Goal: Task Accomplishment & Management: Complete application form

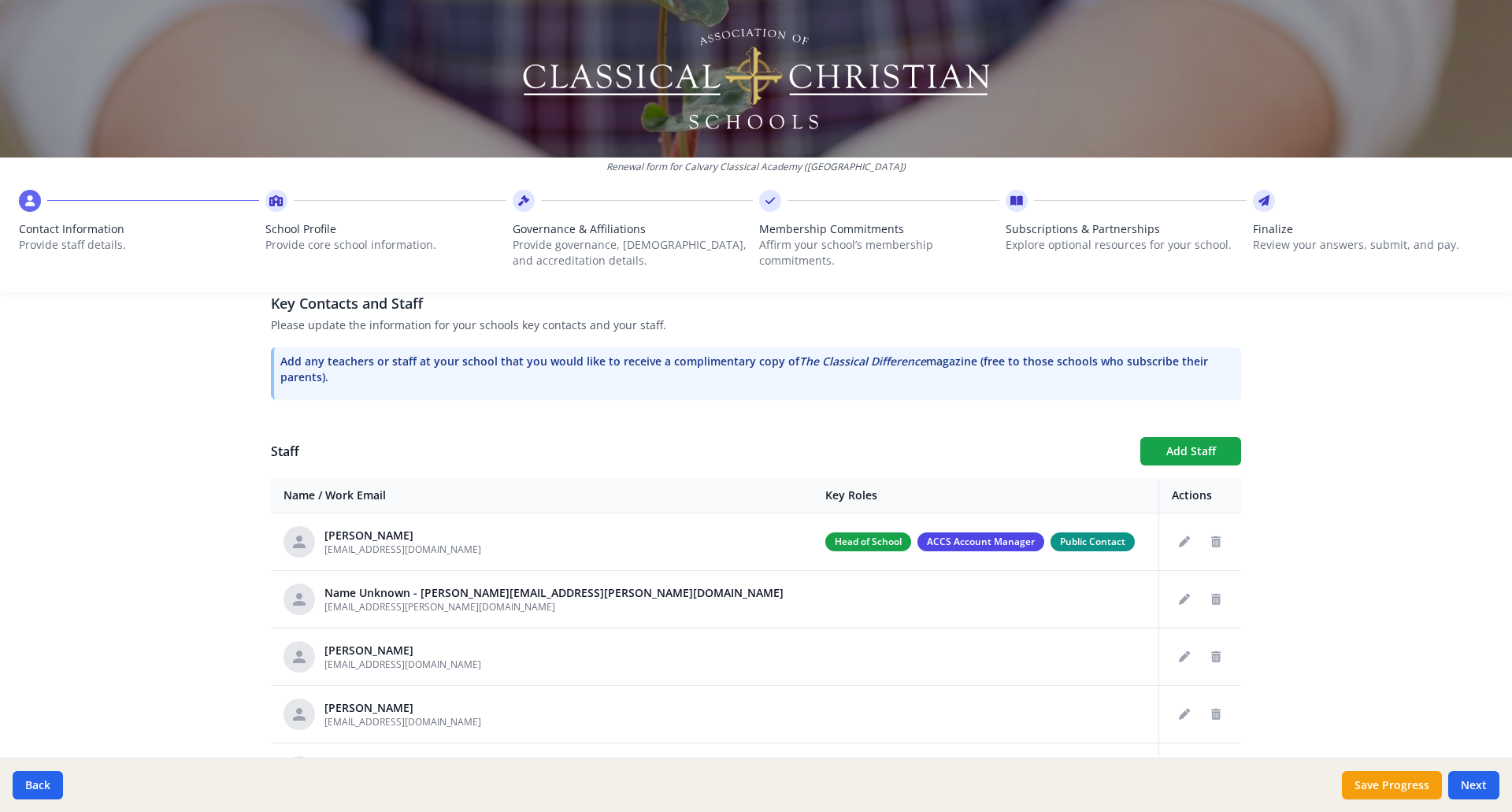
scroll to position [551, 0]
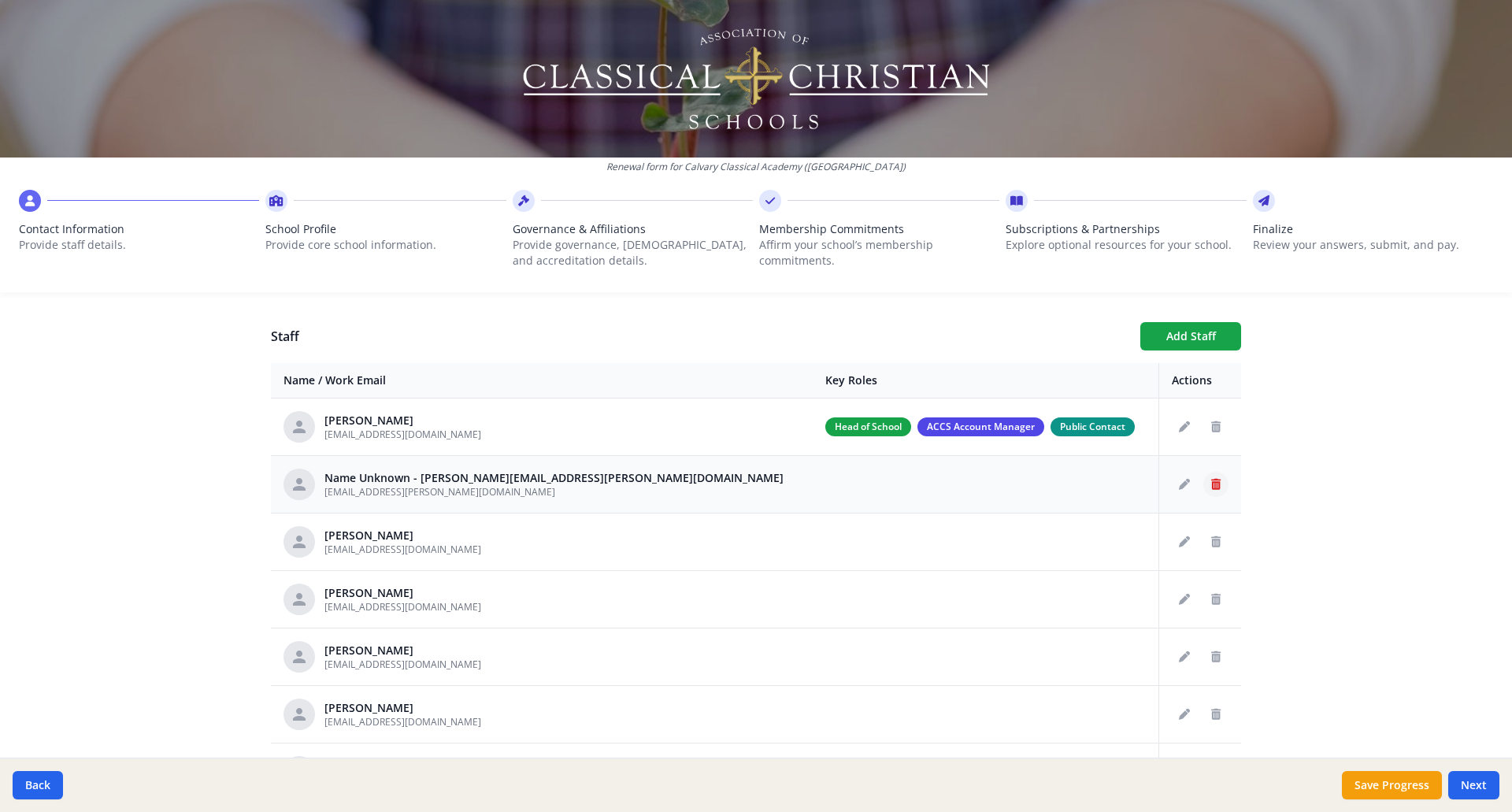
click at [1211, 484] on icon "Delete staff" at bounding box center [1215, 484] width 10 height 11
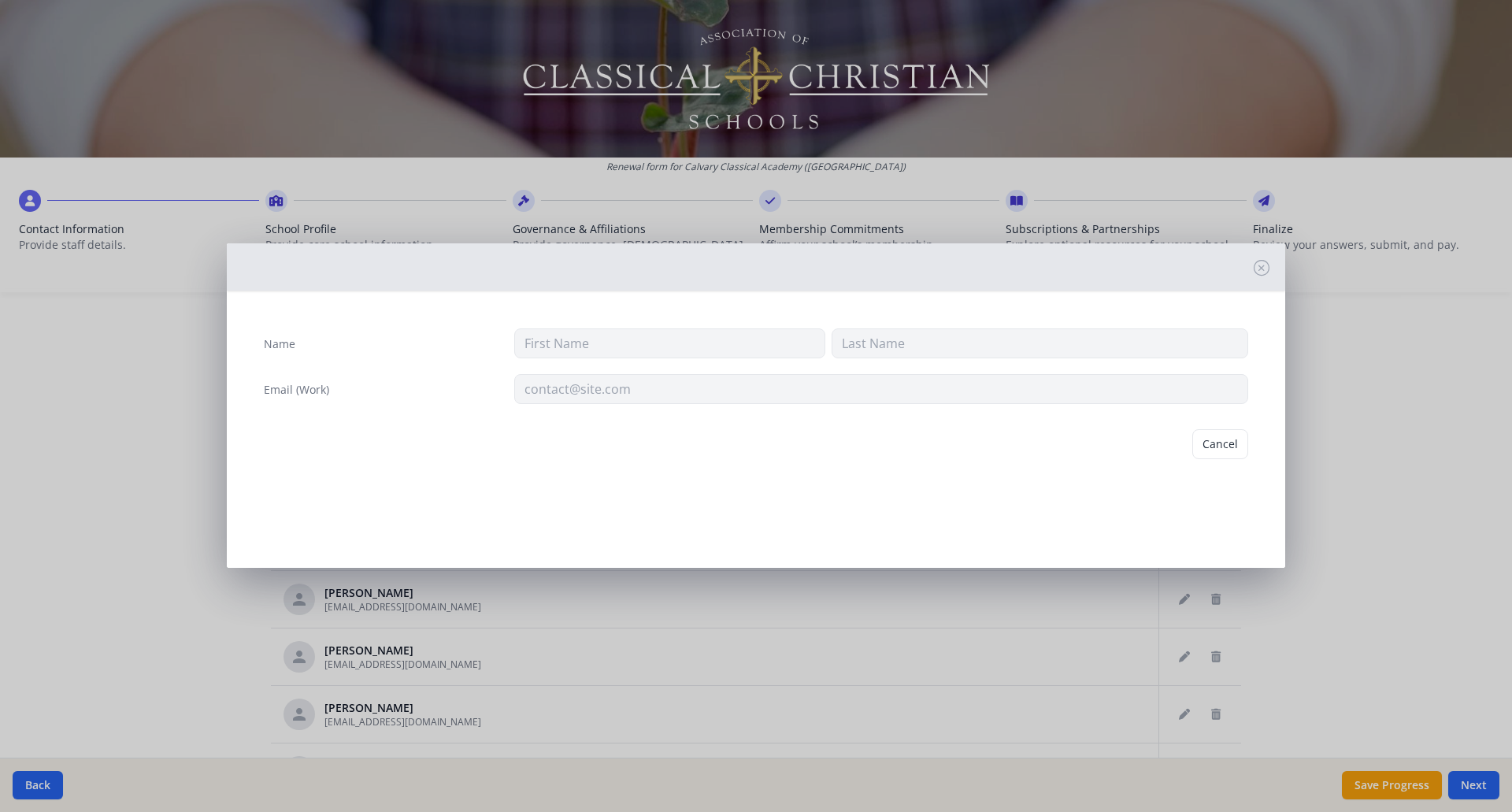
type input "[EMAIL_ADDRESS][PERSON_NAME][DOMAIN_NAME]"
click at [1218, 441] on button "Delete" at bounding box center [1221, 444] width 54 height 30
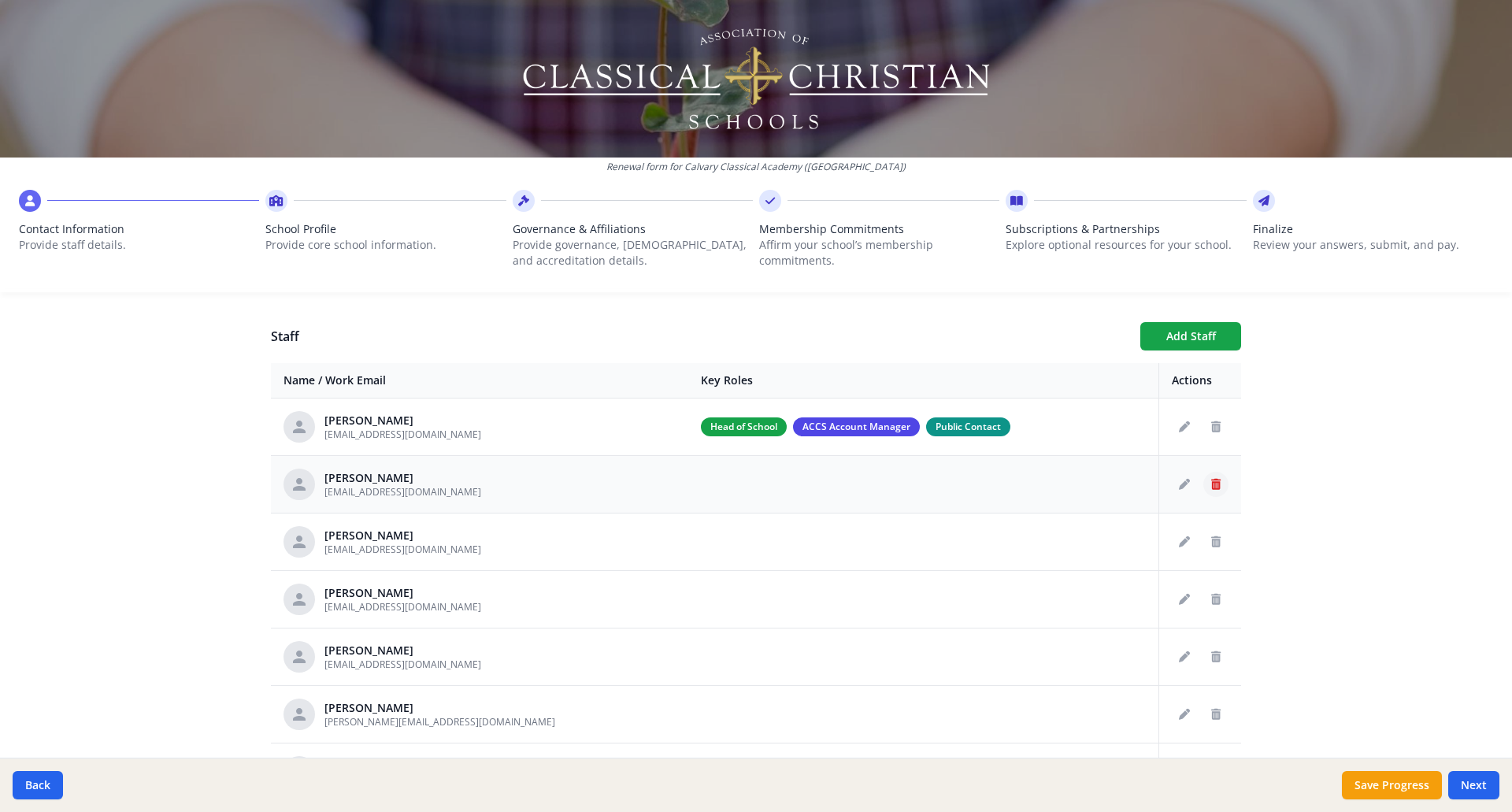
click at [1211, 486] on icon "Delete staff" at bounding box center [1215, 484] width 10 height 11
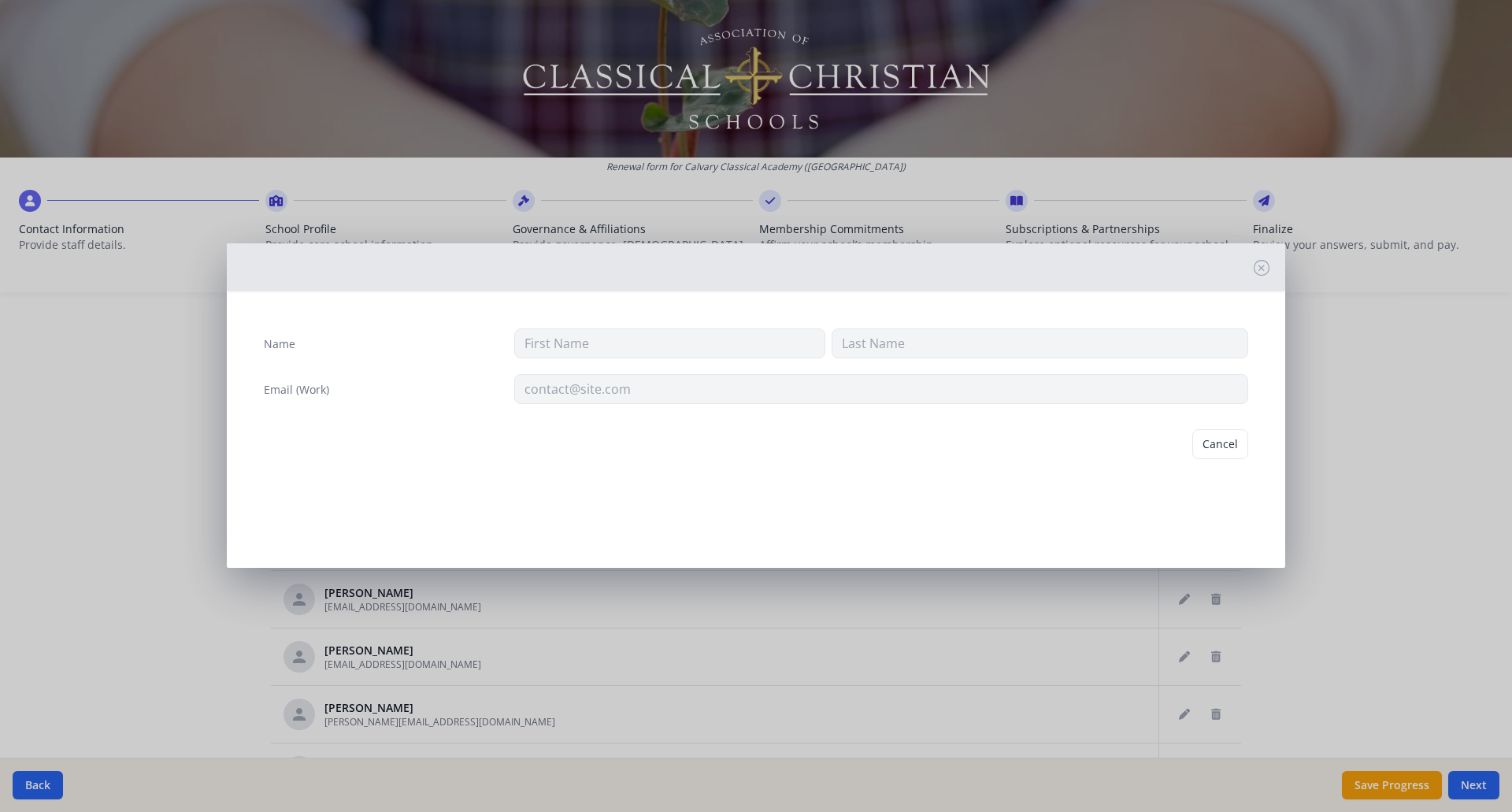
type input "[PERSON_NAME]"
type input "[EMAIL_ADDRESS][DOMAIN_NAME]"
click at [1206, 447] on button "Delete" at bounding box center [1221, 444] width 54 height 30
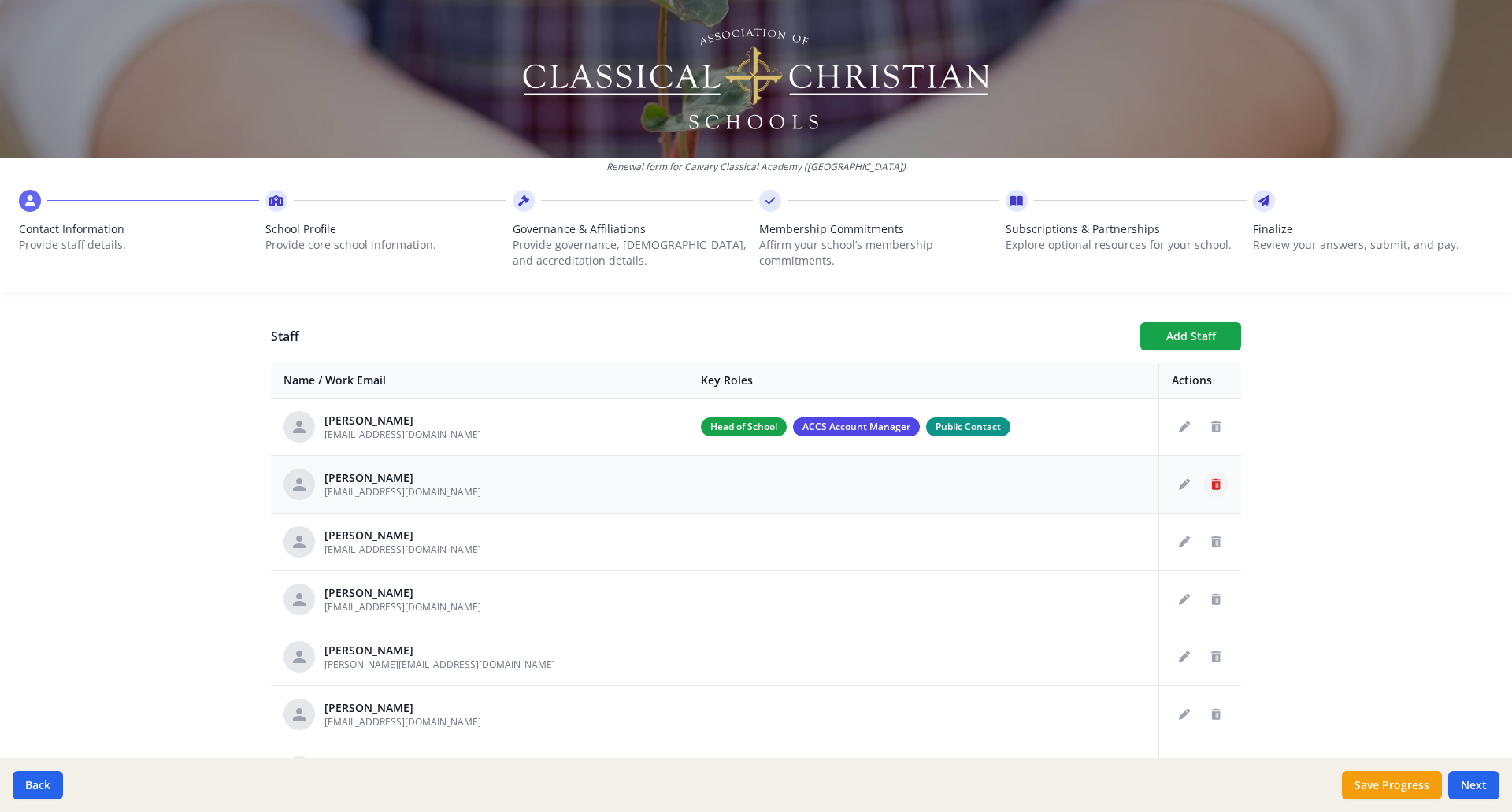
click at [1211, 484] on icon "Delete staff" at bounding box center [1215, 484] width 10 height 11
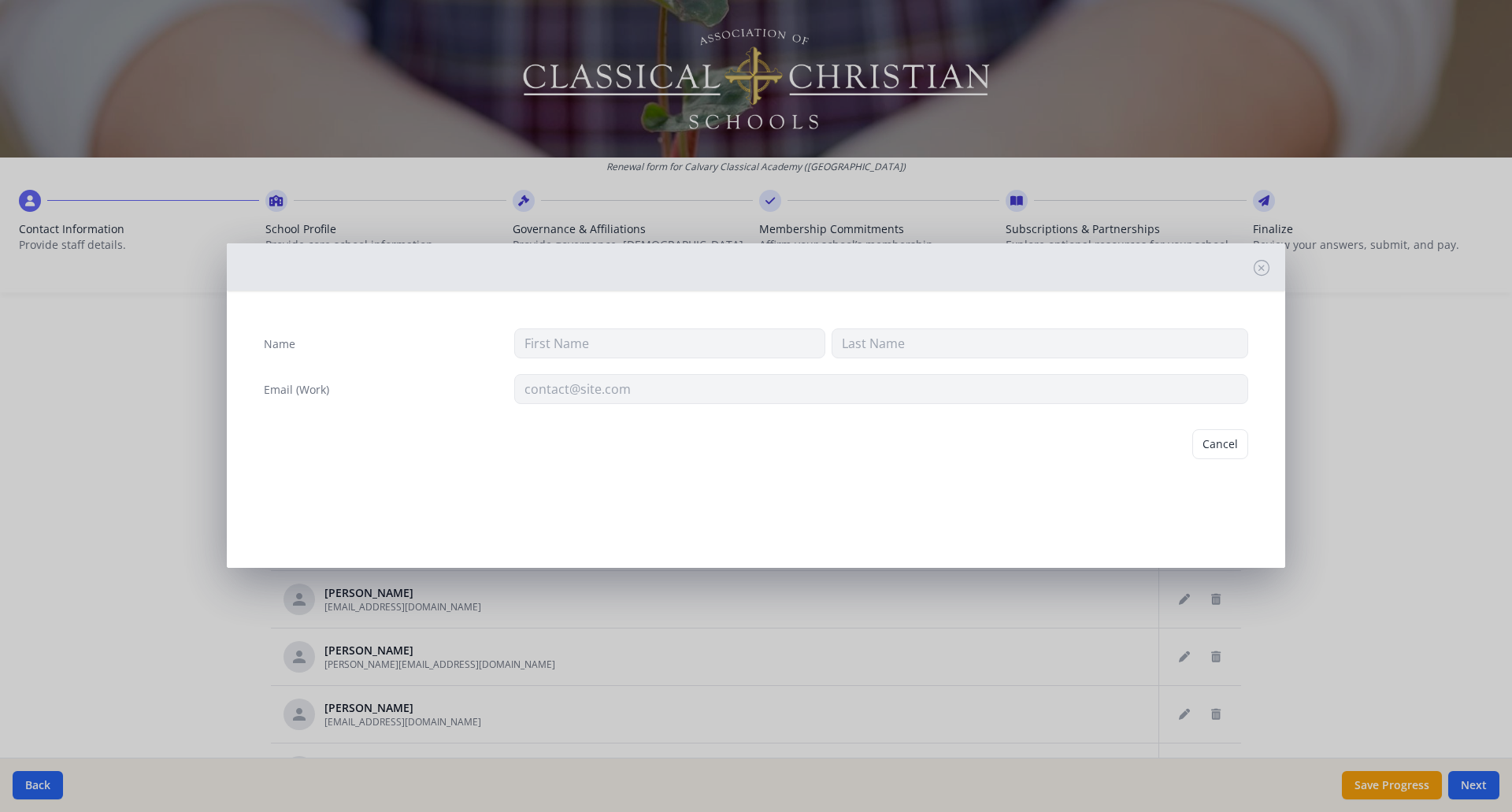
type input "[PERSON_NAME]"
type input "Cardinal"
type input "[EMAIL_ADDRESS][DOMAIN_NAME]"
click at [1225, 439] on button "Delete" at bounding box center [1221, 444] width 54 height 30
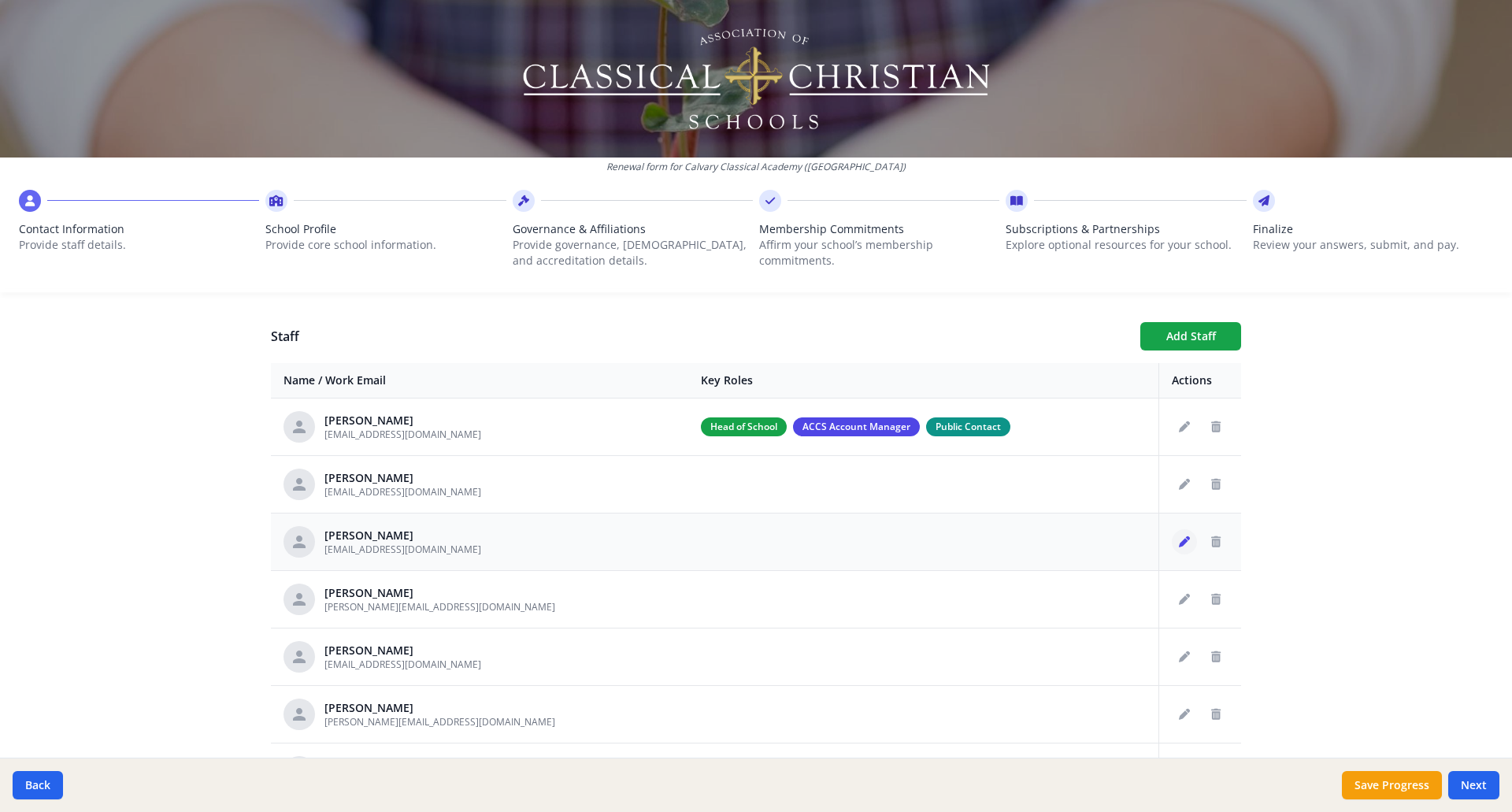
click at [1178, 540] on icon "Edit staff" at bounding box center [1183, 541] width 11 height 11
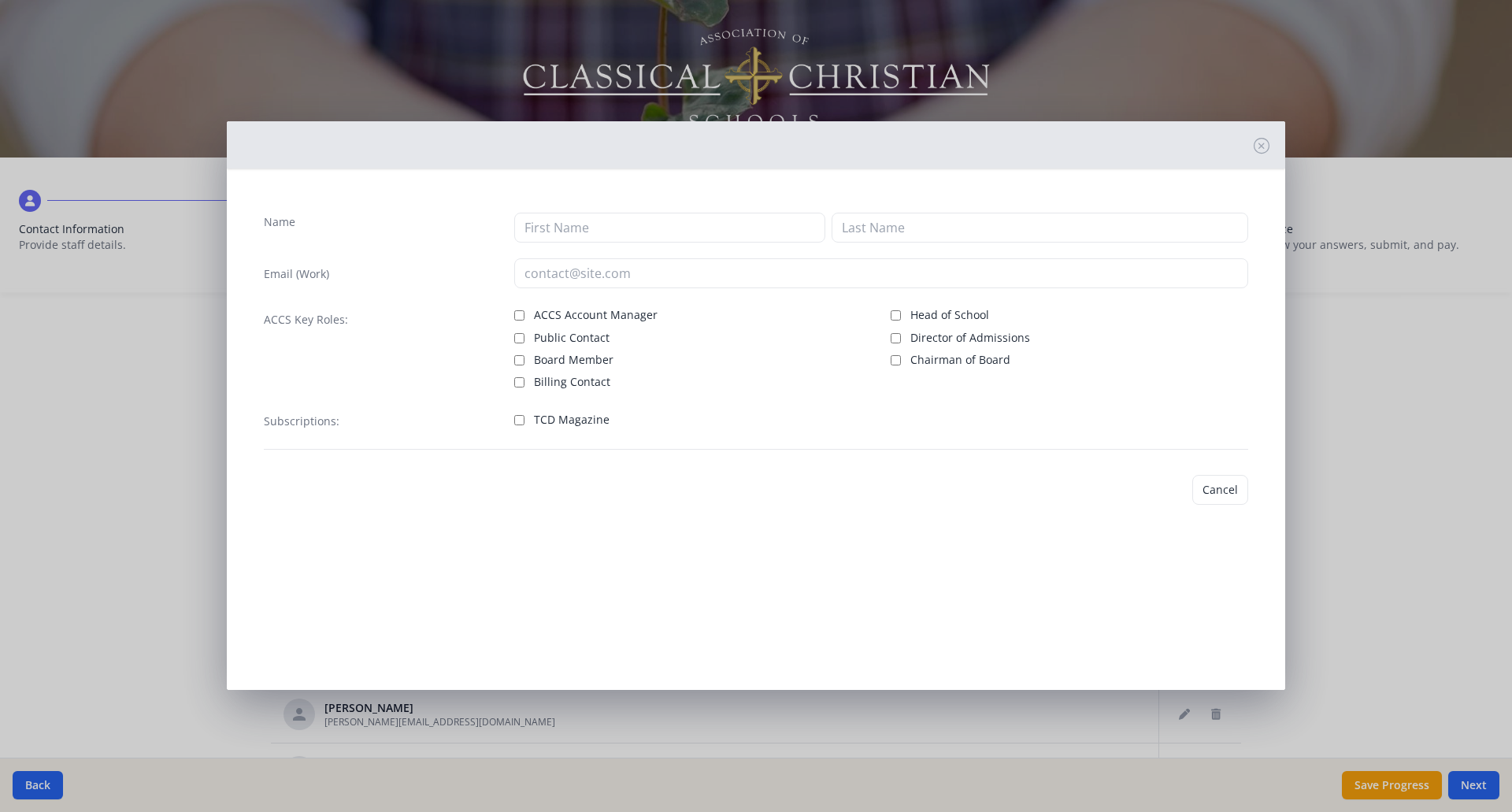
type input "Abby"
type input "[PERSON_NAME]"
type input "[EMAIL_ADDRESS][DOMAIN_NAME]"
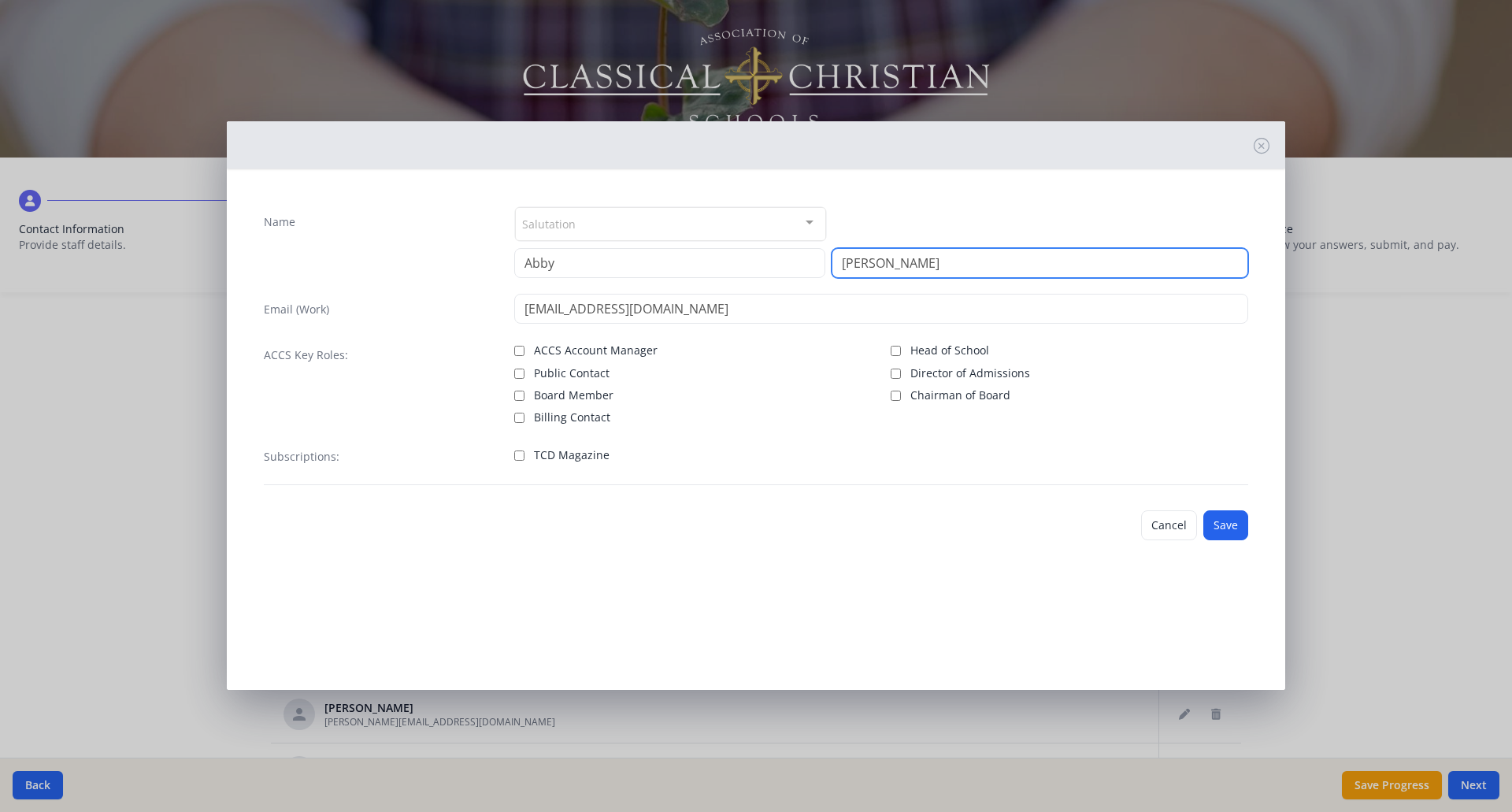
click at [906, 258] on input "[PERSON_NAME]" at bounding box center [1039, 263] width 416 height 30
type input "J"
type input "[PERSON_NAME]"
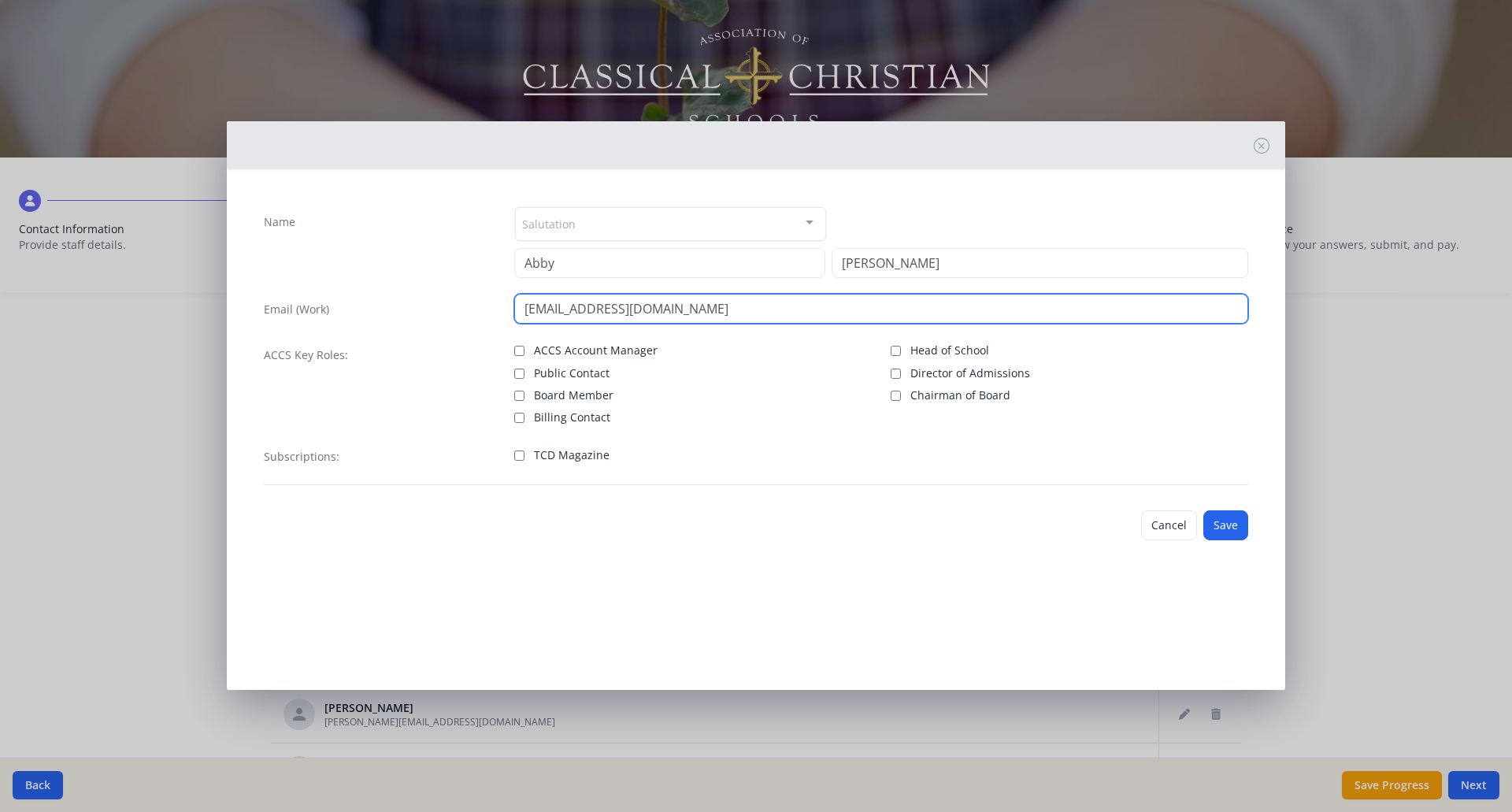
click at [552, 312] on input "[EMAIL_ADDRESS][DOMAIN_NAME]" at bounding box center [881, 308] width 735 height 30
type input "[EMAIL_ADDRESS][DOMAIN_NAME]"
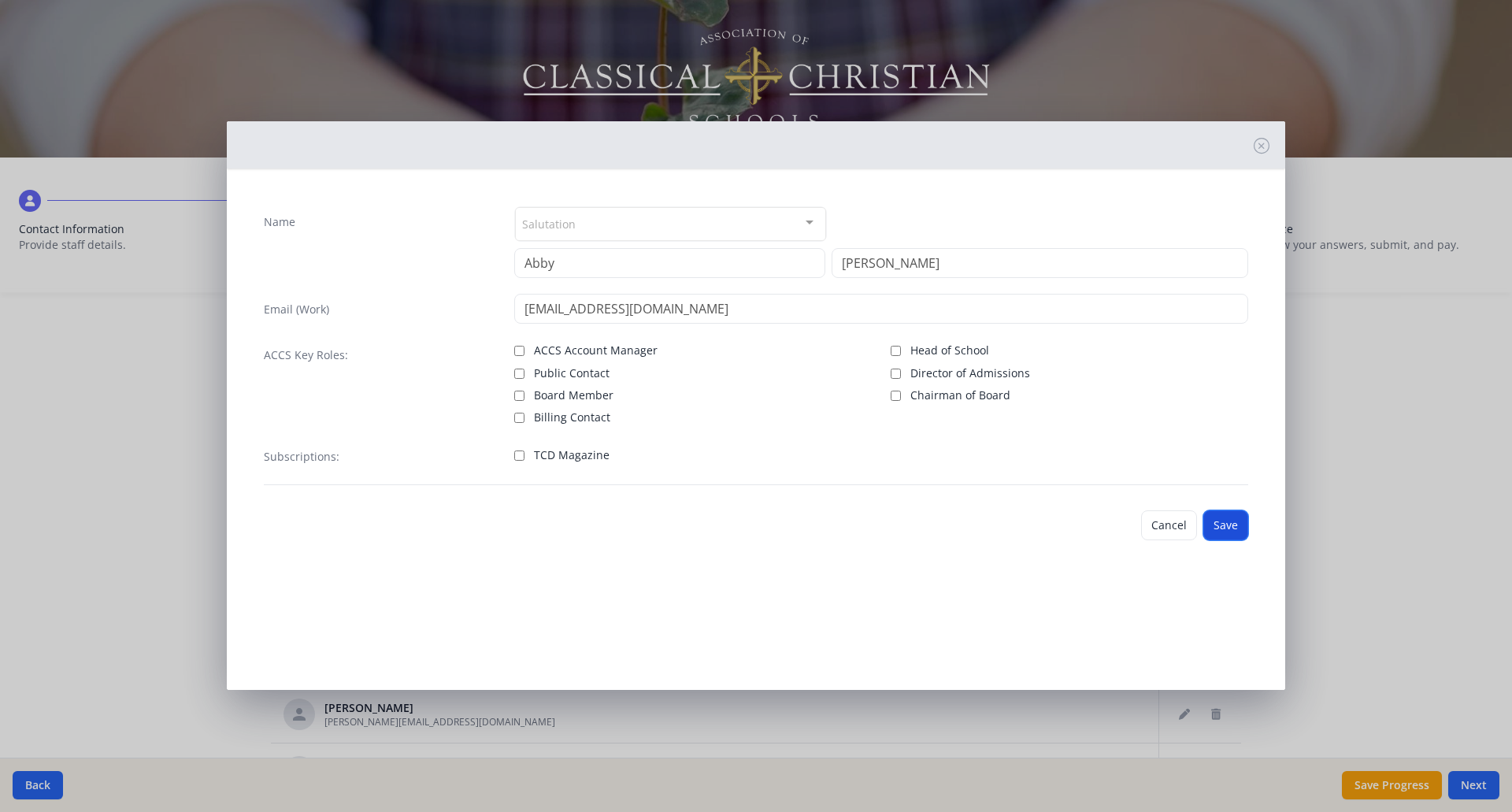
click at [1213, 521] on button "Save" at bounding box center [1225, 525] width 45 height 30
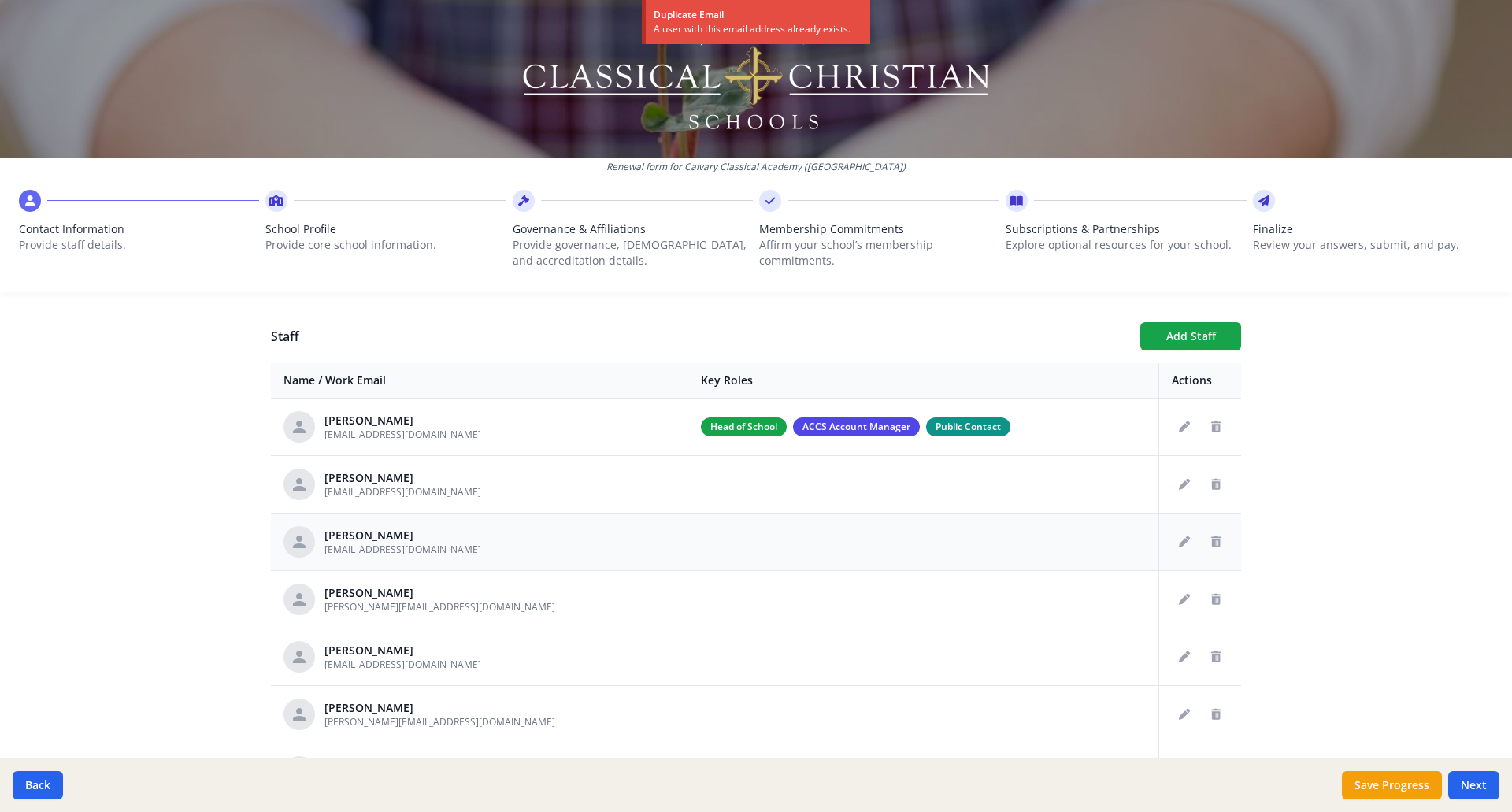
scroll to position [79, 0]
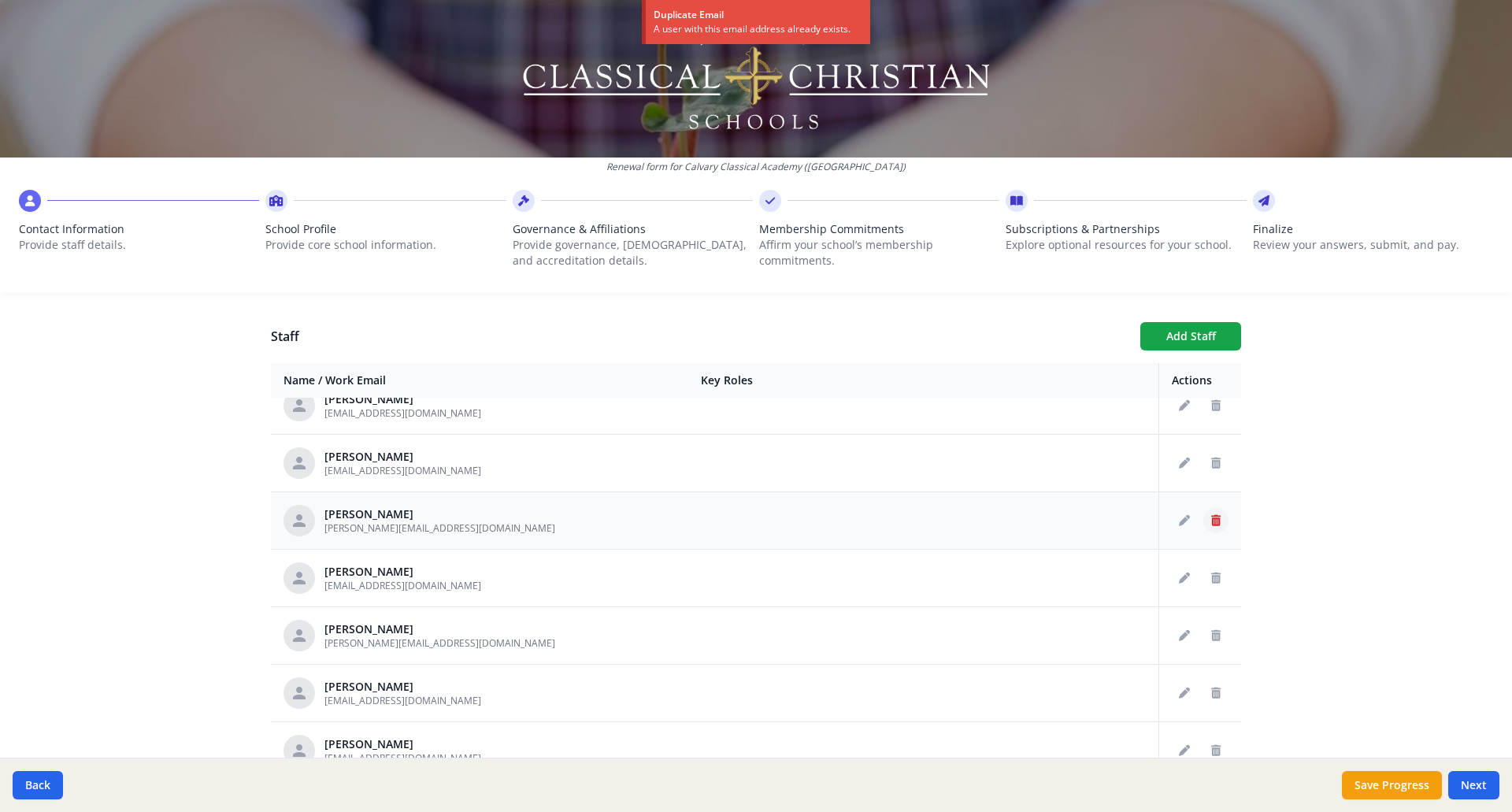
click at [1211, 519] on icon "Delete staff" at bounding box center [1215, 520] width 10 height 11
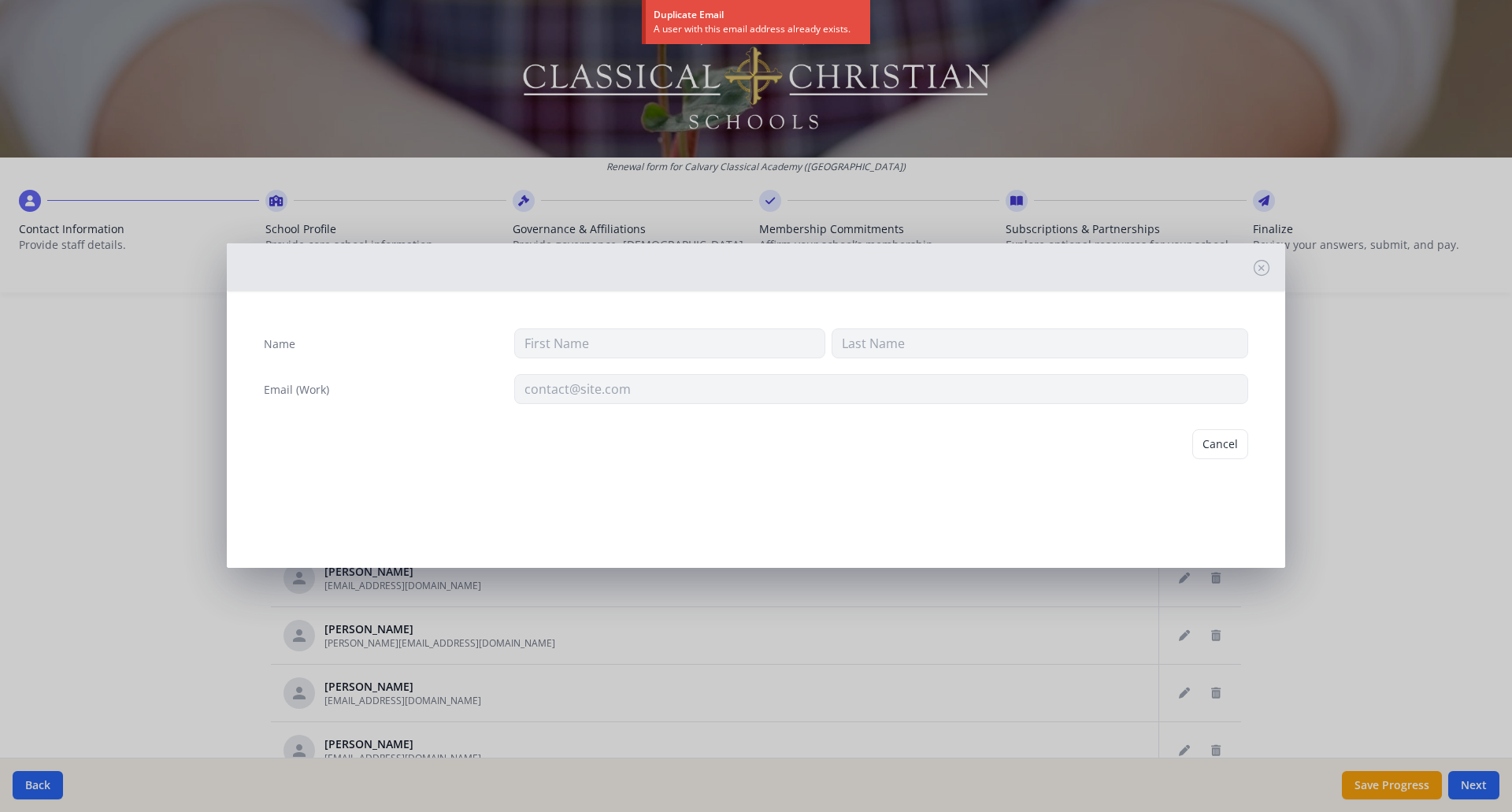
type input "[PERSON_NAME]"
type input "Knustson"
type input "[PERSON_NAME][EMAIL_ADDRESS][DOMAIN_NAME]"
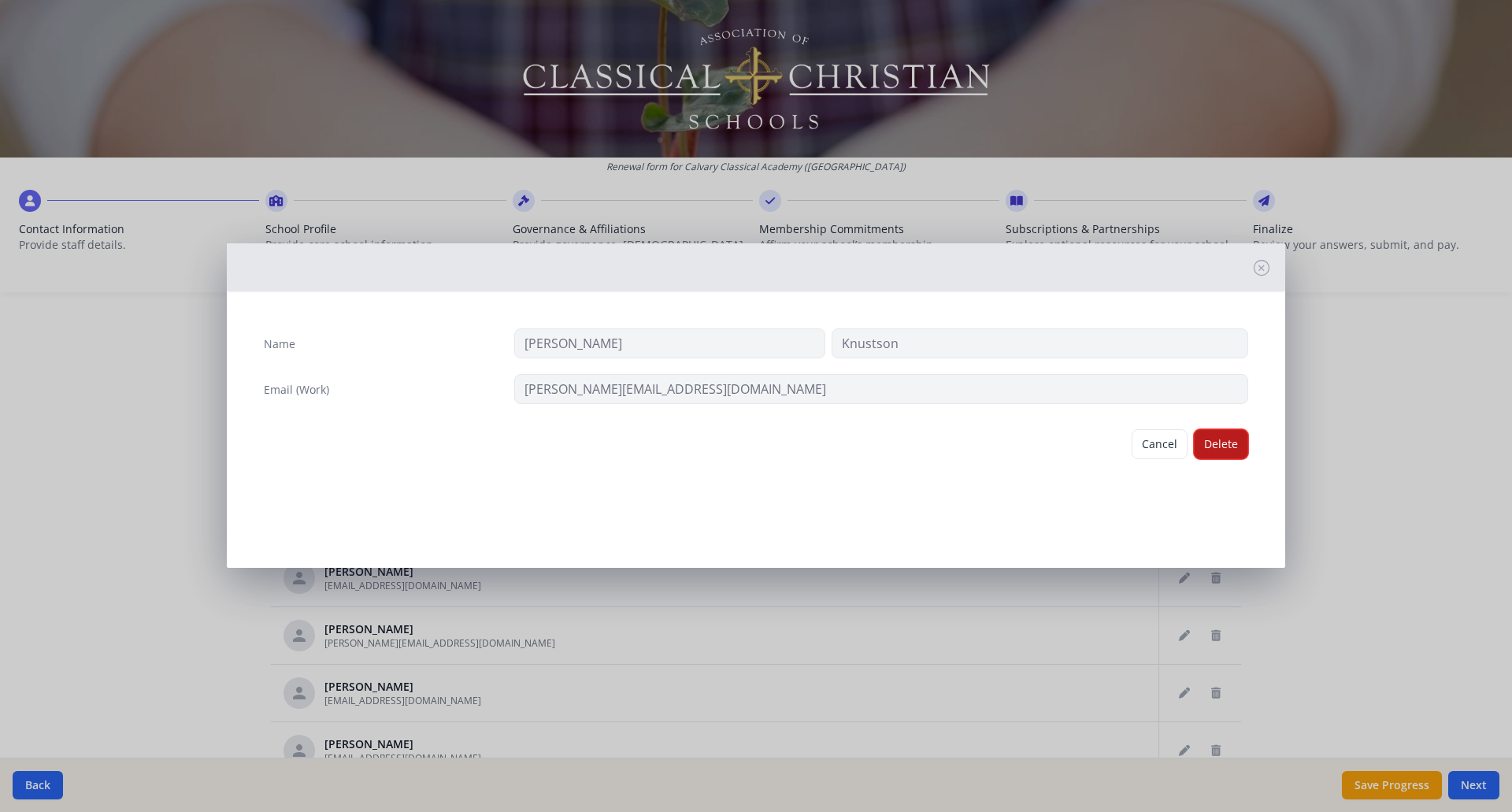
click at [1223, 446] on button "Delete" at bounding box center [1221, 444] width 54 height 30
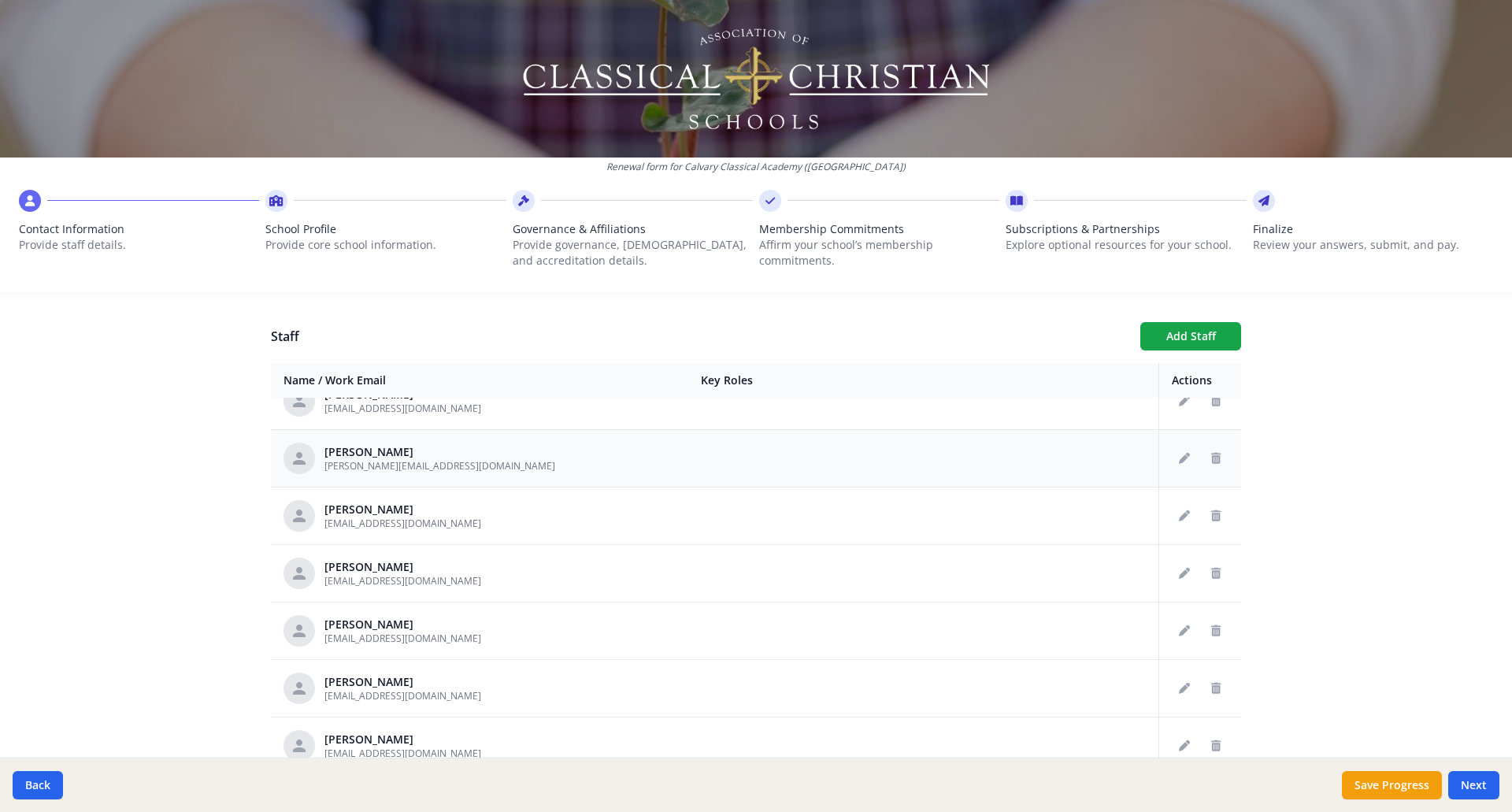
scroll to position [221, 0]
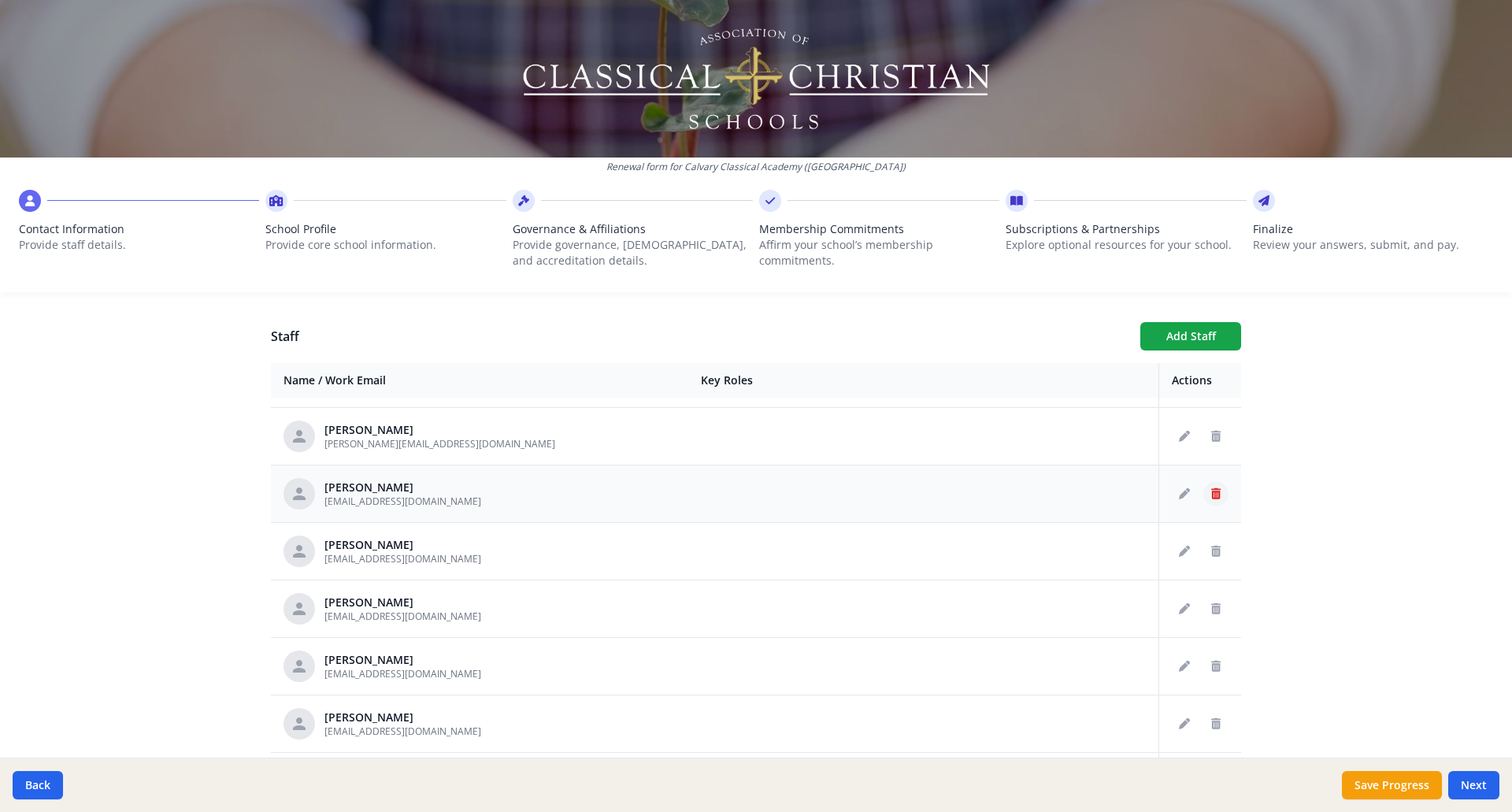
click at [1211, 498] on icon "Delete staff" at bounding box center [1215, 493] width 10 height 11
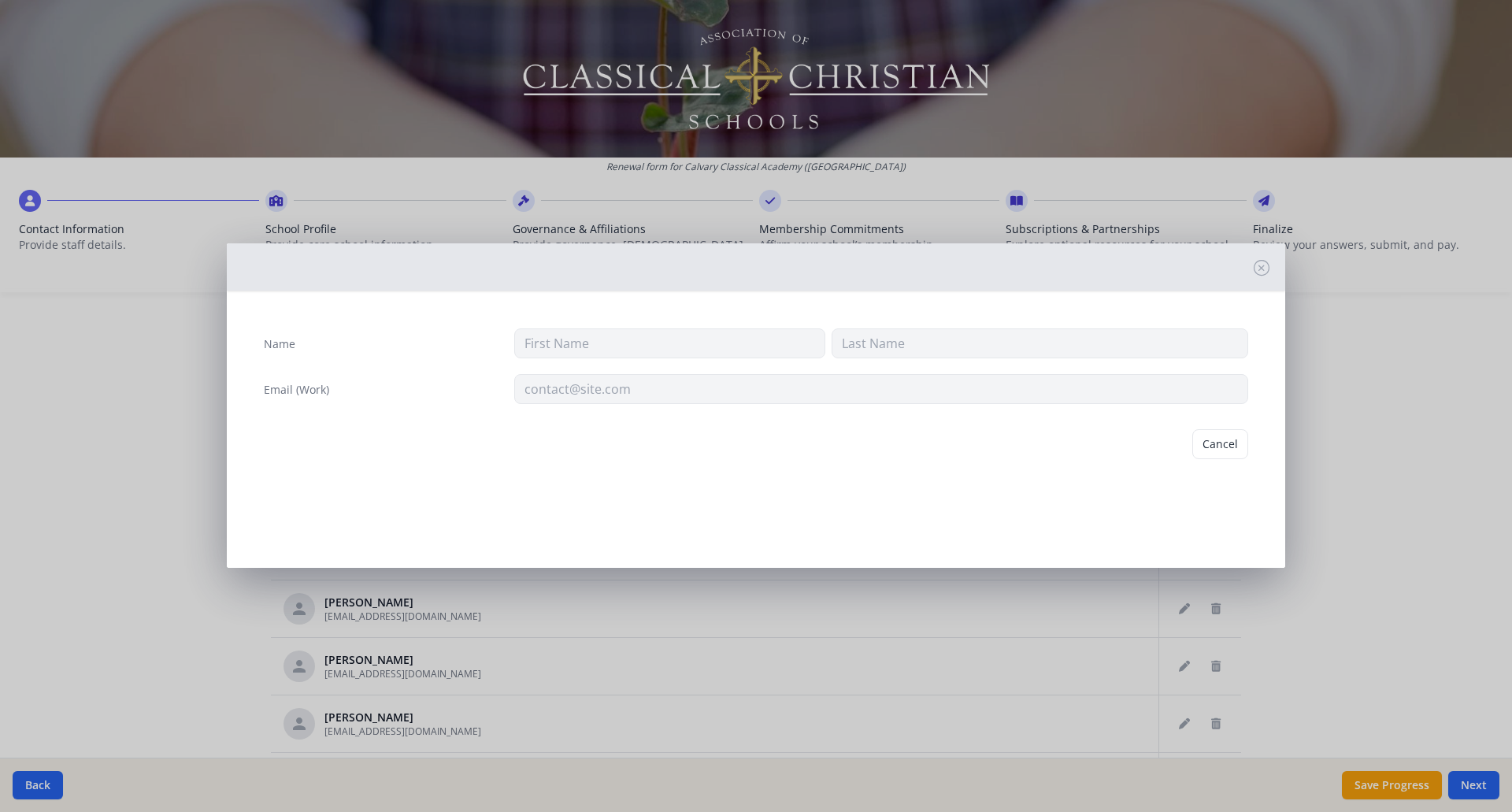
type input "Lacey"
type input "[PERSON_NAME]"
type input "[EMAIL_ADDRESS][DOMAIN_NAME]"
click at [1213, 446] on button "Delete" at bounding box center [1221, 444] width 54 height 30
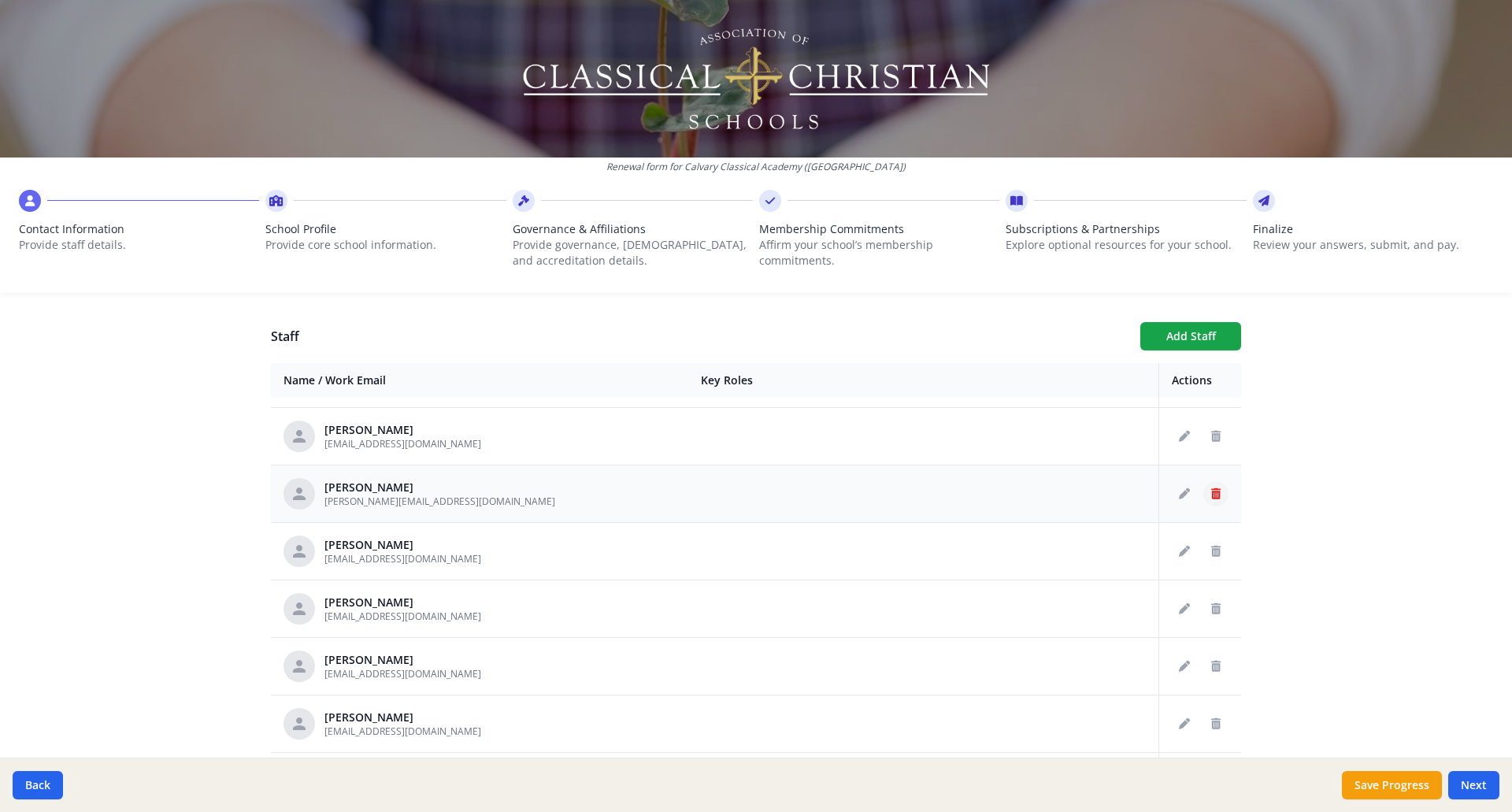
scroll to position [630, 0]
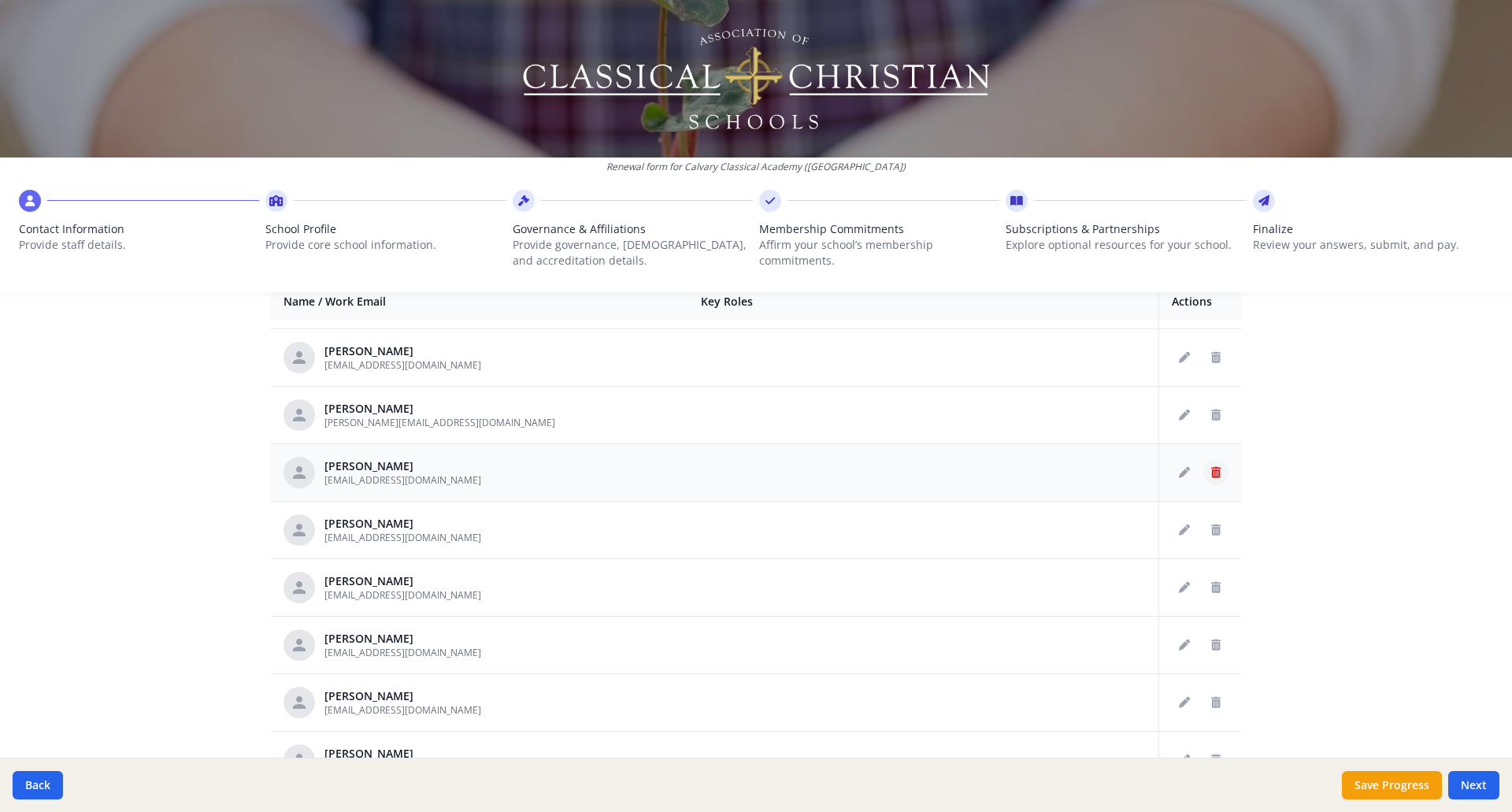
click at [1211, 472] on icon "Delete staff" at bounding box center [1215, 472] width 10 height 11
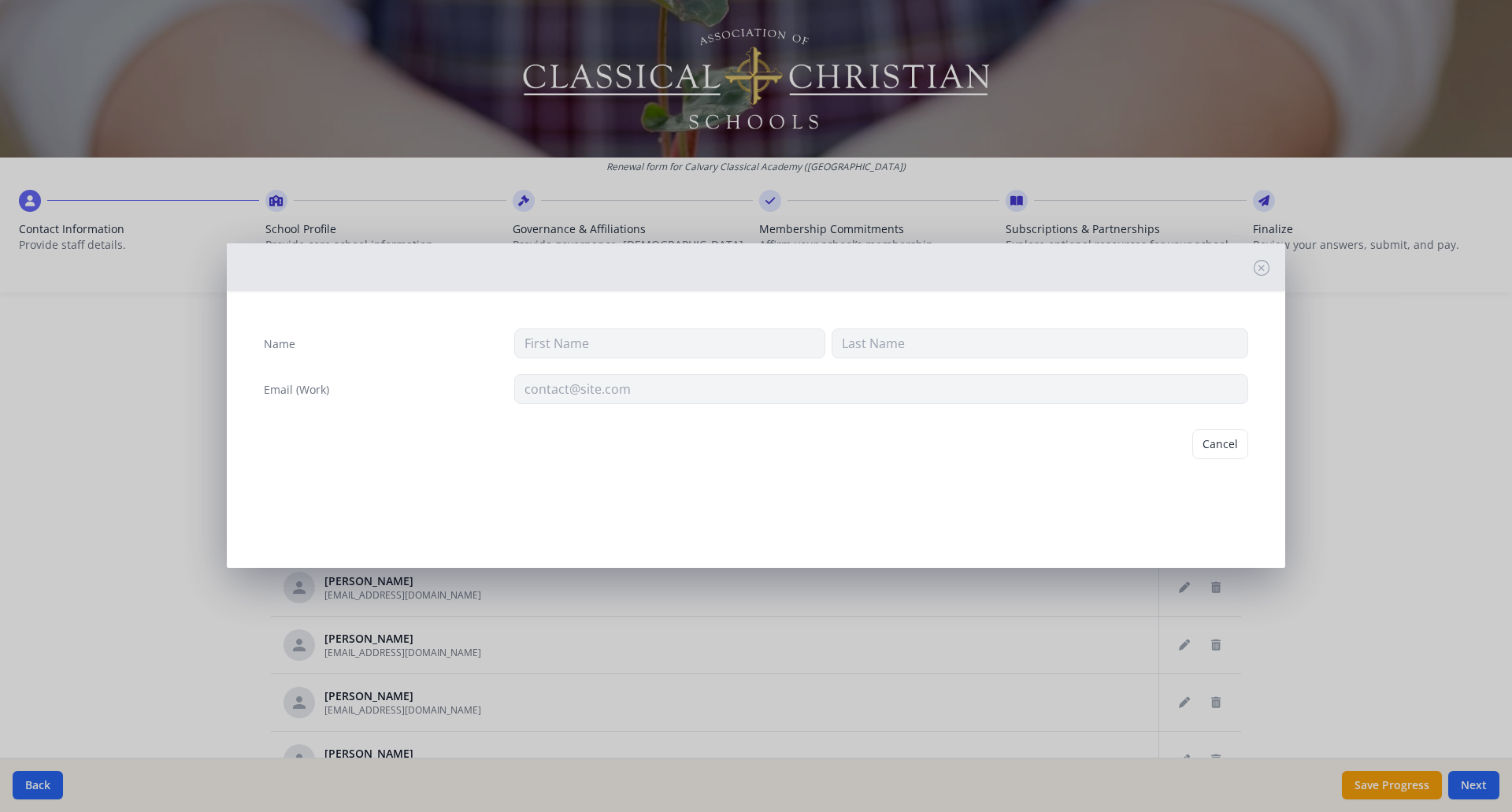
type input "[PERSON_NAME]"
type input "[EMAIL_ADDRESS][DOMAIN_NAME]"
click at [1217, 448] on button "Delete" at bounding box center [1221, 444] width 54 height 30
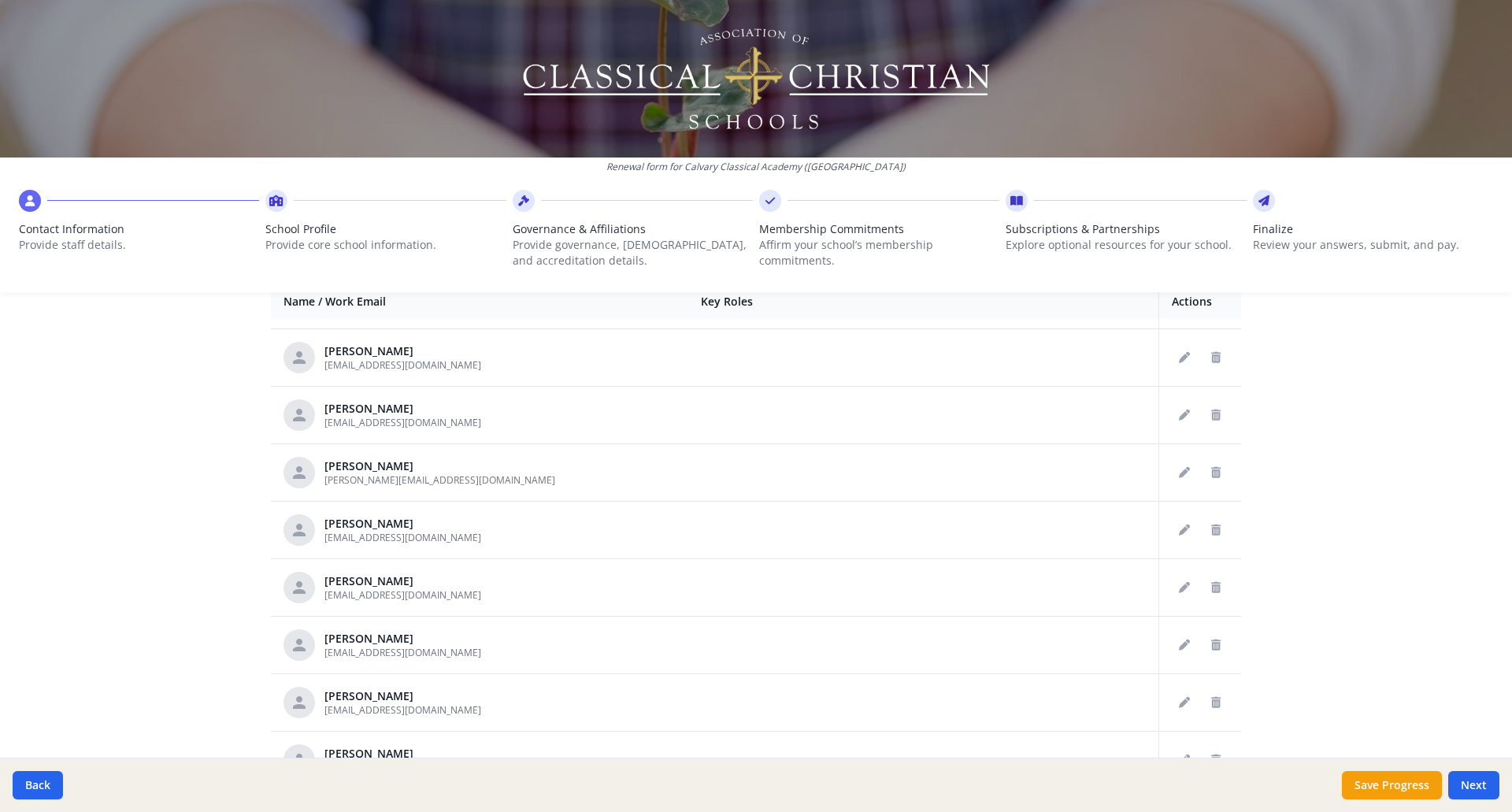
scroll to position [105, 0]
click at [1211, 528] on icon "Delete staff" at bounding box center [1215, 530] width 10 height 11
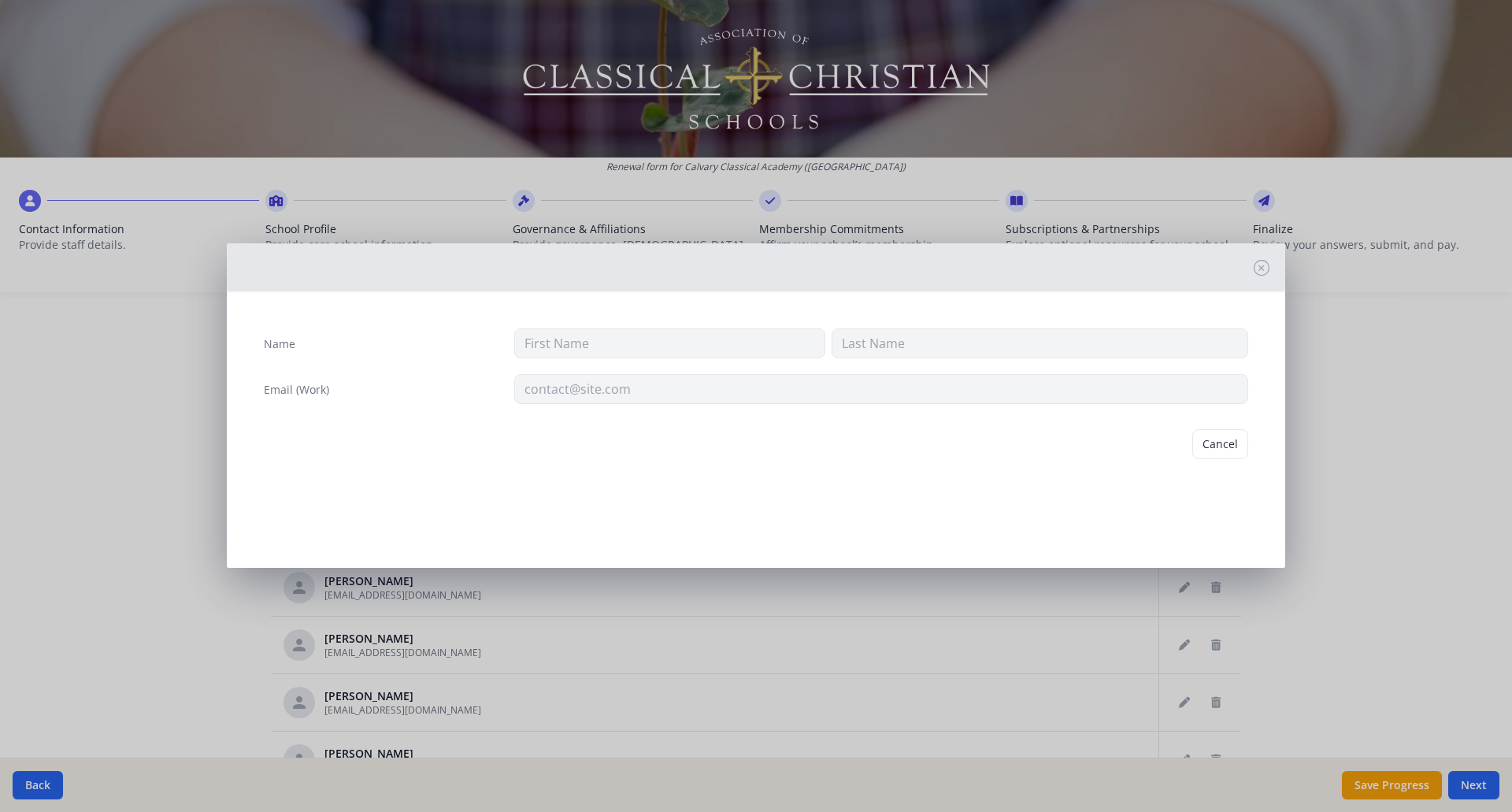
type input "[PERSON_NAME]"
type input "[EMAIL_ADDRESS][DOMAIN_NAME]"
click at [1205, 441] on button "Delete" at bounding box center [1221, 444] width 54 height 30
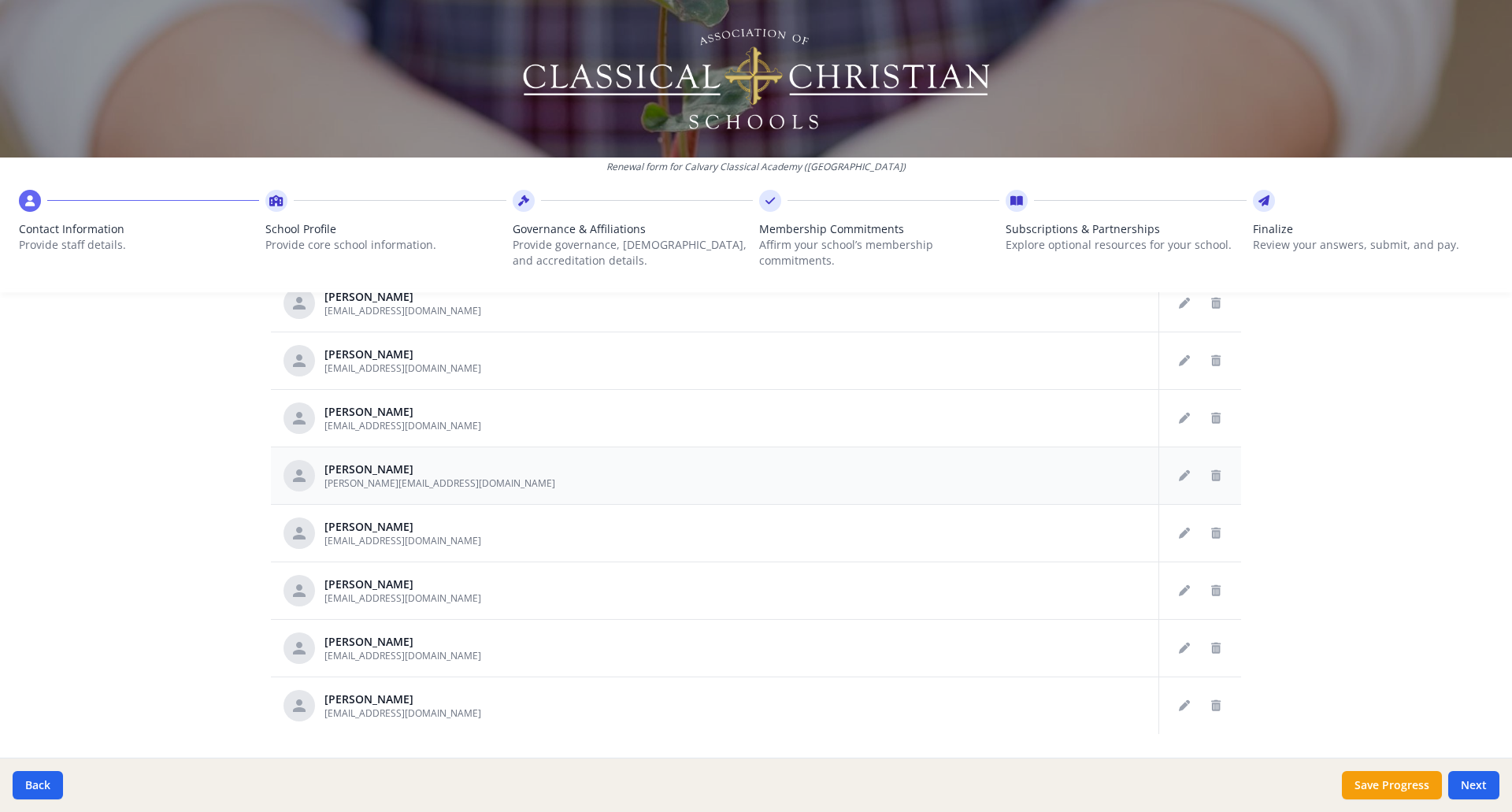
scroll to position [709, 0]
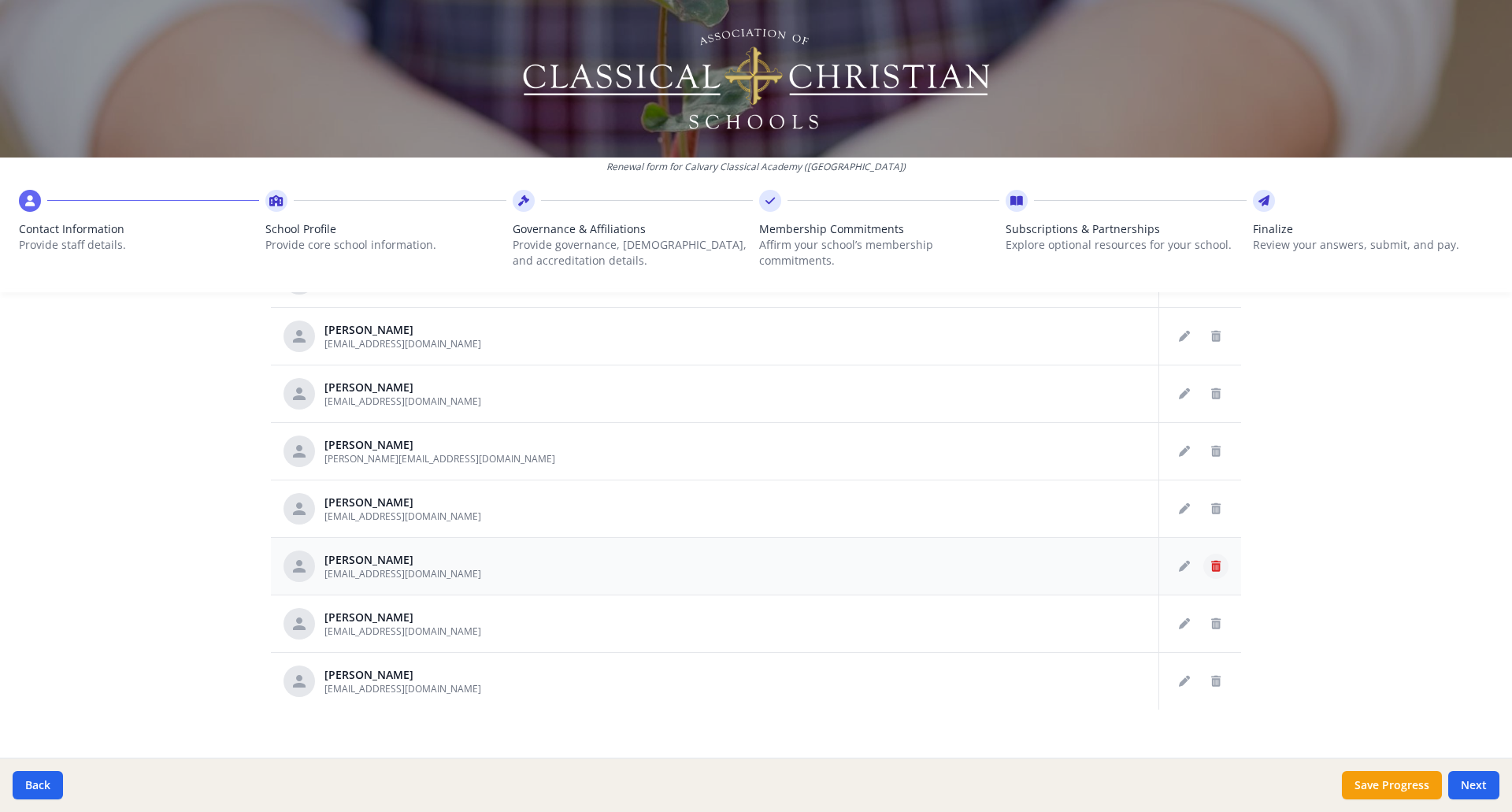
click at [1203, 573] on button "Delete staff" at bounding box center [1215, 566] width 25 height 25
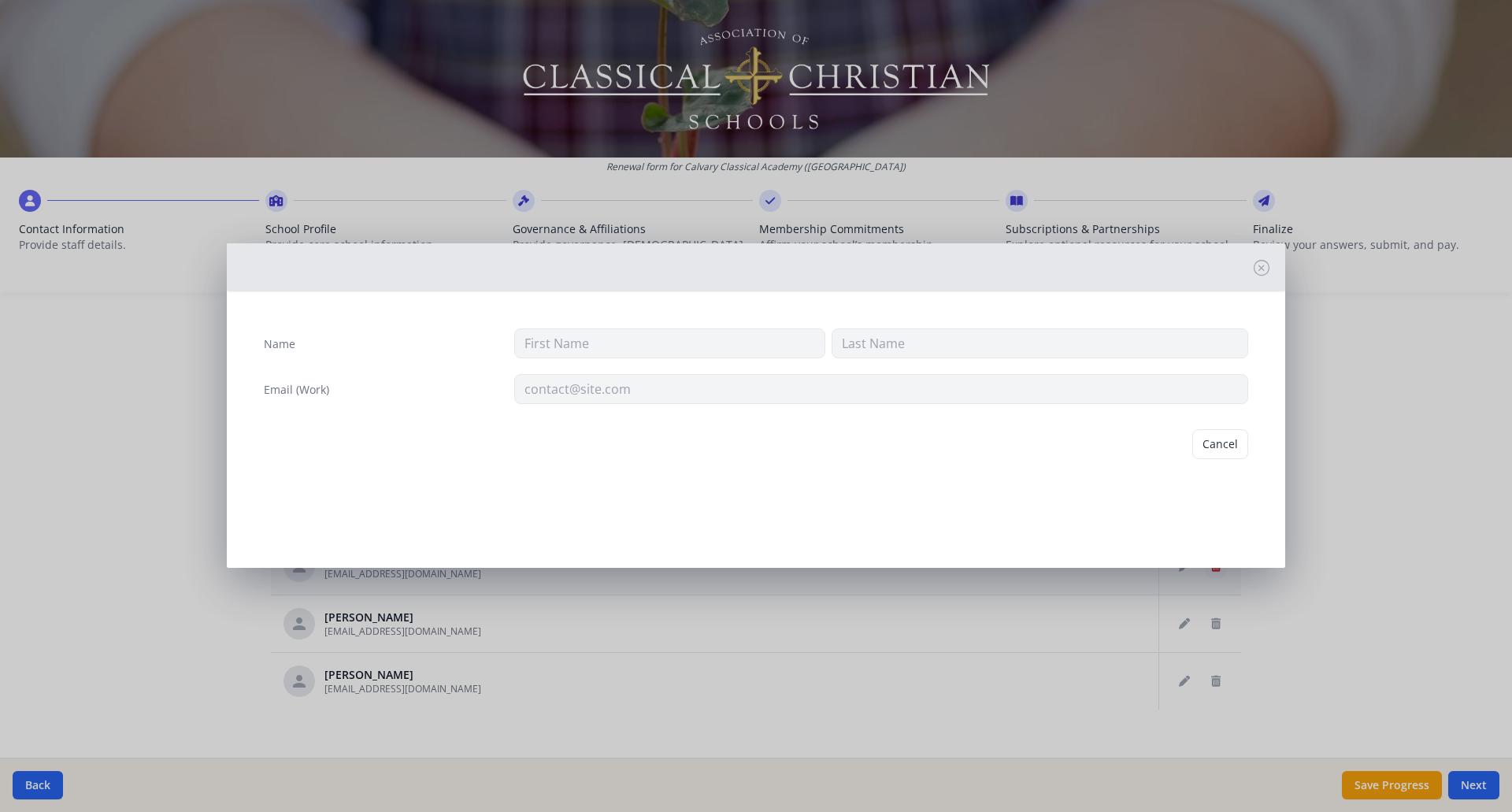
type input "[PERSON_NAME]"
type input "[EMAIL_ADDRESS][DOMAIN_NAME]"
click at [1216, 440] on button "Delete" at bounding box center [1221, 444] width 54 height 30
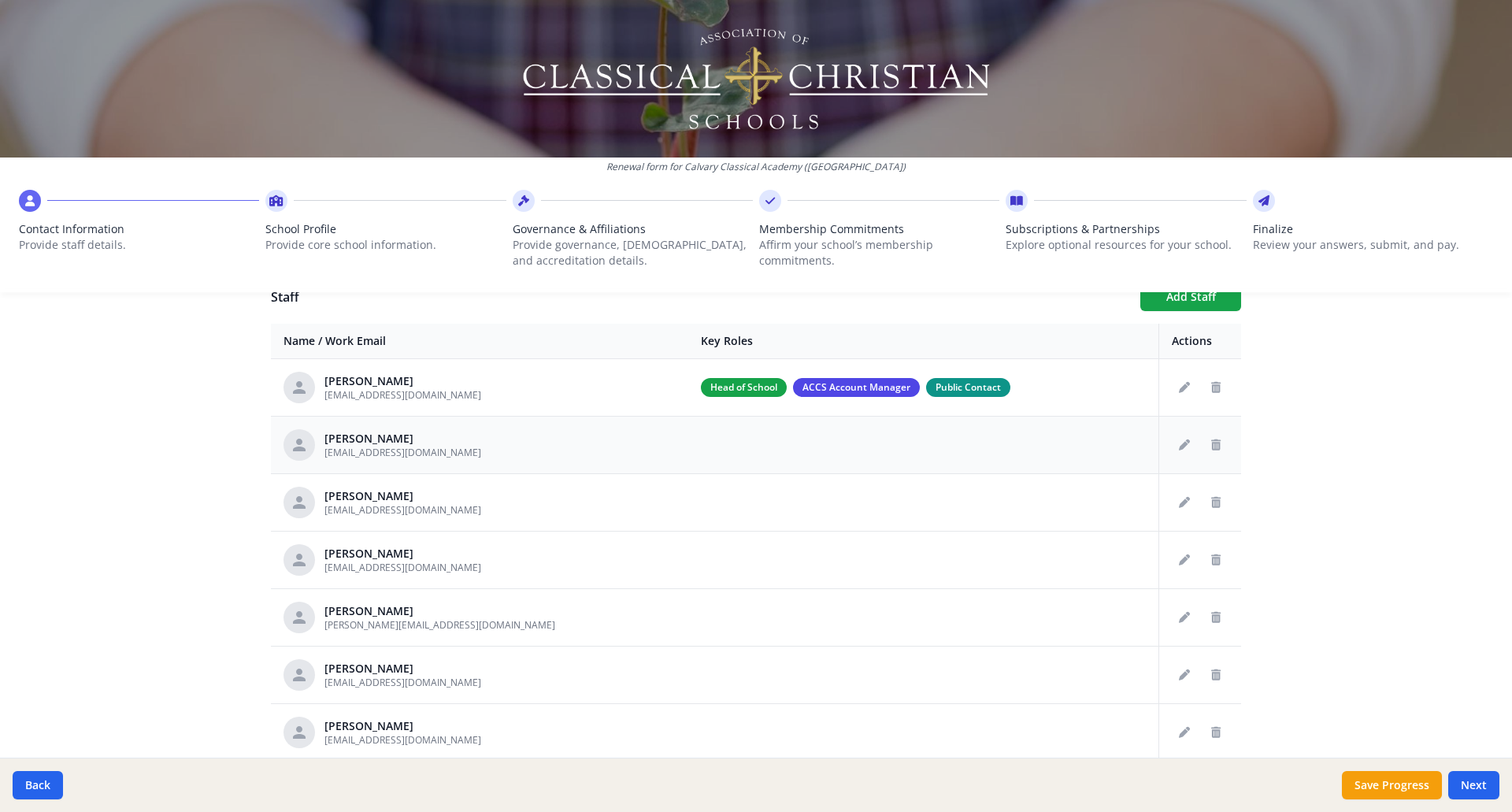
scroll to position [630, 0]
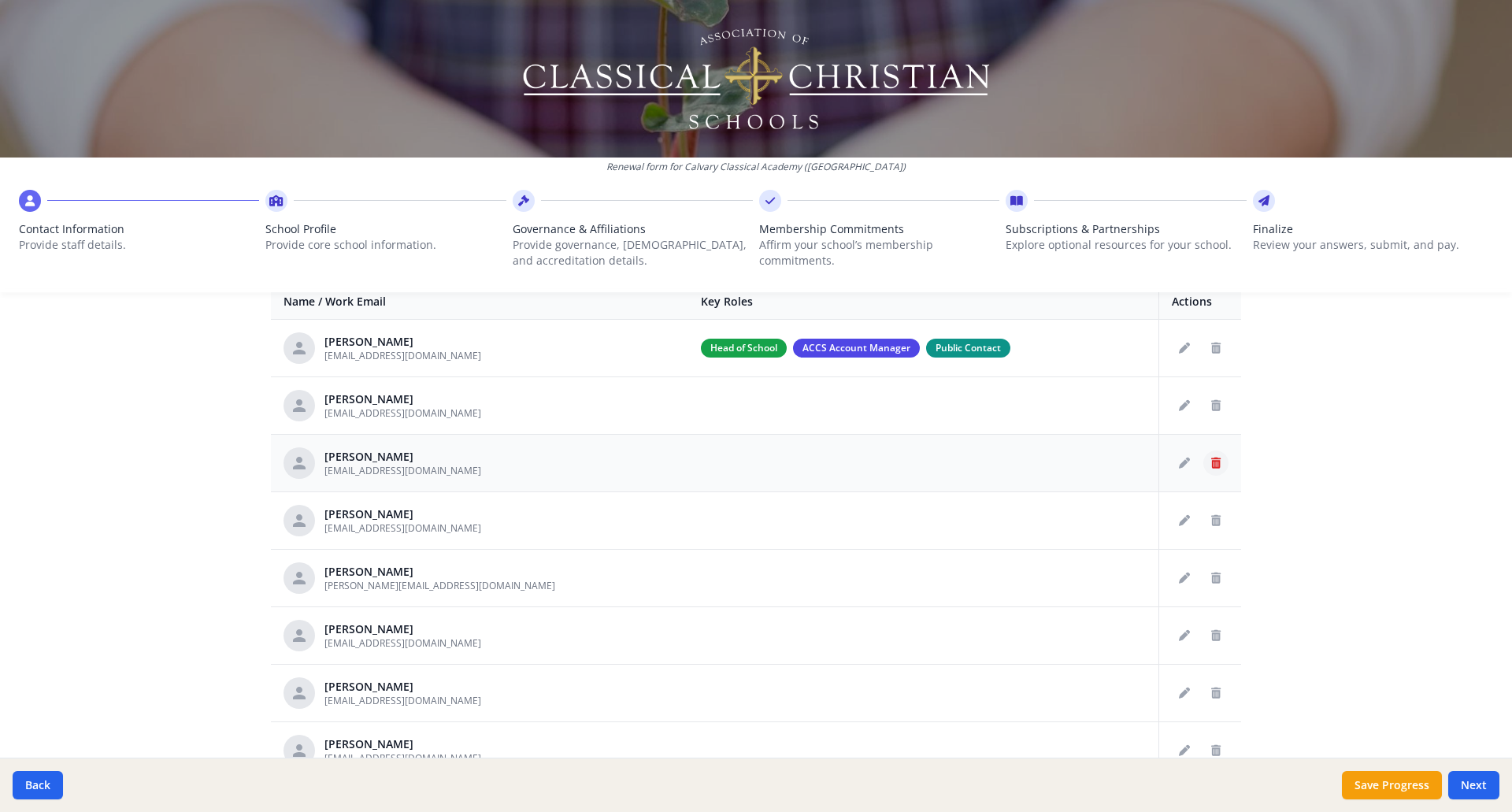
click at [1211, 462] on icon "Delete staff" at bounding box center [1215, 462] width 10 height 11
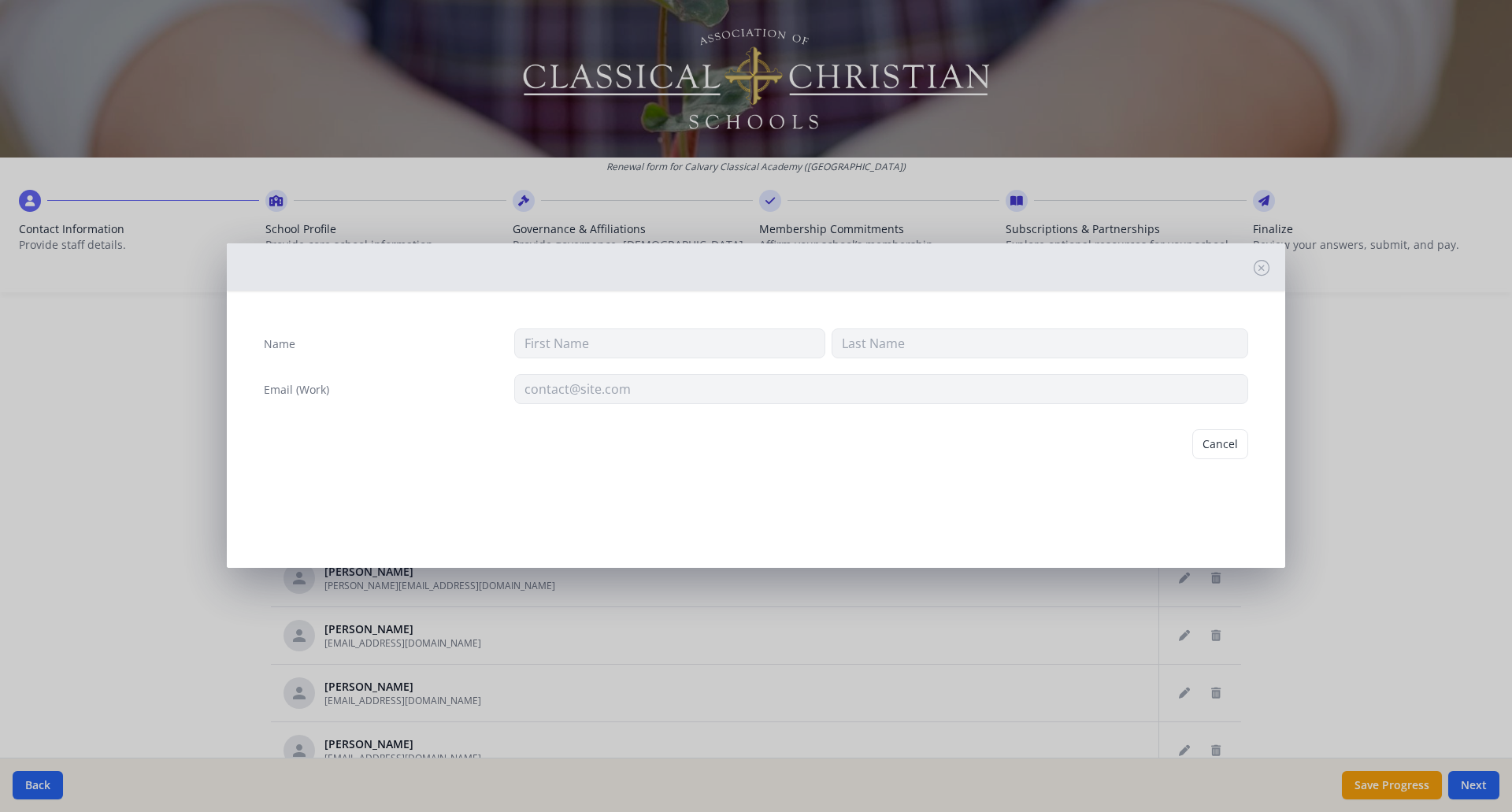
type input "Abby"
type input "[PERSON_NAME]"
type input "[EMAIL_ADDRESS][DOMAIN_NAME]"
click at [1218, 441] on button "Delete" at bounding box center [1221, 444] width 54 height 30
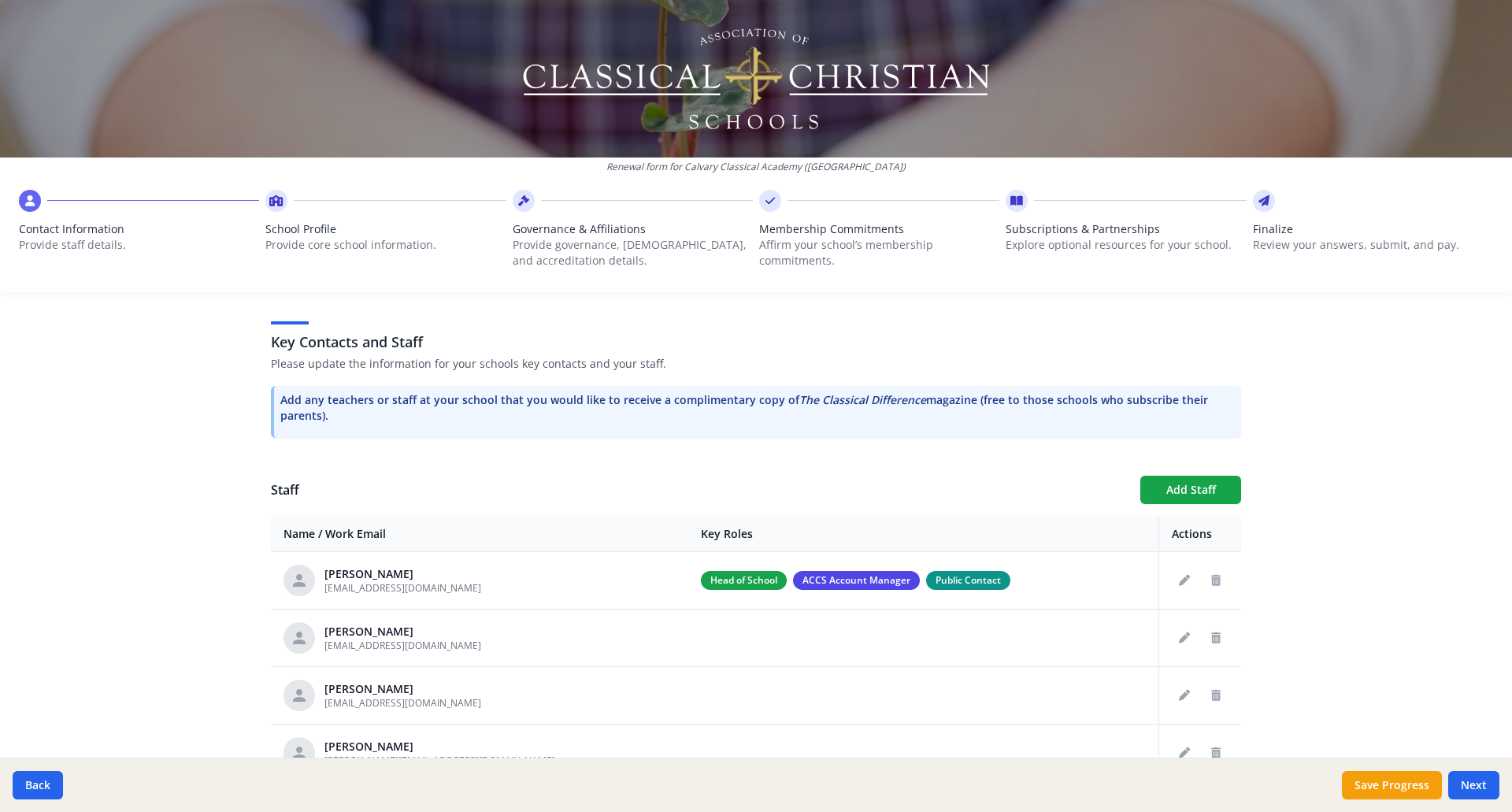
scroll to position [502, 0]
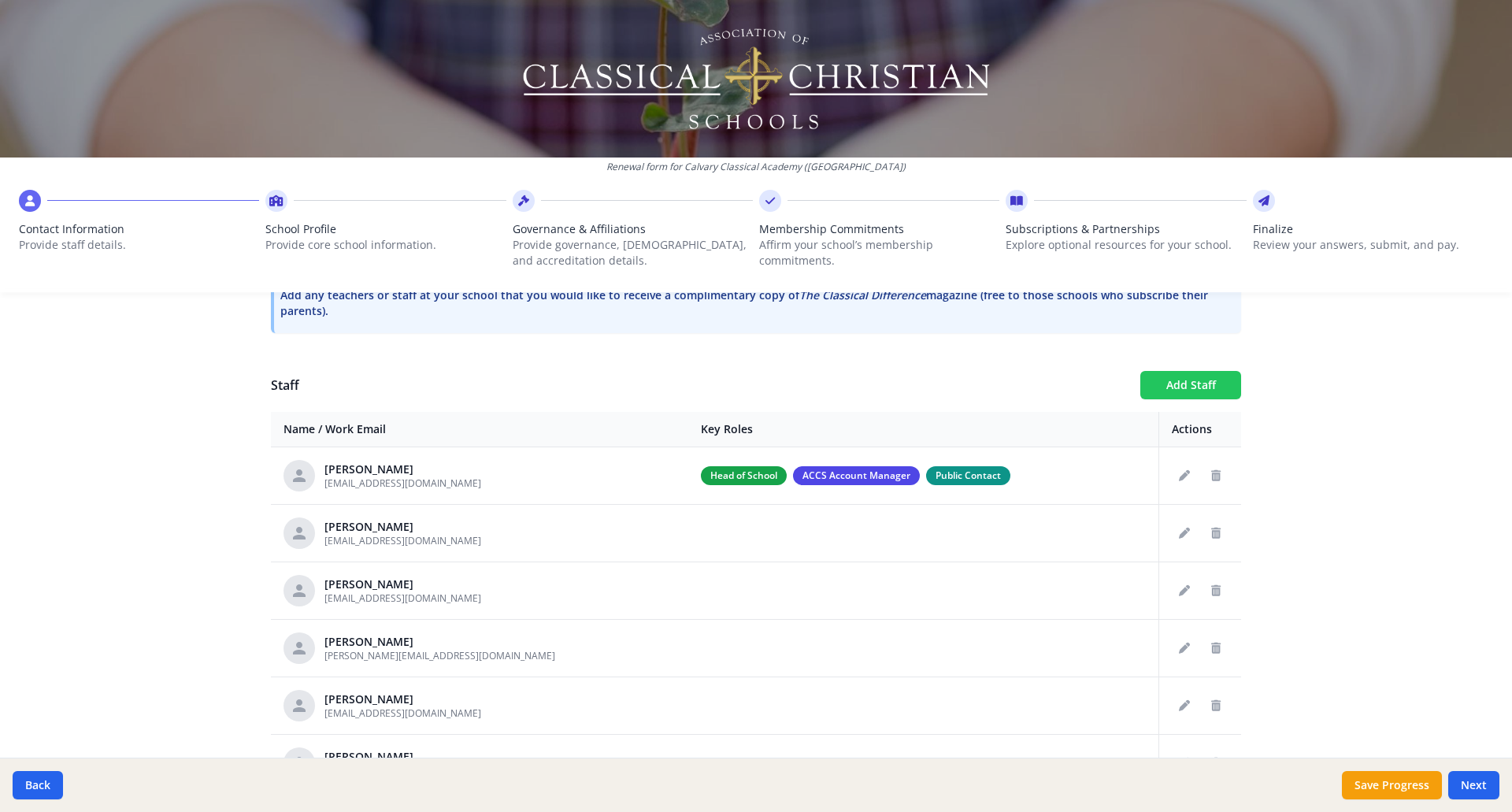
click at [1183, 385] on button "Add Staff" at bounding box center [1190, 385] width 101 height 28
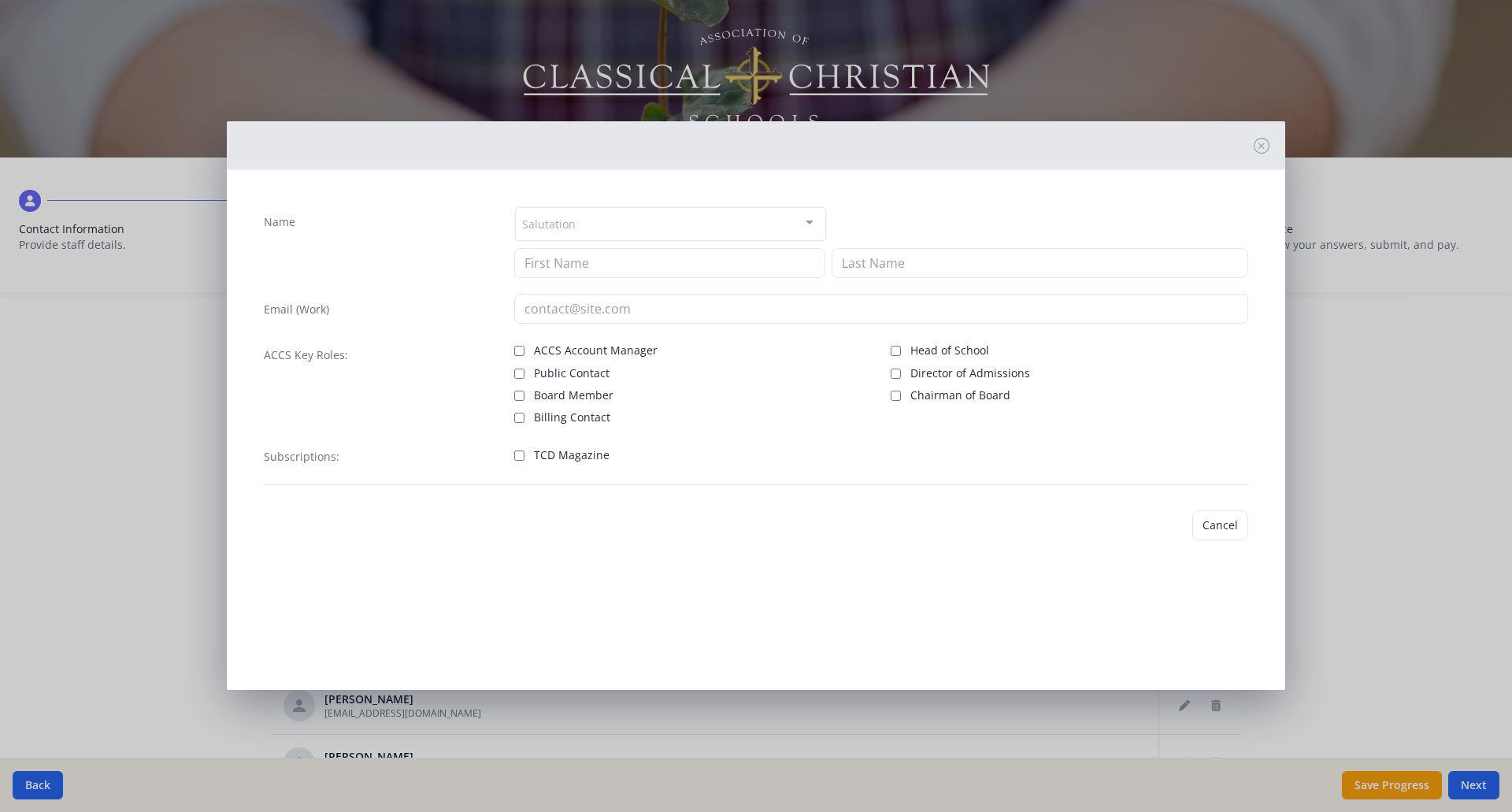
checkbox input "false"
click at [808, 223] on div at bounding box center [809, 222] width 32 height 30
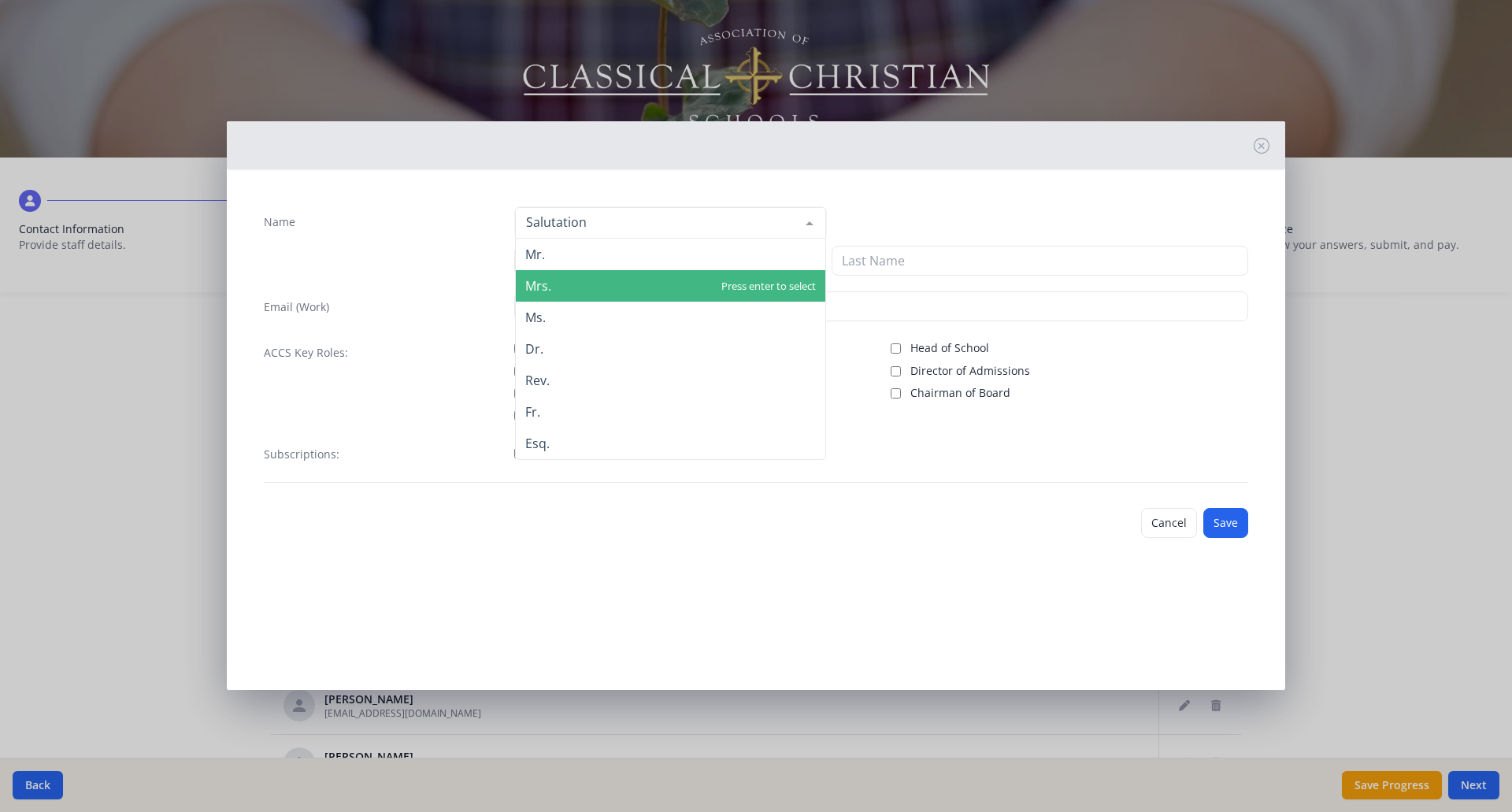
click at [713, 272] on span "Mrs." at bounding box center [670, 286] width 309 height 32
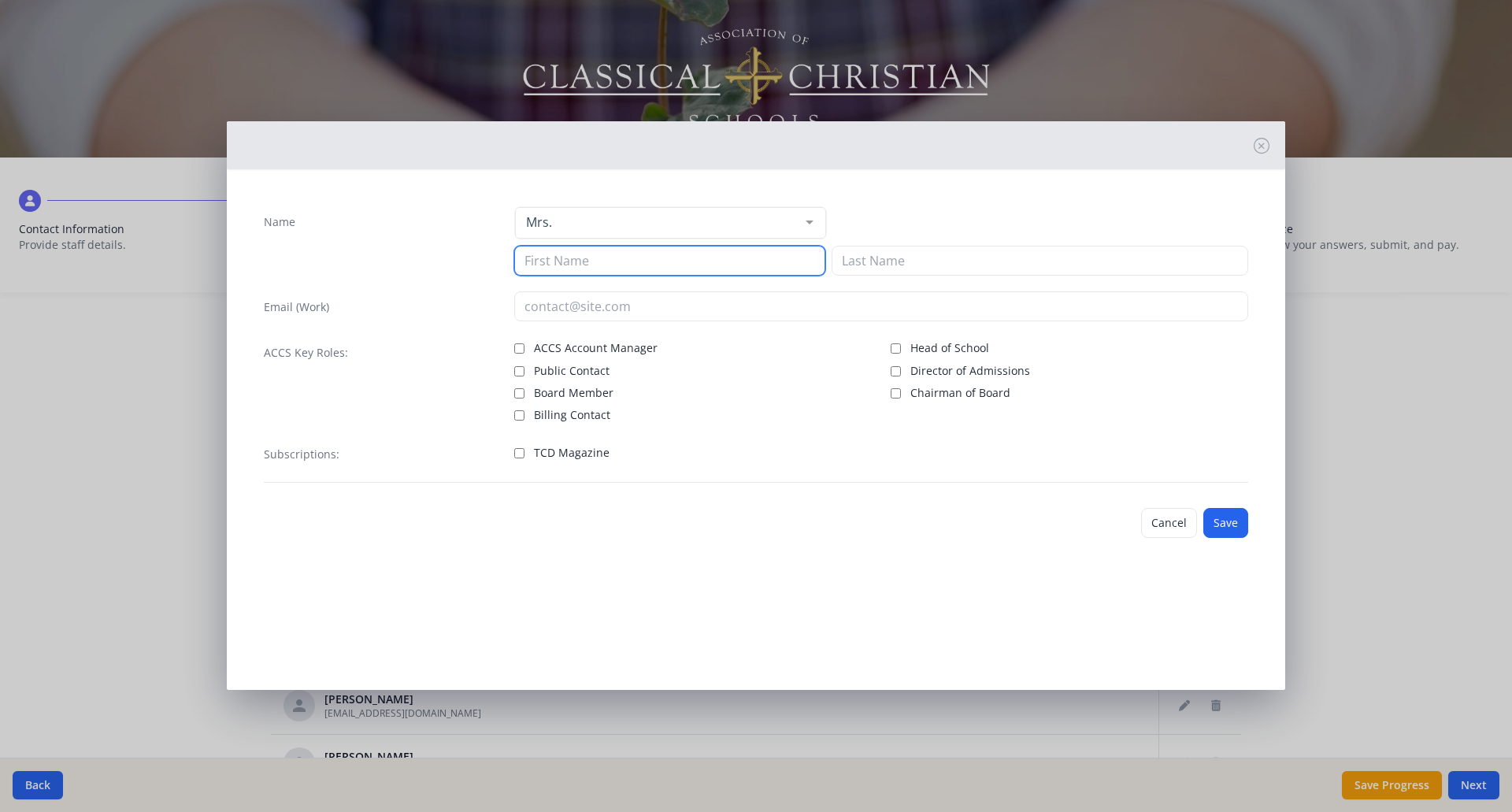
click at [700, 266] on input at bounding box center [669, 260] width 311 height 30
type input "Joy"
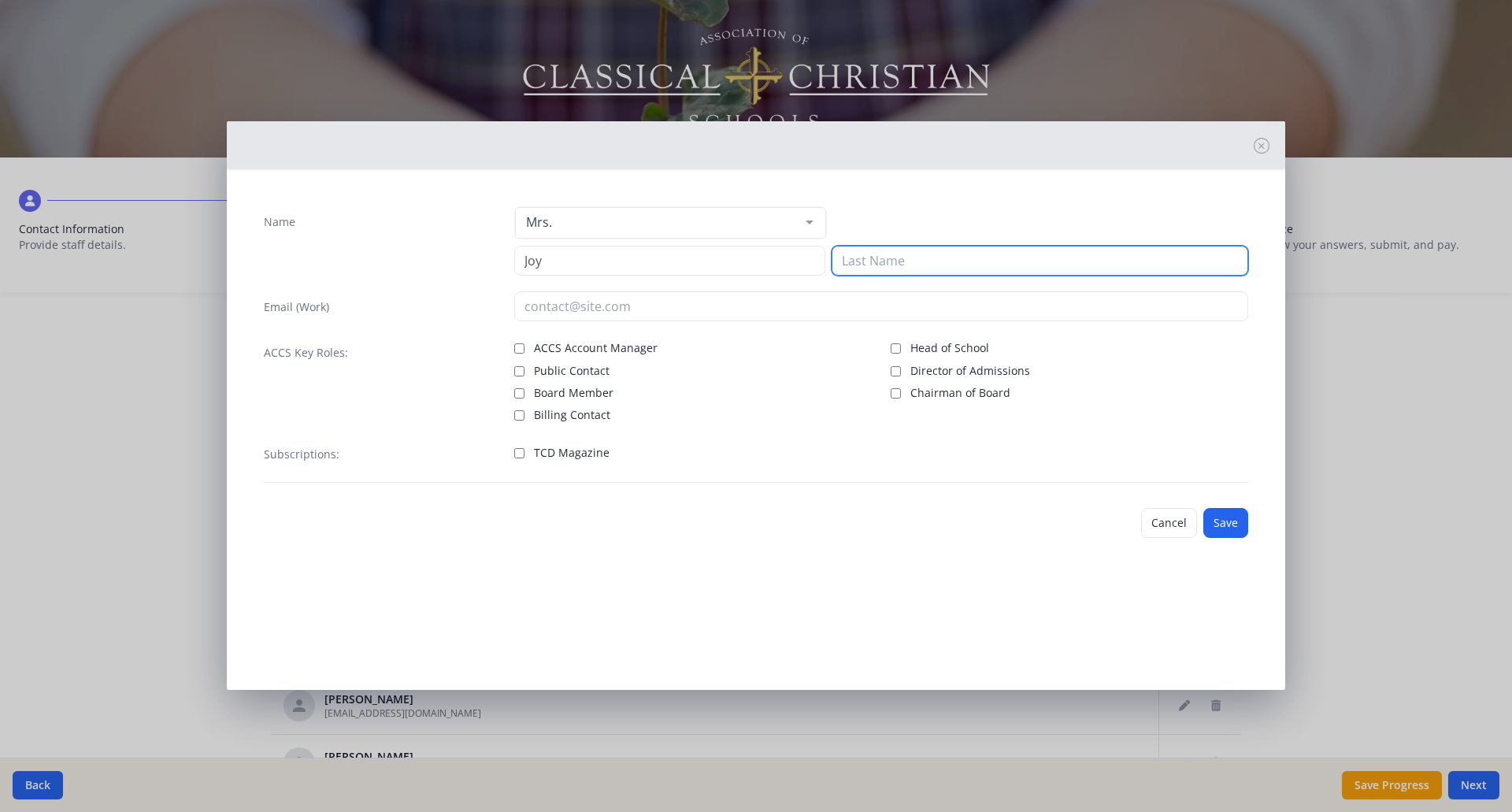
click at [862, 261] on input at bounding box center [1039, 260] width 416 height 30
type input "V"
type input "[PERSON_NAME]"
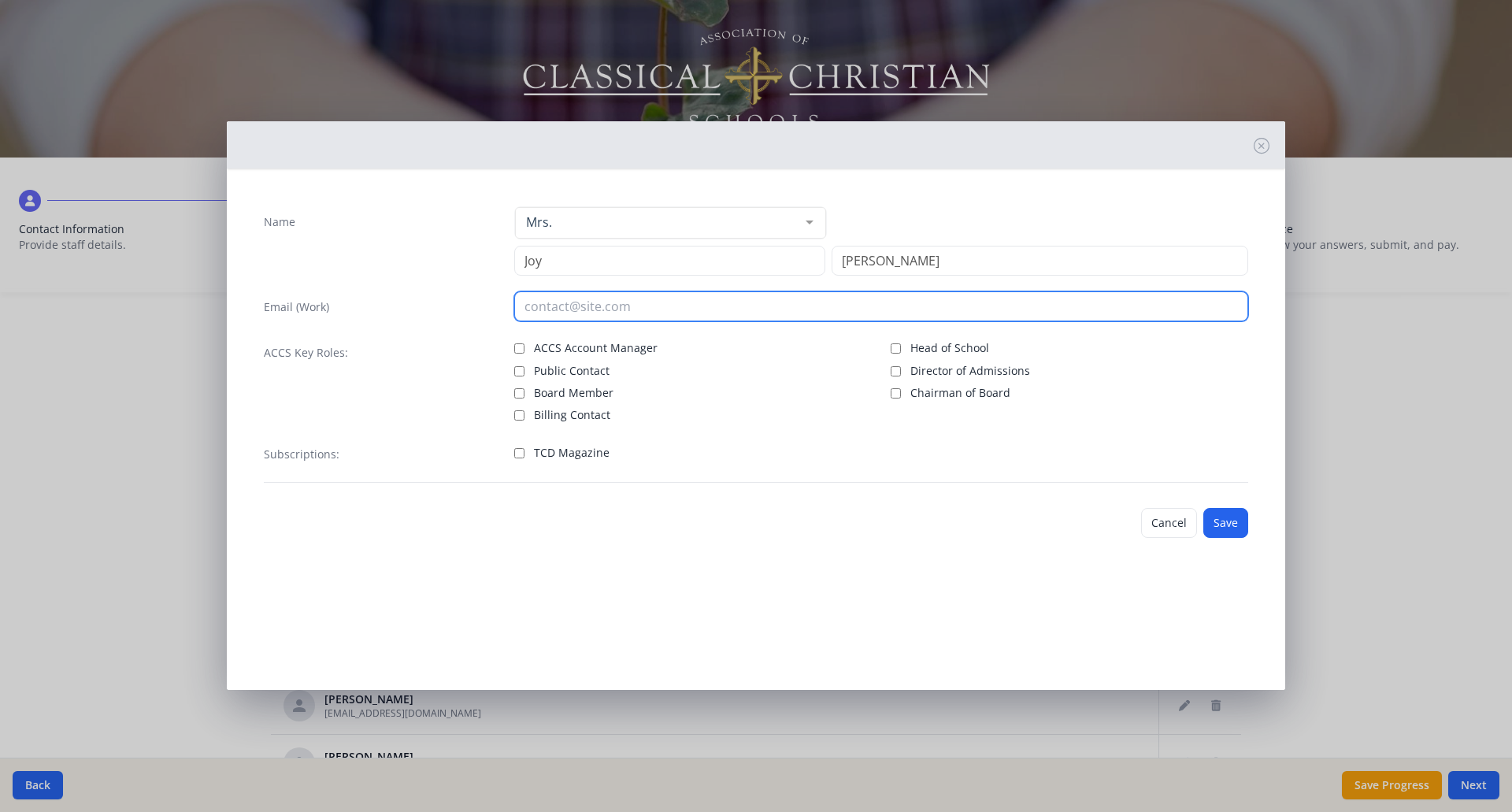
click at [758, 312] on input "email" at bounding box center [881, 307] width 735 height 30
type input "J"
type input "[EMAIL_ADDRESS][DOMAIN_NAME]"
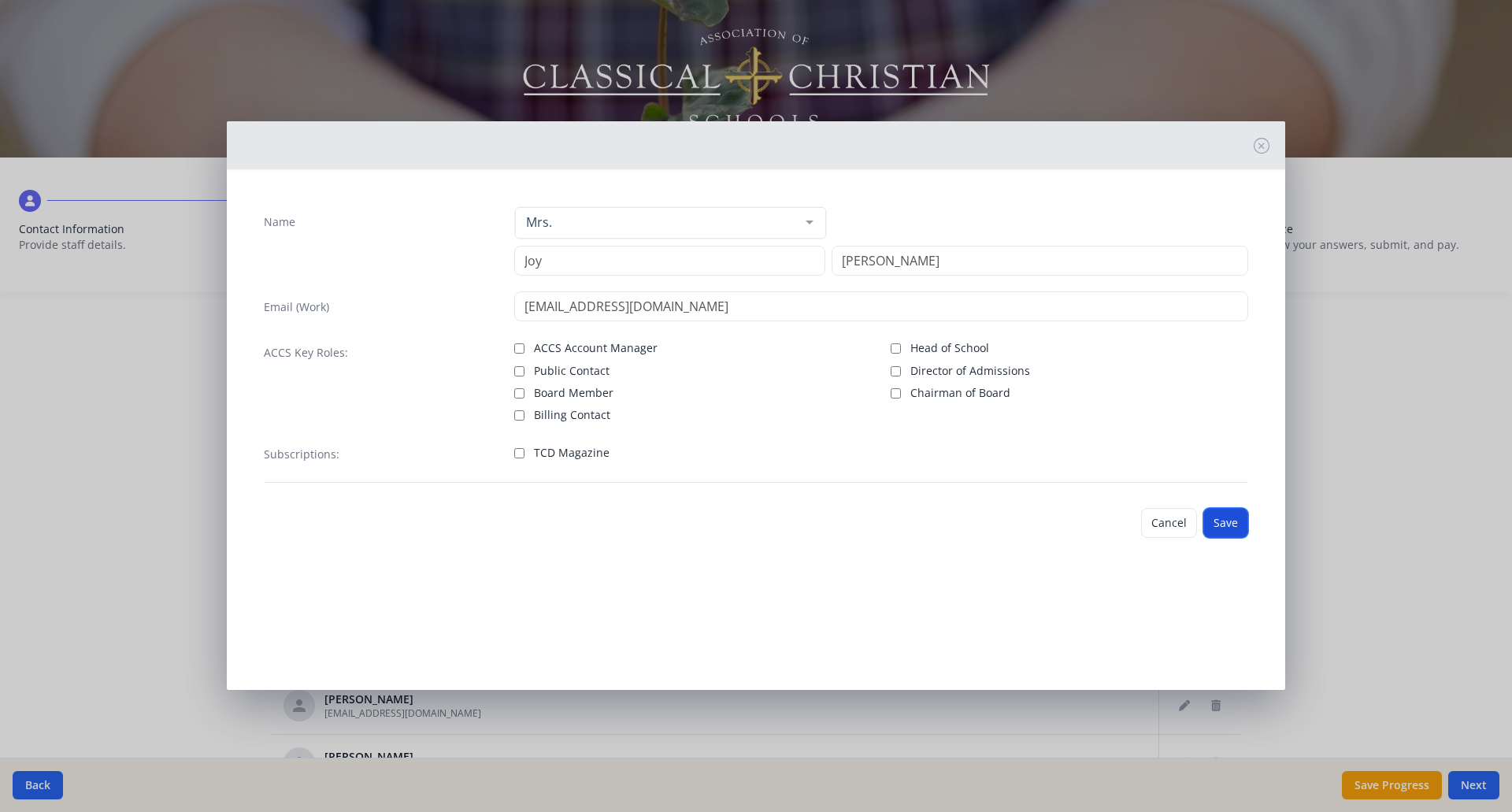
click at [1225, 522] on button "Save" at bounding box center [1225, 523] width 45 height 30
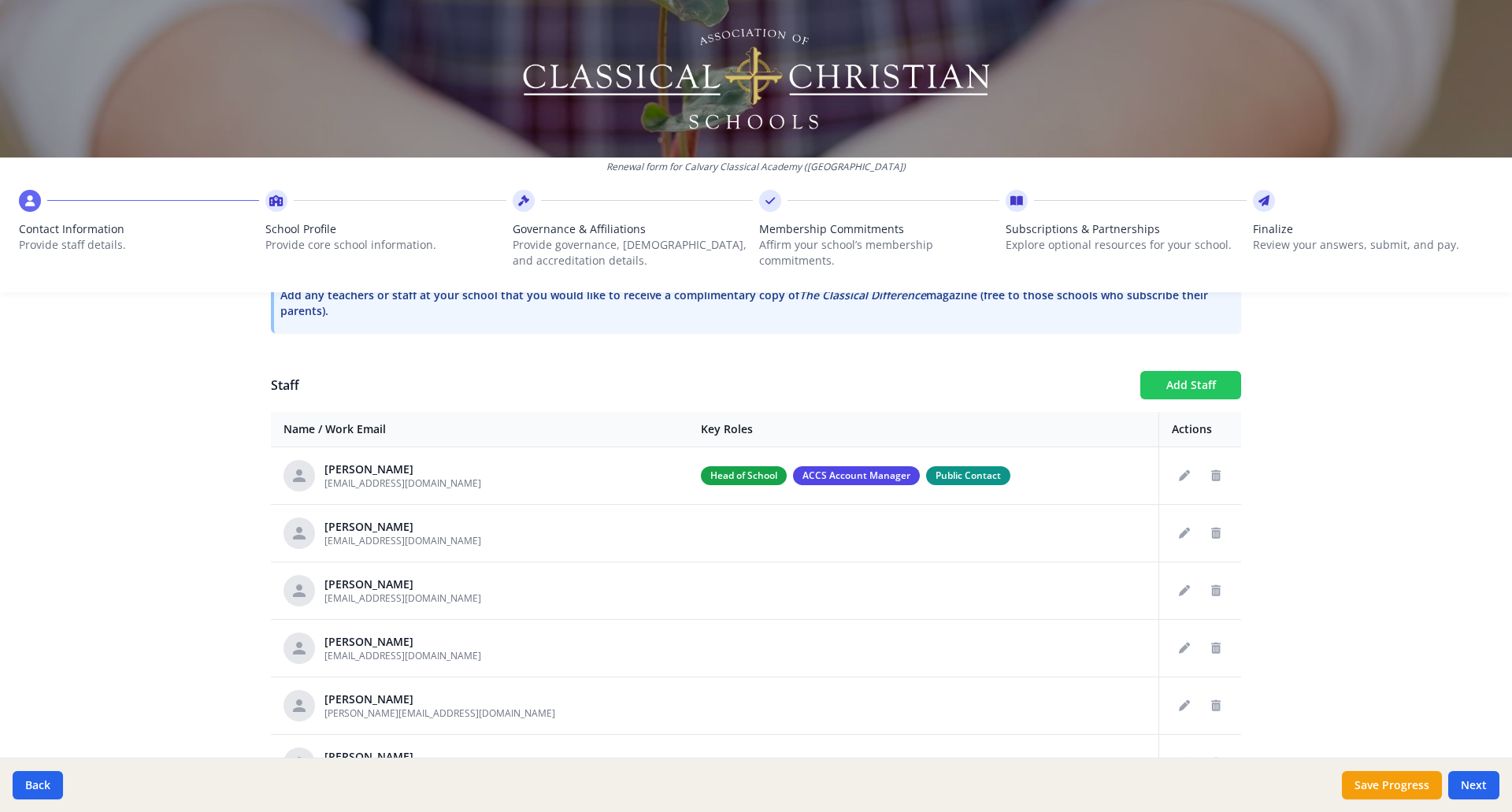
click at [1188, 379] on button "Add Staff" at bounding box center [1190, 385] width 101 height 28
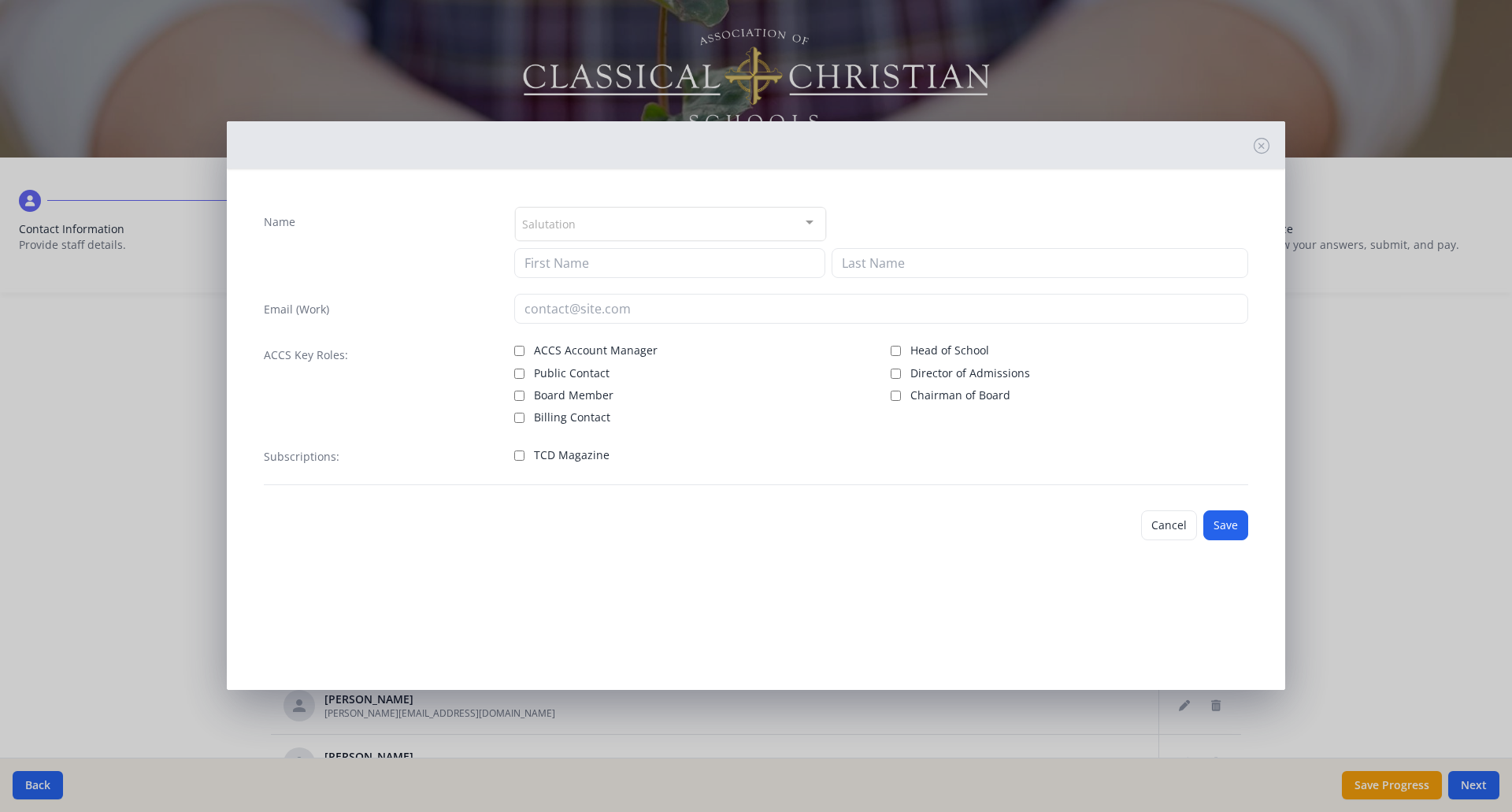
click at [718, 219] on div "Salutation" at bounding box center [670, 223] width 311 height 34
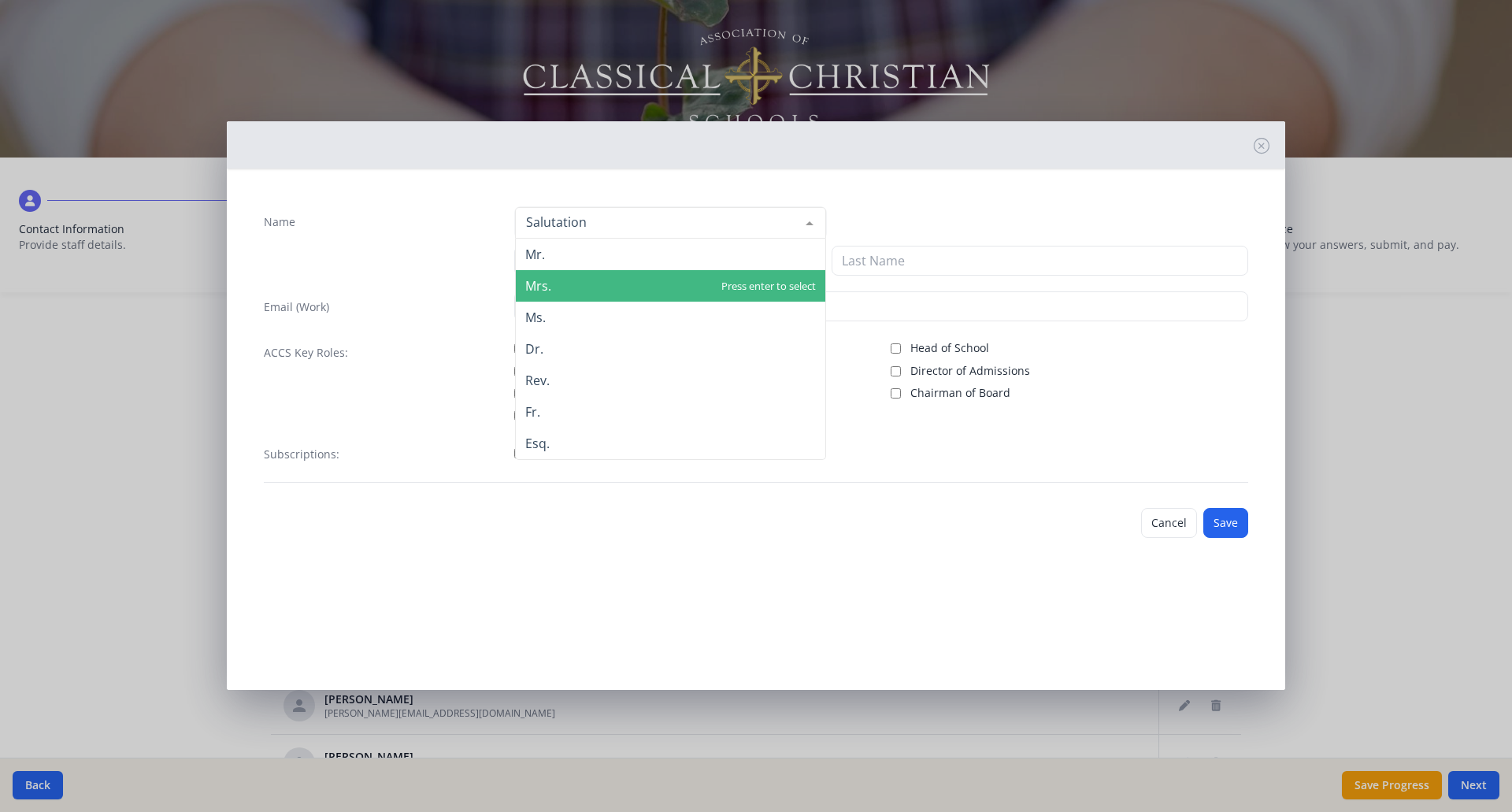
click at [695, 280] on span "Mrs." at bounding box center [670, 286] width 309 height 32
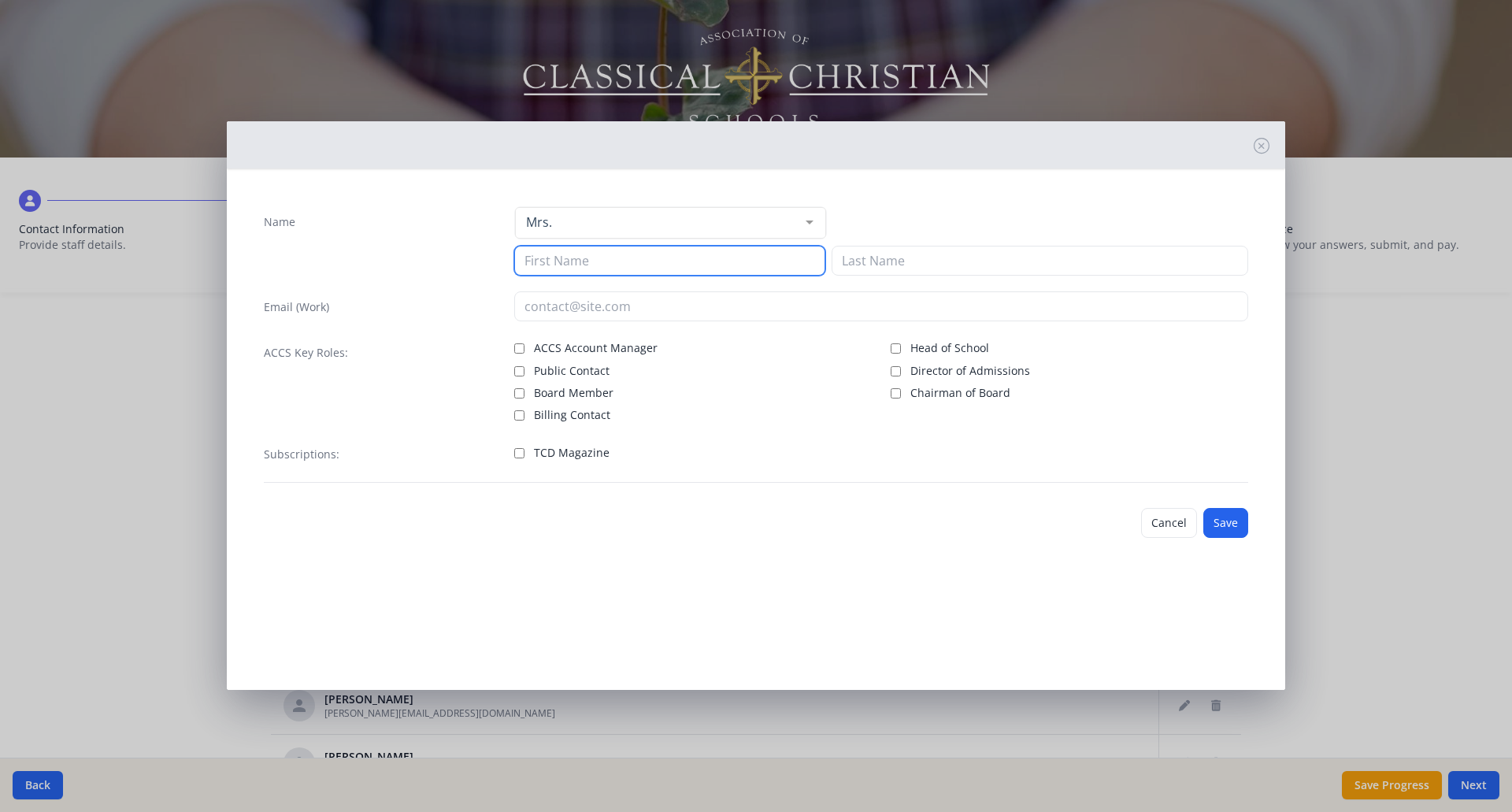
click at [667, 263] on input at bounding box center [669, 260] width 311 height 30
type input "[PERSON_NAME]"
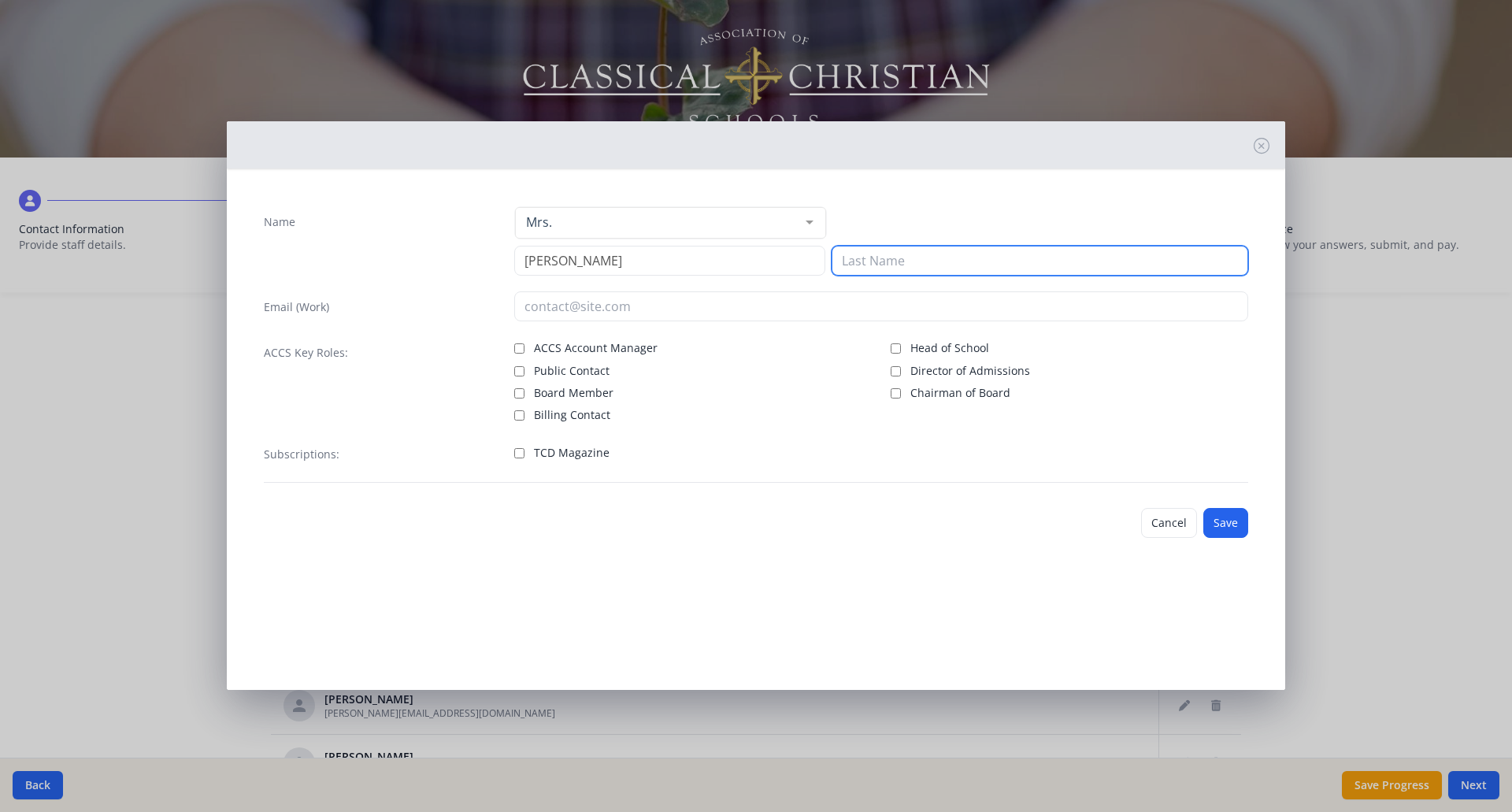
click at [880, 253] on input at bounding box center [1039, 260] width 416 height 30
type input "Trunk"
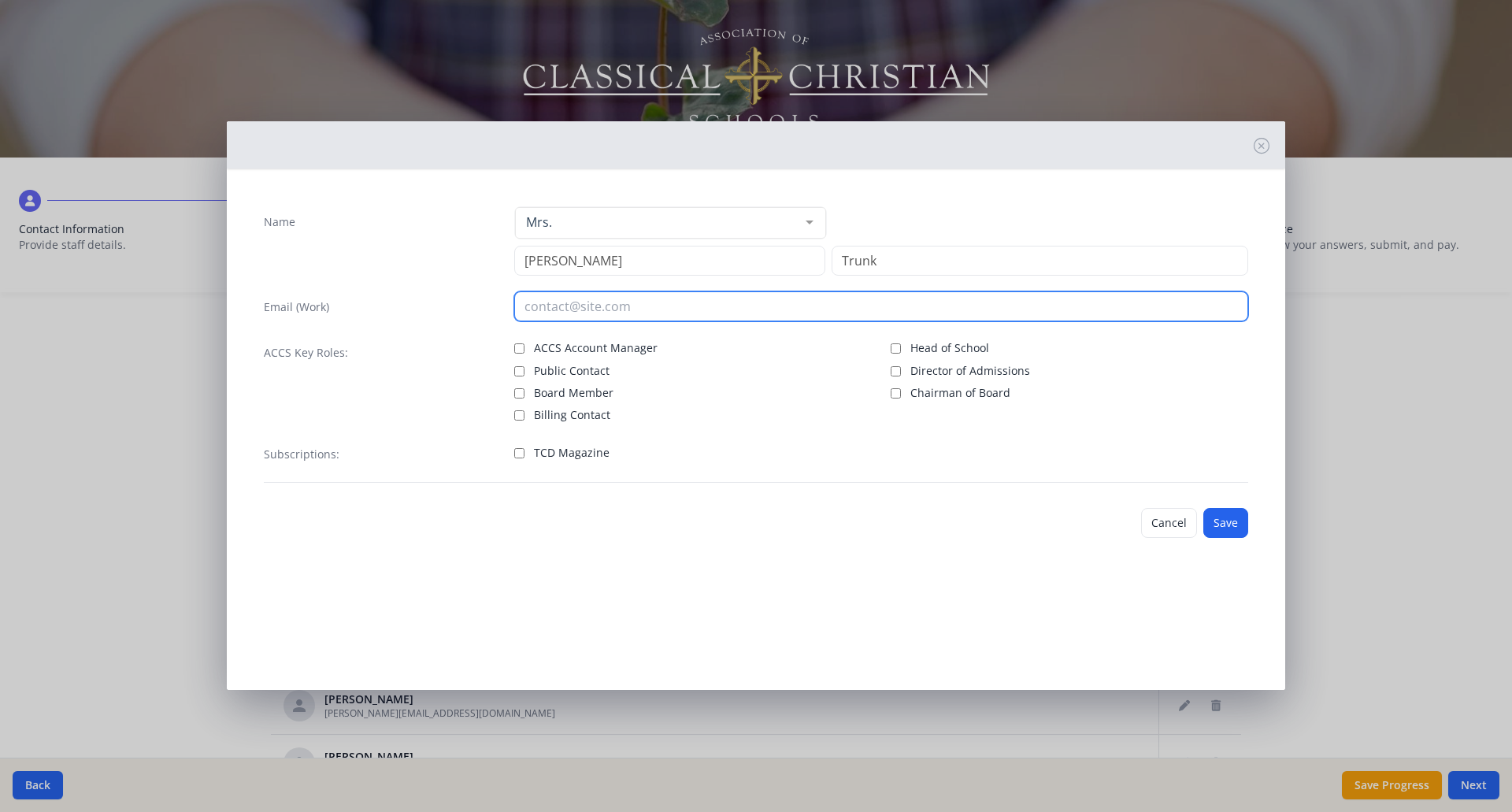
click at [712, 305] on input "email" at bounding box center [881, 307] width 735 height 30
type input "[PERSON_NAME][EMAIL_ADDRESS][DOMAIN_NAME]"
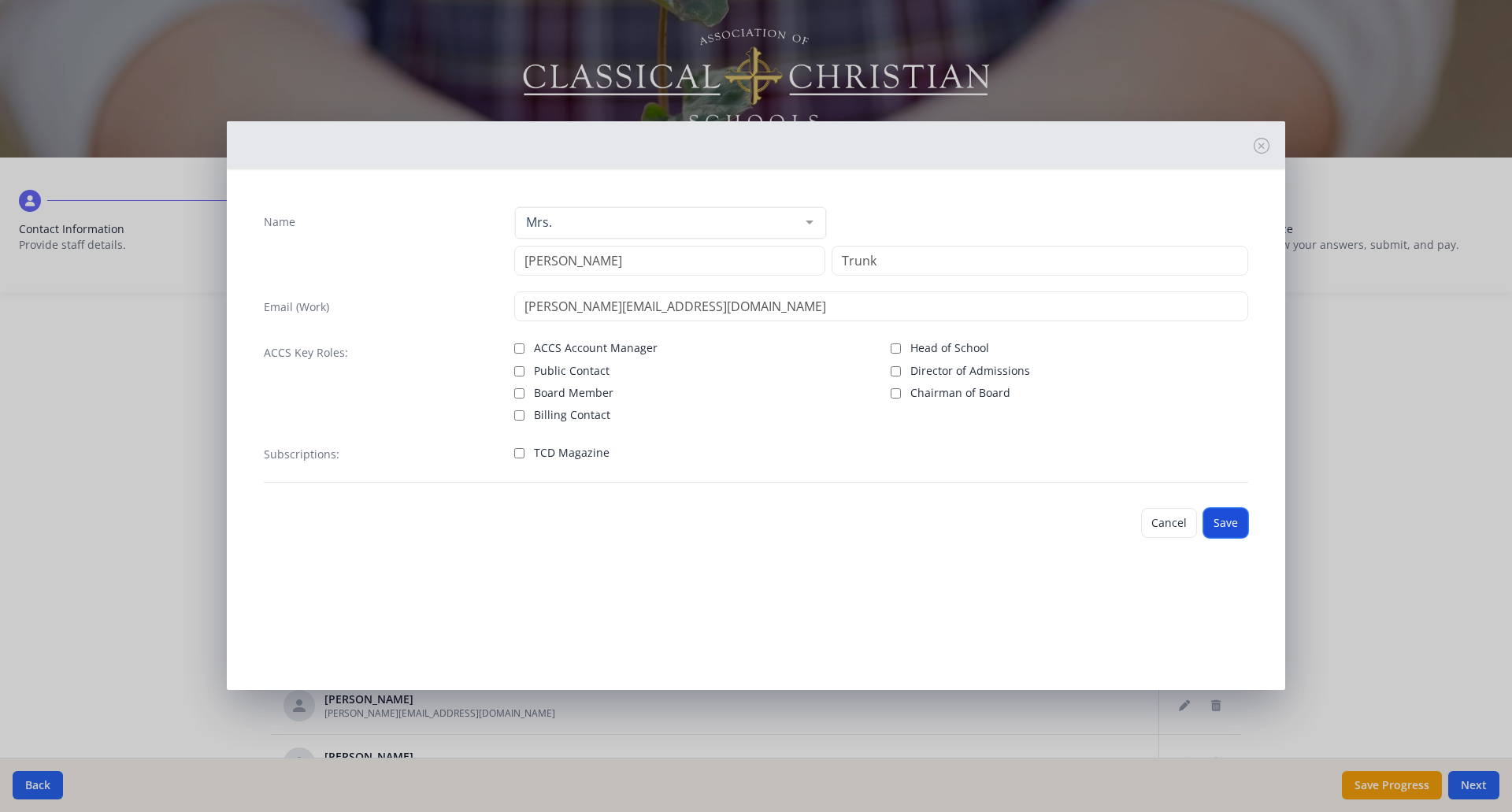
click at [1217, 519] on button "Save" at bounding box center [1225, 523] width 45 height 30
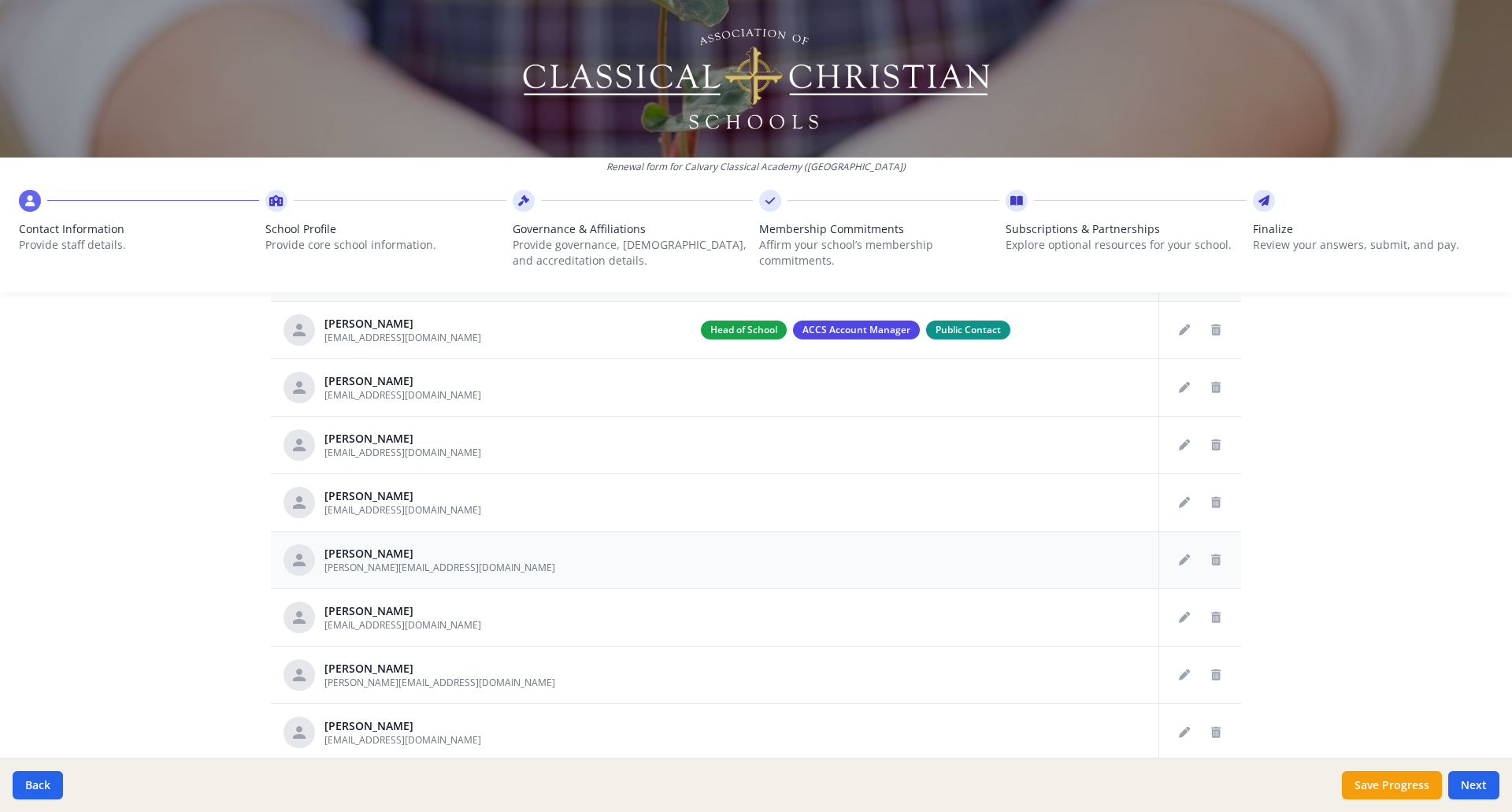
scroll to position [569, 0]
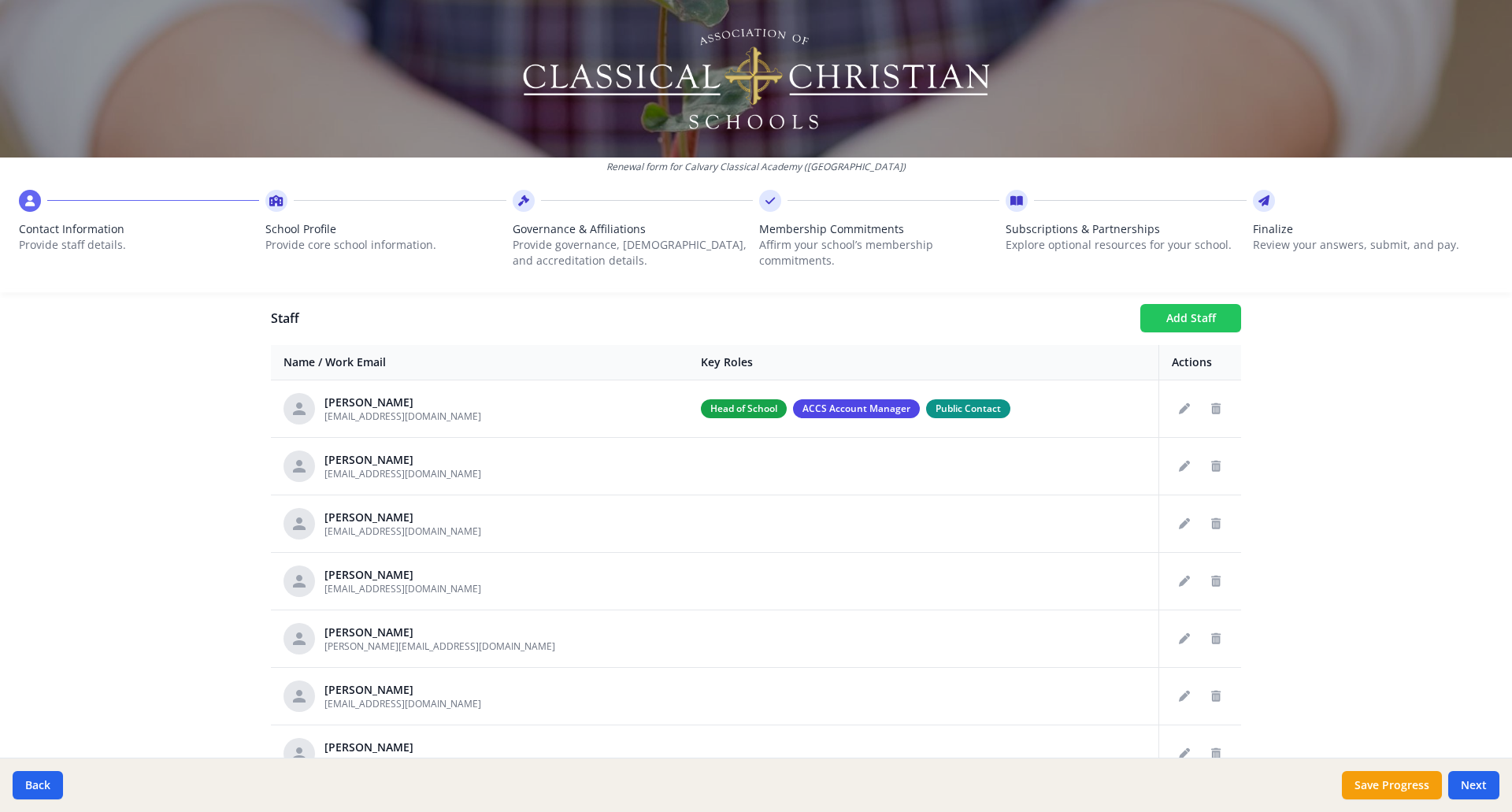
click at [1200, 318] on button "Add Staff" at bounding box center [1190, 318] width 101 height 28
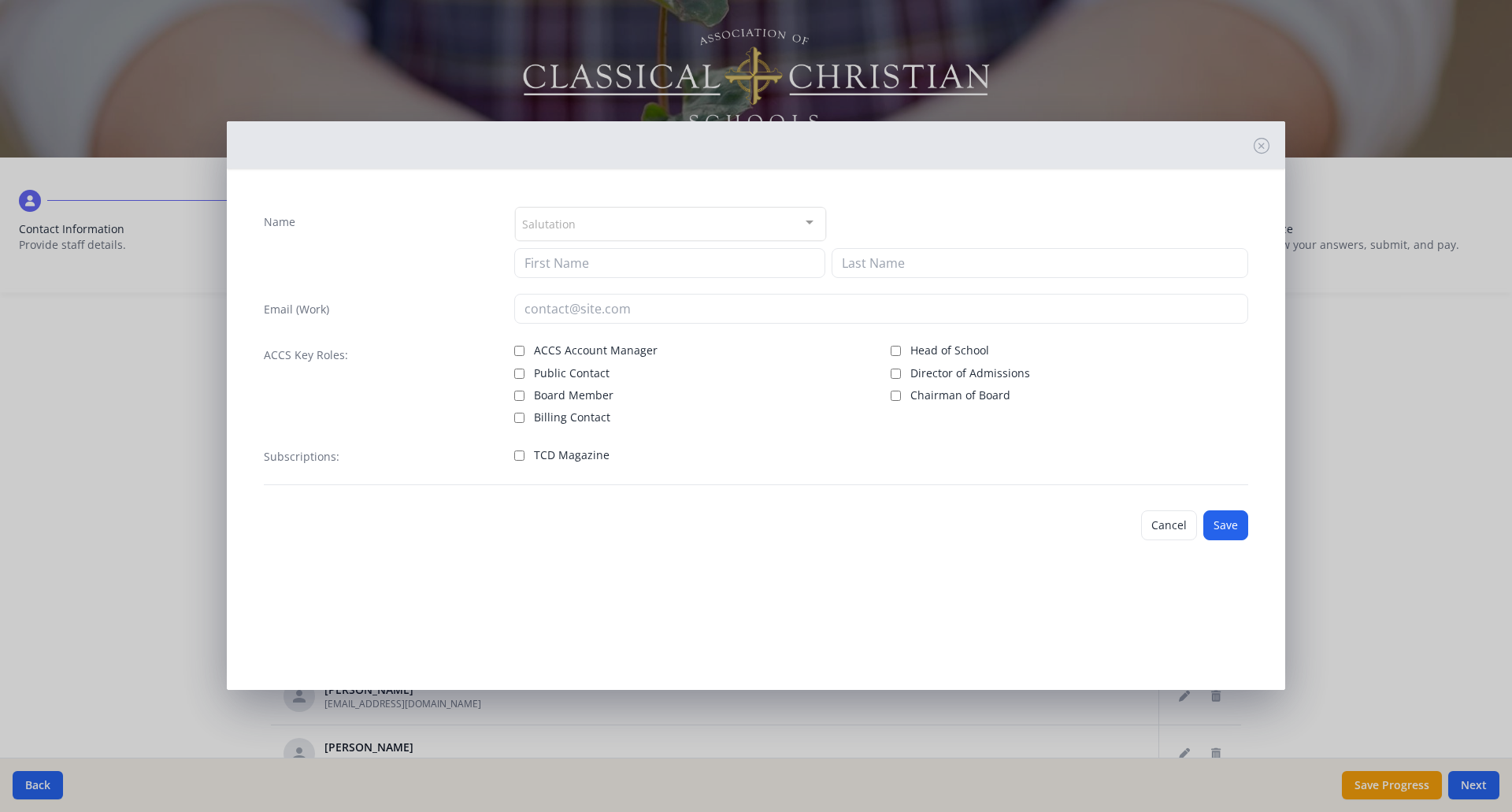
click at [807, 215] on div at bounding box center [809, 222] width 32 height 30
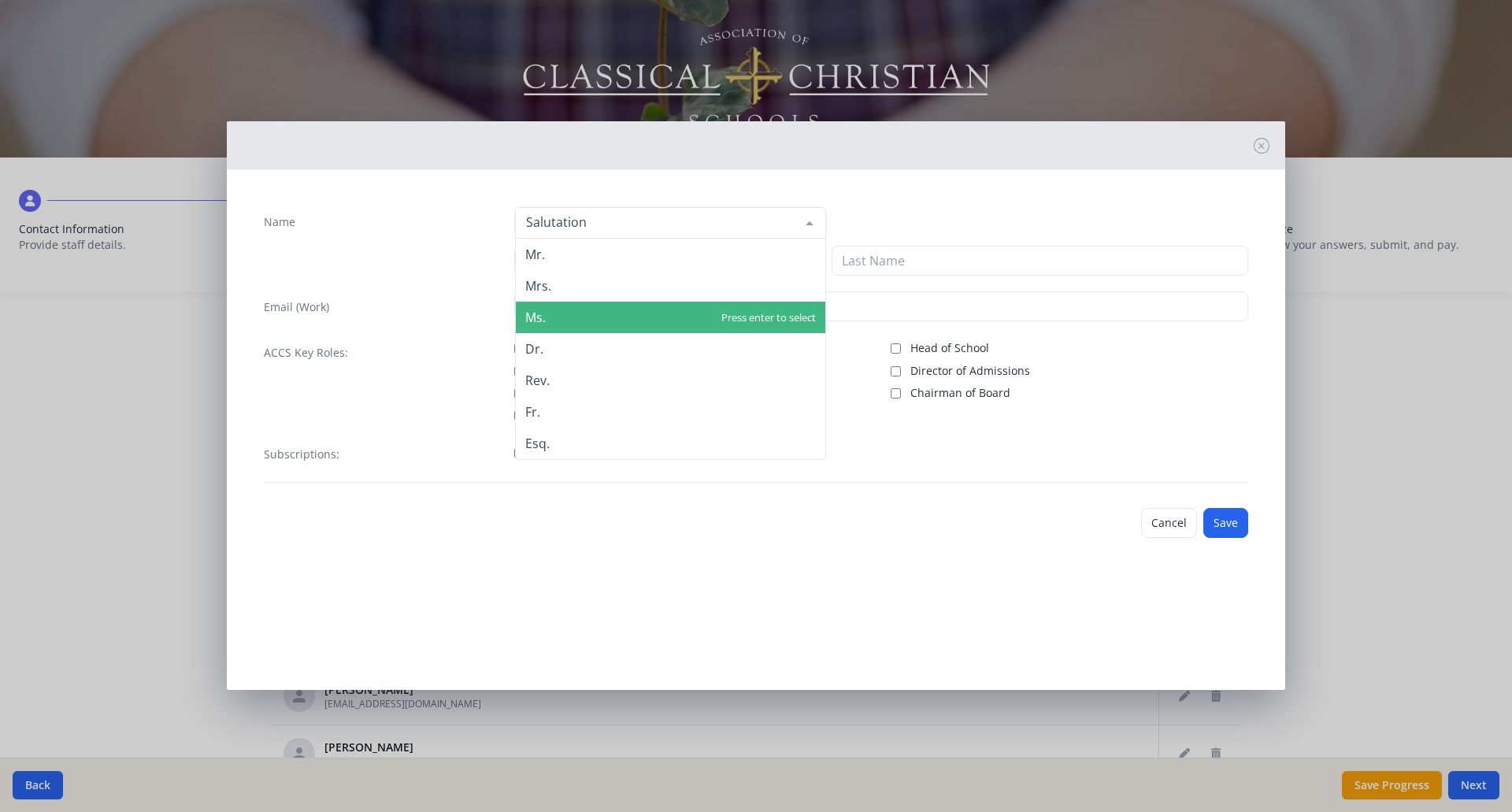
click at [670, 321] on span "Ms." at bounding box center [670, 317] width 309 height 32
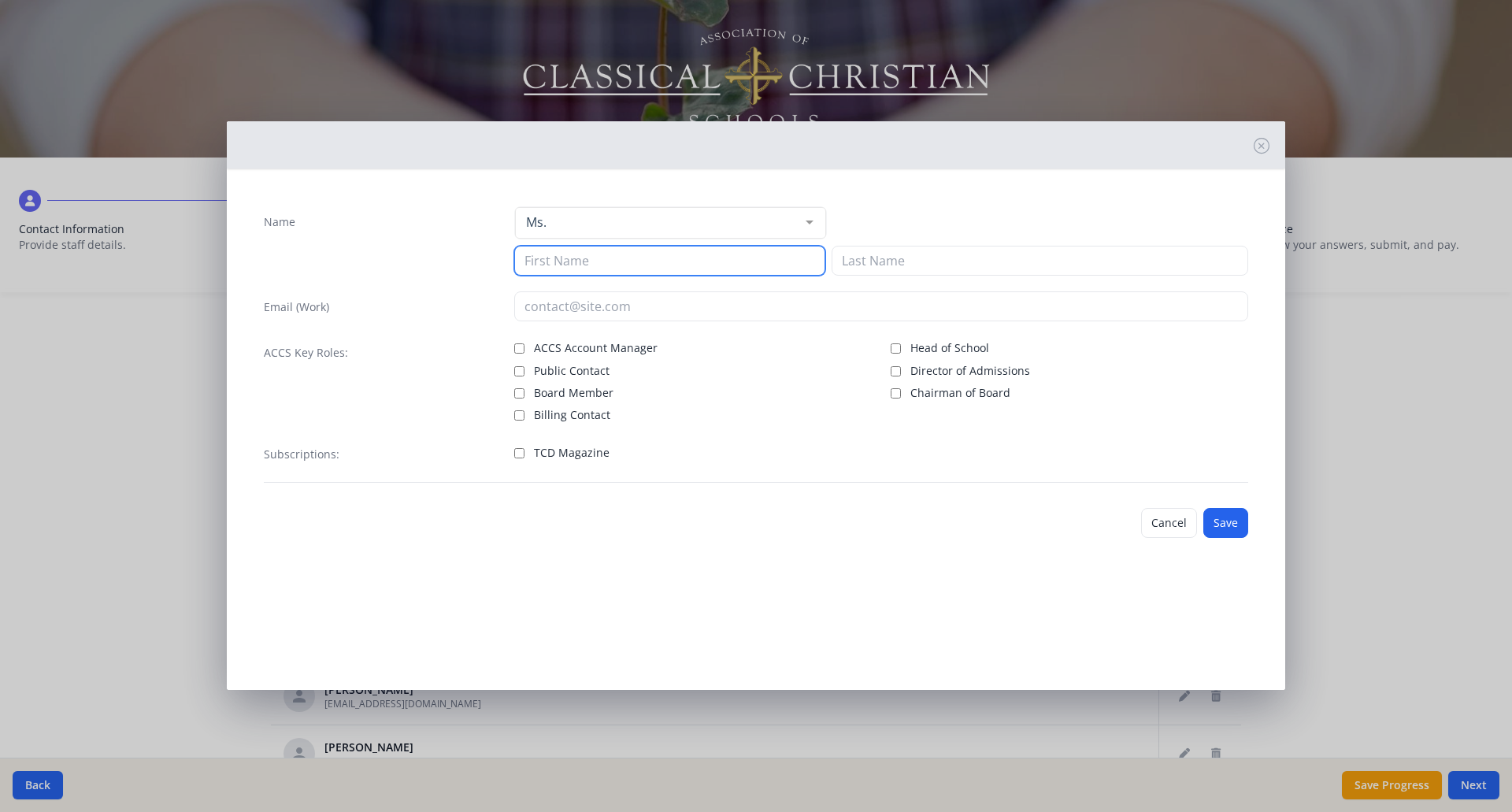
click at [695, 256] on input at bounding box center [669, 260] width 311 height 30
type input "Annika"
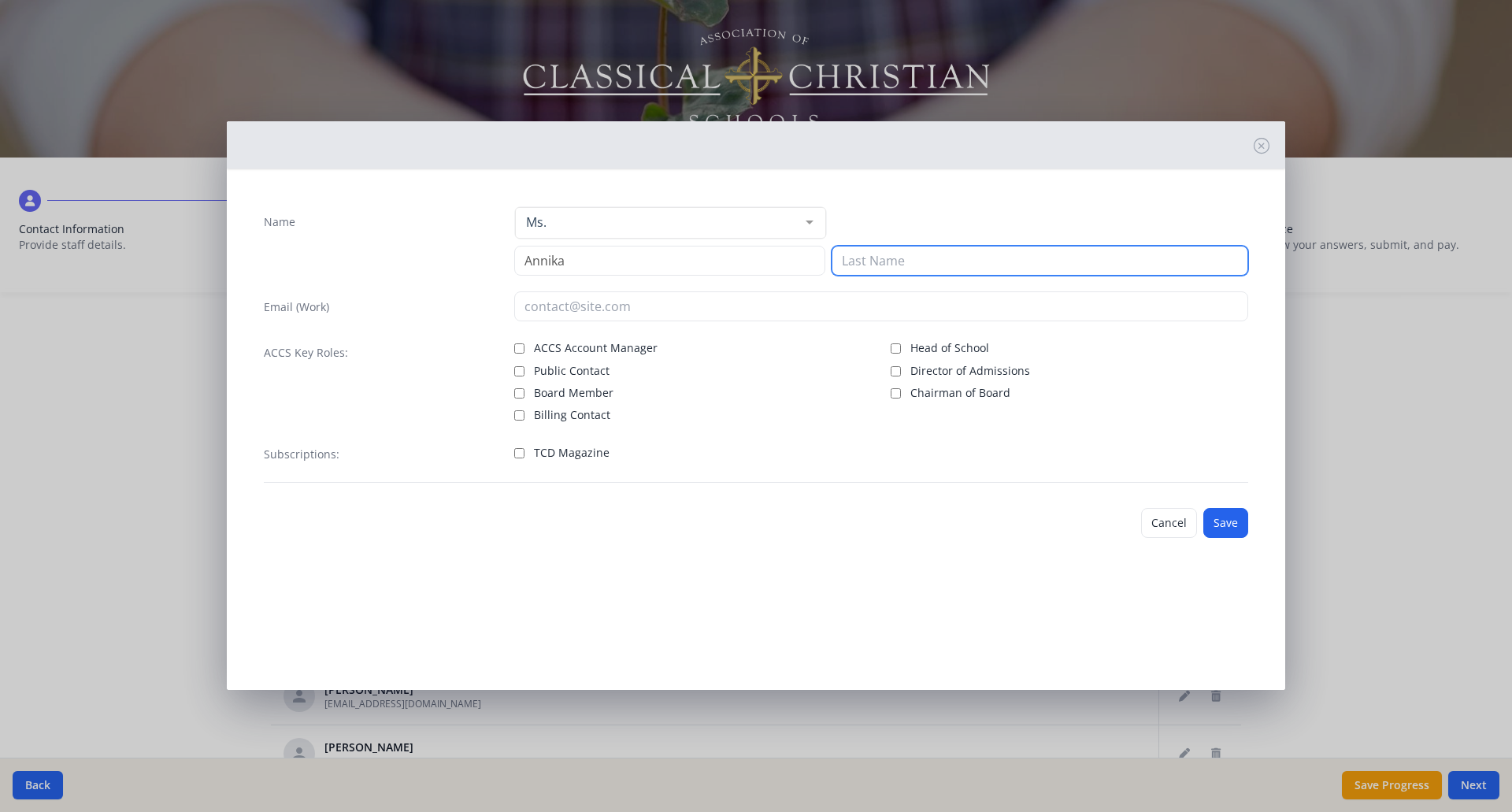
click at [874, 264] on input at bounding box center [1039, 260] width 416 height 30
type input "[PERSON_NAME]"
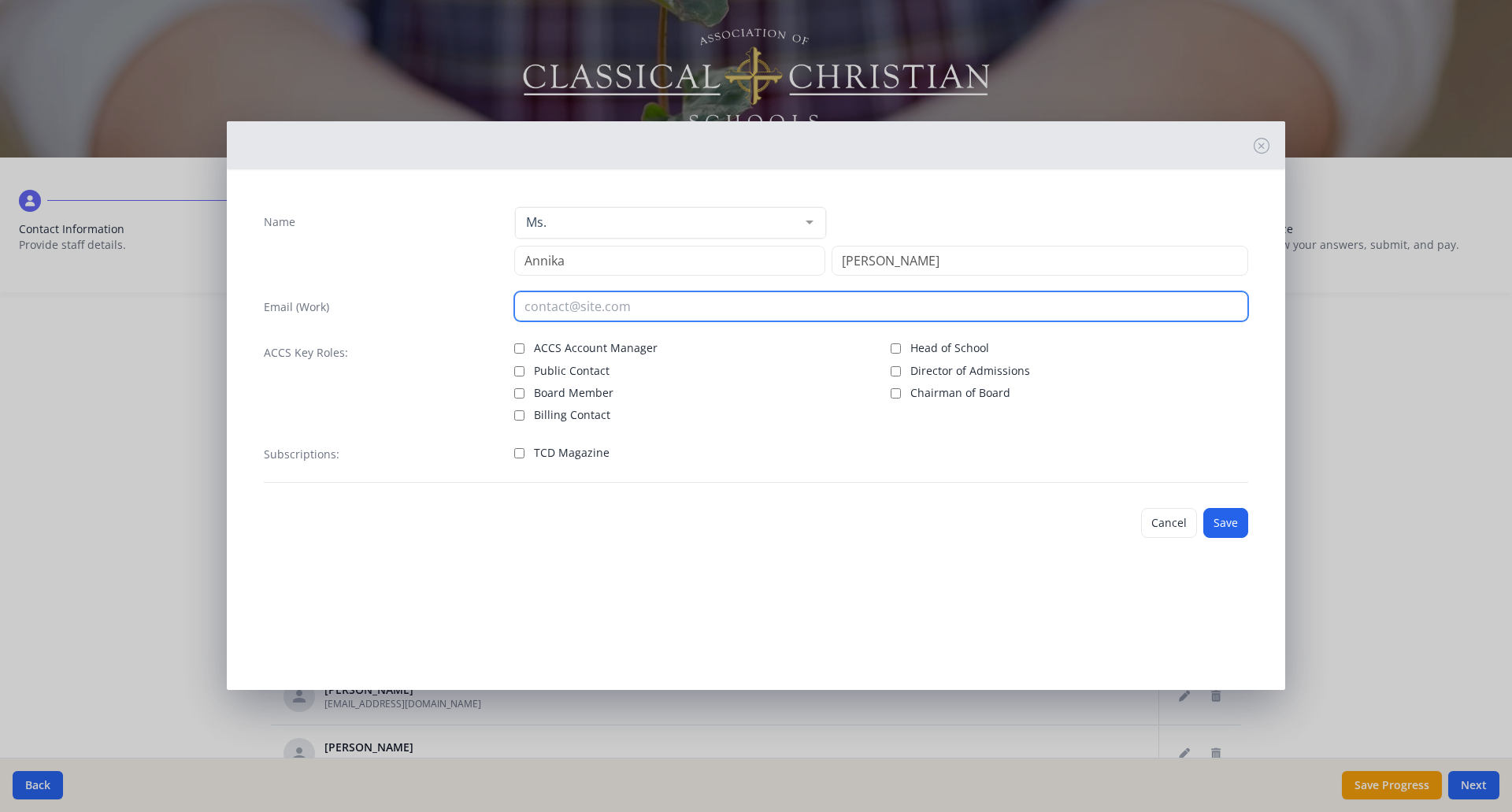
click at [590, 307] on input "email" at bounding box center [881, 307] width 735 height 30
type input "[EMAIL_ADDRESS][DOMAIN_NAME]"
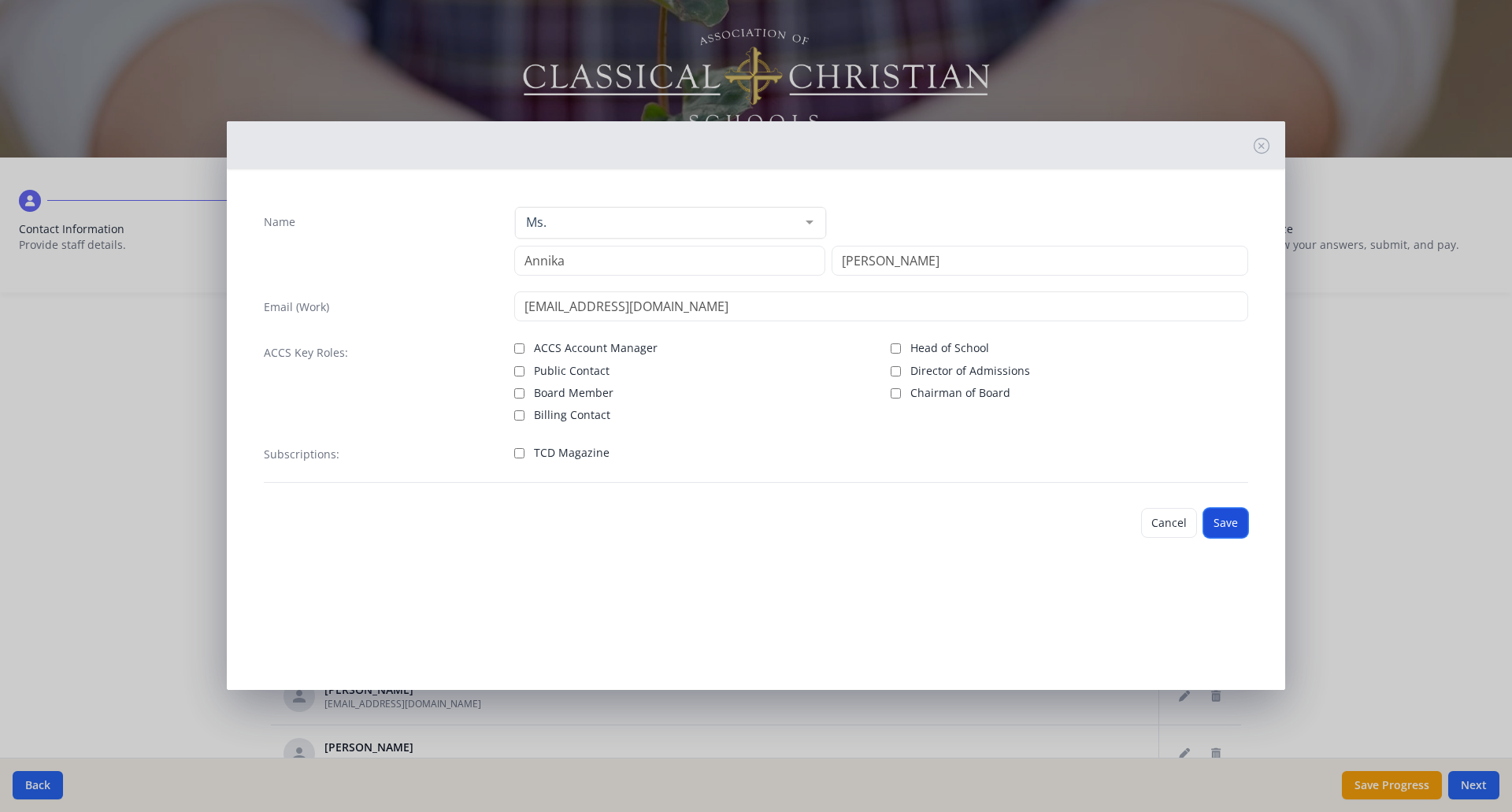
click at [1234, 526] on button "Save" at bounding box center [1225, 523] width 45 height 30
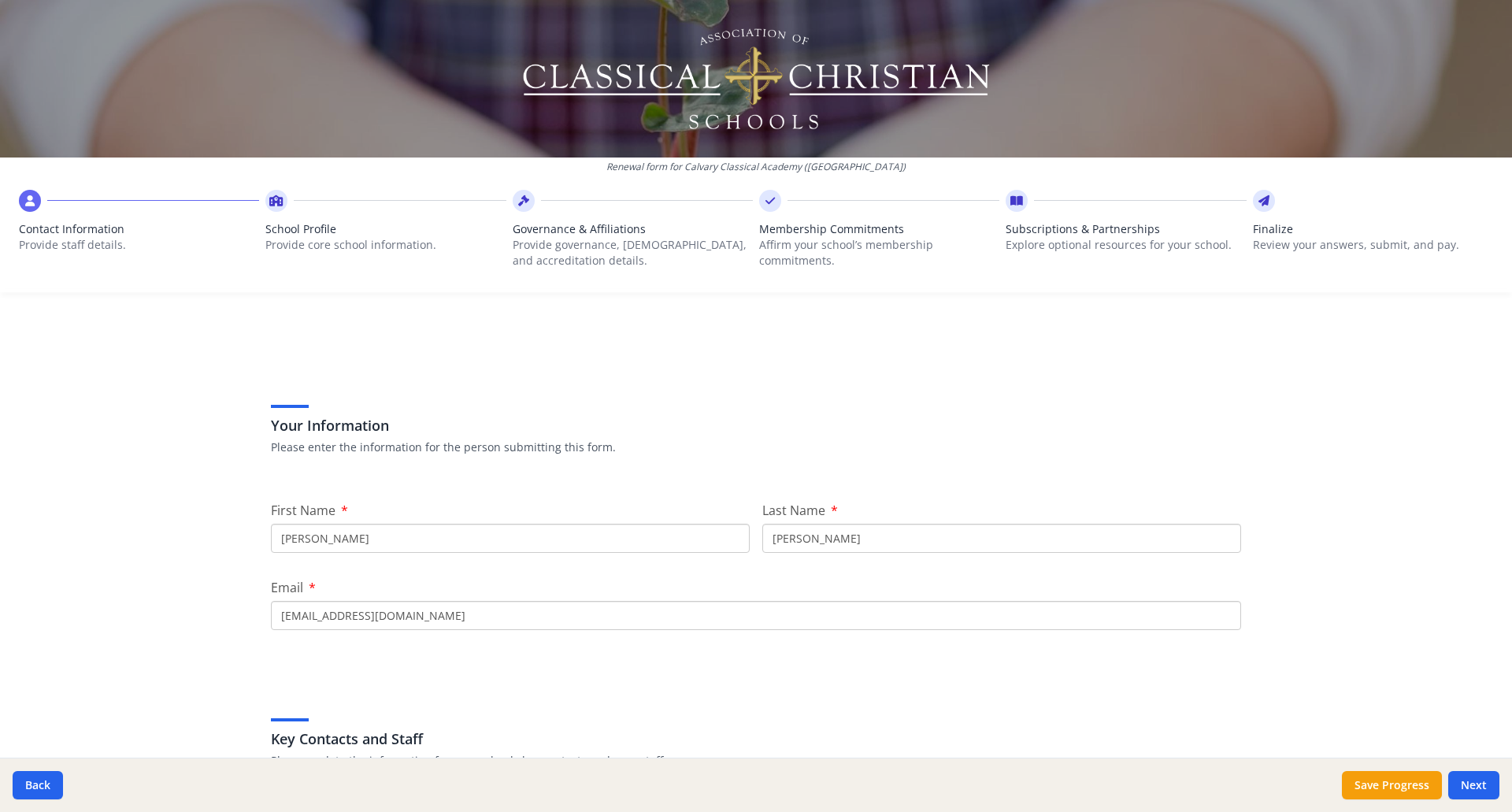
scroll to position [0, 0]
click at [1475, 779] on button "Next" at bounding box center [1473, 785] width 51 height 28
type input "[PHONE_NUMBER]"
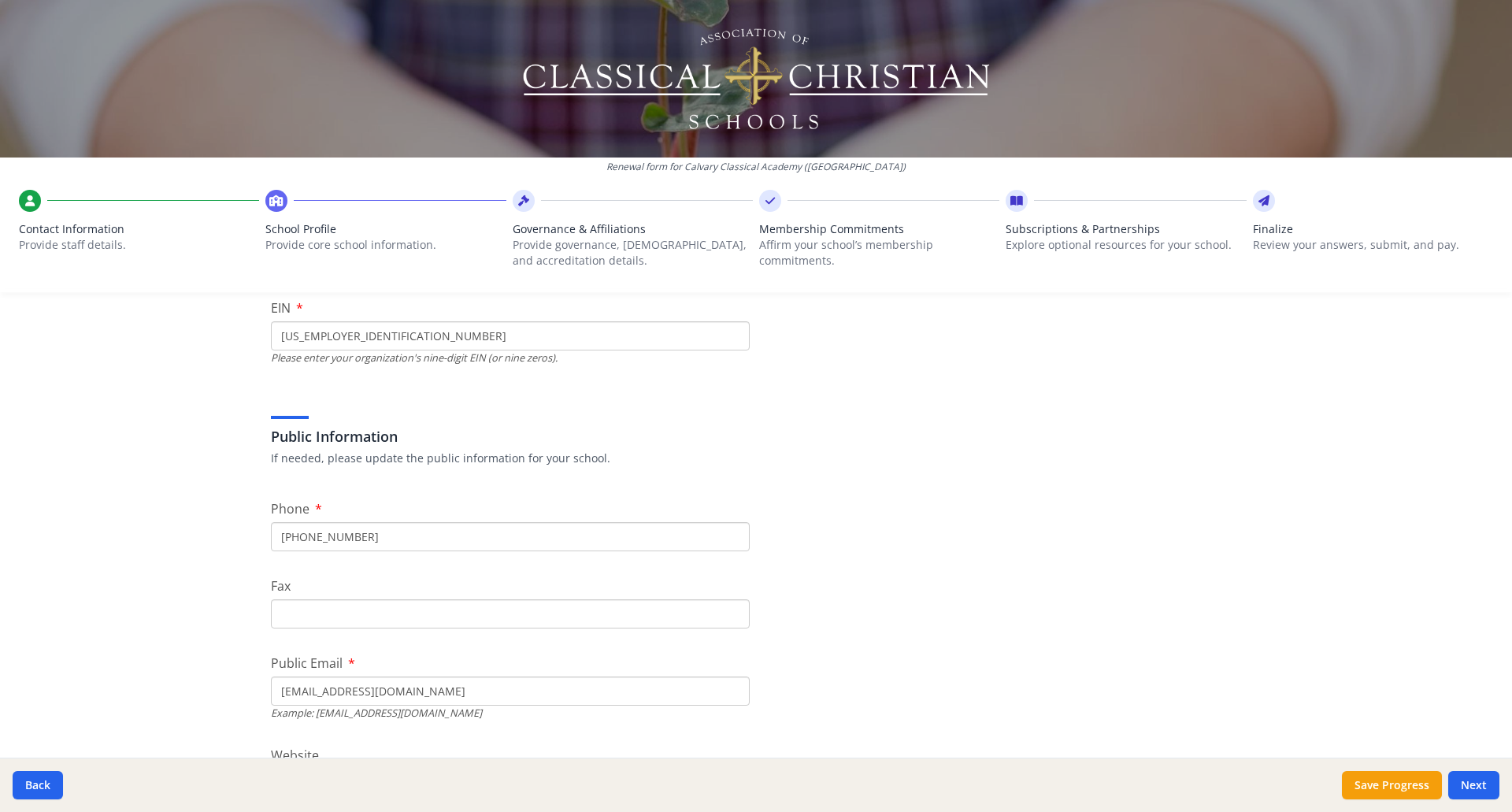
scroll to position [237, 0]
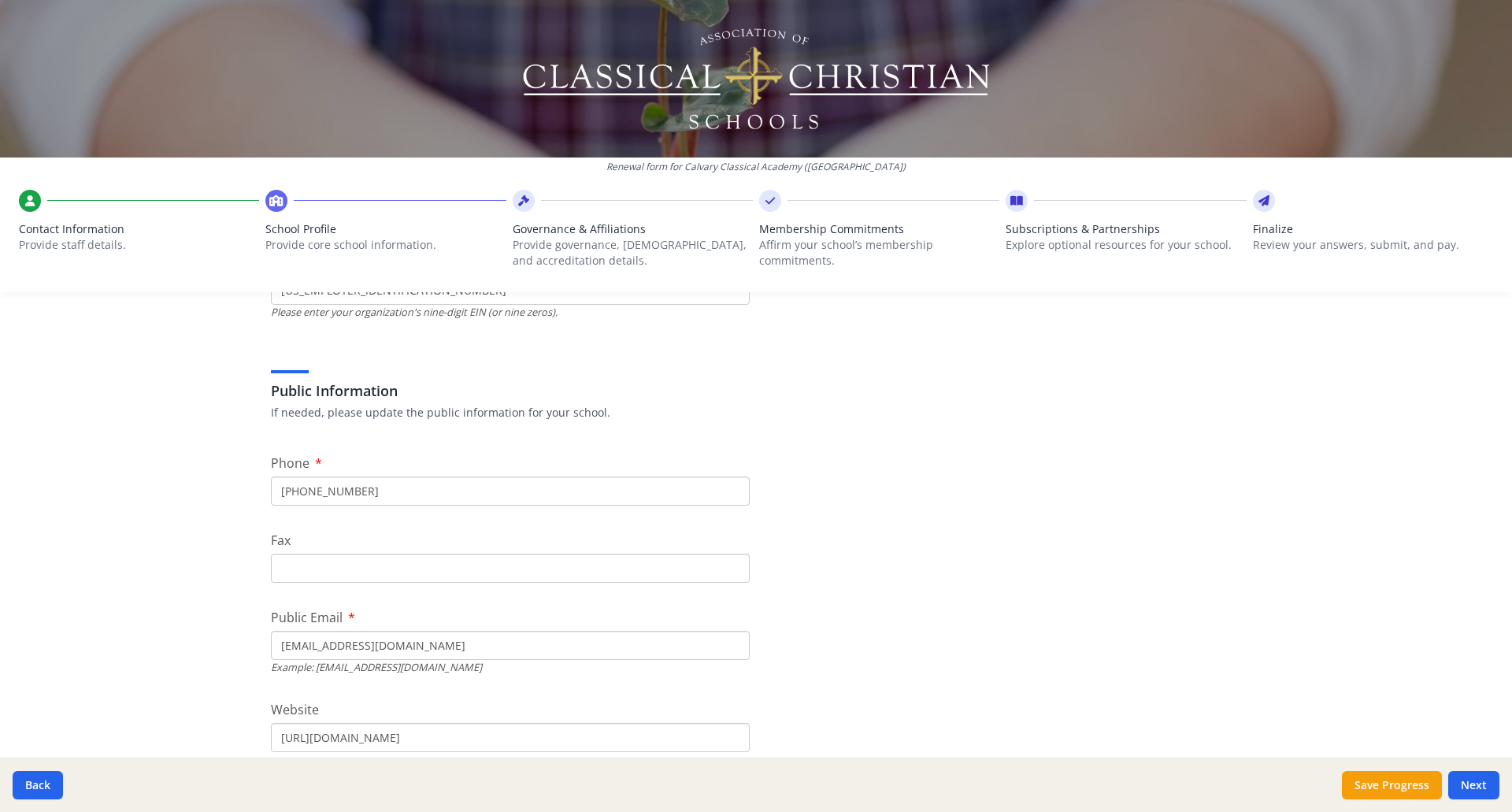
click at [420, 490] on input "[PHONE_NUMBER]" at bounding box center [510, 491] width 478 height 29
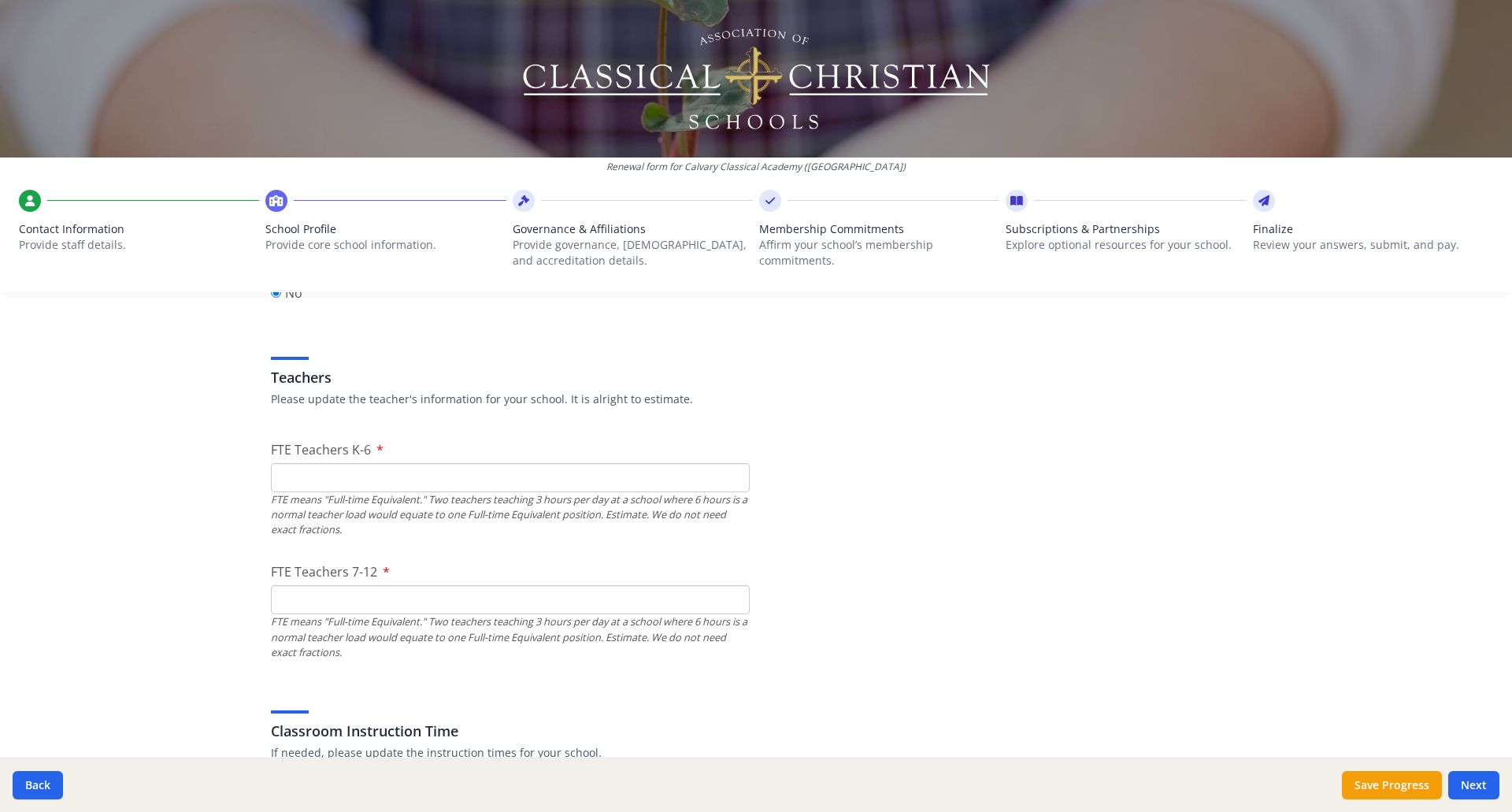
scroll to position [866, 0]
type input "[PHONE_NUMBER]"
click at [393, 470] on input "FTE Teachers K-6" at bounding box center [510, 477] width 478 height 29
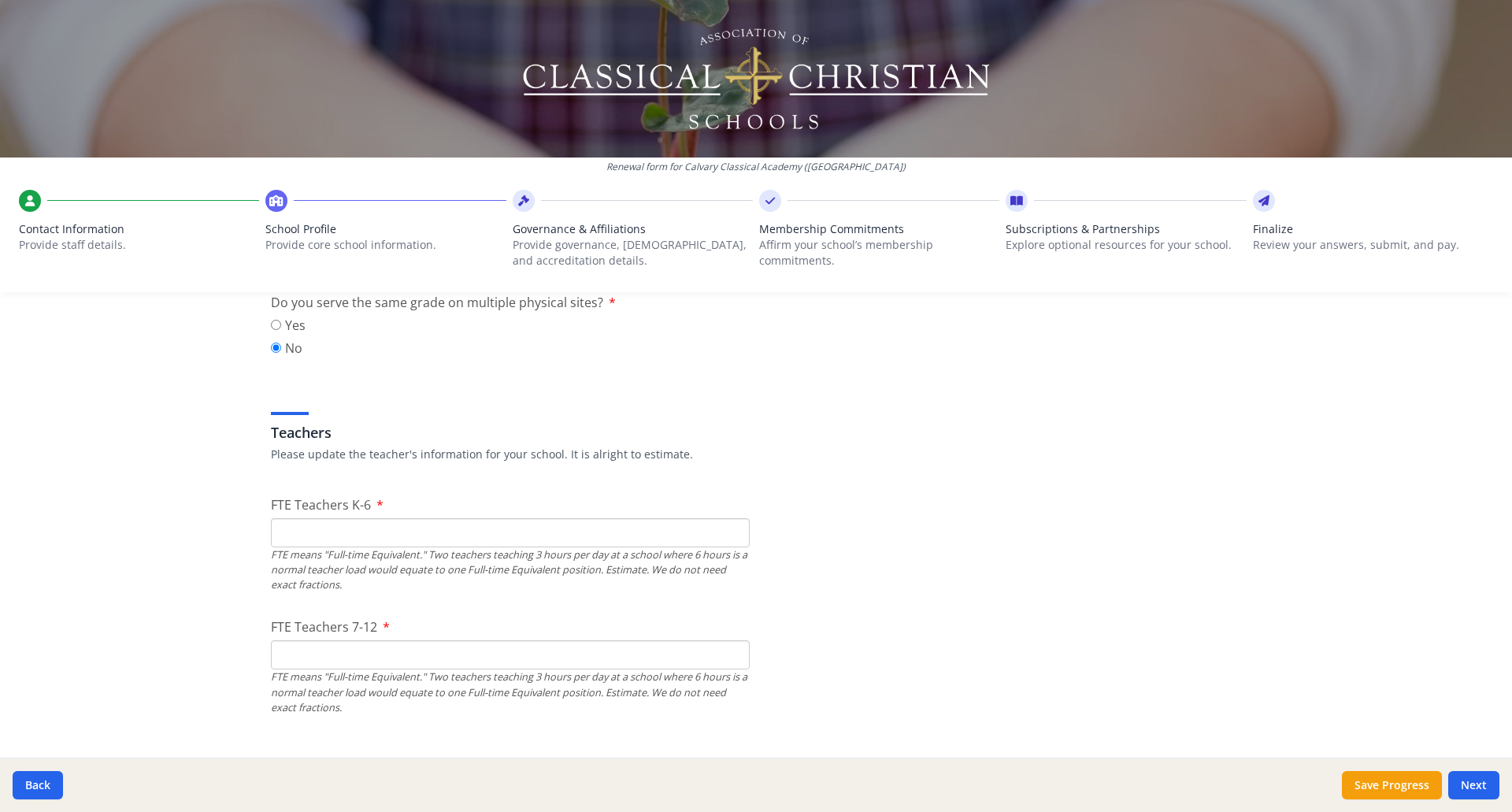
scroll to position [787, 0]
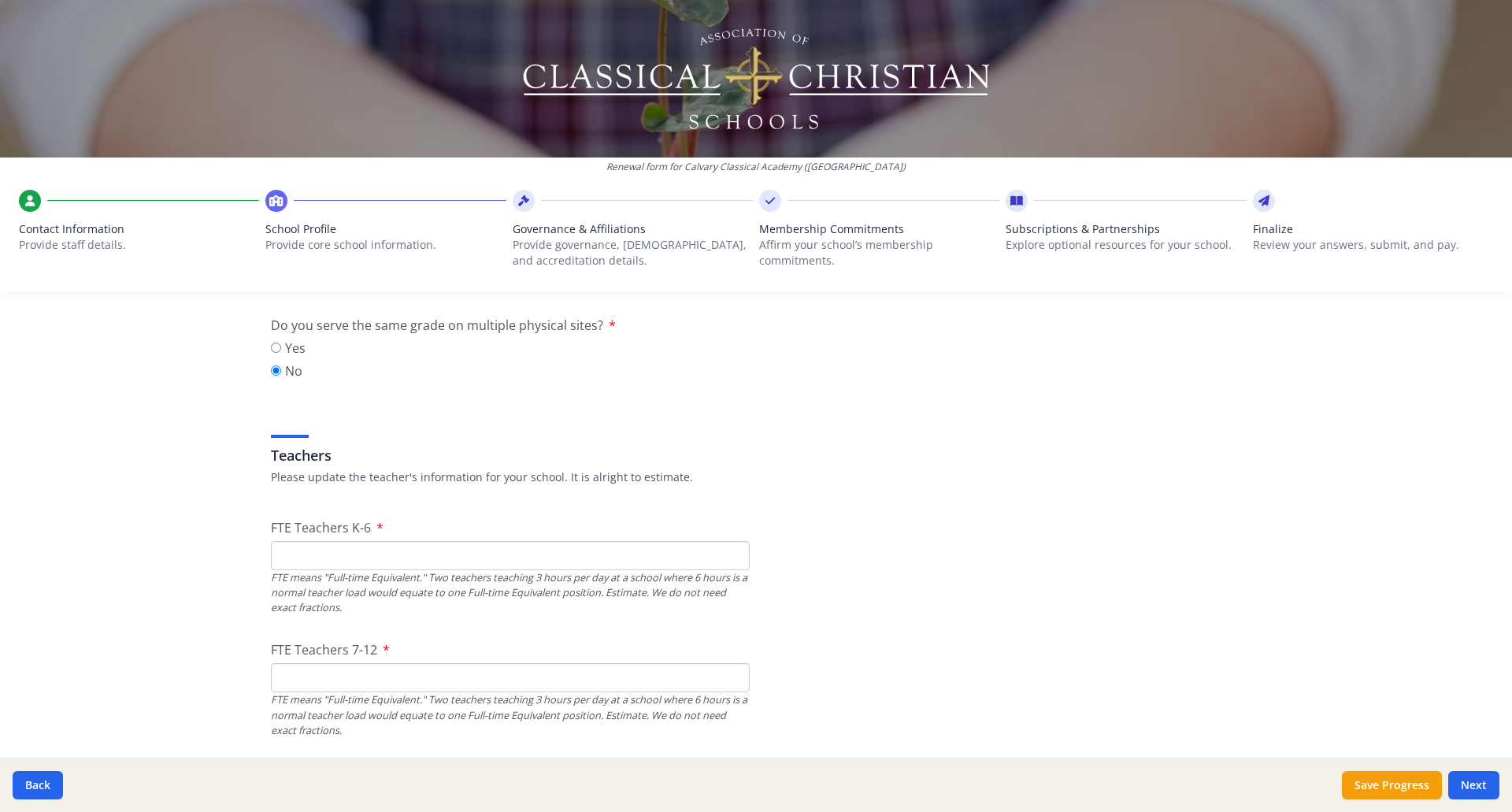
click at [338, 673] on input "FTE Teachers 7-12" at bounding box center [510, 677] width 478 height 29
type input "2"
click at [307, 555] on input "FTE Teachers K-6" at bounding box center [510, 554] width 478 height 29
click at [727, 549] on input "1" at bounding box center [510, 554] width 478 height 29
click at [727, 549] on input "2" at bounding box center [510, 554] width 478 height 29
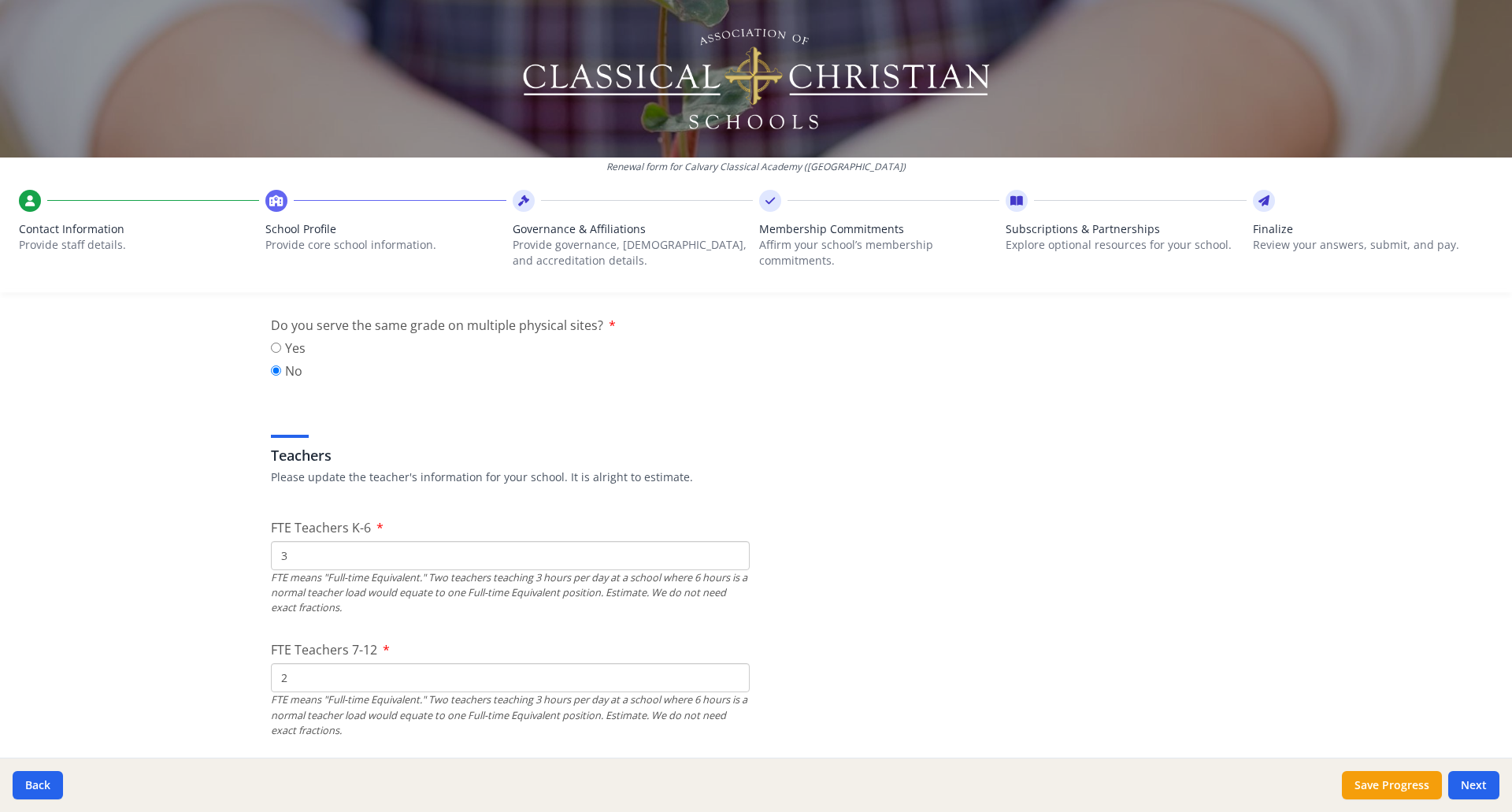
click at [727, 549] on input "3" at bounding box center [510, 554] width 478 height 29
type input "4"
click at [727, 549] on input "4" at bounding box center [510, 554] width 478 height 29
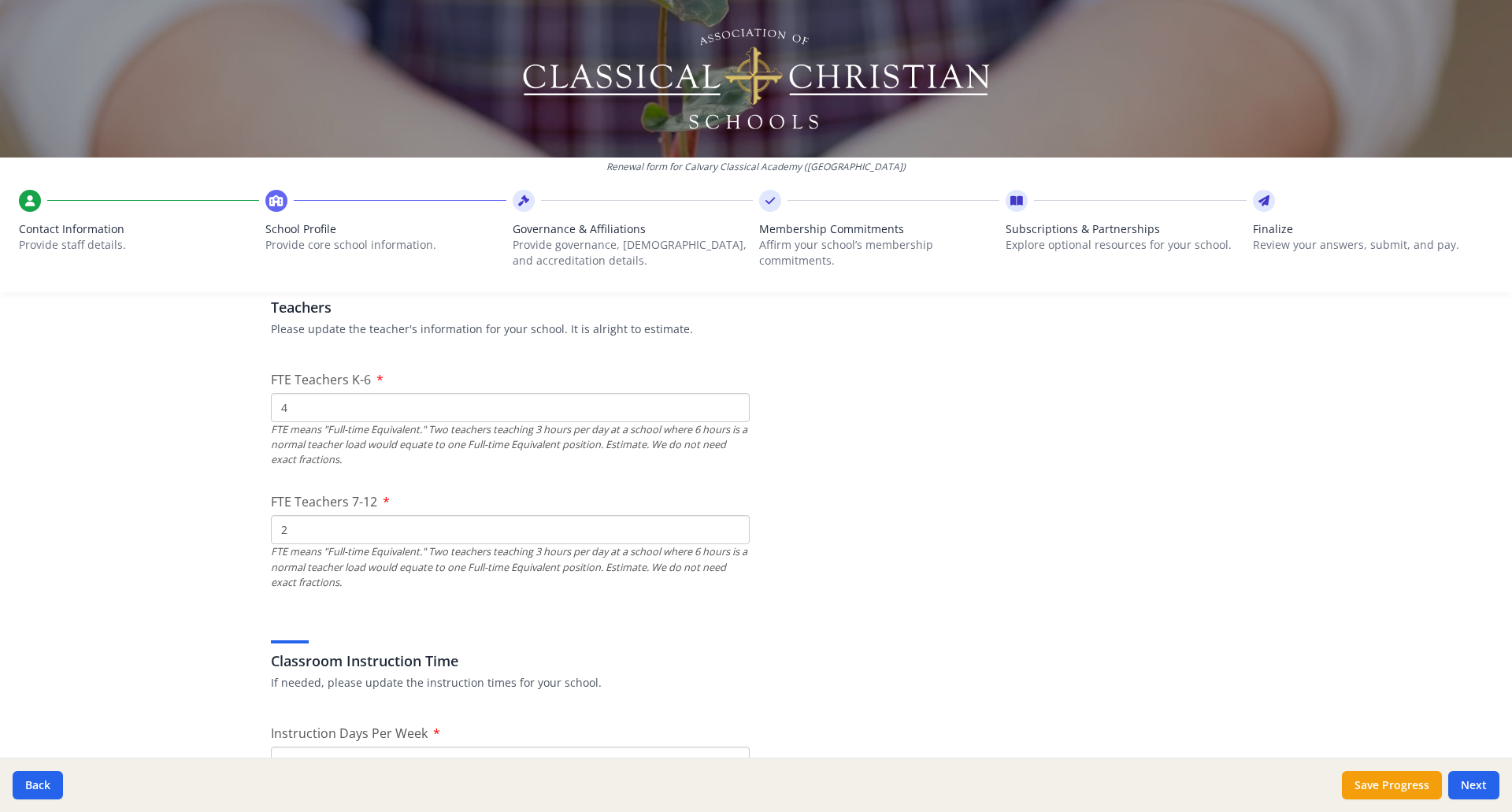
scroll to position [945, 0]
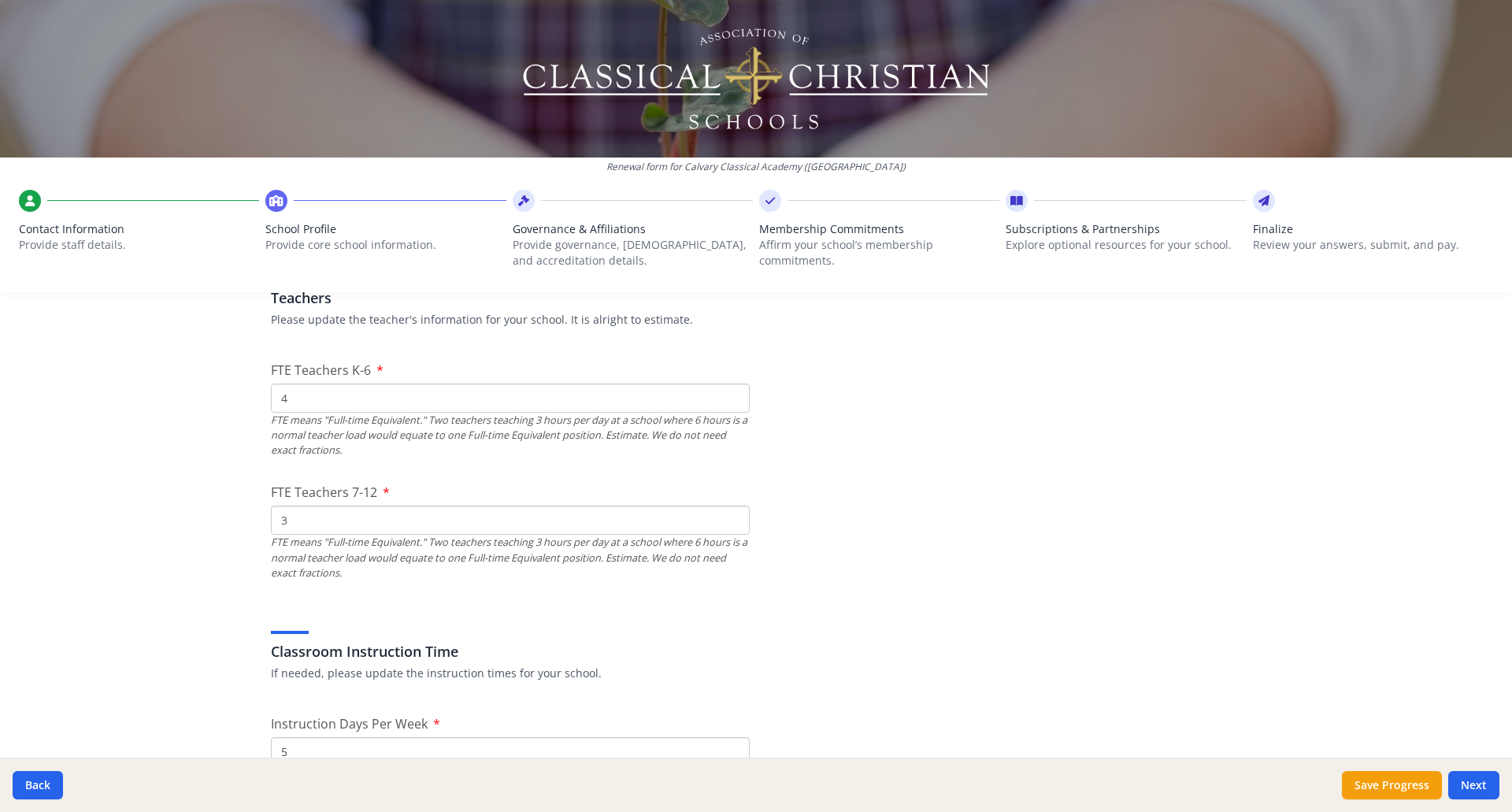
type input "3"
click at [728, 514] on input "3" at bounding box center [510, 519] width 478 height 29
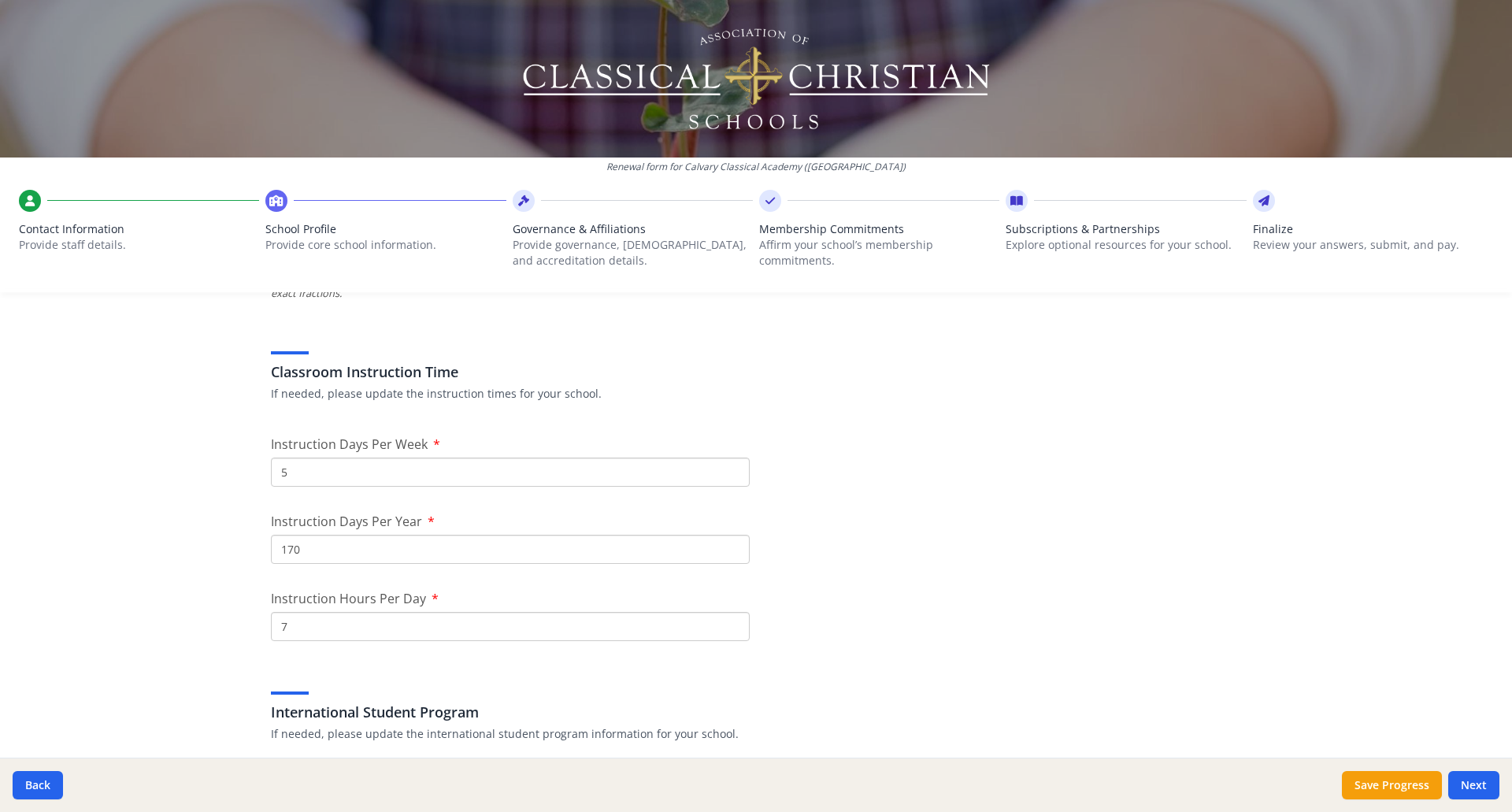
scroll to position [1260, 0]
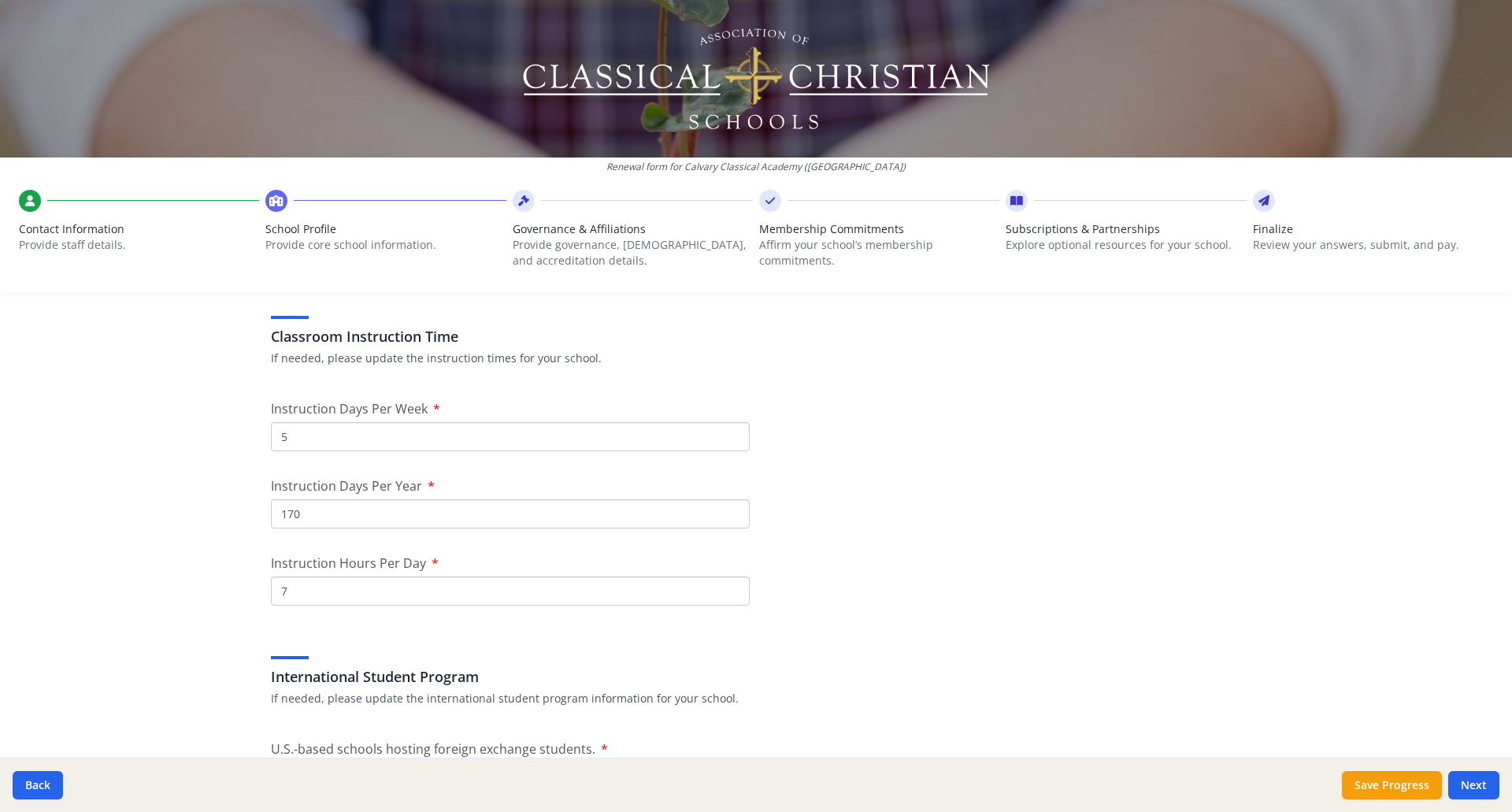
click at [335, 514] on input "170" at bounding box center [510, 513] width 478 height 29
click at [728, 515] on input "169" at bounding box center [510, 513] width 478 height 29
click at [728, 515] on input "168" at bounding box center [510, 513] width 478 height 29
click at [728, 515] on input "167" at bounding box center [510, 513] width 478 height 29
click at [728, 515] on input "166" at bounding box center [510, 513] width 478 height 29
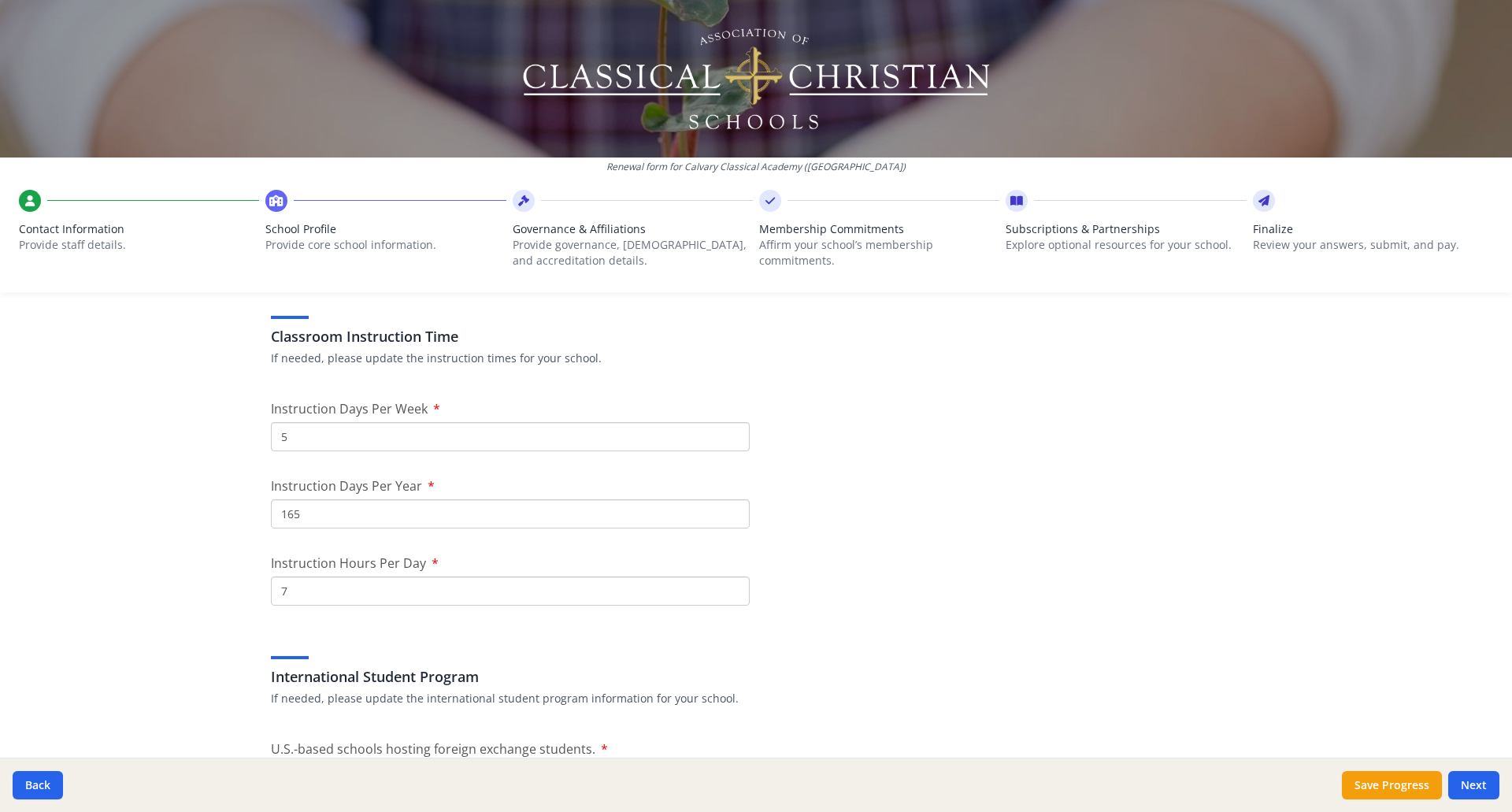
click at [728, 515] on input "165" at bounding box center [510, 513] width 478 height 29
click at [728, 515] on input "164" at bounding box center [510, 513] width 478 height 29
click at [728, 515] on input "163" at bounding box center [510, 513] width 478 height 29
click at [728, 515] on input "162" at bounding box center [510, 513] width 478 height 29
click at [728, 515] on input "161" at bounding box center [510, 513] width 478 height 29
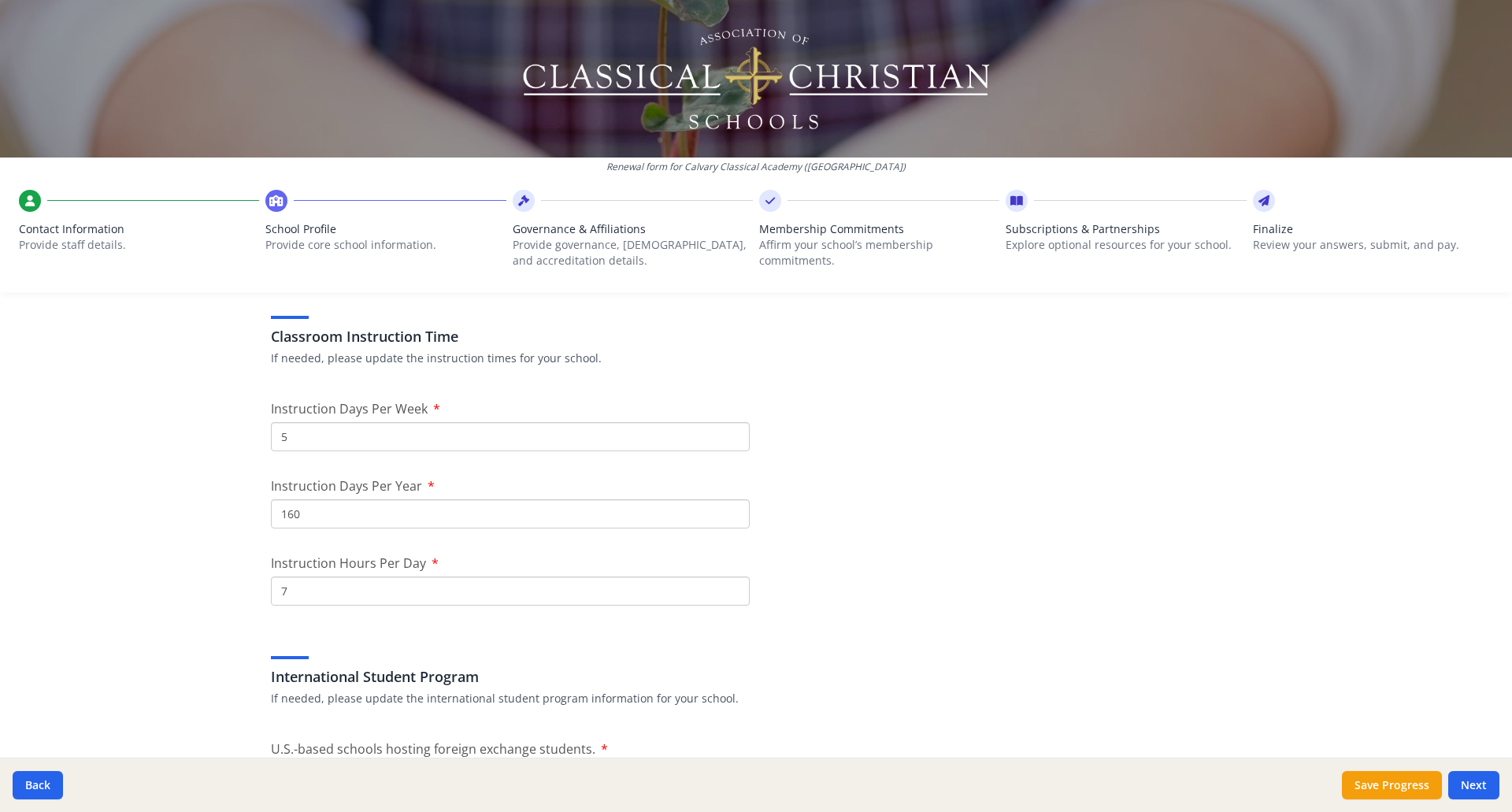
type input "160"
click at [728, 515] on input "160" at bounding box center [510, 513] width 478 height 29
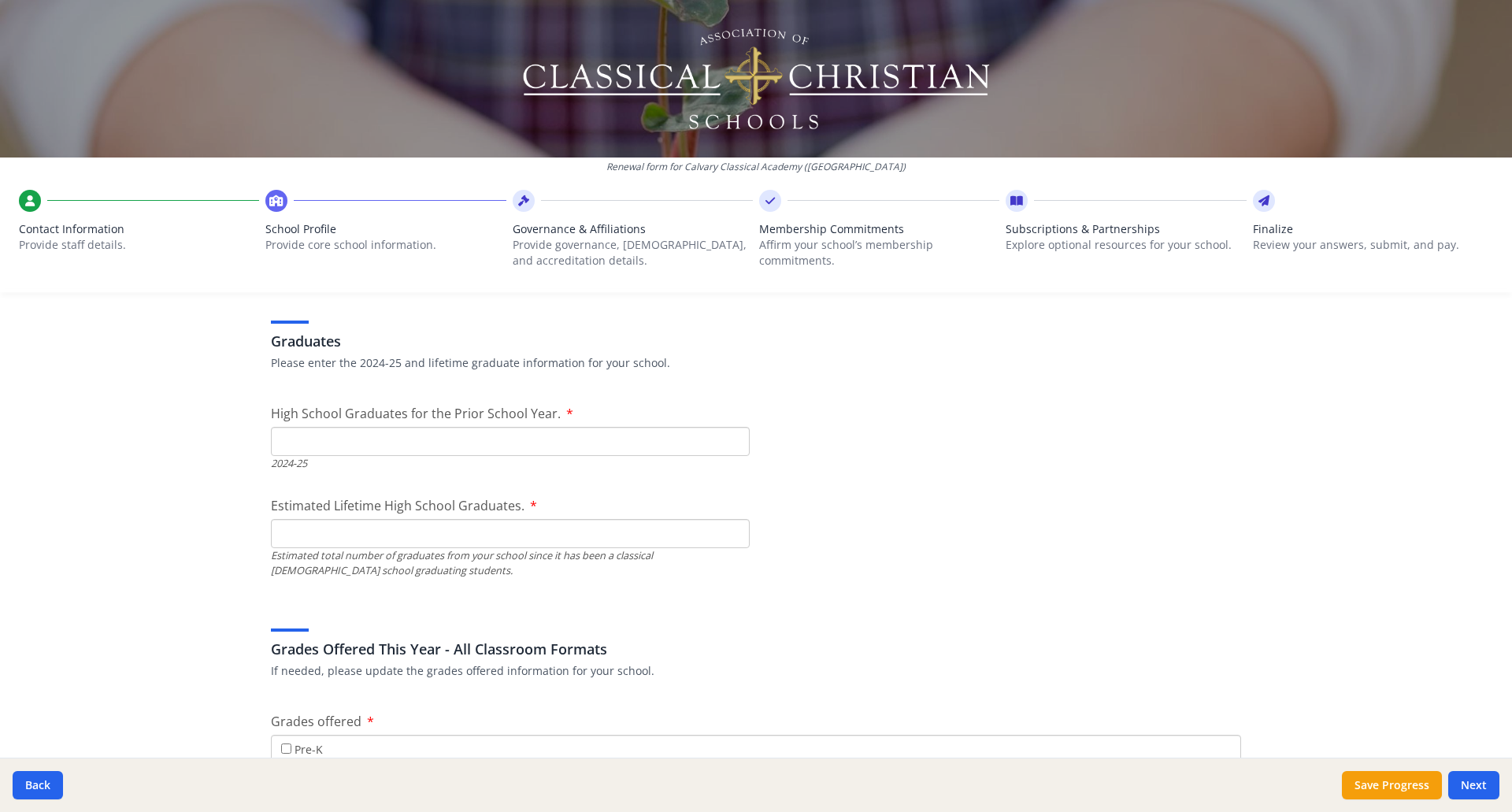
scroll to position [2205, 0]
click at [505, 434] on input "High School Graduates for the Prior School Year." at bounding box center [510, 438] width 478 height 29
type input "0"
click at [560, 525] on input "Estimated Lifetime High School Graduates." at bounding box center [510, 531] width 478 height 29
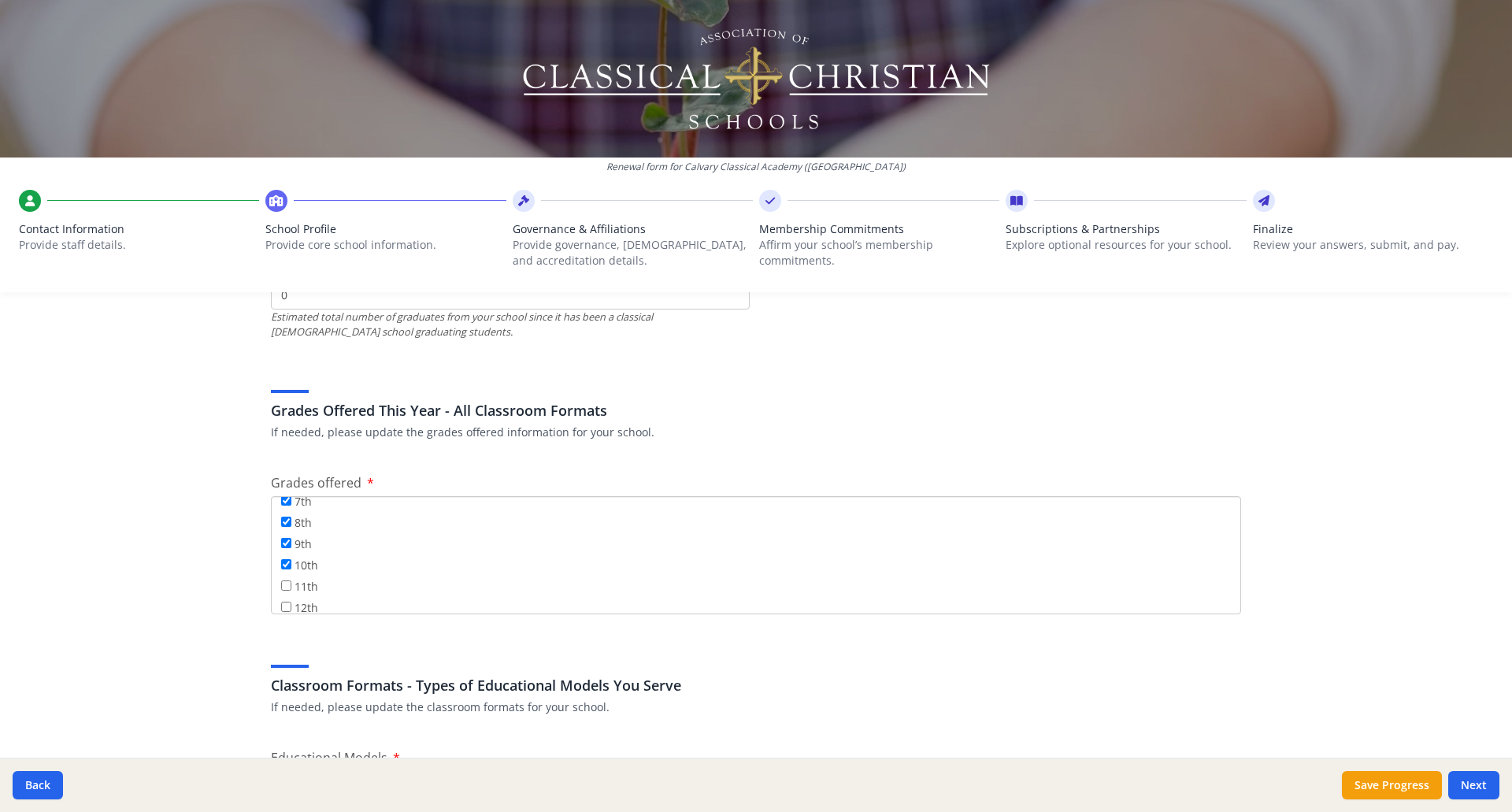
scroll to position [191, 0]
type input "0"
click at [281, 575] on input "11th" at bounding box center [286, 575] width 11 height 11
checkbox input "true"
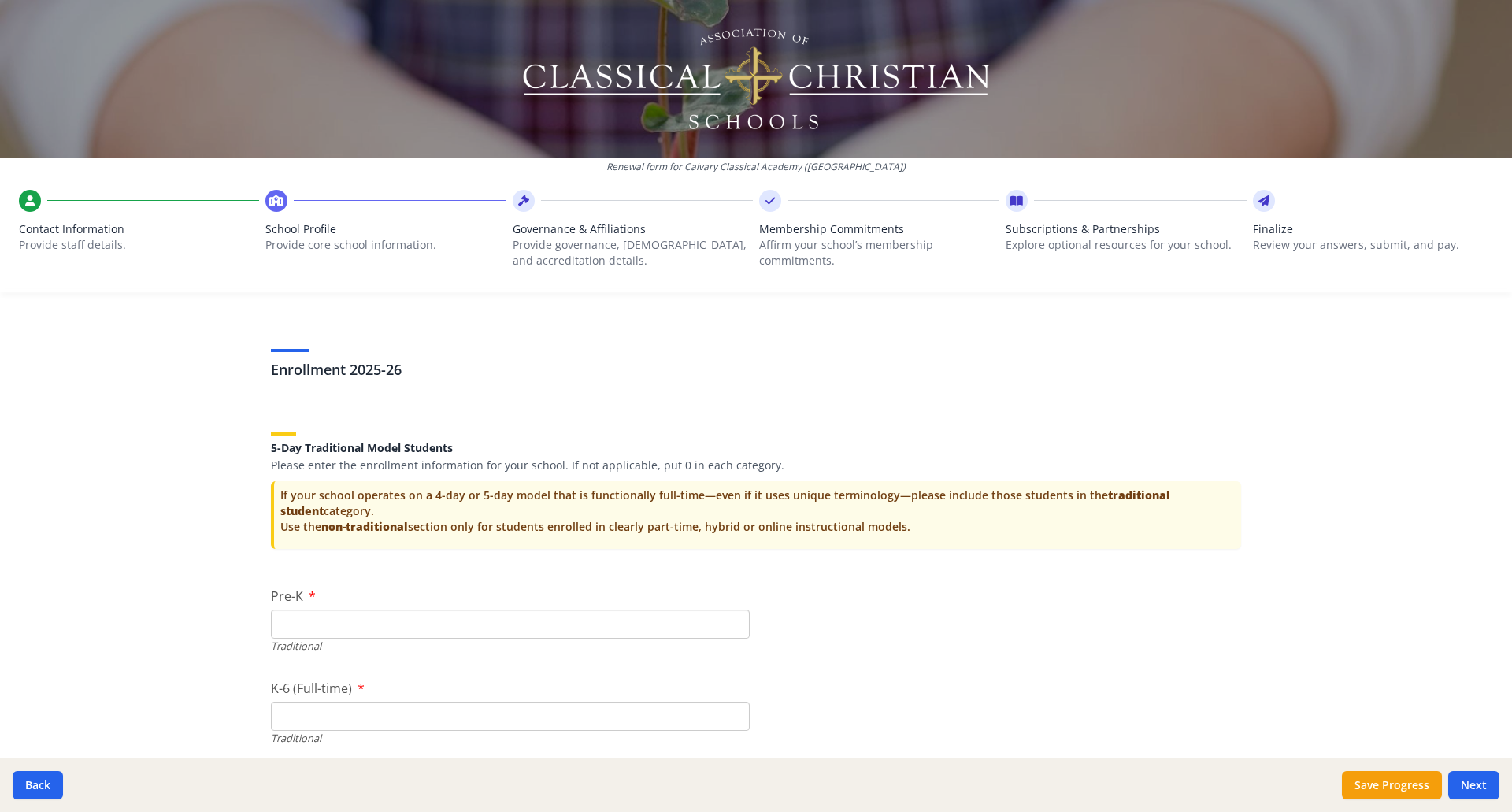
scroll to position [3149, 0]
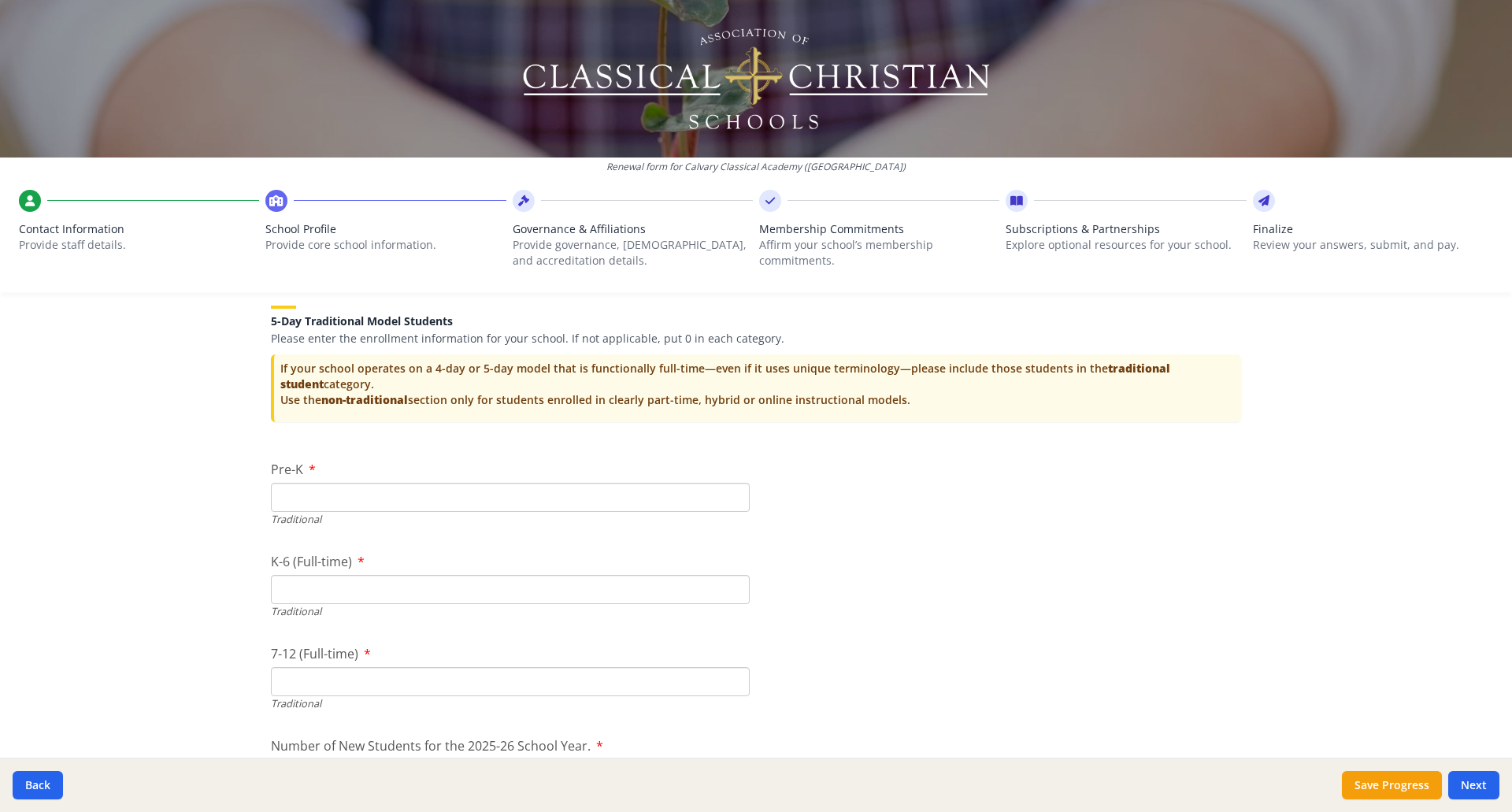
click at [716, 494] on input "Pre-K" at bounding box center [510, 497] width 478 height 29
type input "0"
click at [569, 590] on input "K-6 (Full-time)" at bounding box center [510, 589] width 478 height 29
type input "40"
click at [569, 671] on input "7-12 (Full-time)" at bounding box center [510, 681] width 478 height 29
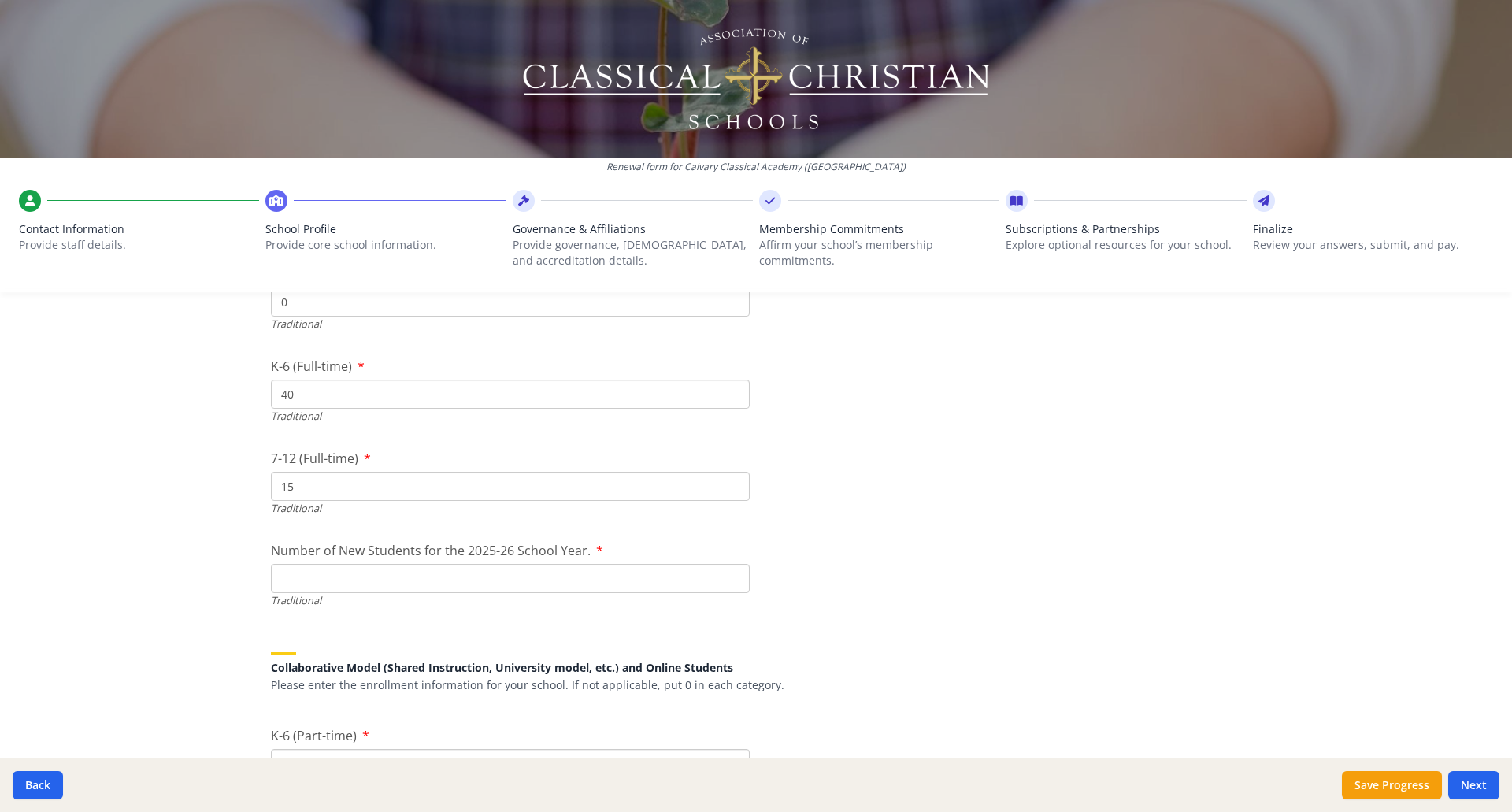
scroll to position [3386, 0]
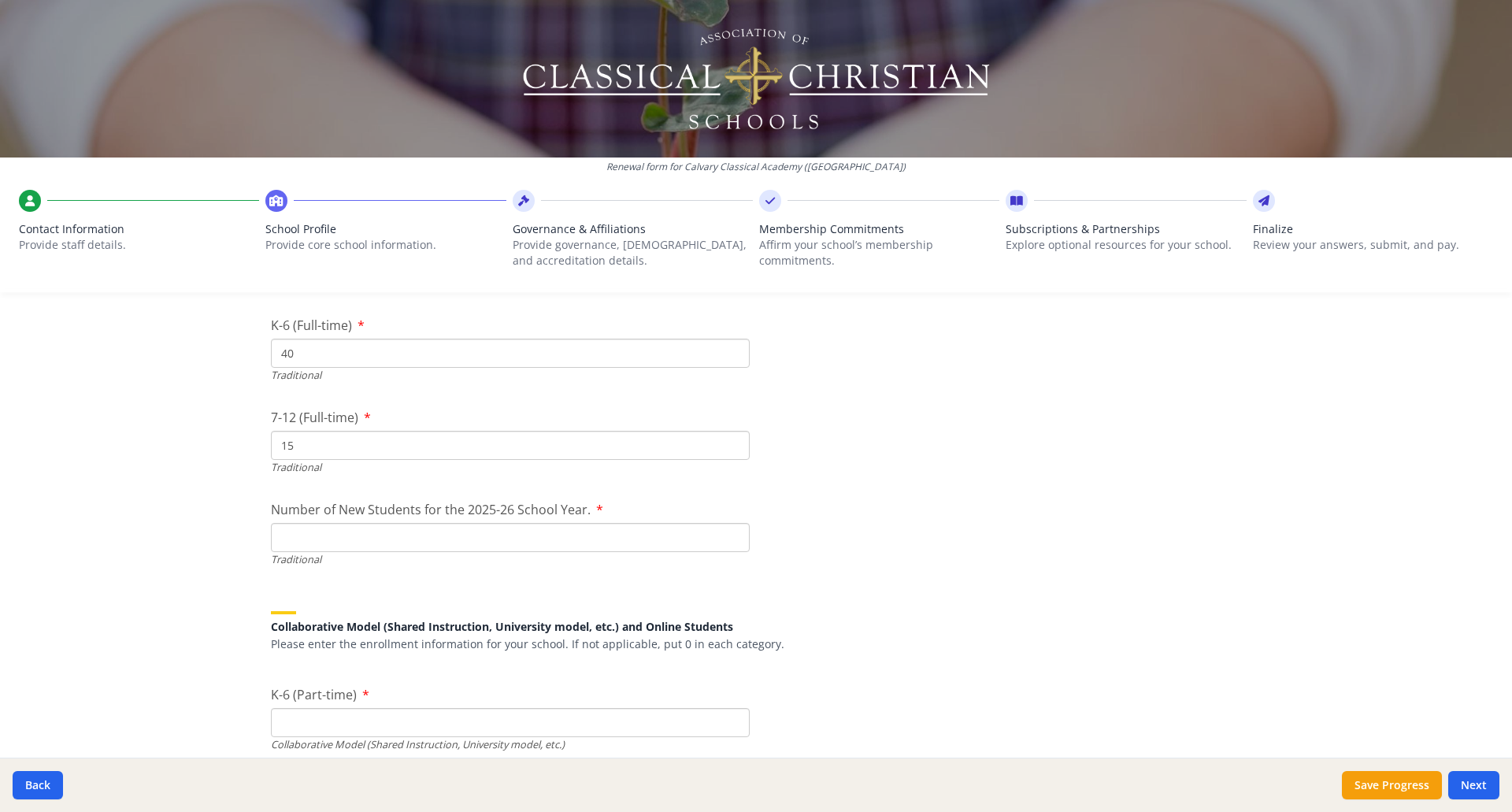
type input "15"
click at [590, 533] on input "Number of New Students for the 2025-26 School Year." at bounding box center [510, 537] width 478 height 29
type input "6"
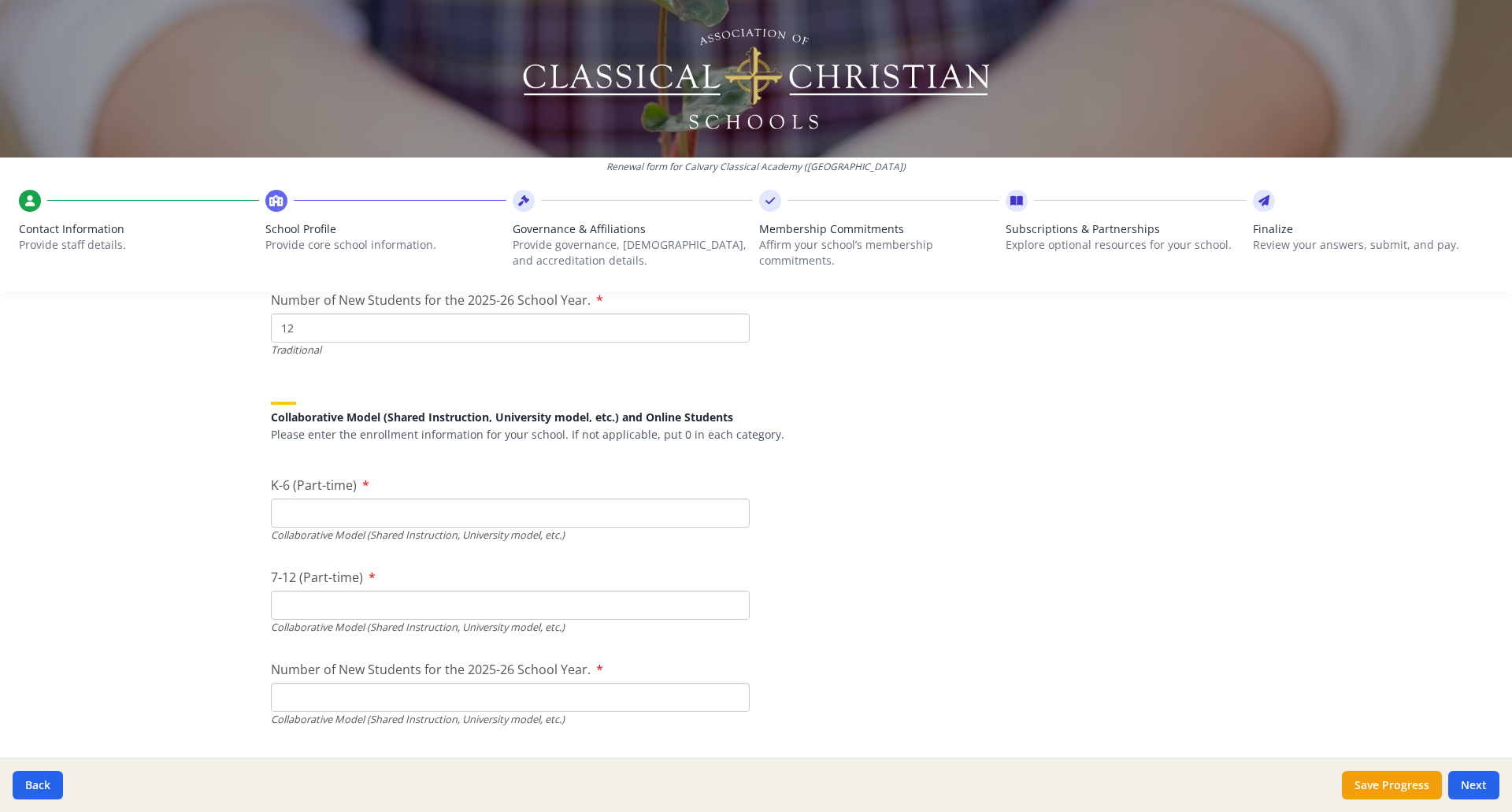
scroll to position [3621, 0]
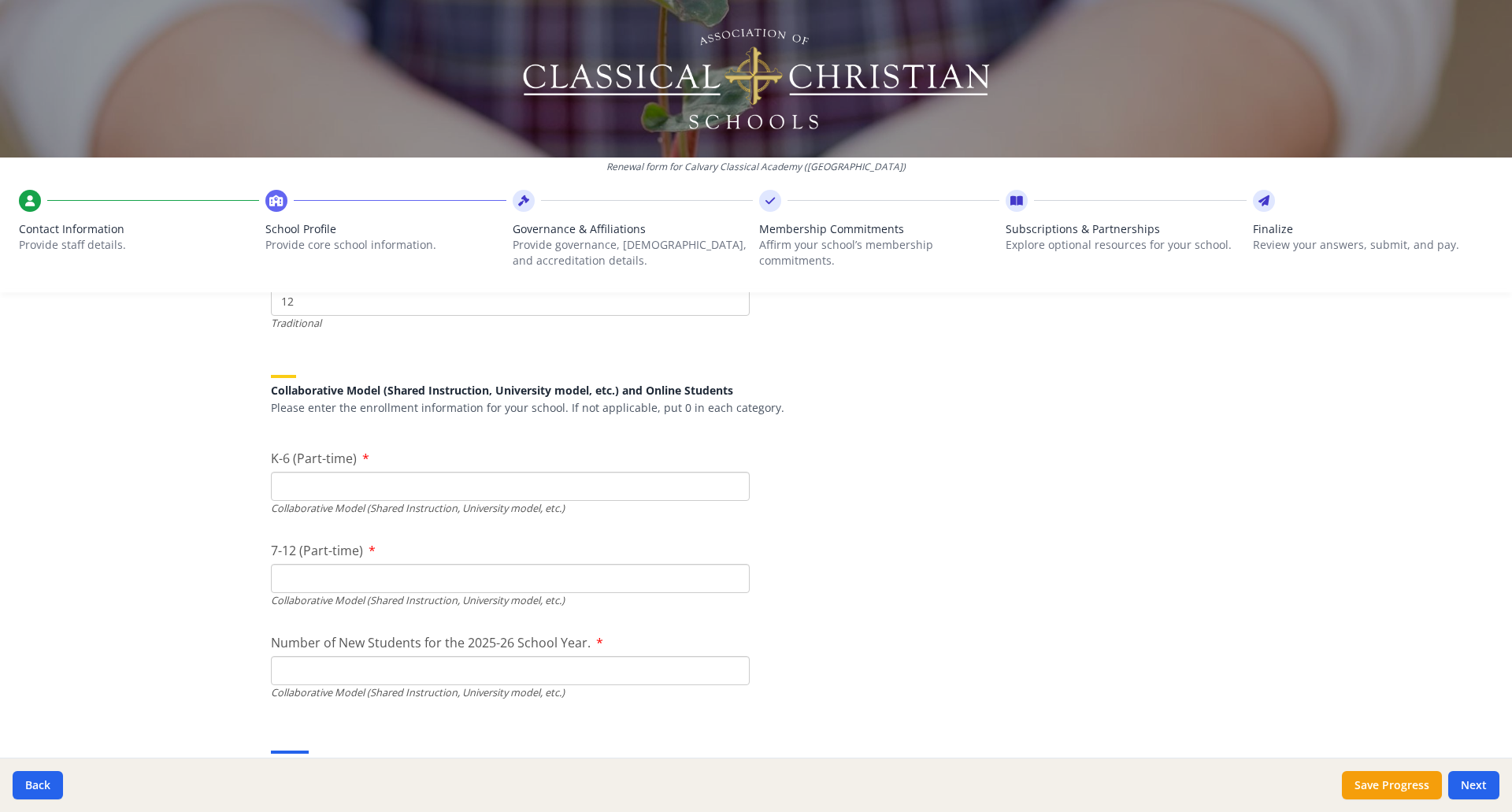
type input "12"
click at [677, 489] on input "K-6 (Part-time)" at bounding box center [510, 485] width 478 height 29
type input "0"
click at [625, 572] on input "7-12 (Part-time)" at bounding box center [510, 578] width 478 height 29
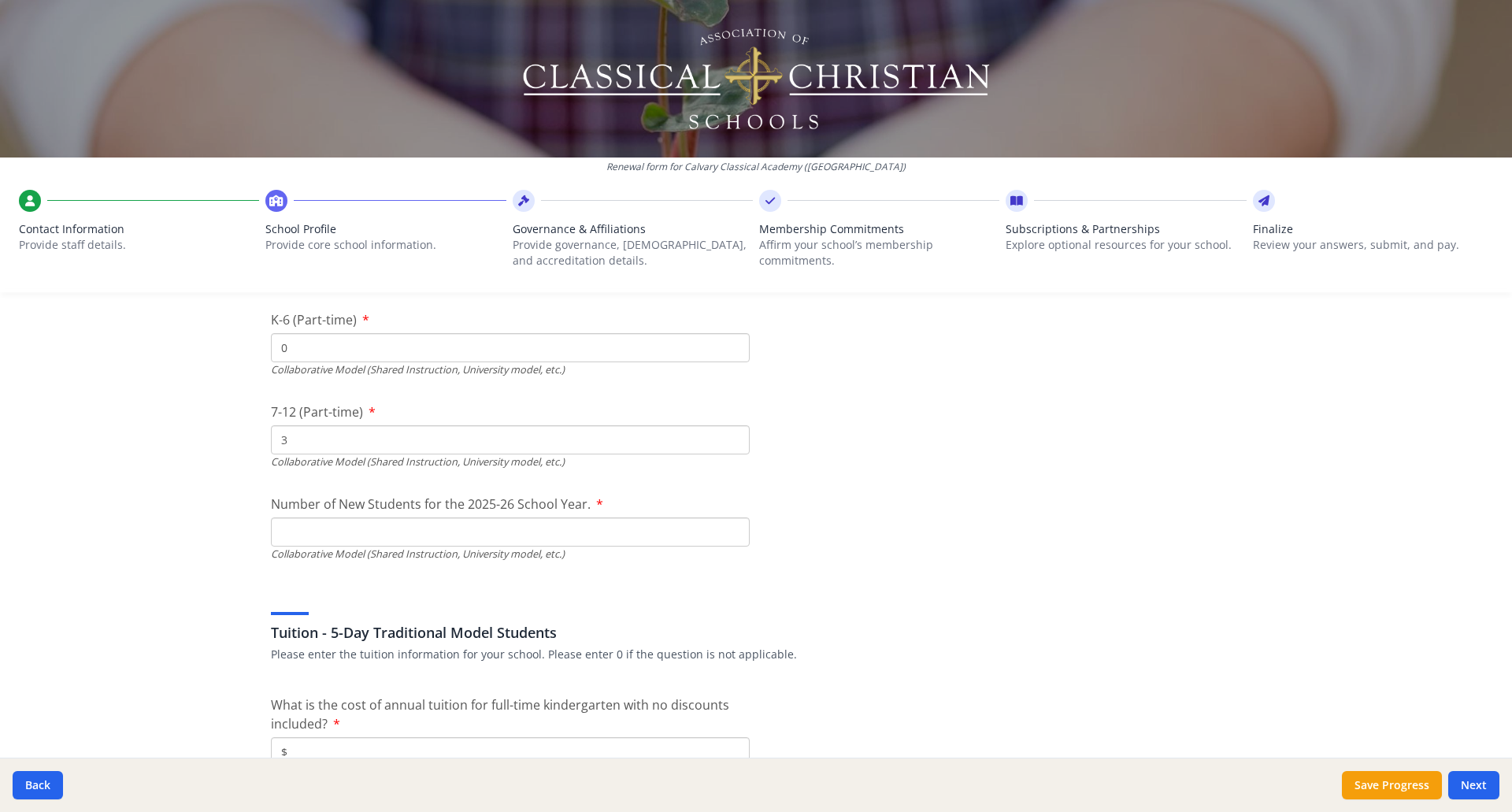
scroll to position [3779, 0]
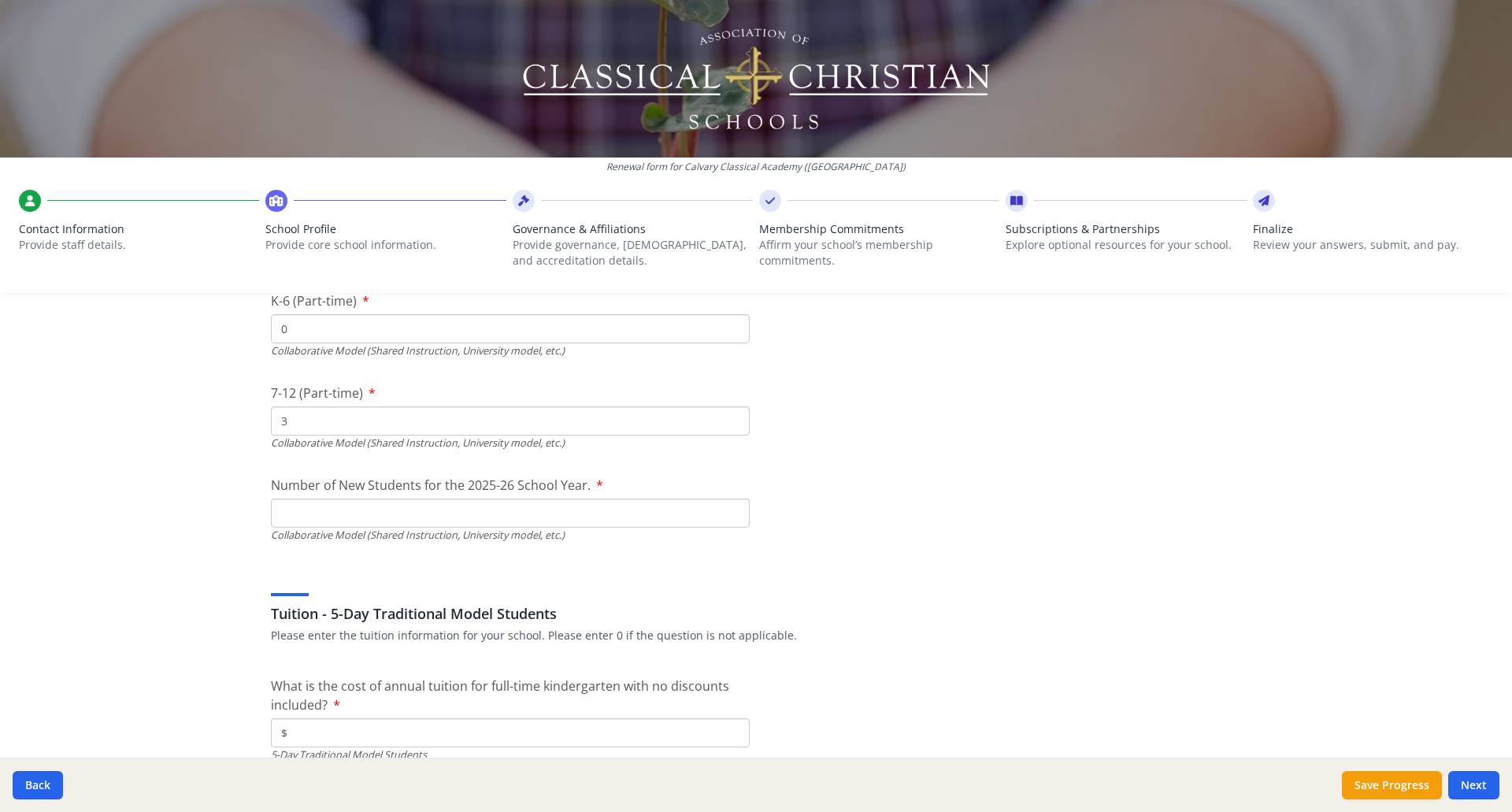
type input "3"
click at [682, 159] on input "Number of New Students for the 2025-26 School Year." at bounding box center [510, 143] width 478 height 29
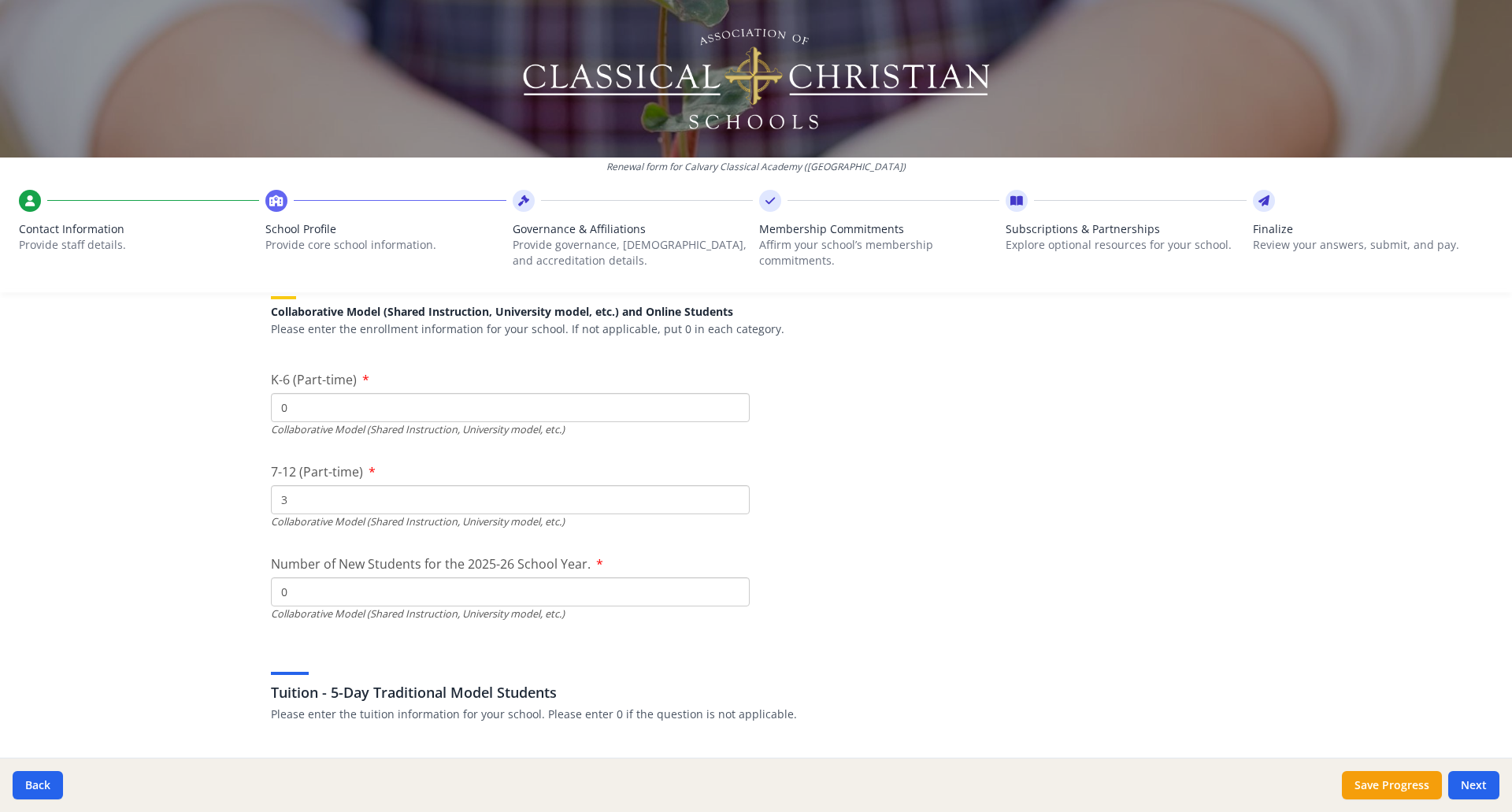
type input "0"
click at [326, 502] on input "3" at bounding box center [510, 499] width 478 height 29
type input "5"
click at [350, 237] on input "0" at bounding box center [510, 222] width 478 height 29
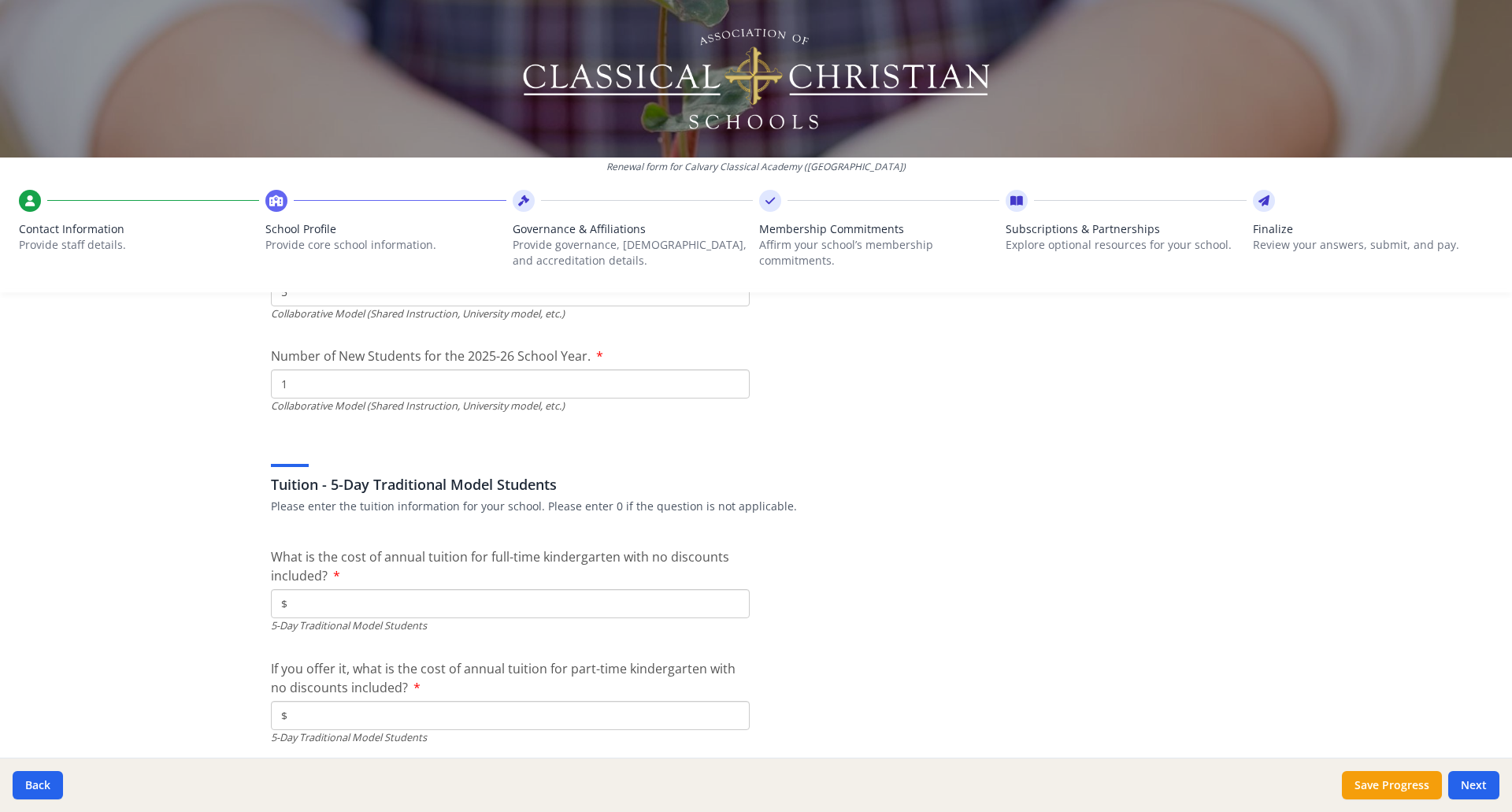
scroll to position [3936, 0]
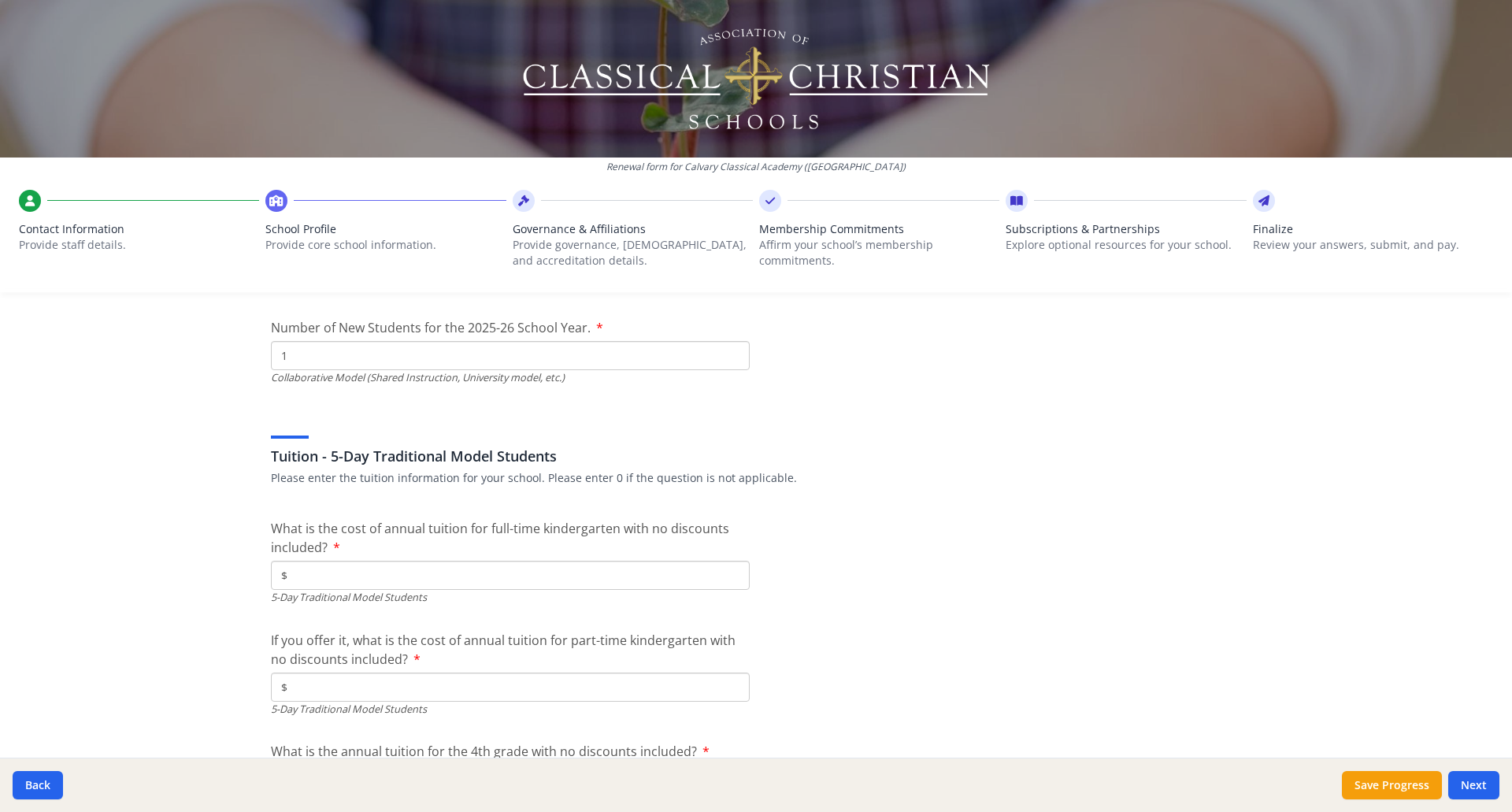
type input "1"
click at [658, 572] on input "$" at bounding box center [510, 575] width 478 height 29
type input "$3 350"
click at [484, 674] on input "$" at bounding box center [510, 687] width 478 height 29
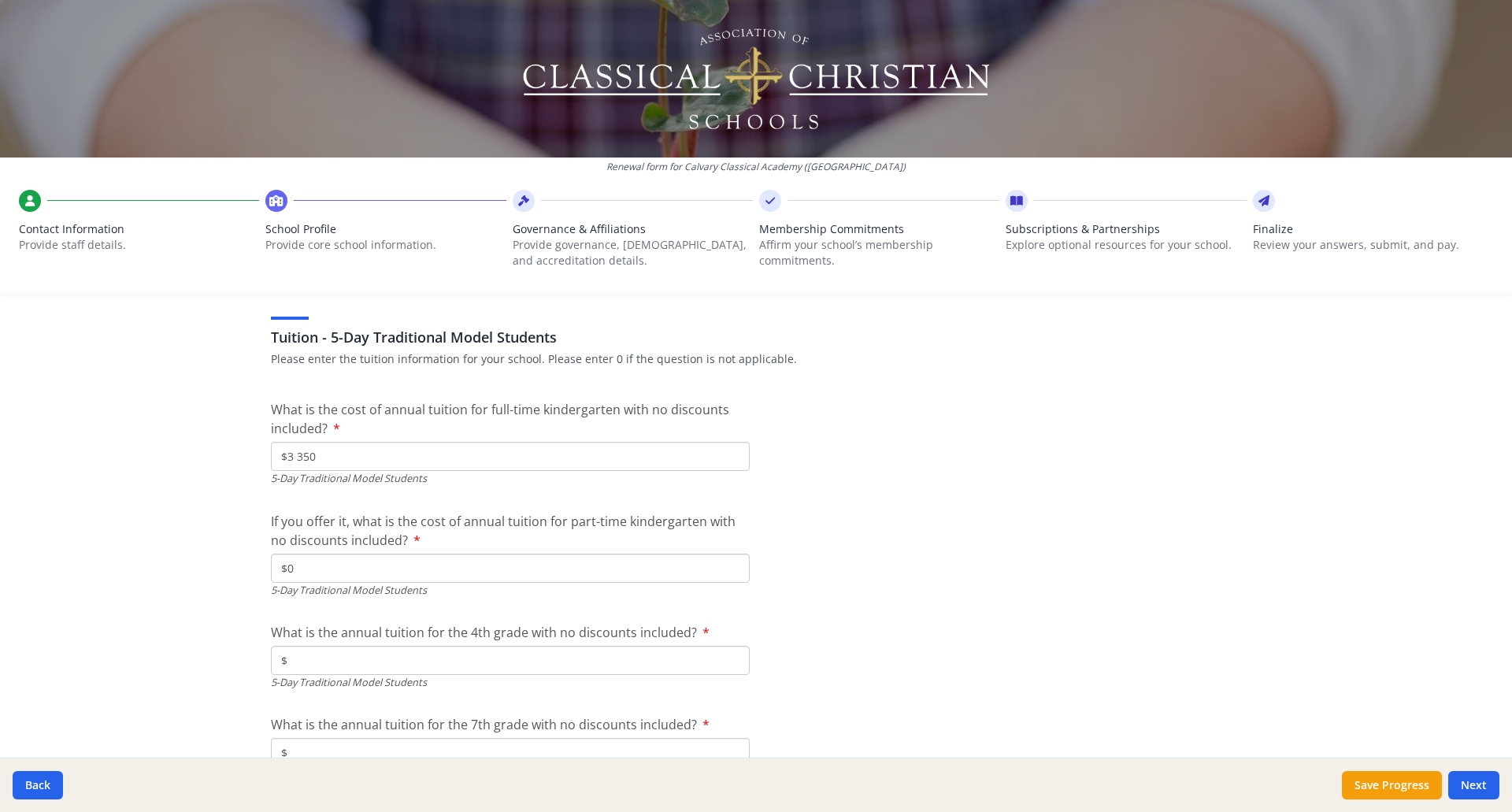
scroll to position [4094, 0]
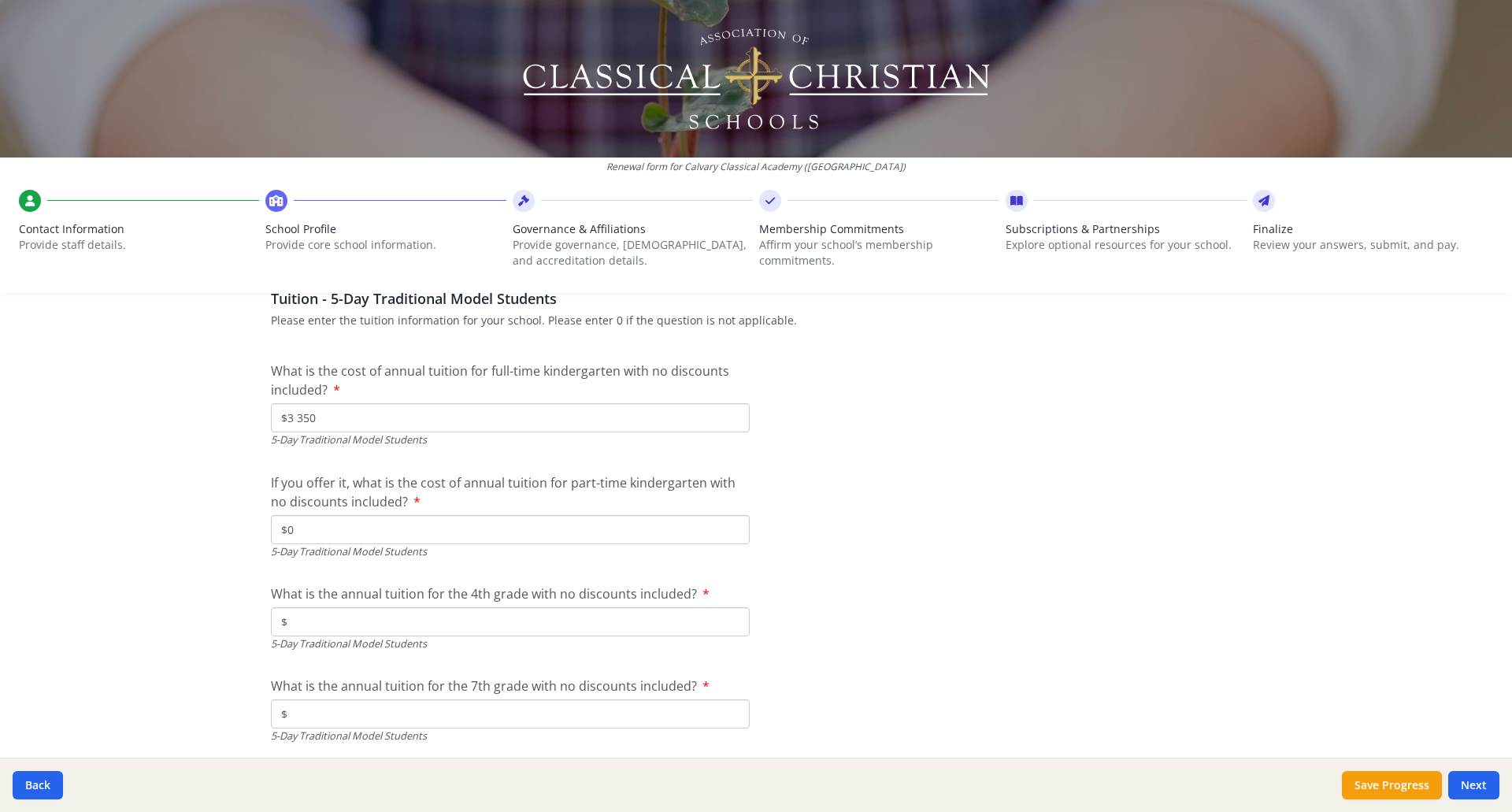
type input "$0"
click at [516, 626] on input "$" at bounding box center [510, 621] width 478 height 29
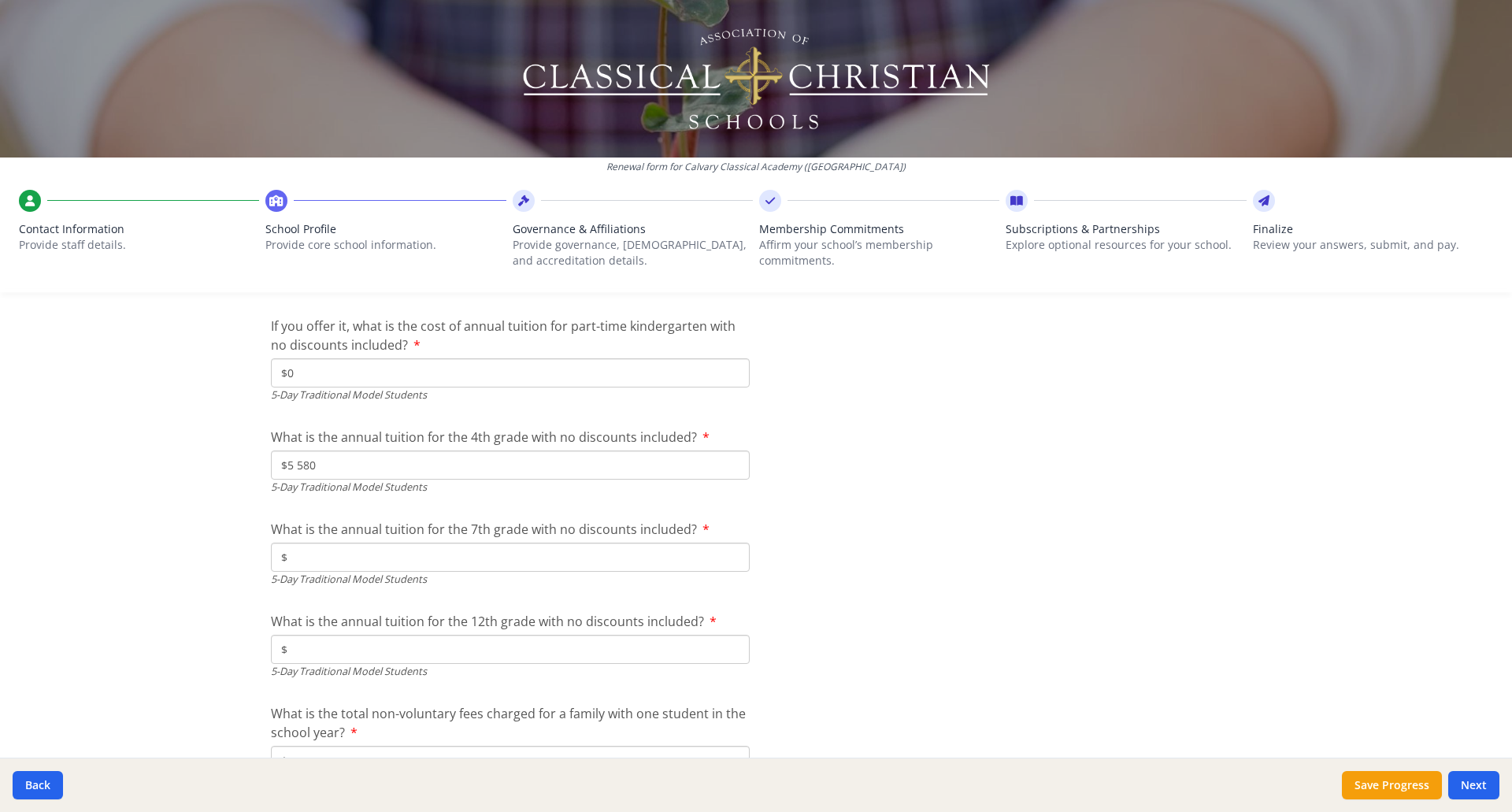
scroll to position [4252, 0]
type input "$5 580"
click at [548, 554] on input "$" at bounding box center [510, 555] width 478 height 29
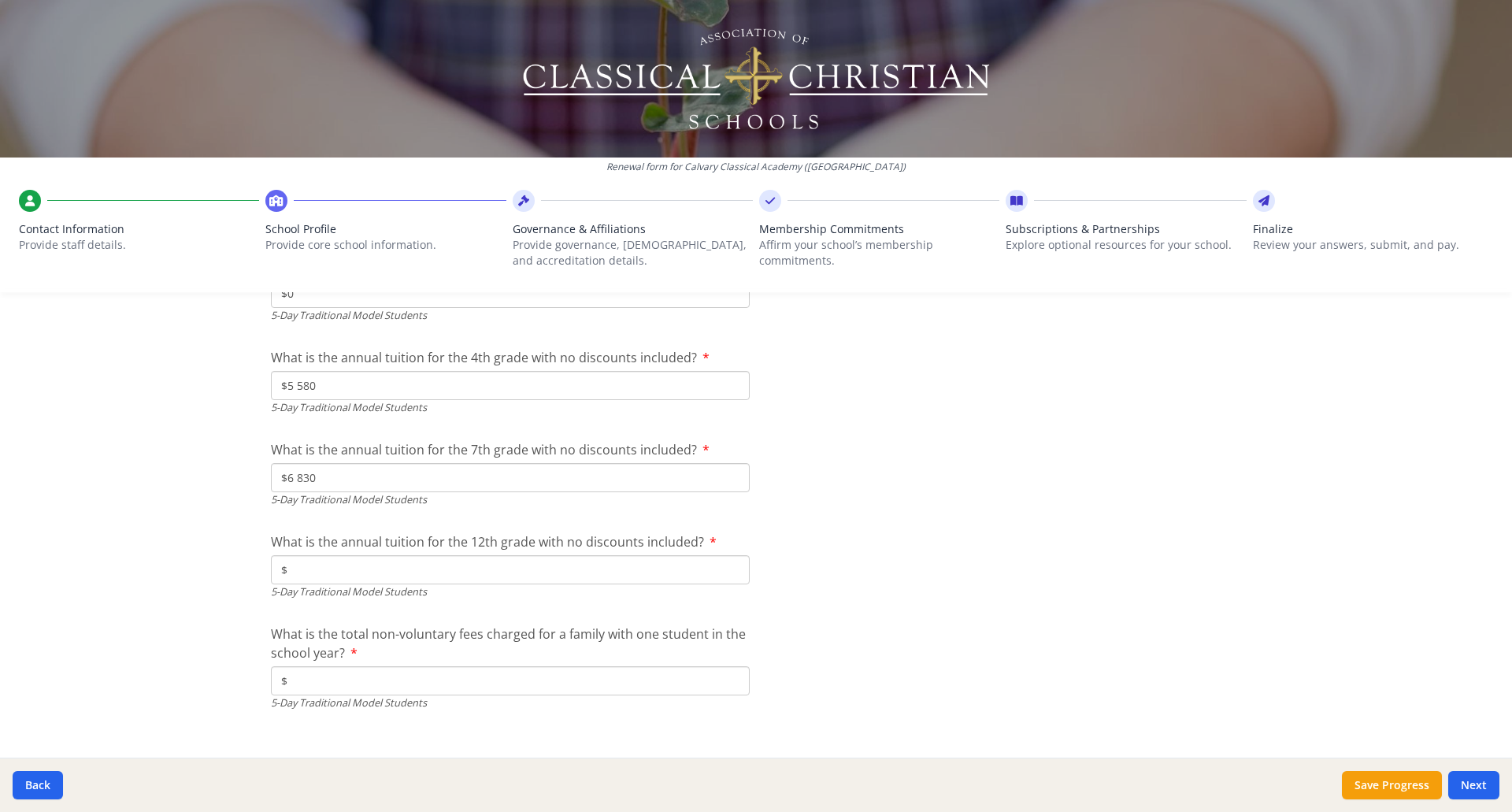
type input "$6 830"
click at [546, 564] on input "$" at bounding box center [510, 569] width 478 height 29
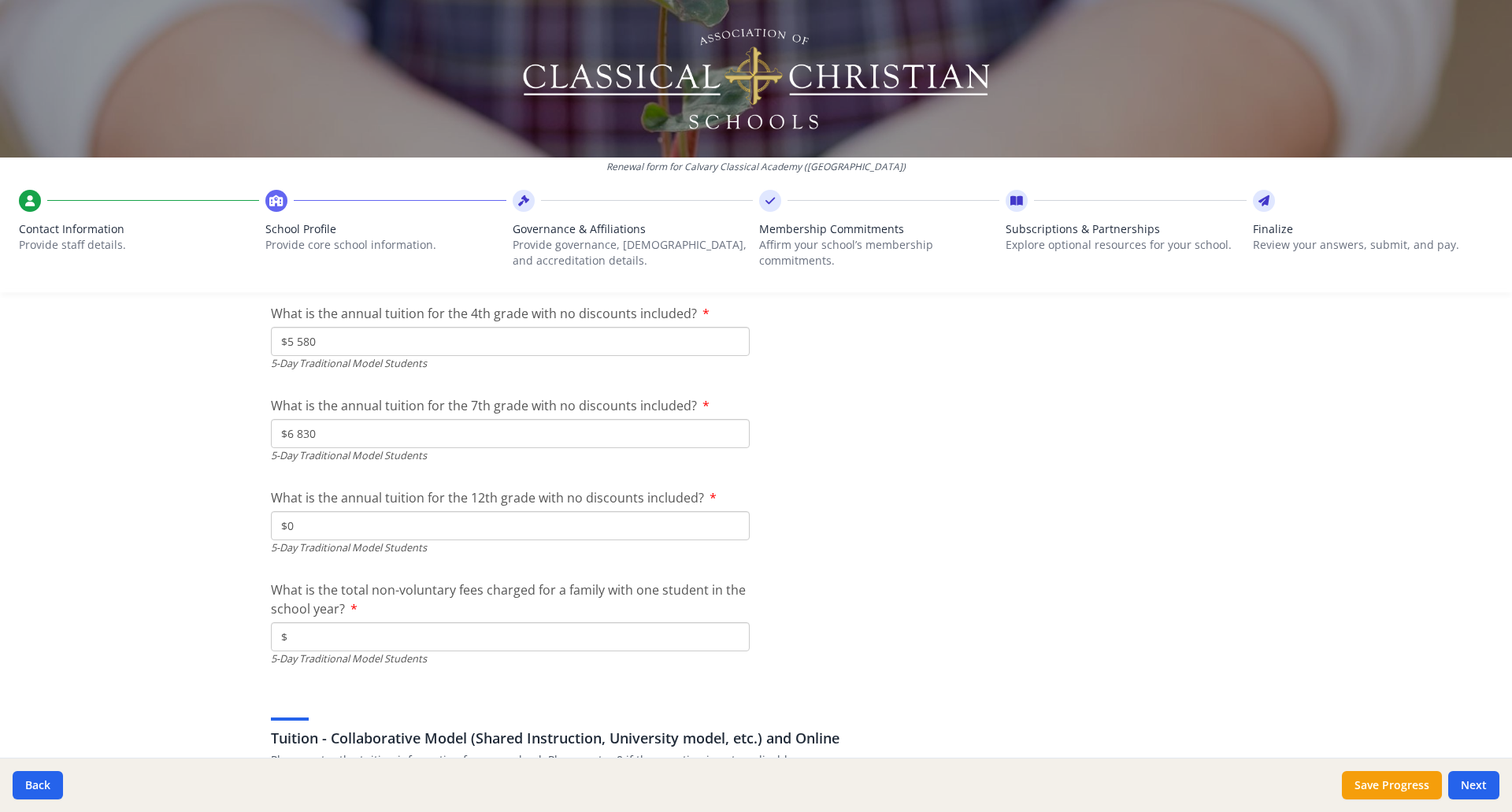
scroll to position [4409, 0]
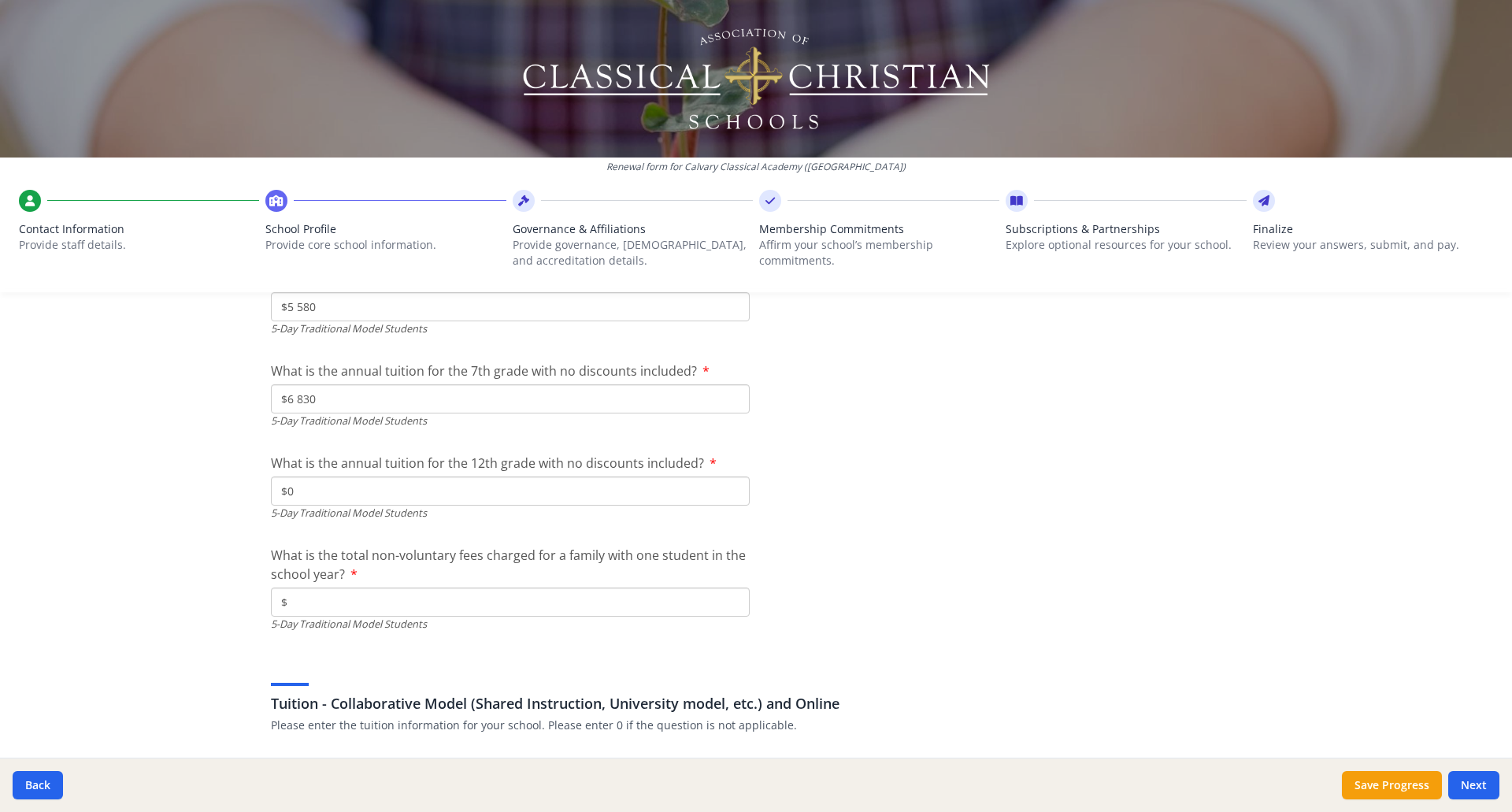
type input "$0"
click at [409, 595] on input "$" at bounding box center [510, 602] width 478 height 29
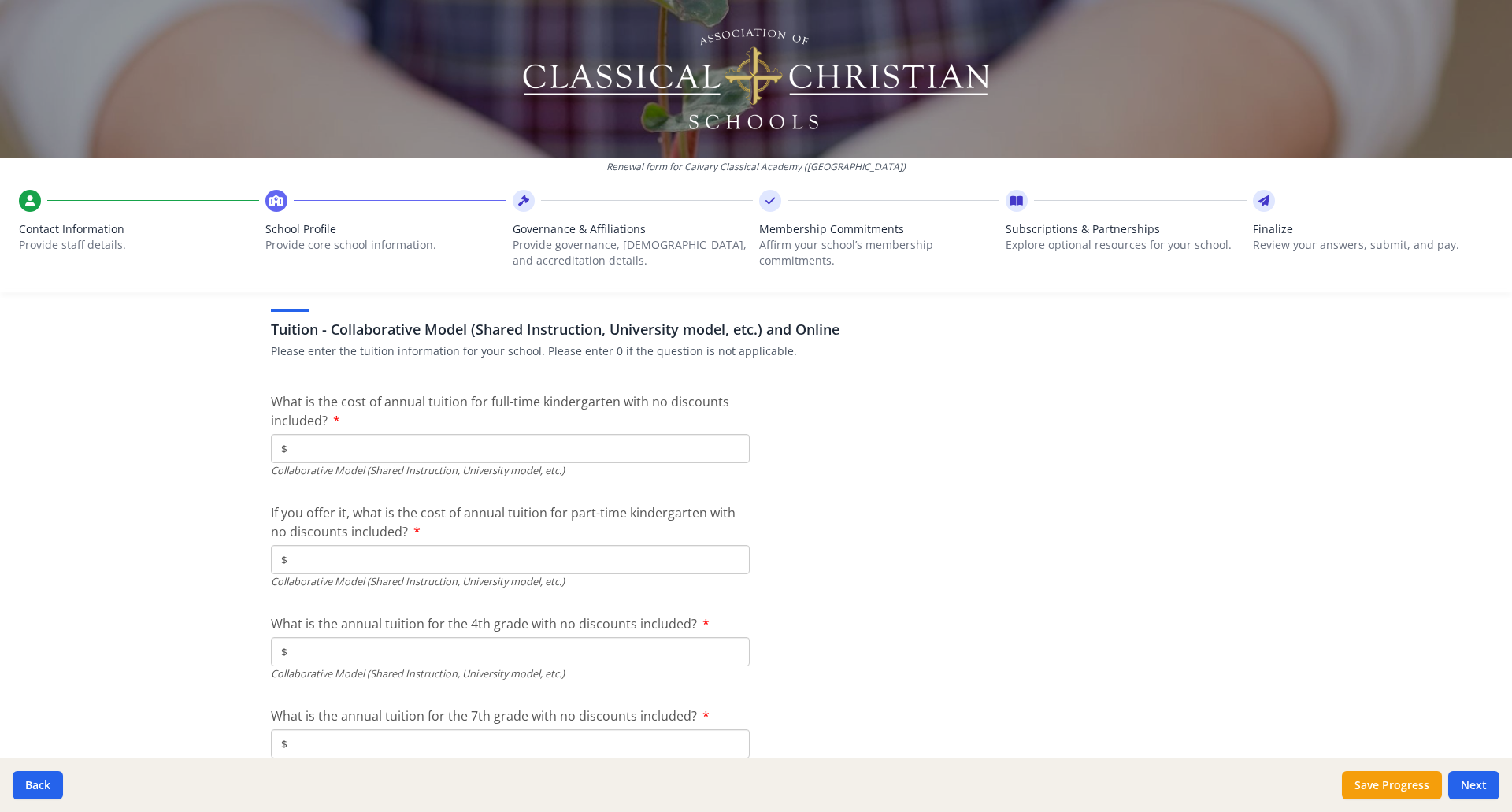
scroll to position [4803, 0]
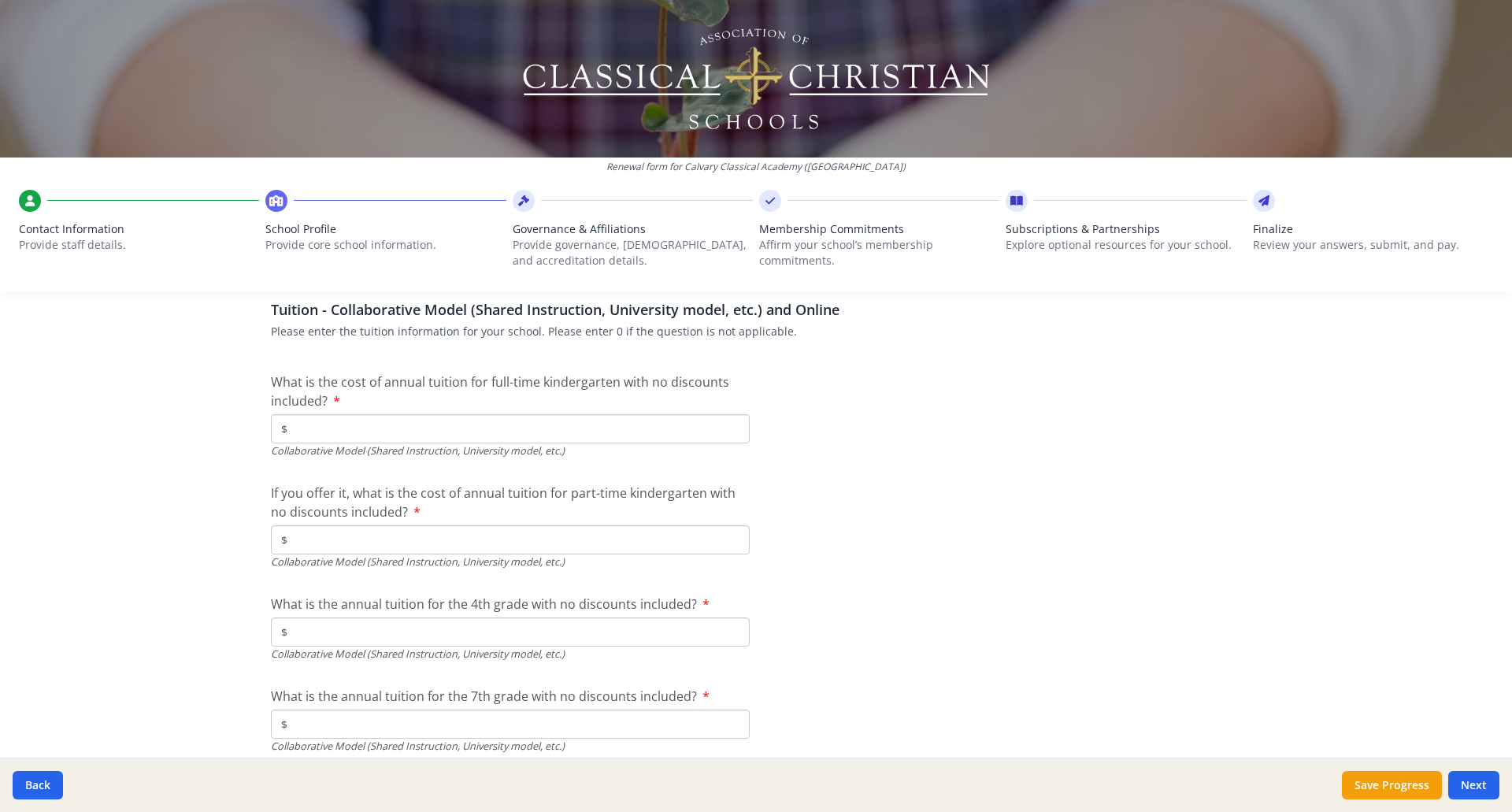
type input "$0"
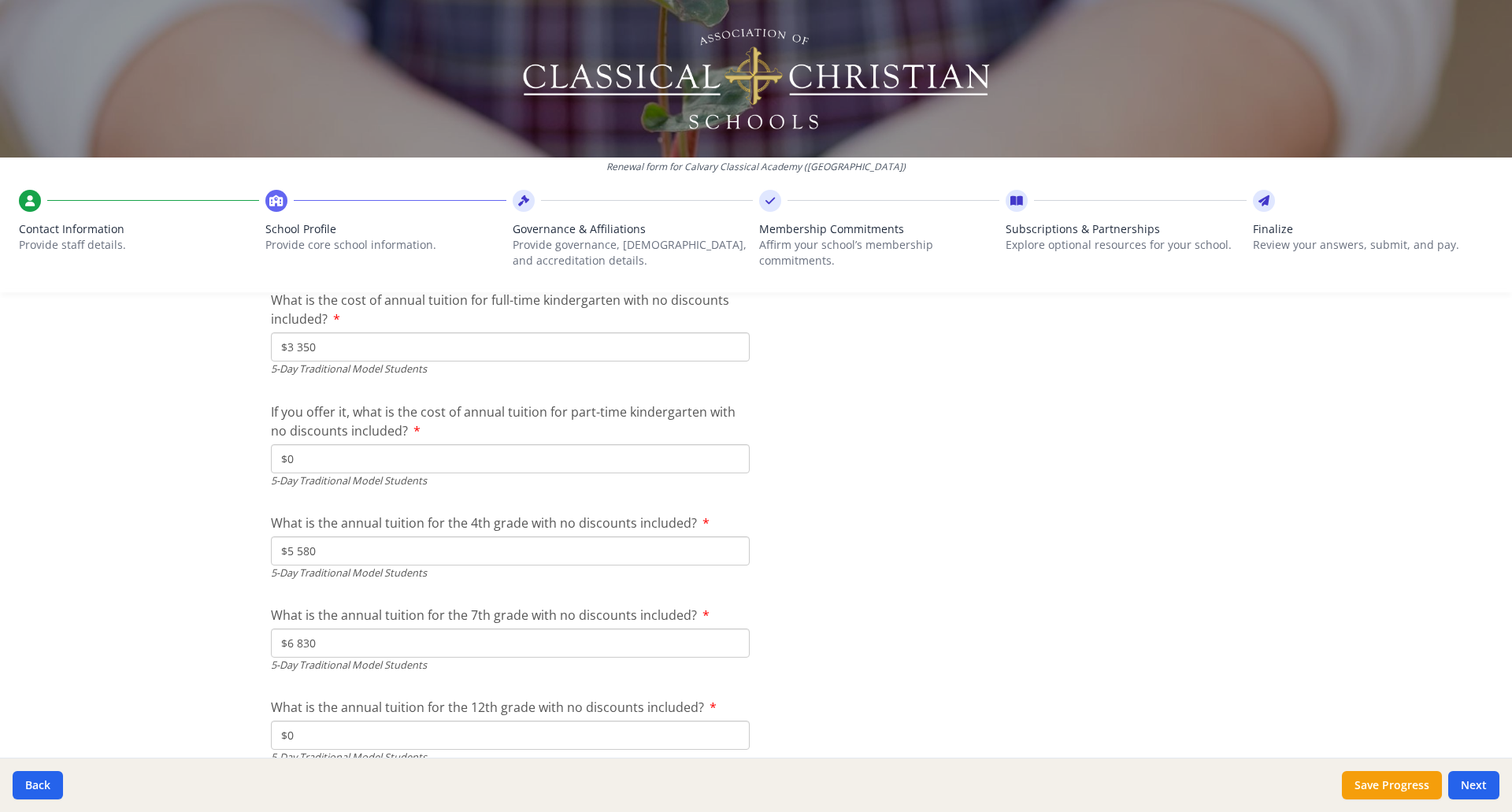
scroll to position [4173, 0]
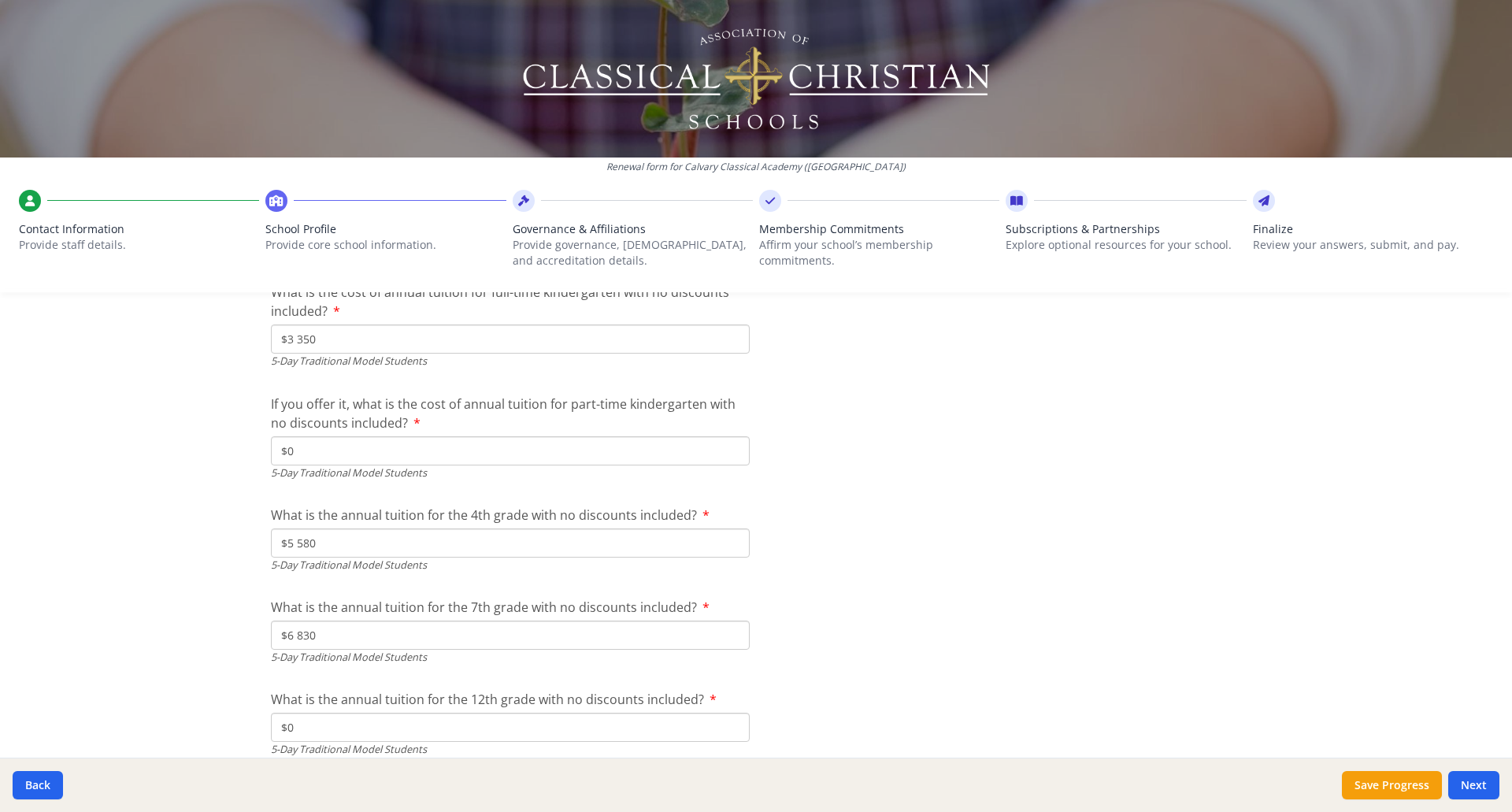
type input "$0"
click at [348, 338] on input "$3 350" at bounding box center [510, 338] width 478 height 29
type input "$0"
click at [330, 446] on input "$0" at bounding box center [510, 450] width 478 height 29
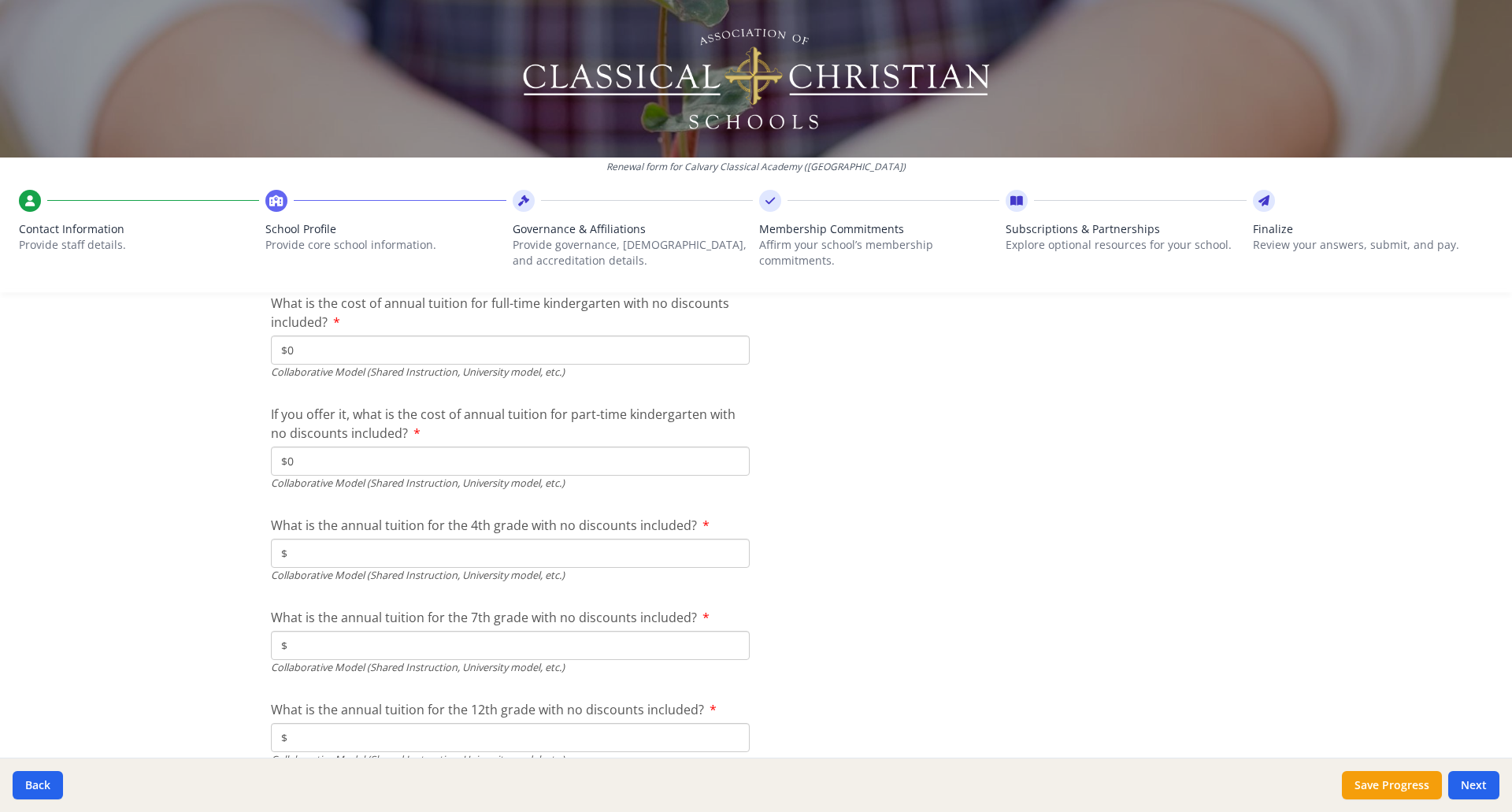
scroll to position [4960, 0]
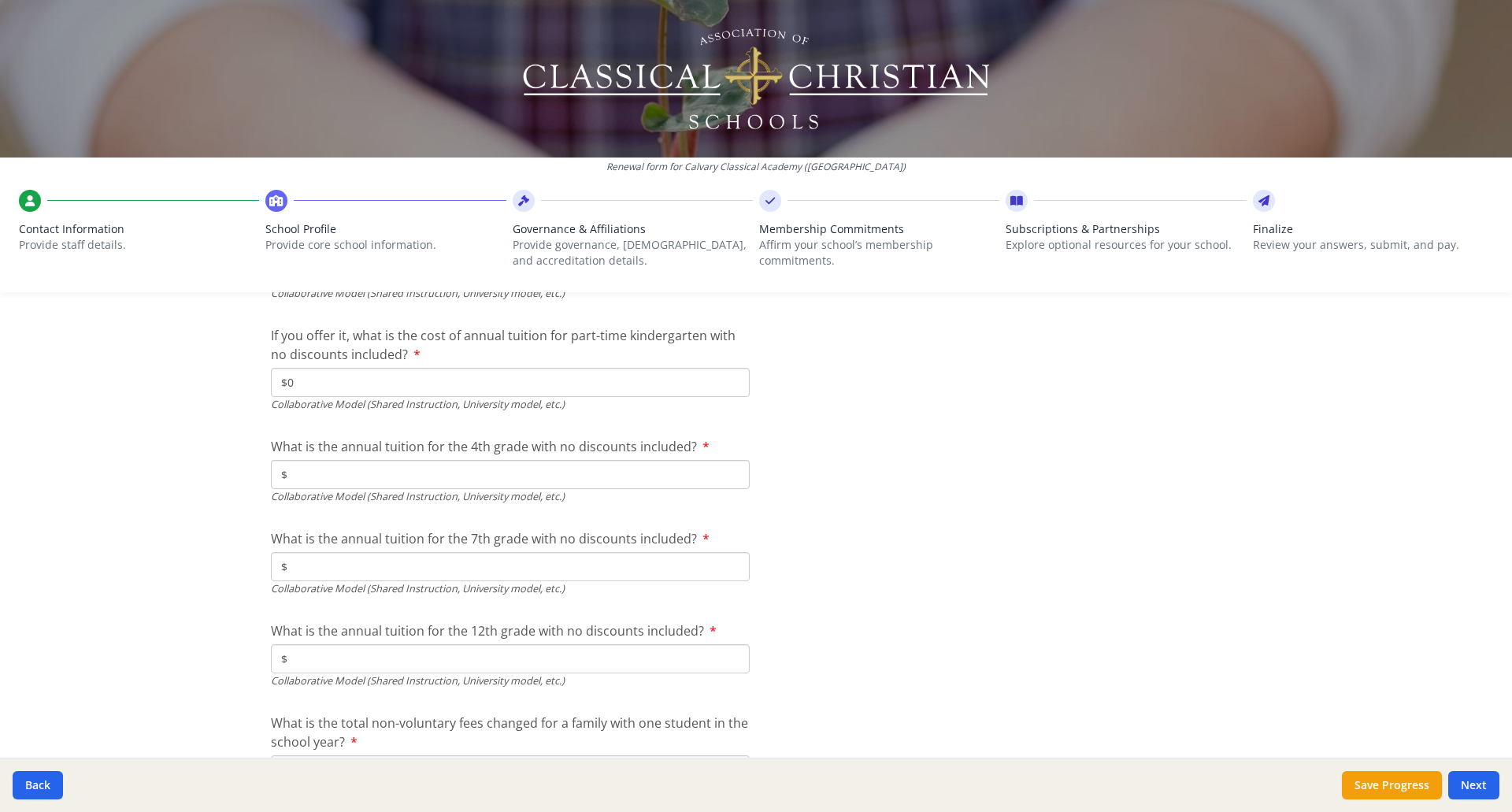
type input "$3 350"
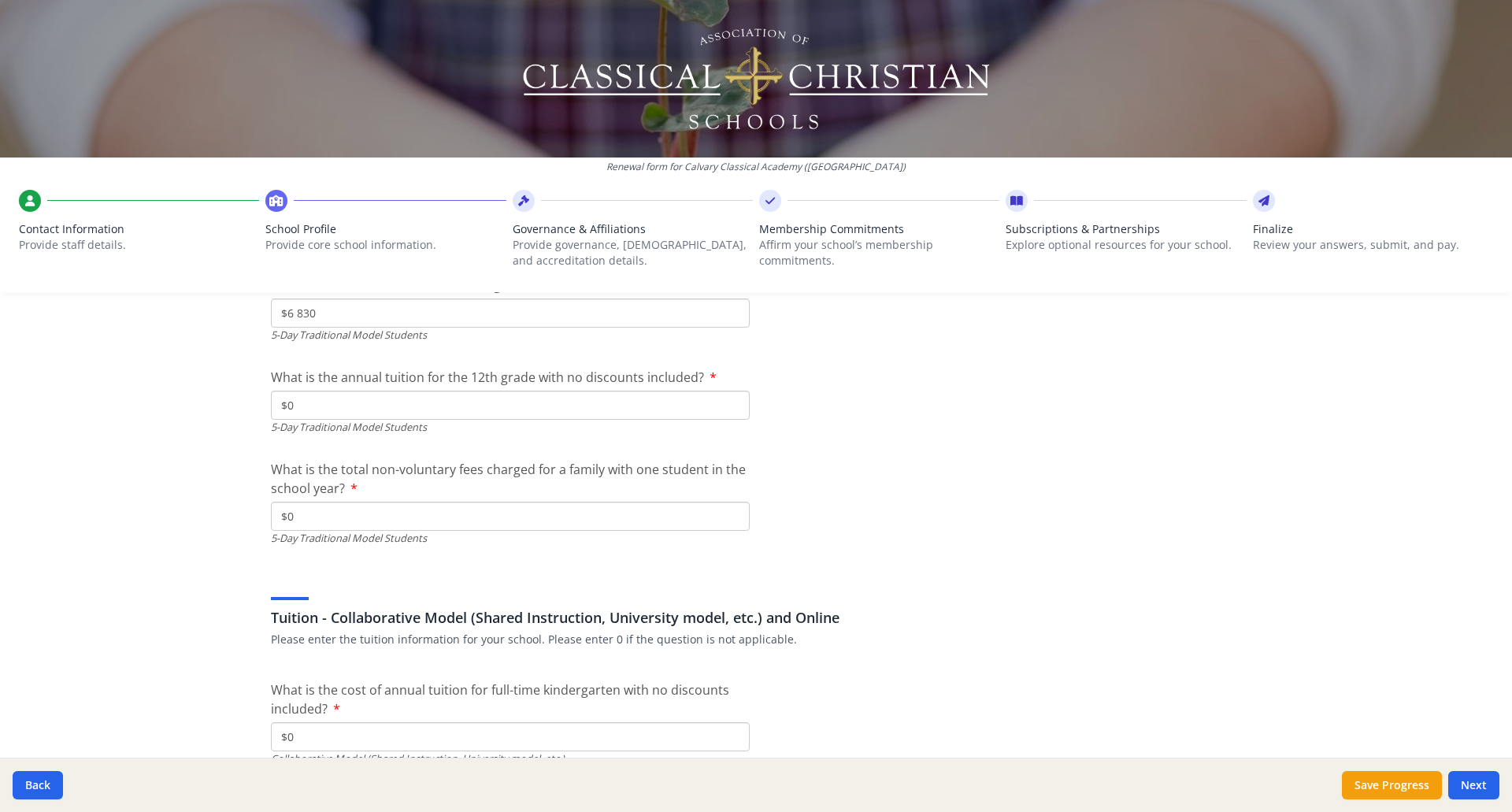
scroll to position [4487, 0]
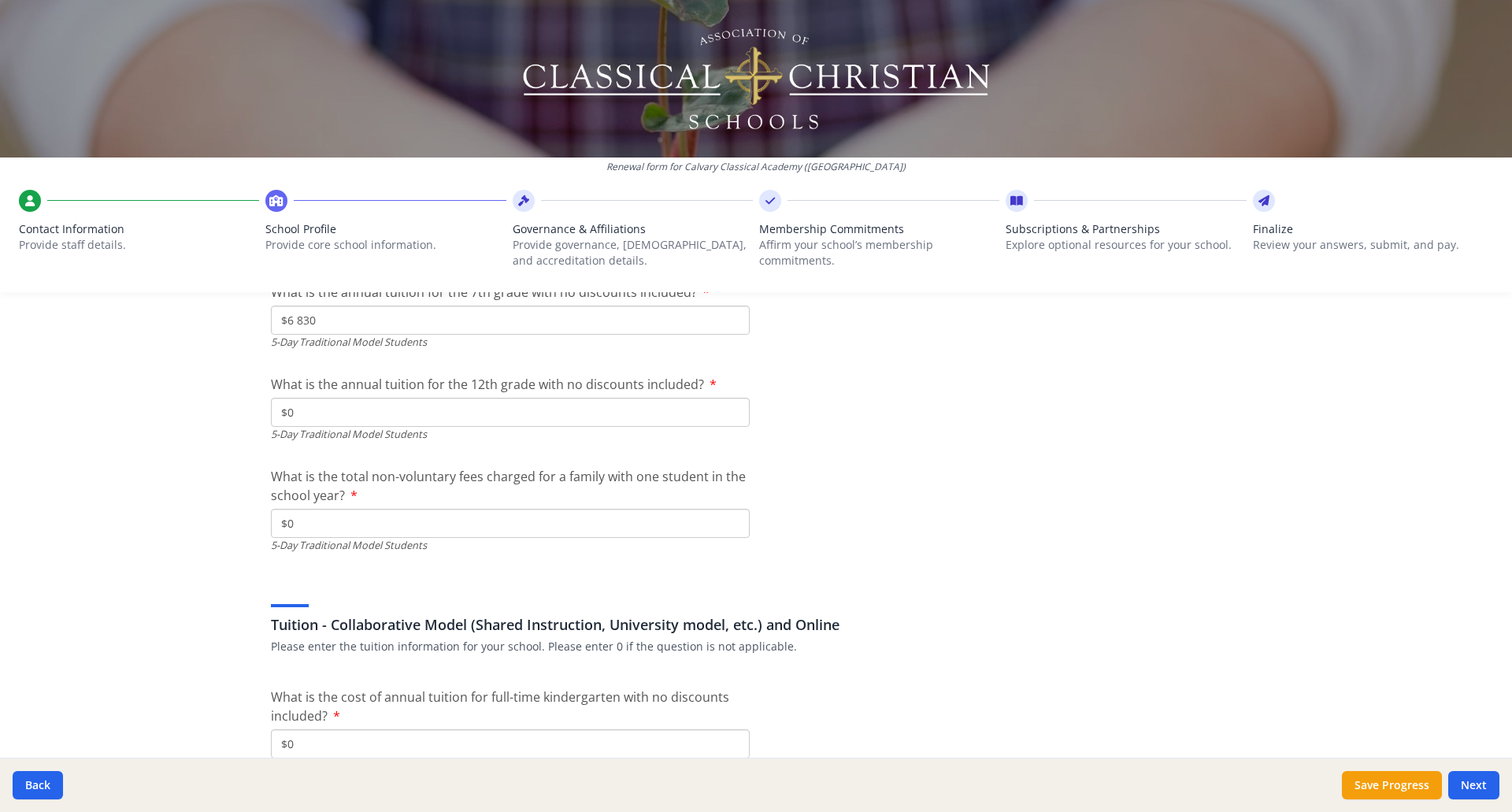
click at [410, 518] on input "$0" at bounding box center [510, 523] width 478 height 29
type input "$0"
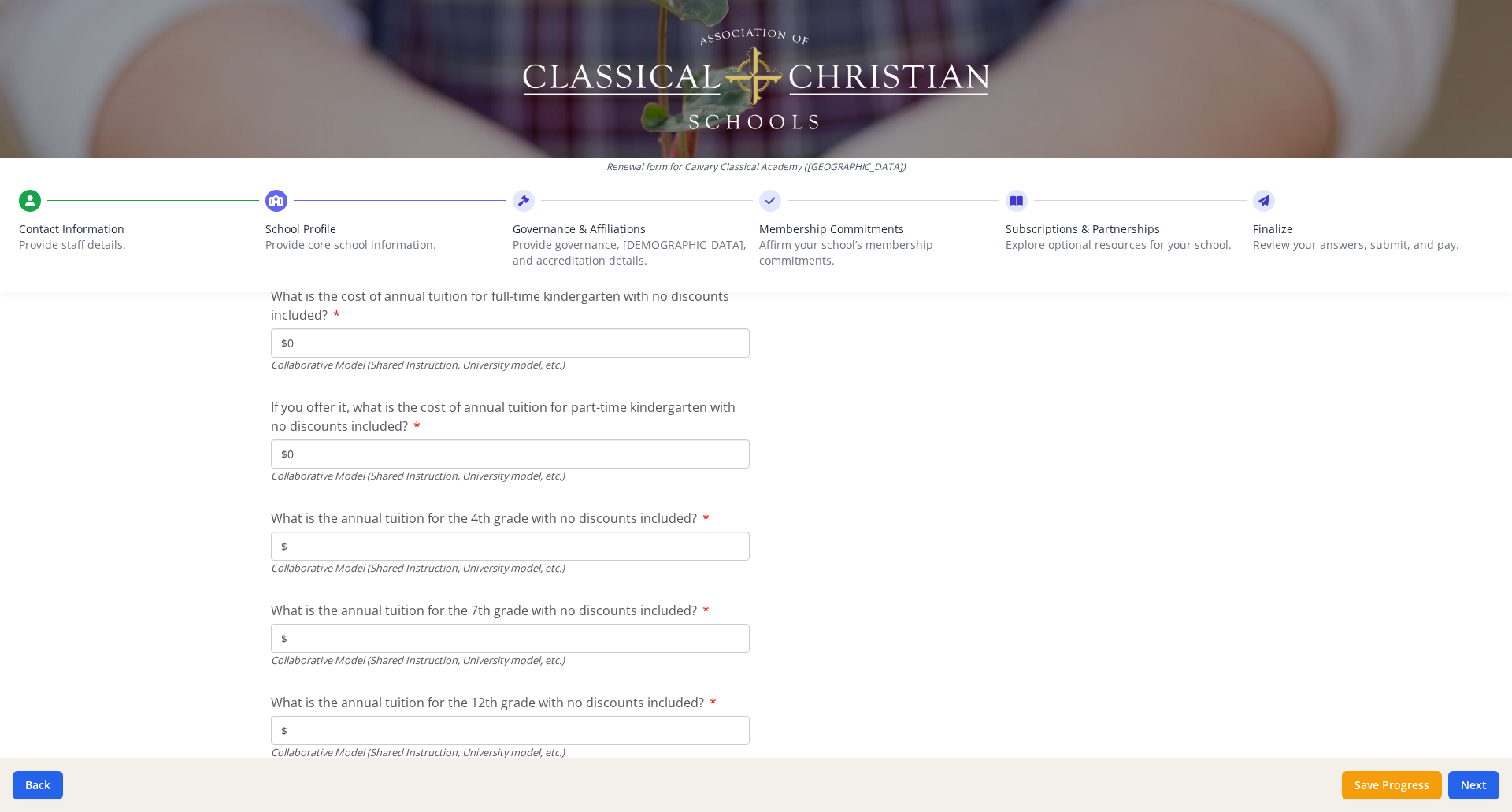
scroll to position [4882, 0]
type input "$0"
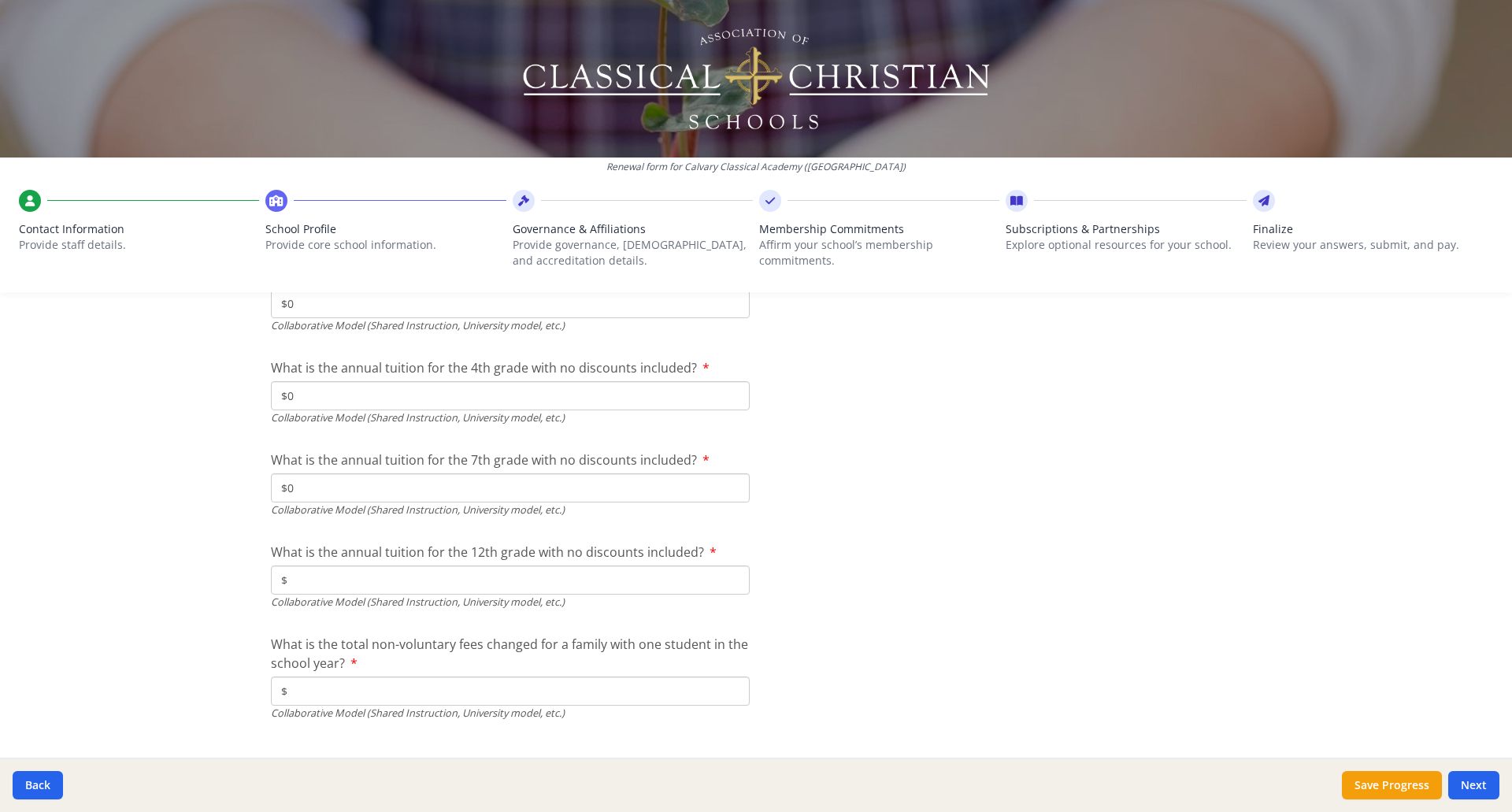
type input "$0"
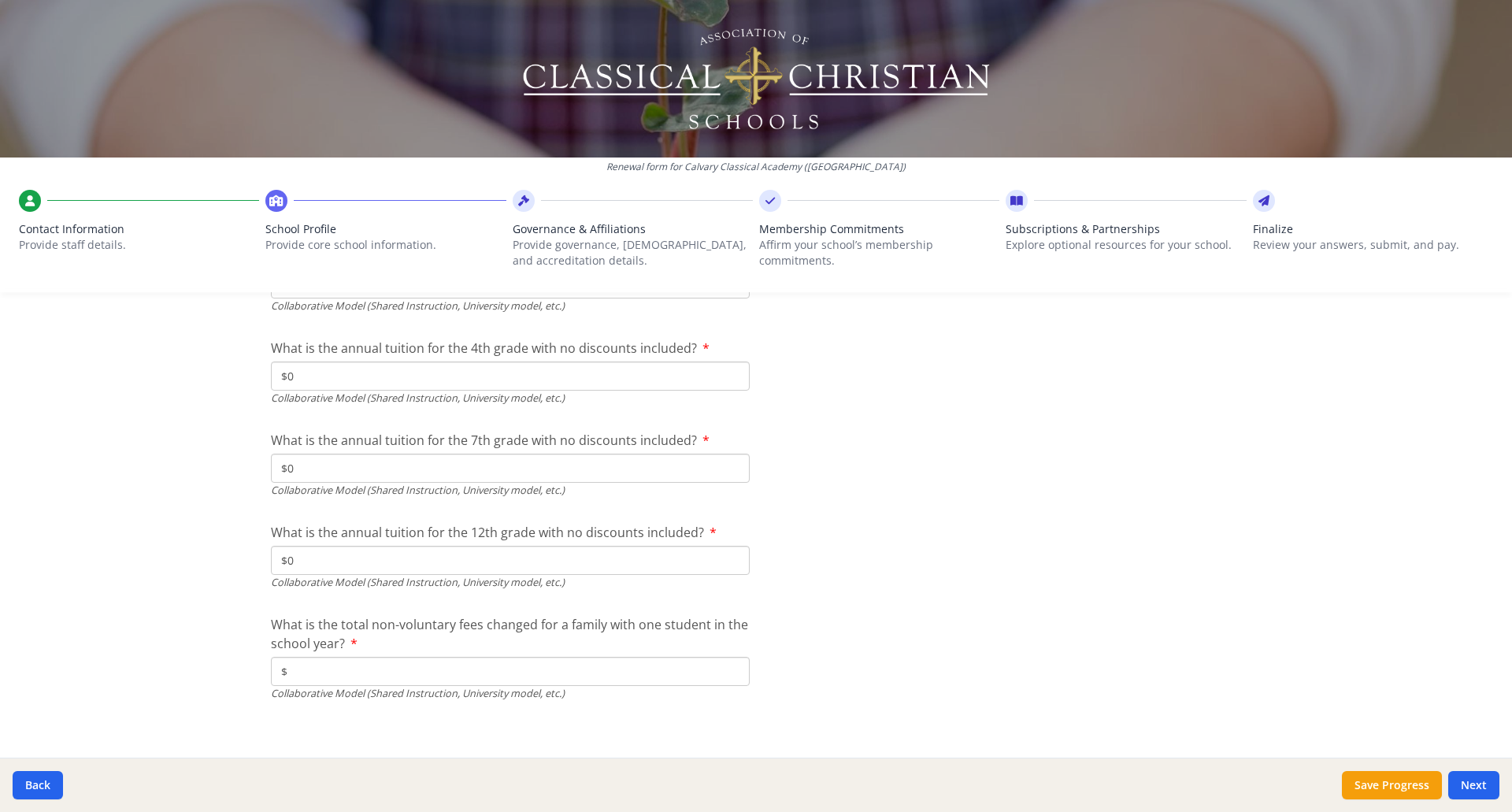
scroll to position [5068, 0]
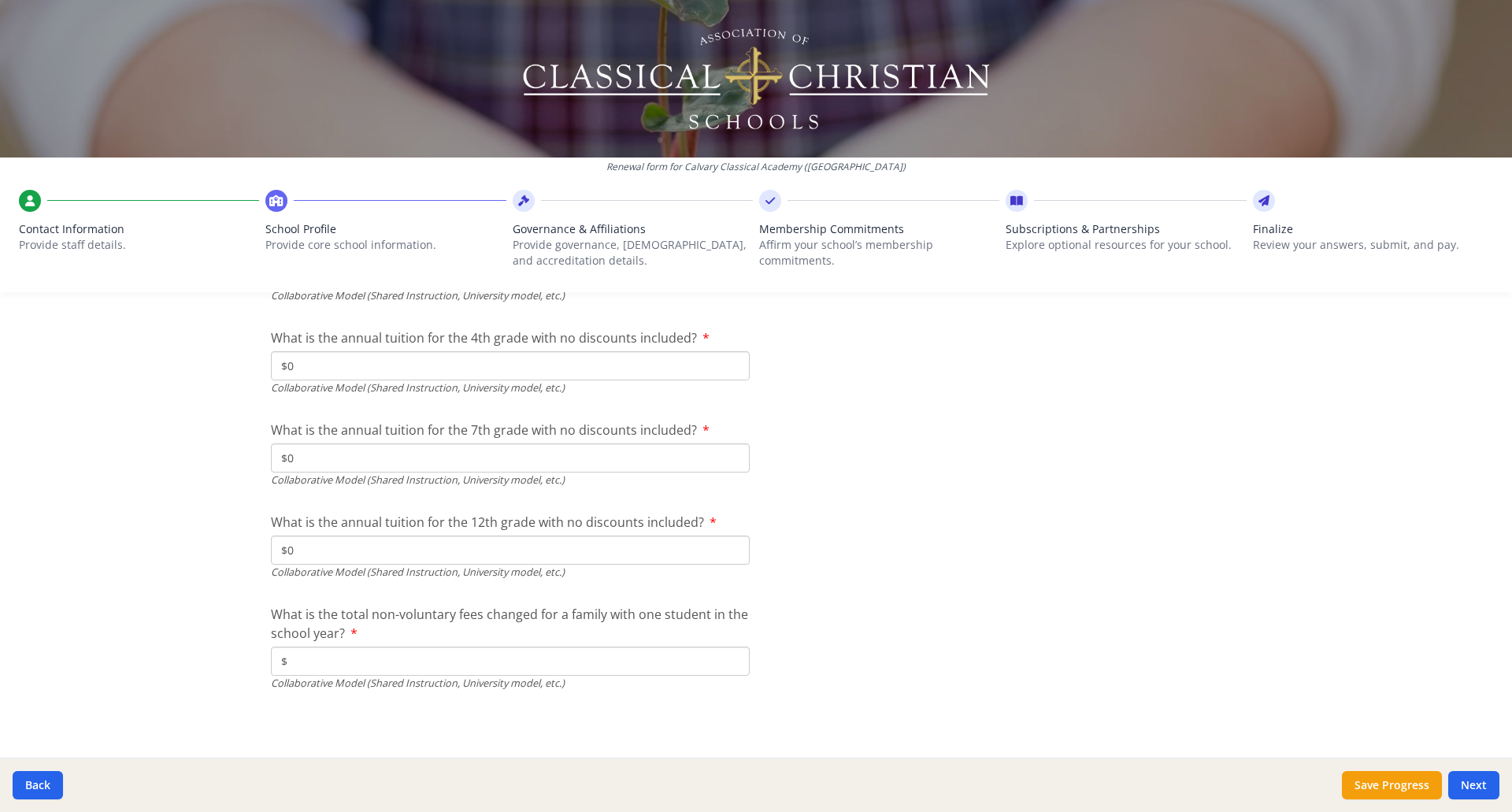
type input "$0"
click at [312, 662] on input "$" at bounding box center [510, 660] width 478 height 29
type input "$0"
click at [1475, 784] on button "Next" at bounding box center [1473, 785] width 51 height 28
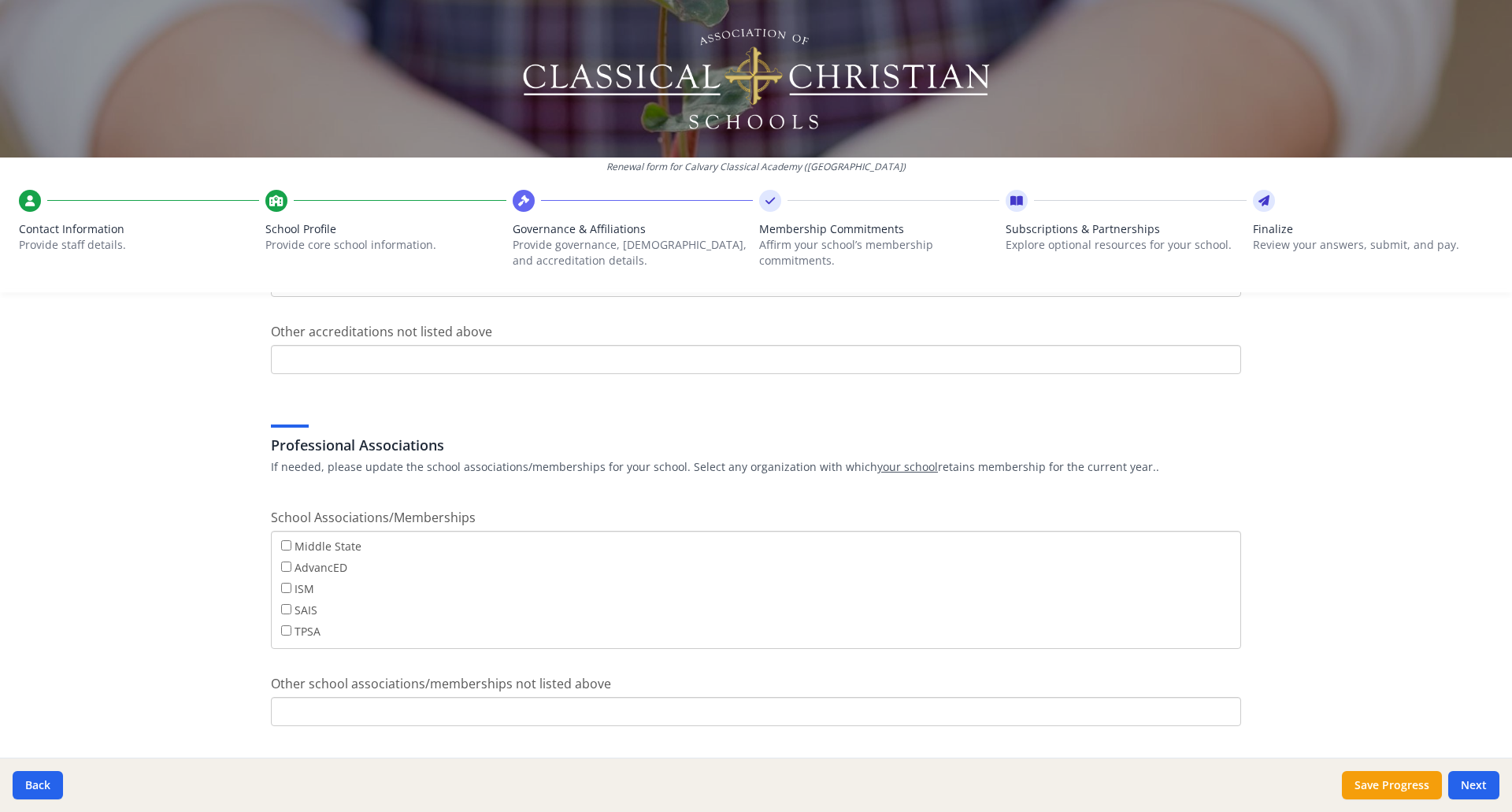
scroll to position [1049, 0]
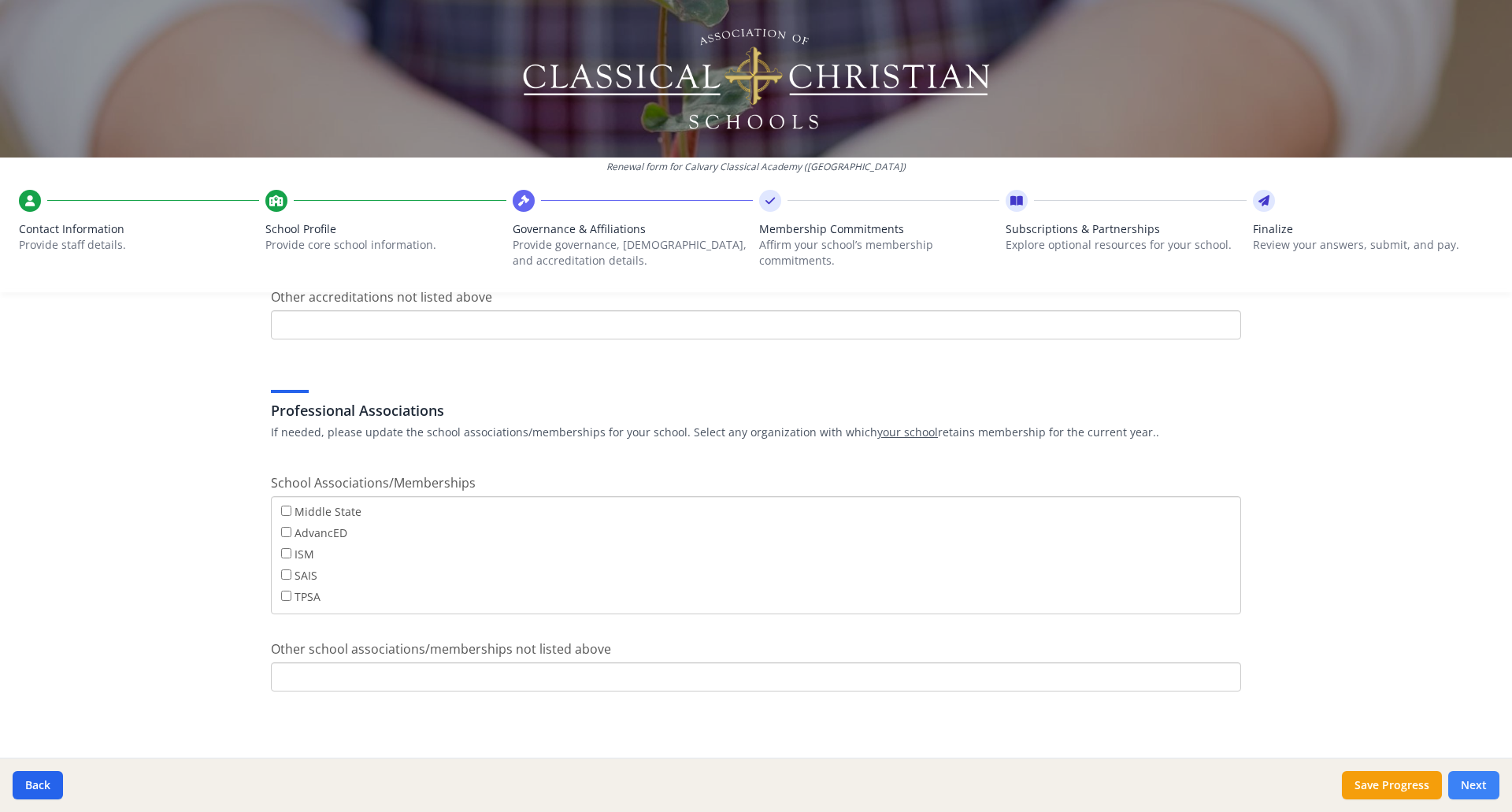
click at [1481, 780] on button "Next" at bounding box center [1473, 785] width 51 height 28
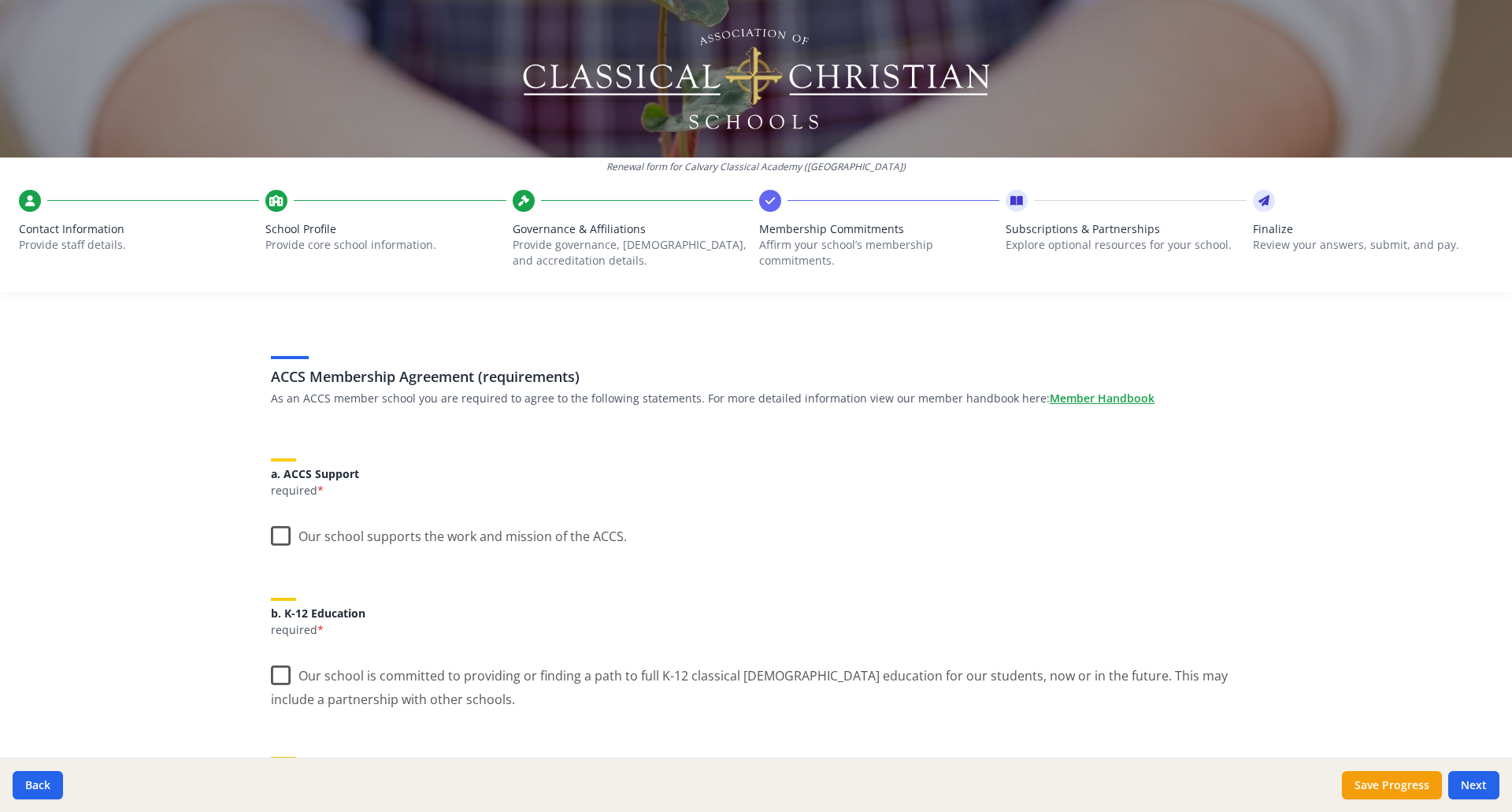
scroll to position [0, 0]
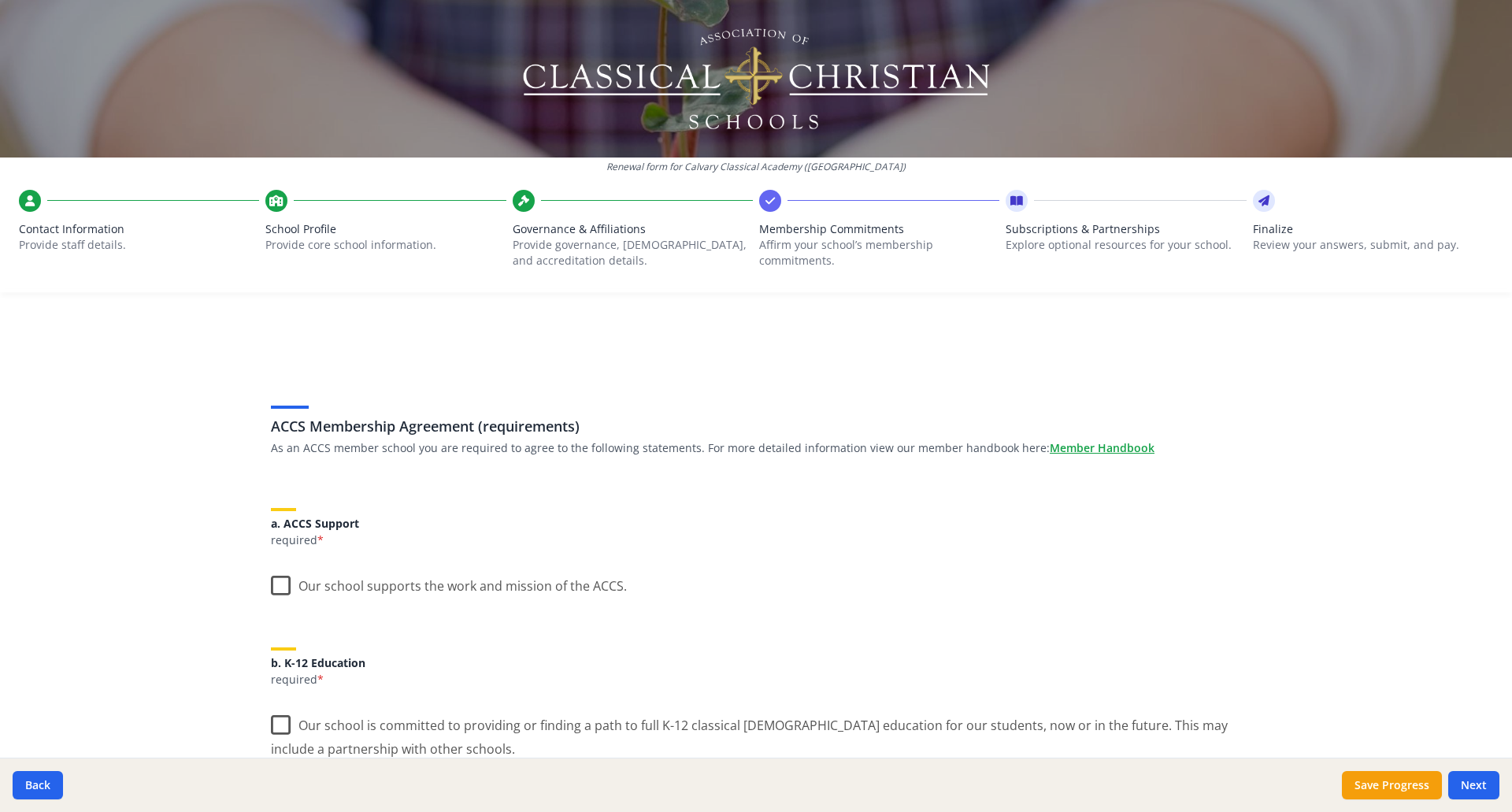
click at [272, 586] on label "Our school supports the work and mission of the ACCS." at bounding box center [449, 582] width 356 height 34
click at [0, 0] on input "Our school supports the work and mission of the ACCS." at bounding box center [0, 0] width 0 height 0
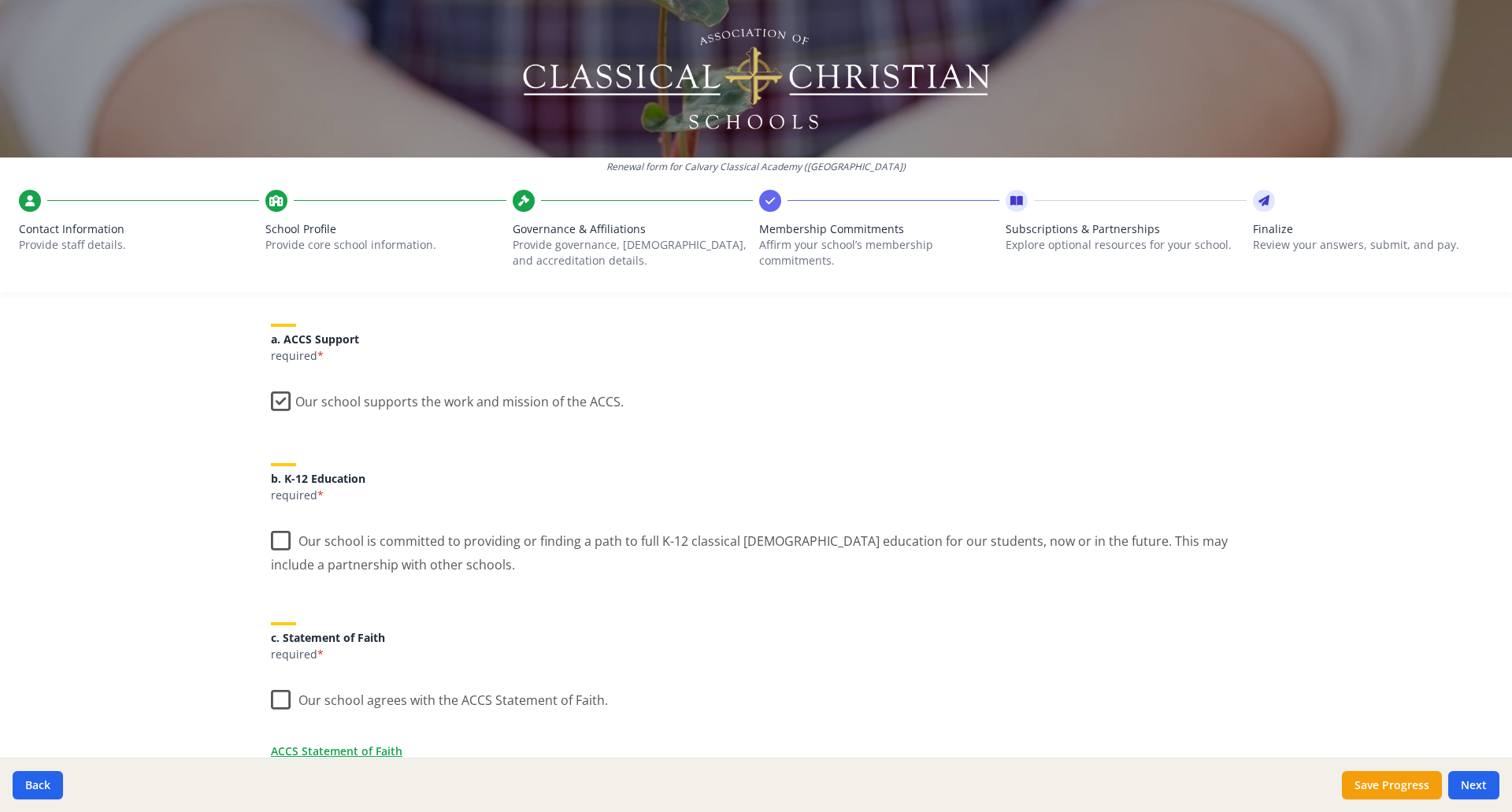
scroll to position [237, 0]
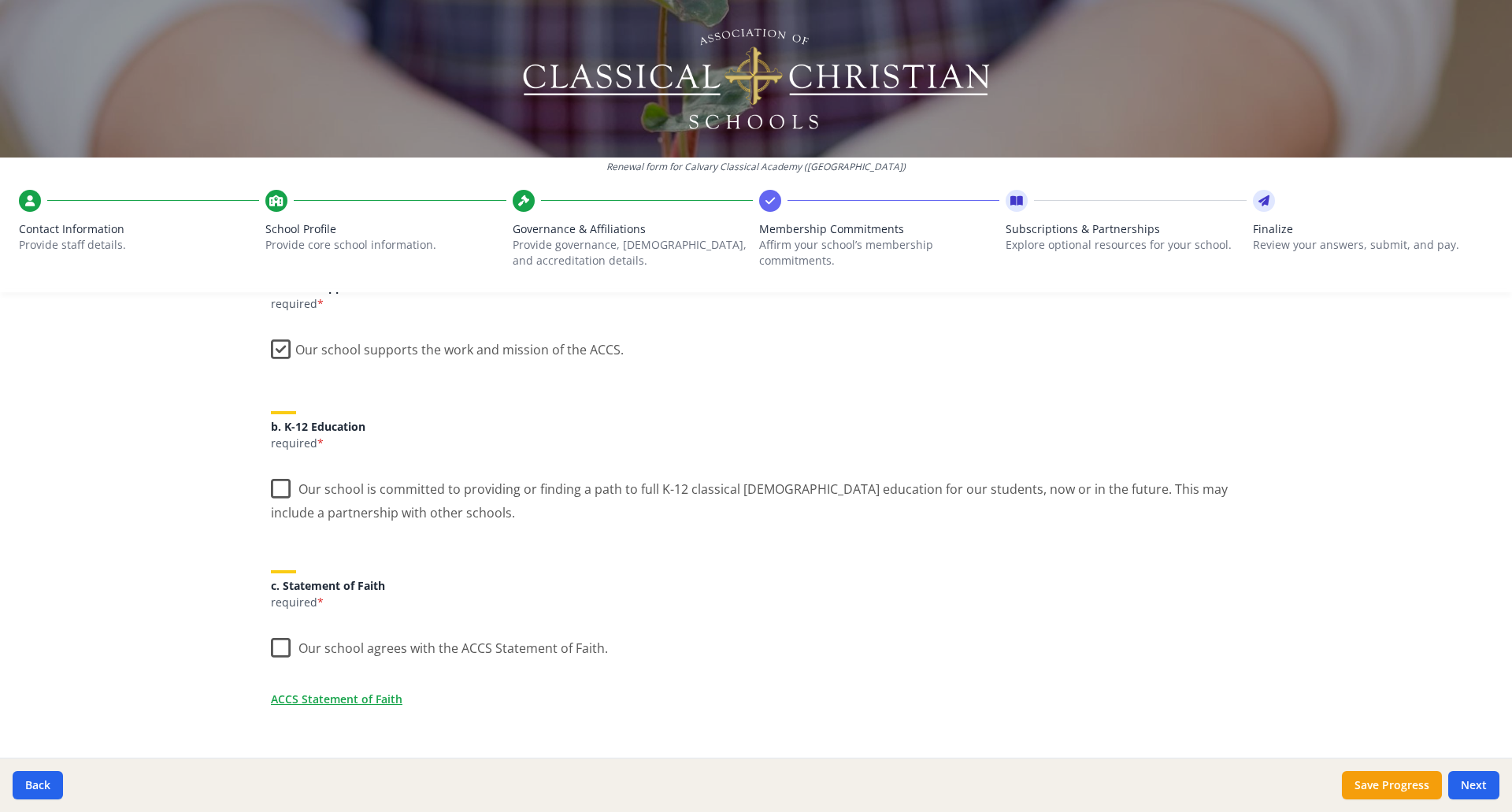
click at [272, 486] on label "Our school is committed to providing or finding a path to full K-12 classical […" at bounding box center [755, 495] width 970 height 53
click at [0, 0] on input "Our school is committed to providing or finding a path to full K-12 classical […" at bounding box center [0, 0] width 0 height 0
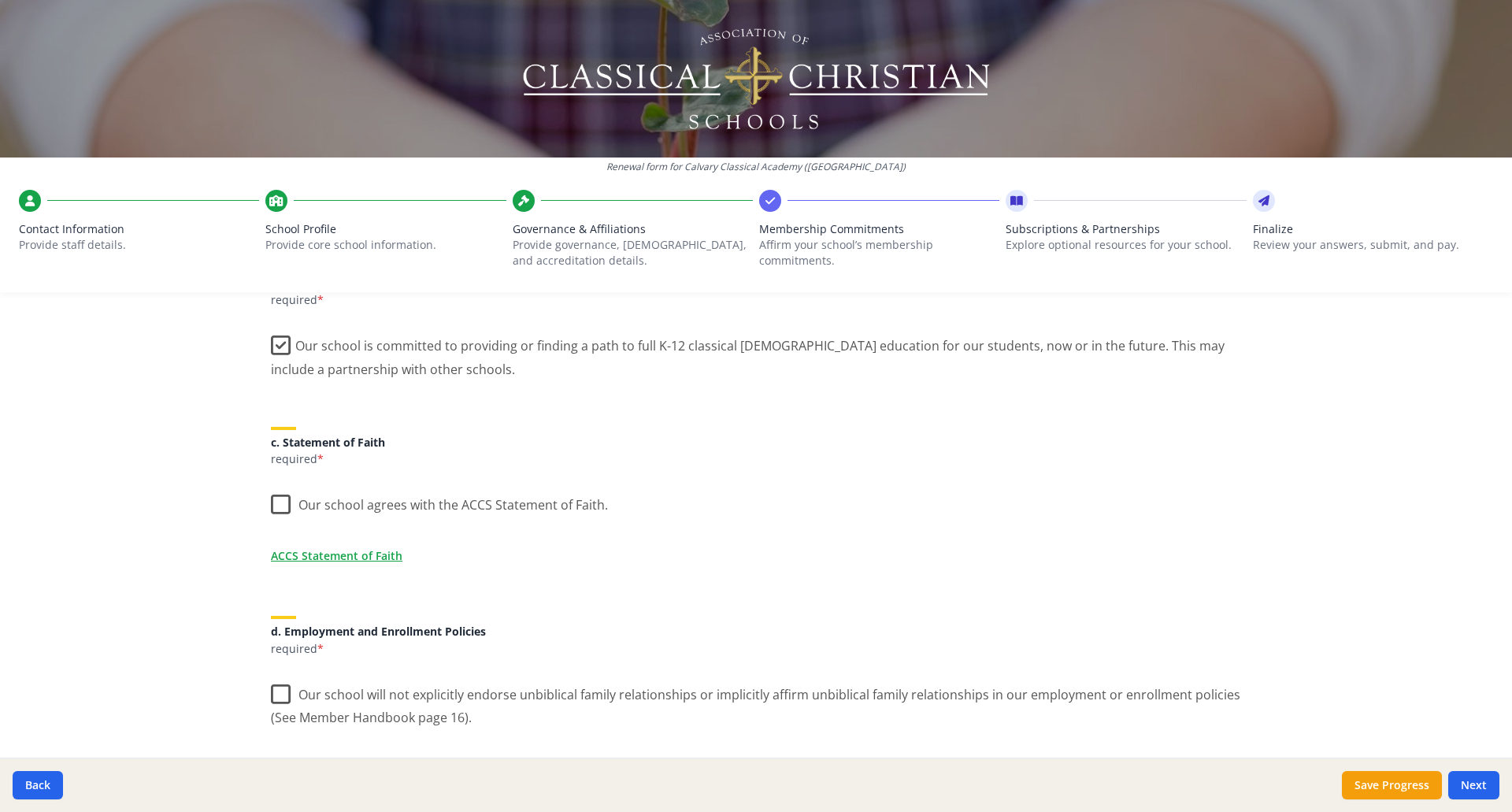
scroll to position [393, 0]
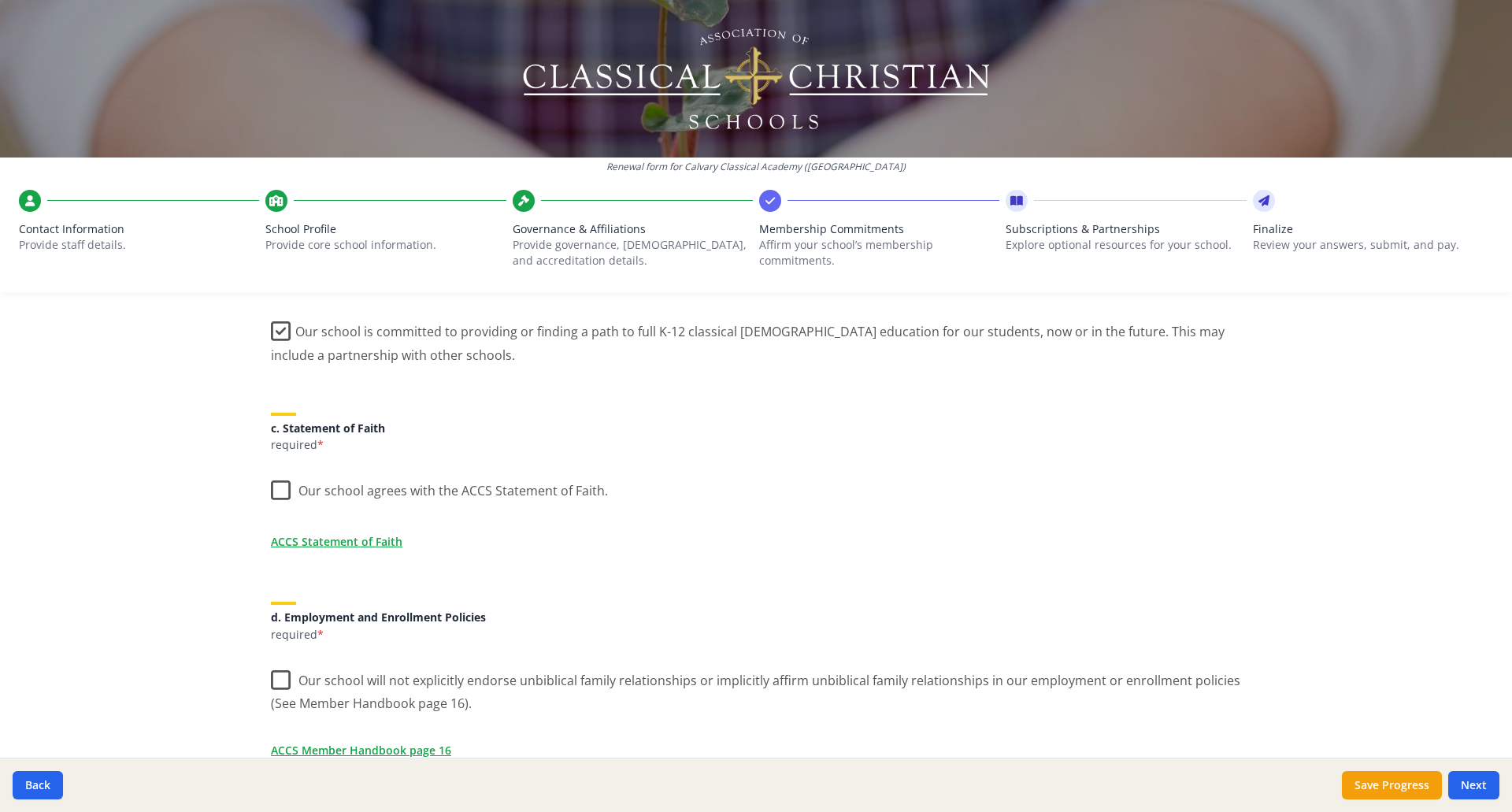
click at [274, 486] on label "Our school agrees with the ACCS Statement of Faith." at bounding box center [439, 487] width 337 height 34
click at [0, 0] on input "Our school agrees with the ACCS Statement of Faith." at bounding box center [0, 0] width 0 height 0
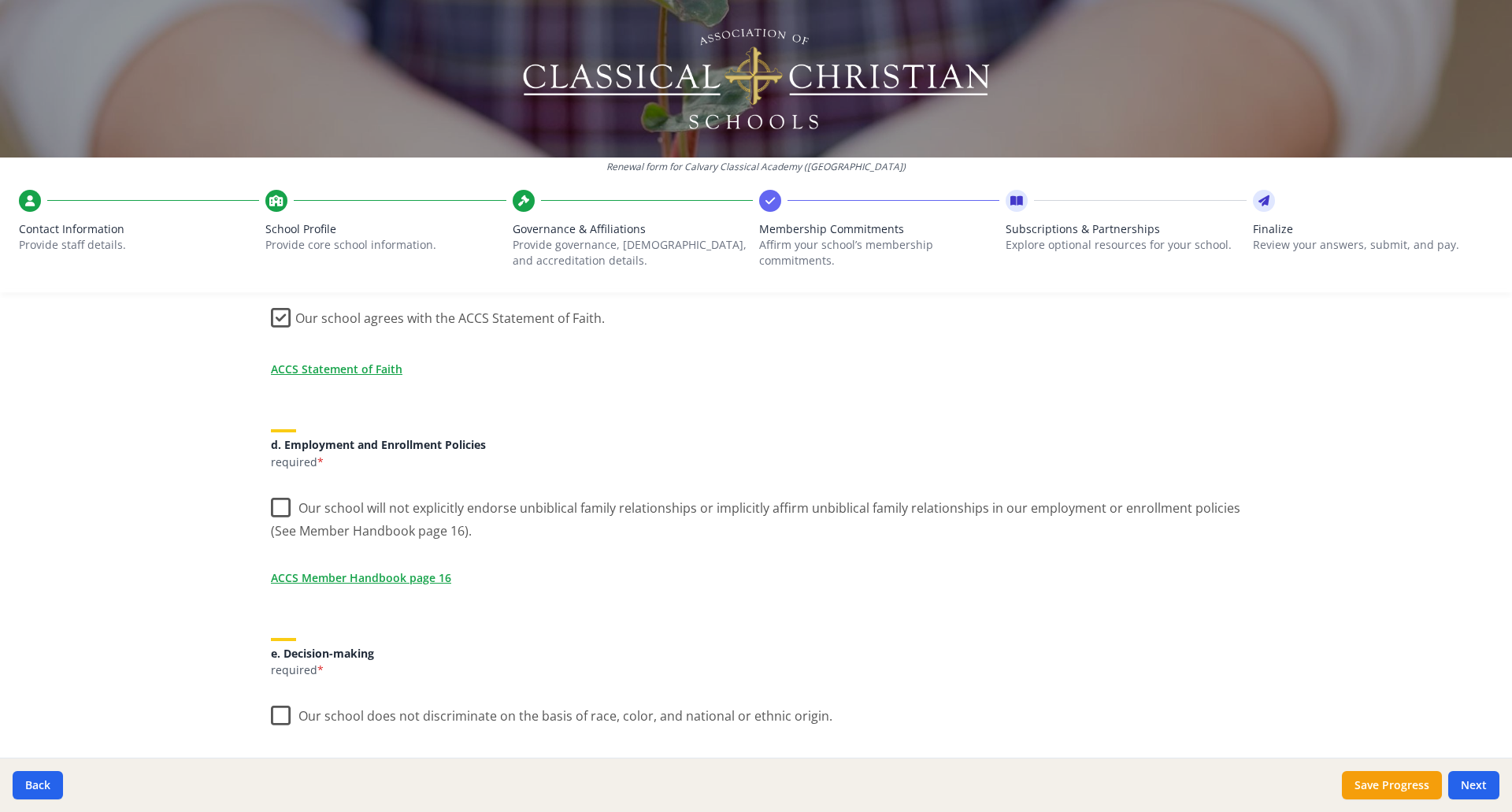
scroll to position [630, 0]
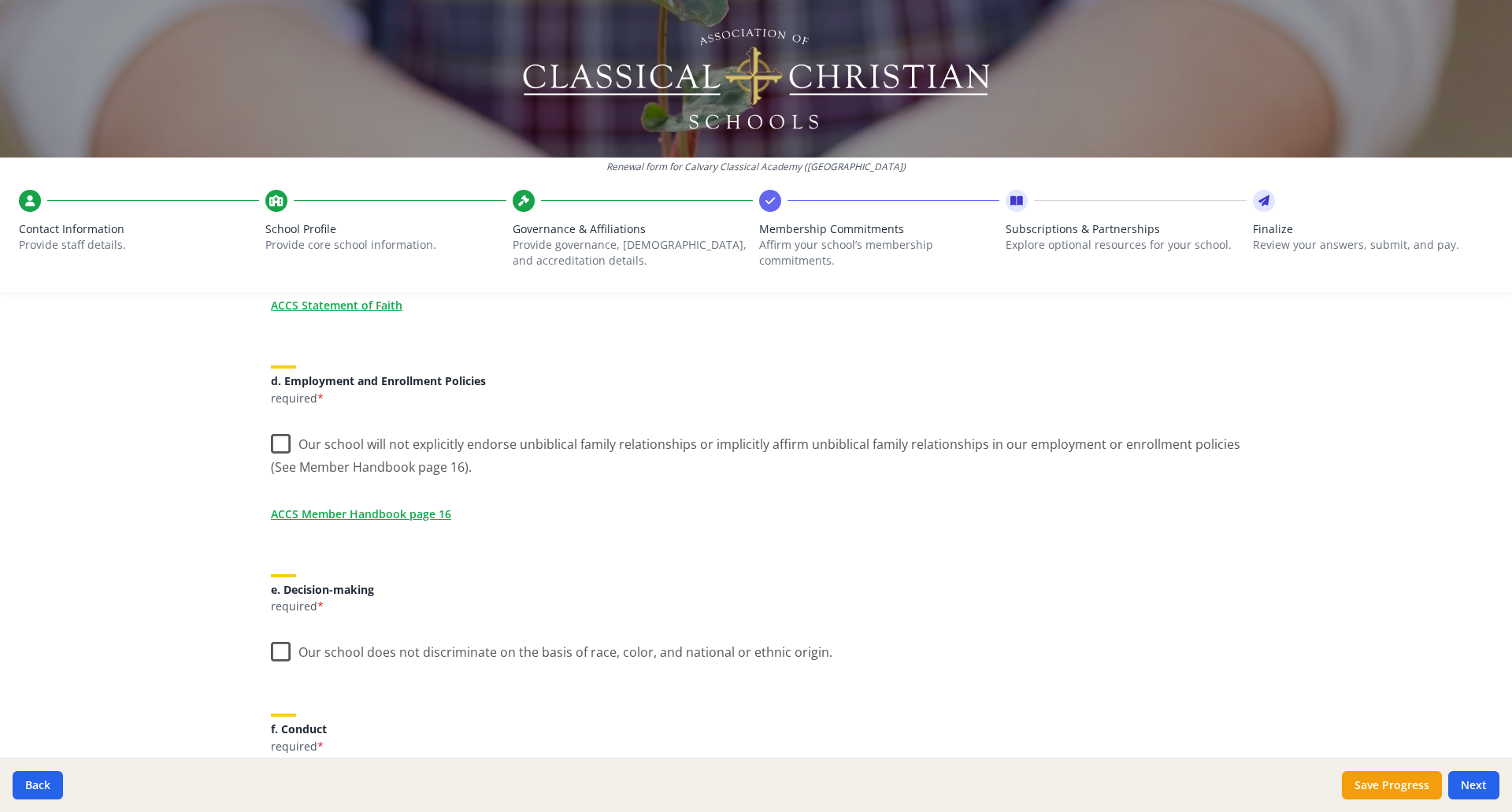
click at [272, 442] on label "Our school will not explicitly endorse unbiblical family relationships or impli…" at bounding box center [755, 450] width 970 height 53
click at [0, 0] on input "Our school will not explicitly endorse unbiblical family relationships or impli…" at bounding box center [0, 0] width 0 height 0
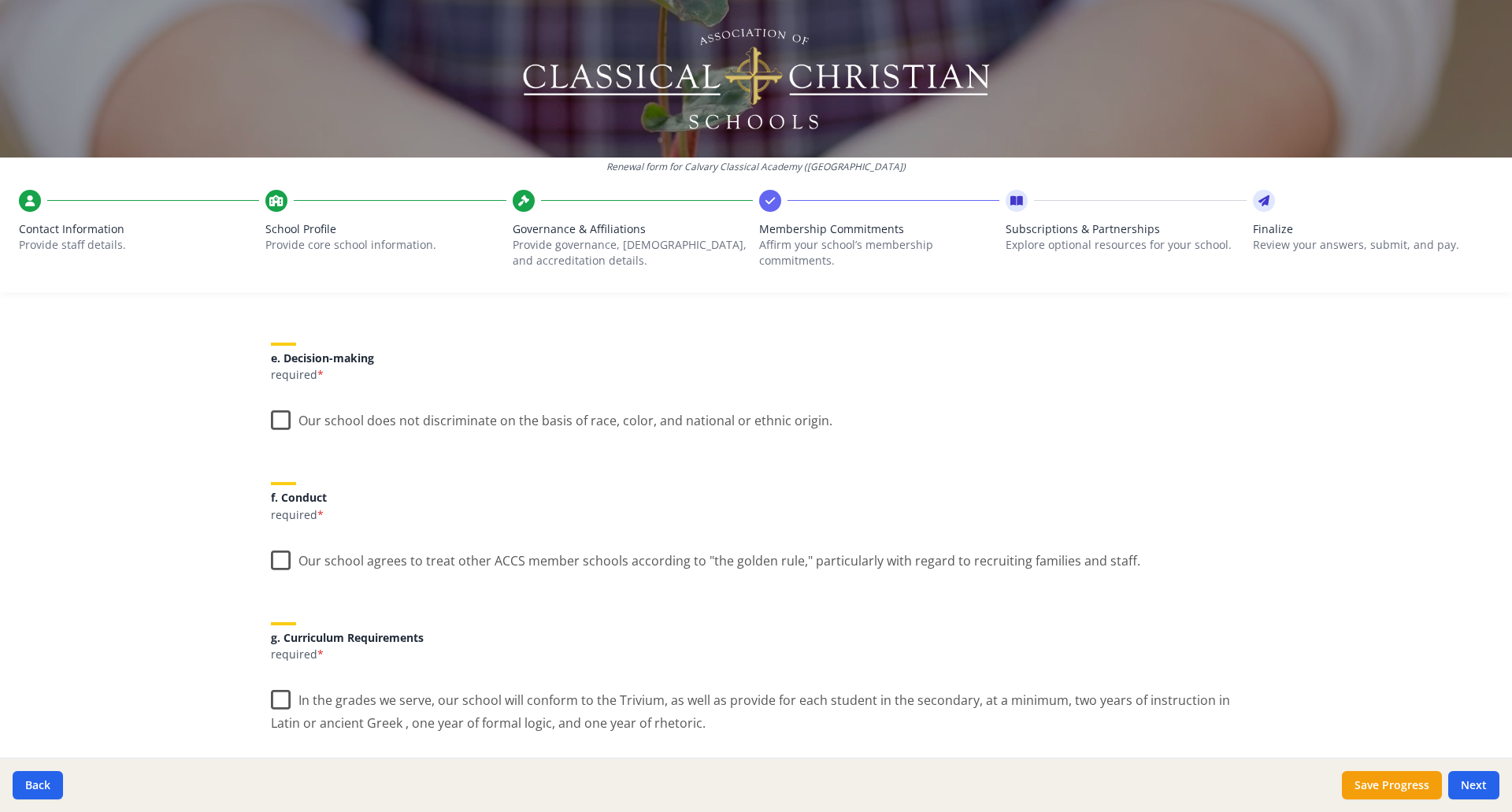
scroll to position [866, 0]
click at [272, 412] on label "Our school does not discriminate on the basis of race, color, and national or e…" at bounding box center [551, 412] width 562 height 34
click at [0, 0] on input "Our school does not discriminate on the basis of race, color, and national or e…" at bounding box center [0, 0] width 0 height 0
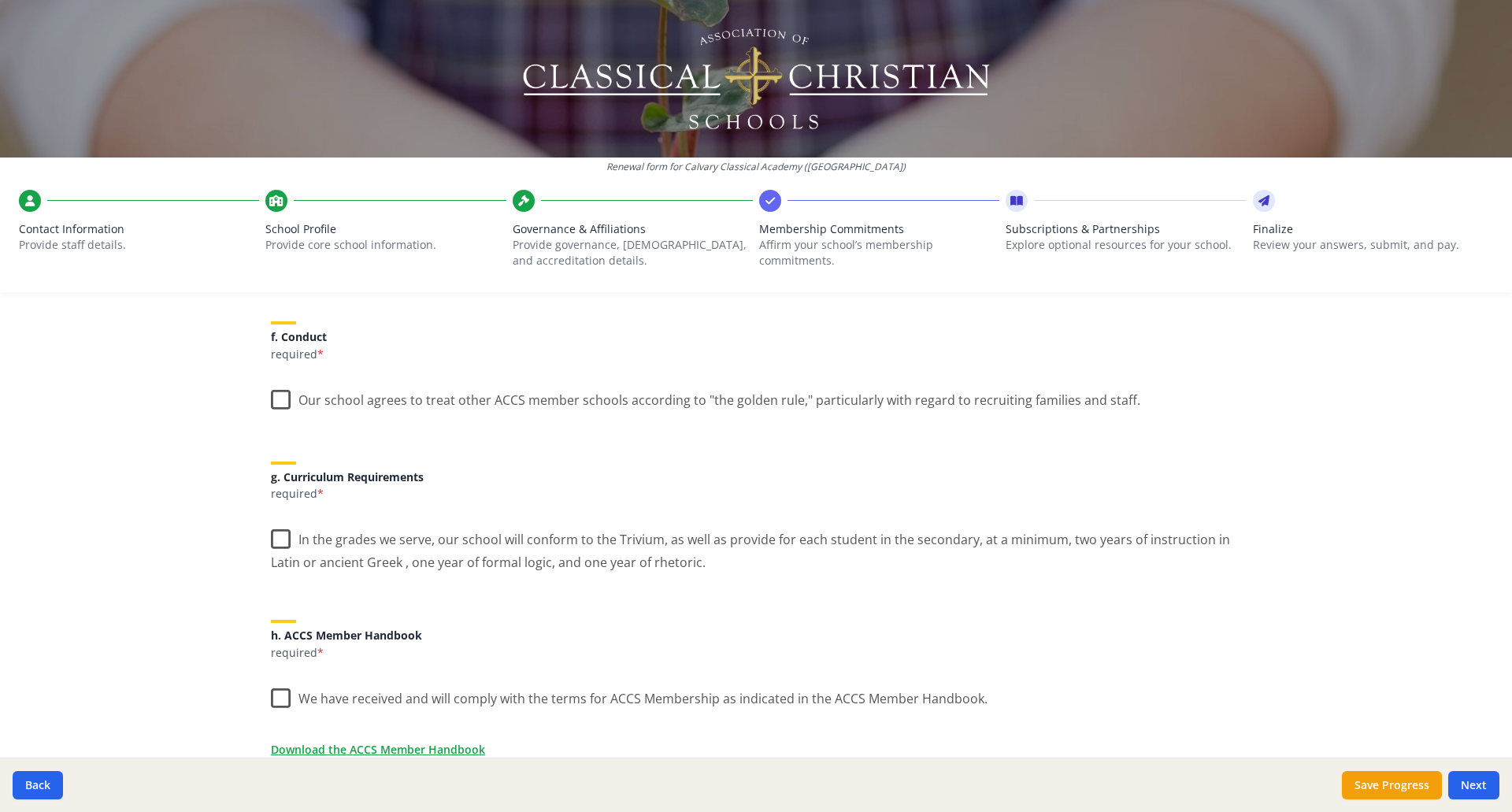
scroll to position [1023, 0]
click at [274, 392] on label "Our school agrees to treat other ACCS member schools according to "the golden r…" at bounding box center [705, 394] width 869 height 34
click at [0, 0] on input "Our school agrees to treat other ACCS member schools according to "the golden r…" at bounding box center [0, 0] width 0 height 0
click at [272, 538] on label "In the grades we serve, our school will conform to the Trivium, as well as prov…" at bounding box center [755, 544] width 970 height 53
click at [0, 0] on input "In the grades we serve, our school will conform to the Trivium, as well as prov…" at bounding box center [0, 0] width 0 height 0
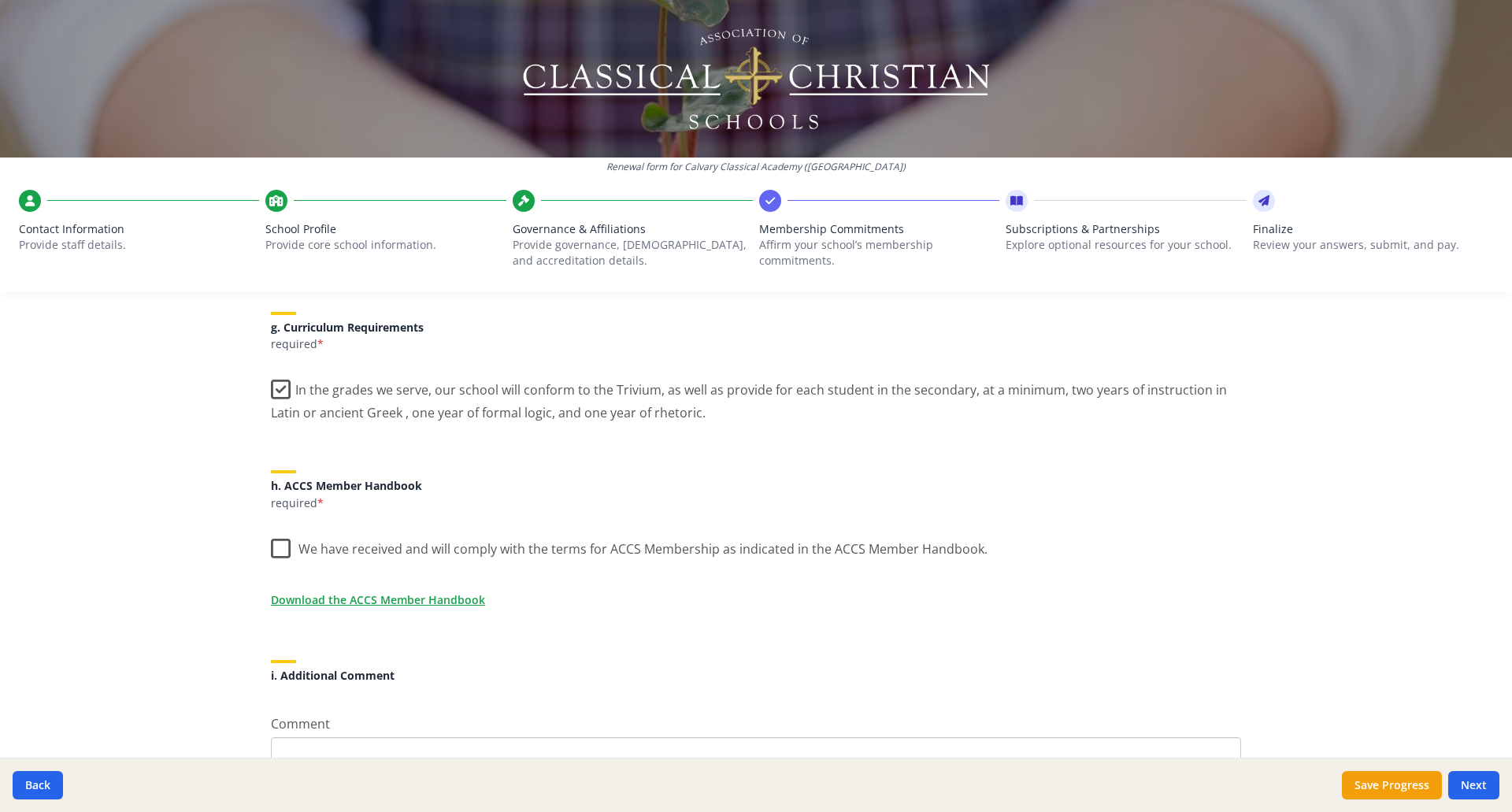
scroll to position [1260, 0]
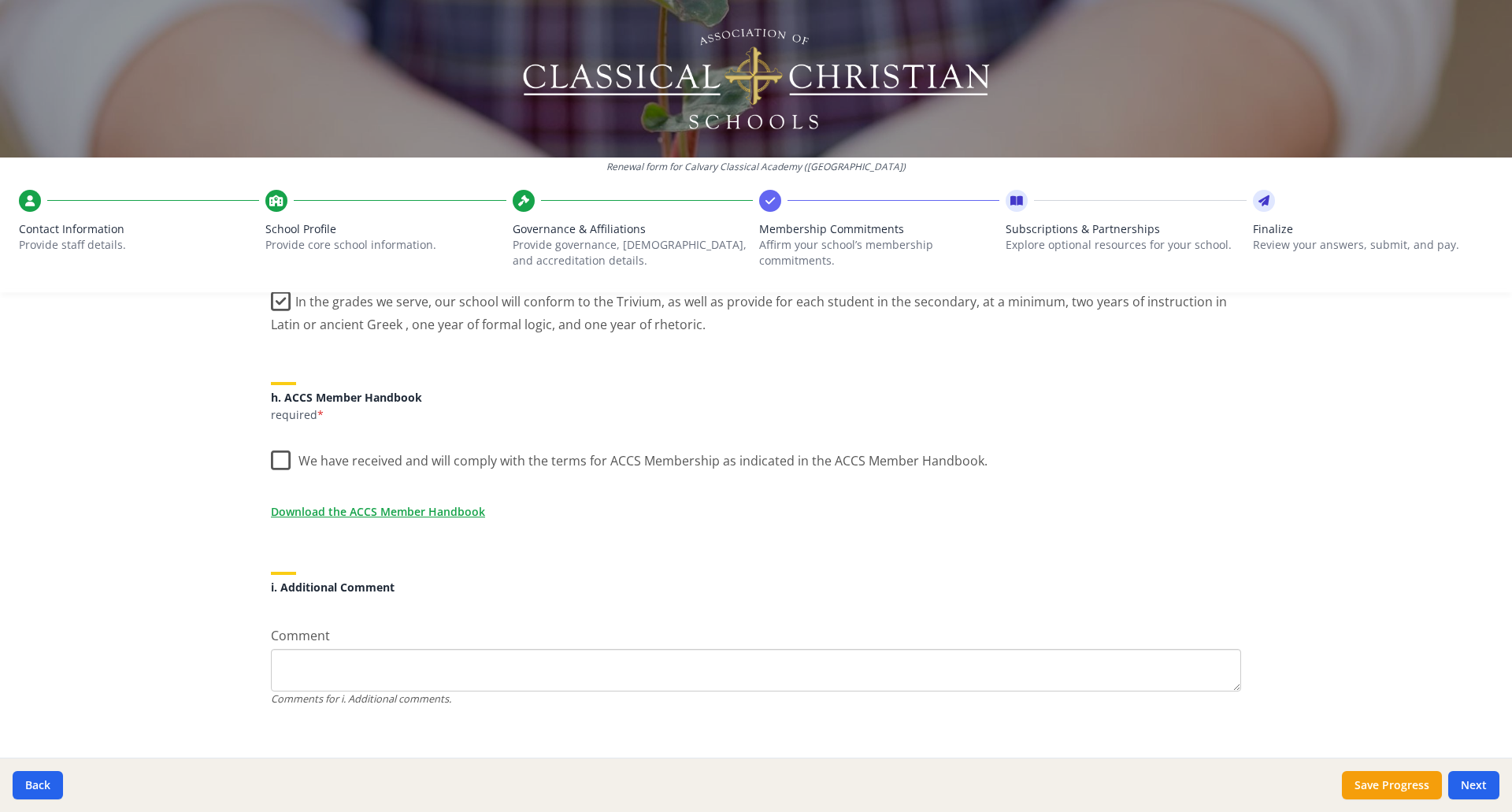
click at [277, 457] on label "We have received and will comply with the terms for ACCS Membership as indicate…" at bounding box center [629, 456] width 717 height 34
click at [0, 0] on input "We have received and will comply with the terms for ACCS Membership as indicate…" at bounding box center [0, 0] width 0 height 0
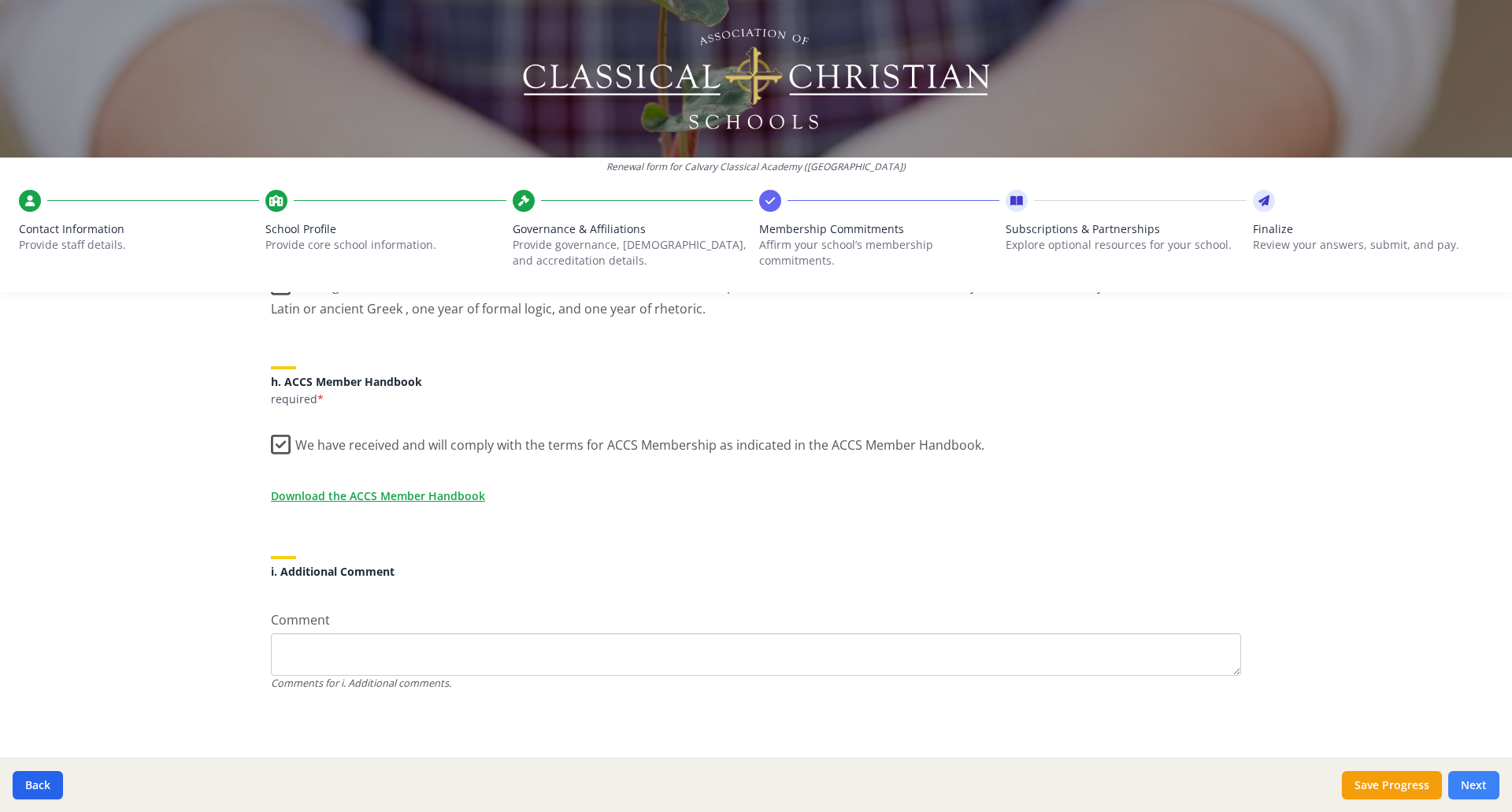
click at [1471, 780] on button "Next" at bounding box center [1473, 785] width 51 height 28
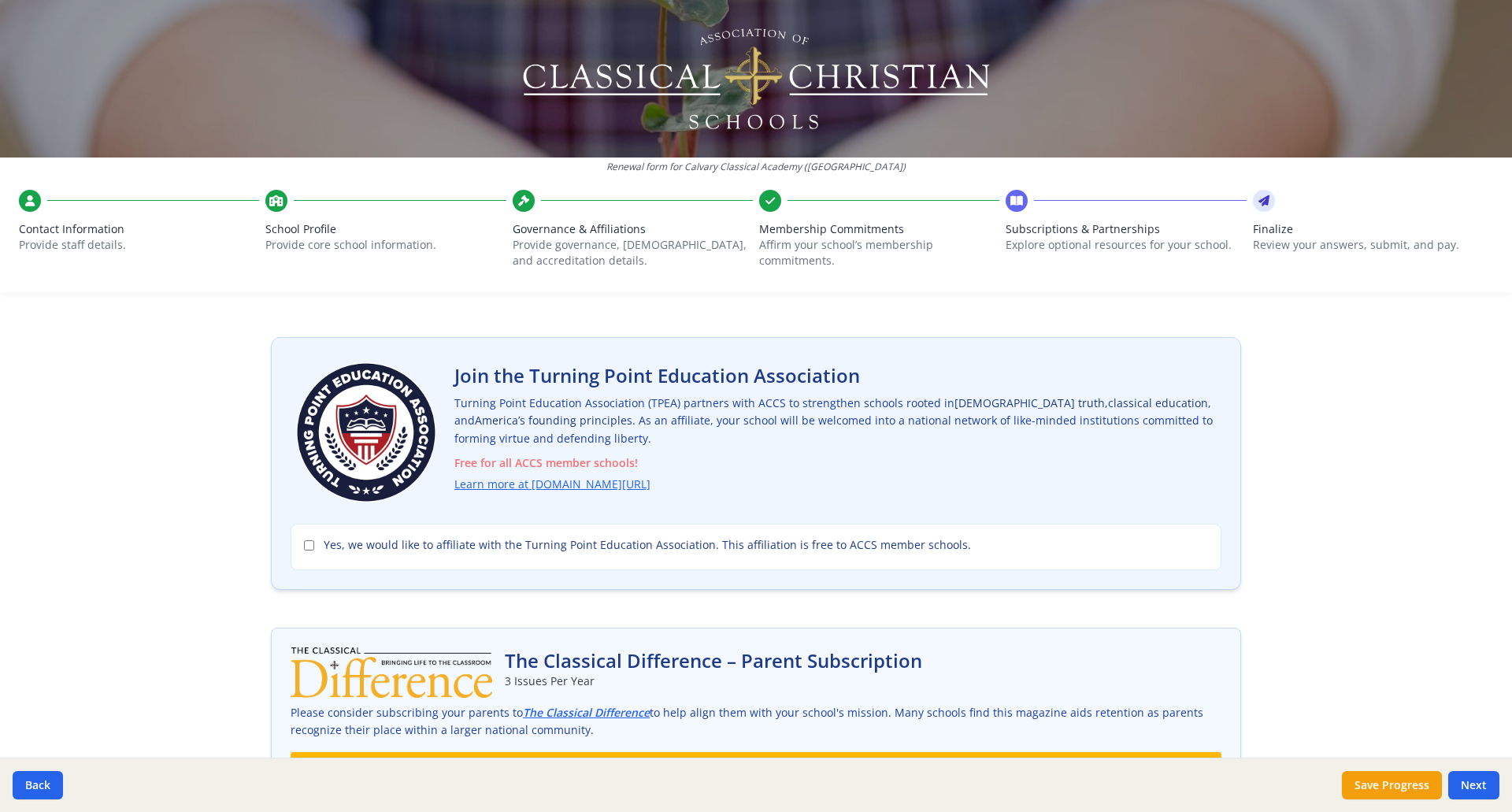
scroll to position [0, 0]
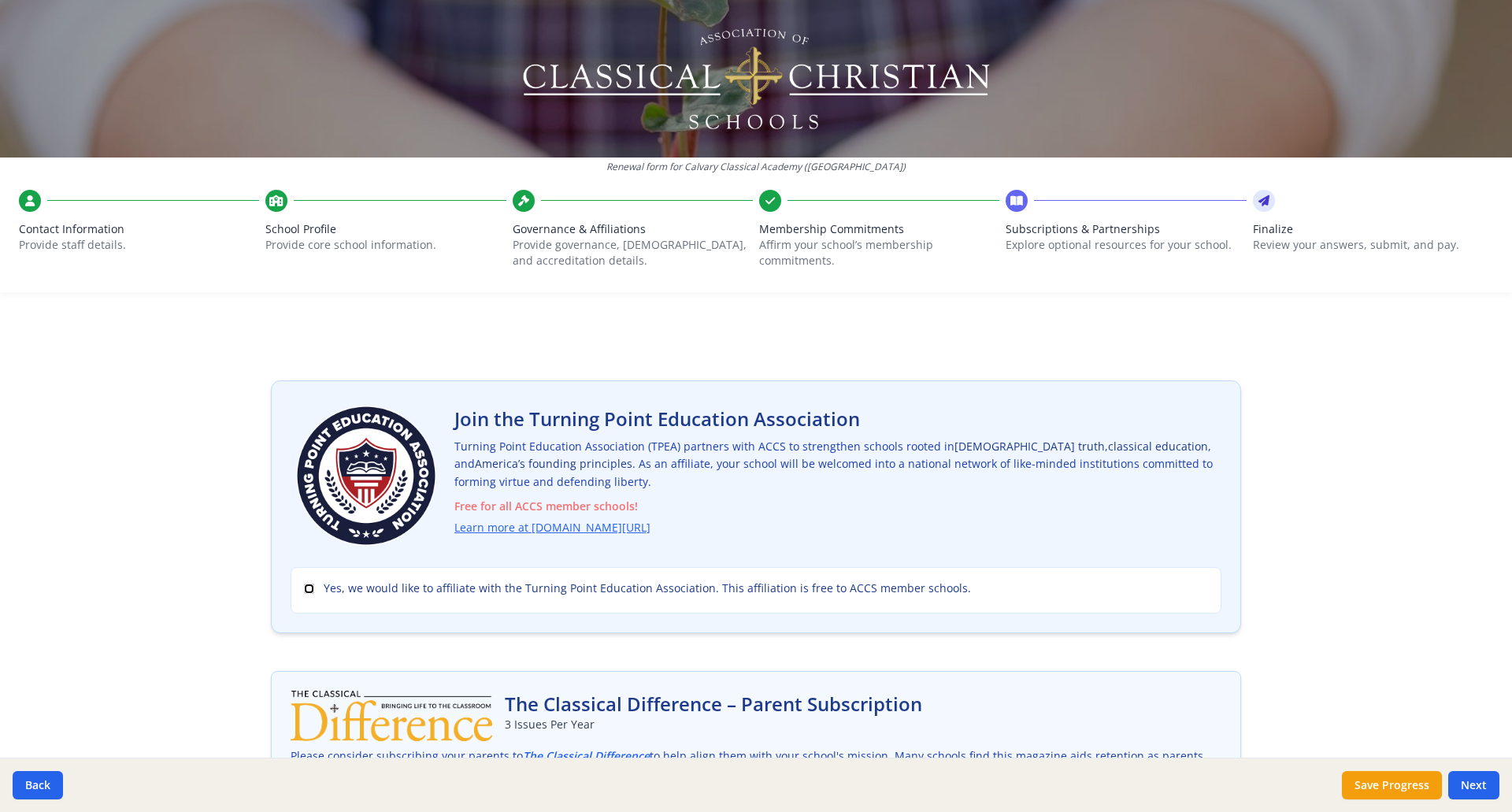
click at [304, 586] on input "Yes, we would like to affiliate with the Turning Point Education Association. T…" at bounding box center [309, 589] width 11 height 11
checkbox input "true"
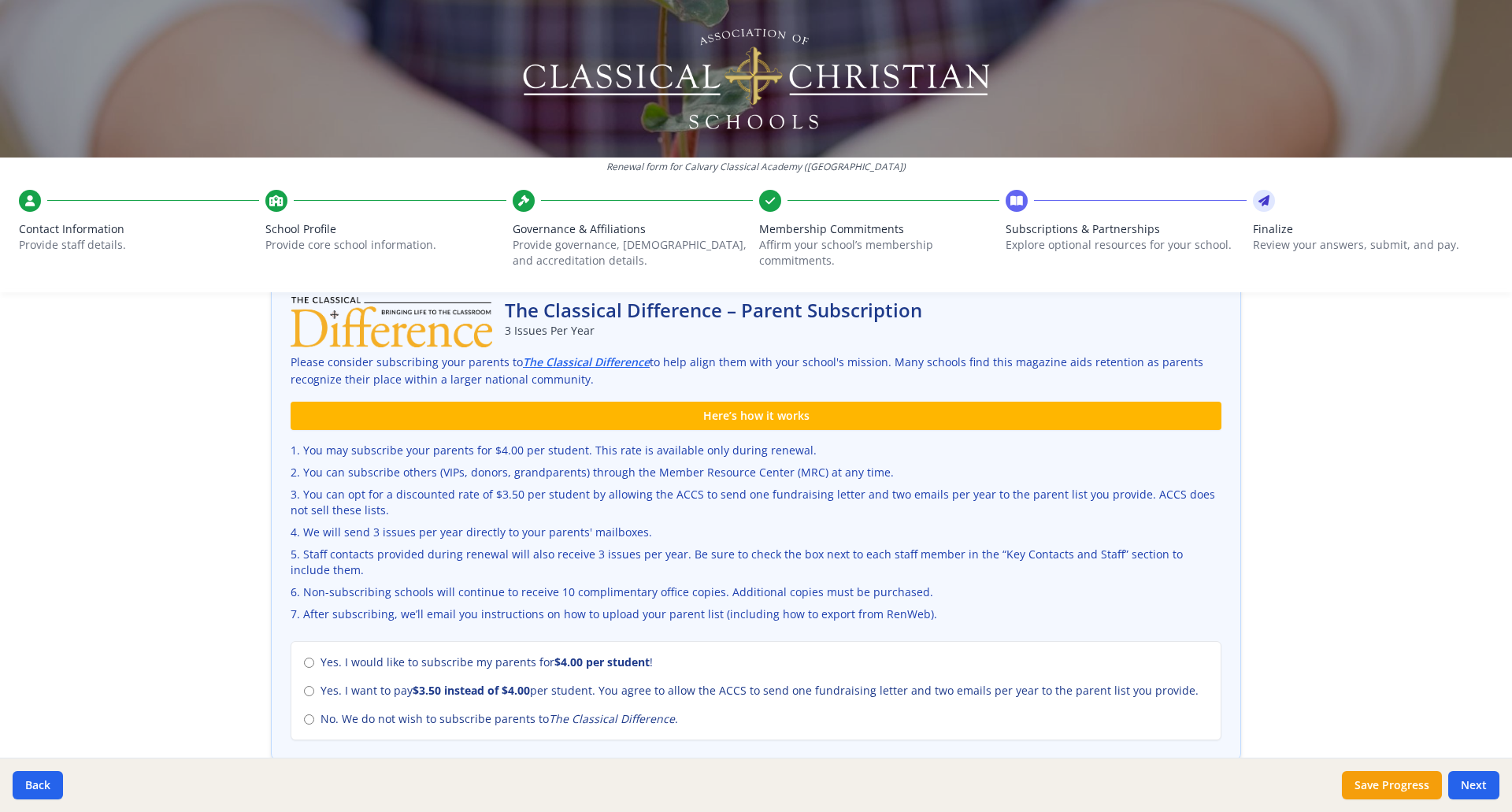
scroll to position [472, 0]
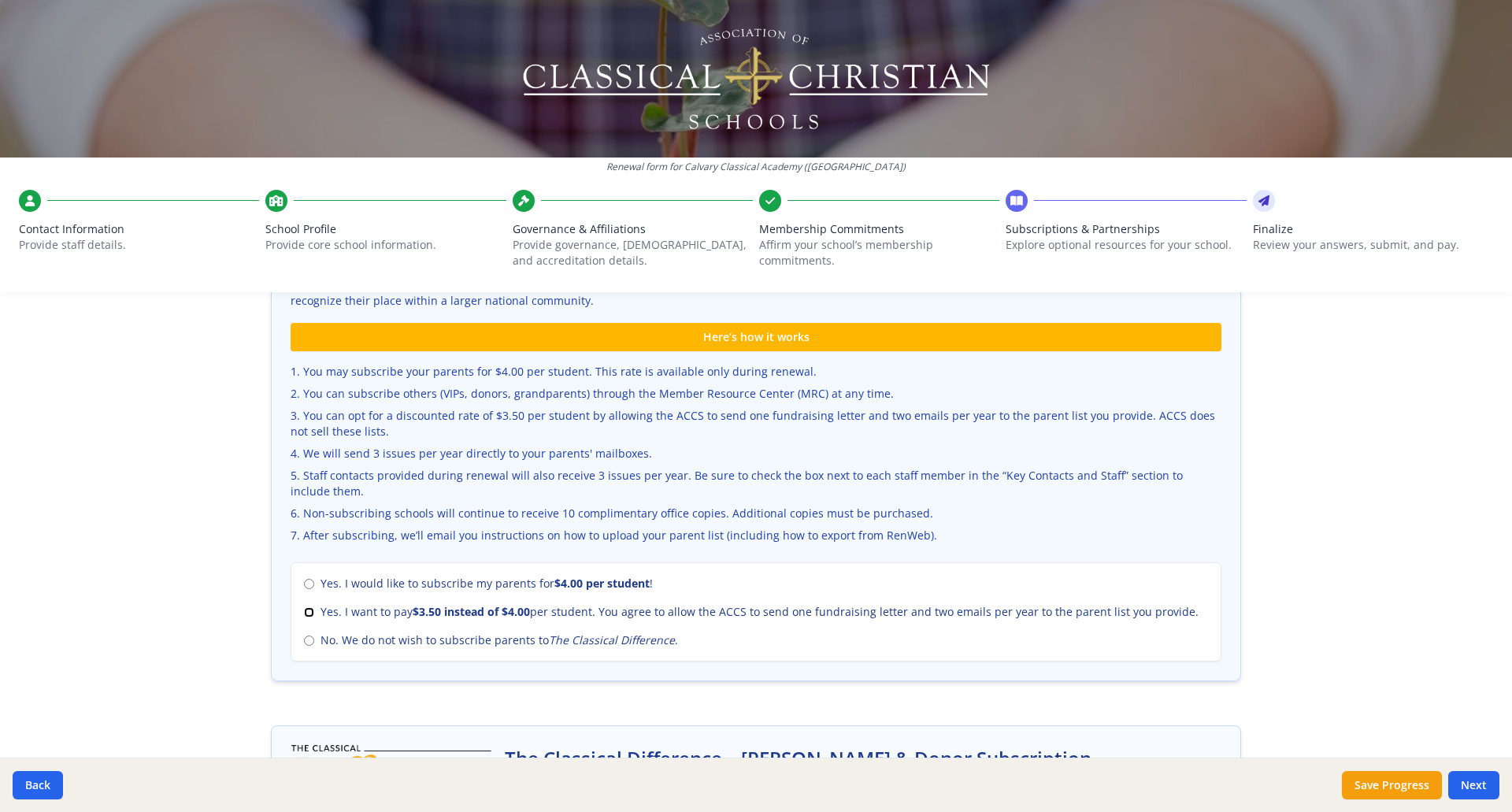
click at [307, 612] on input "Yes. I want to pay $3.50 instead of $4.00 per student. You agree to allow the A…" at bounding box center [309, 612] width 11 height 11
radio input "true"
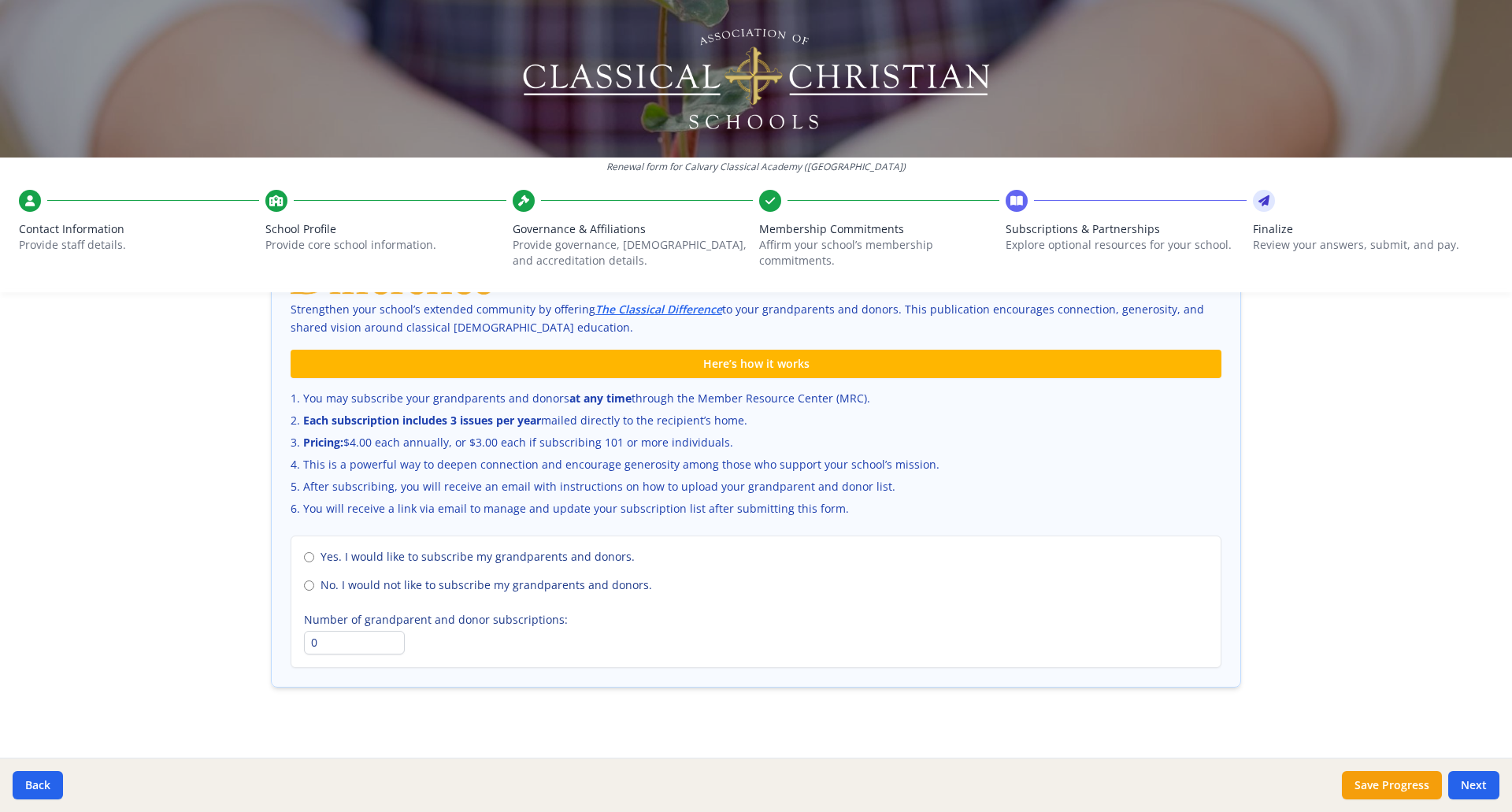
scroll to position [988, 0]
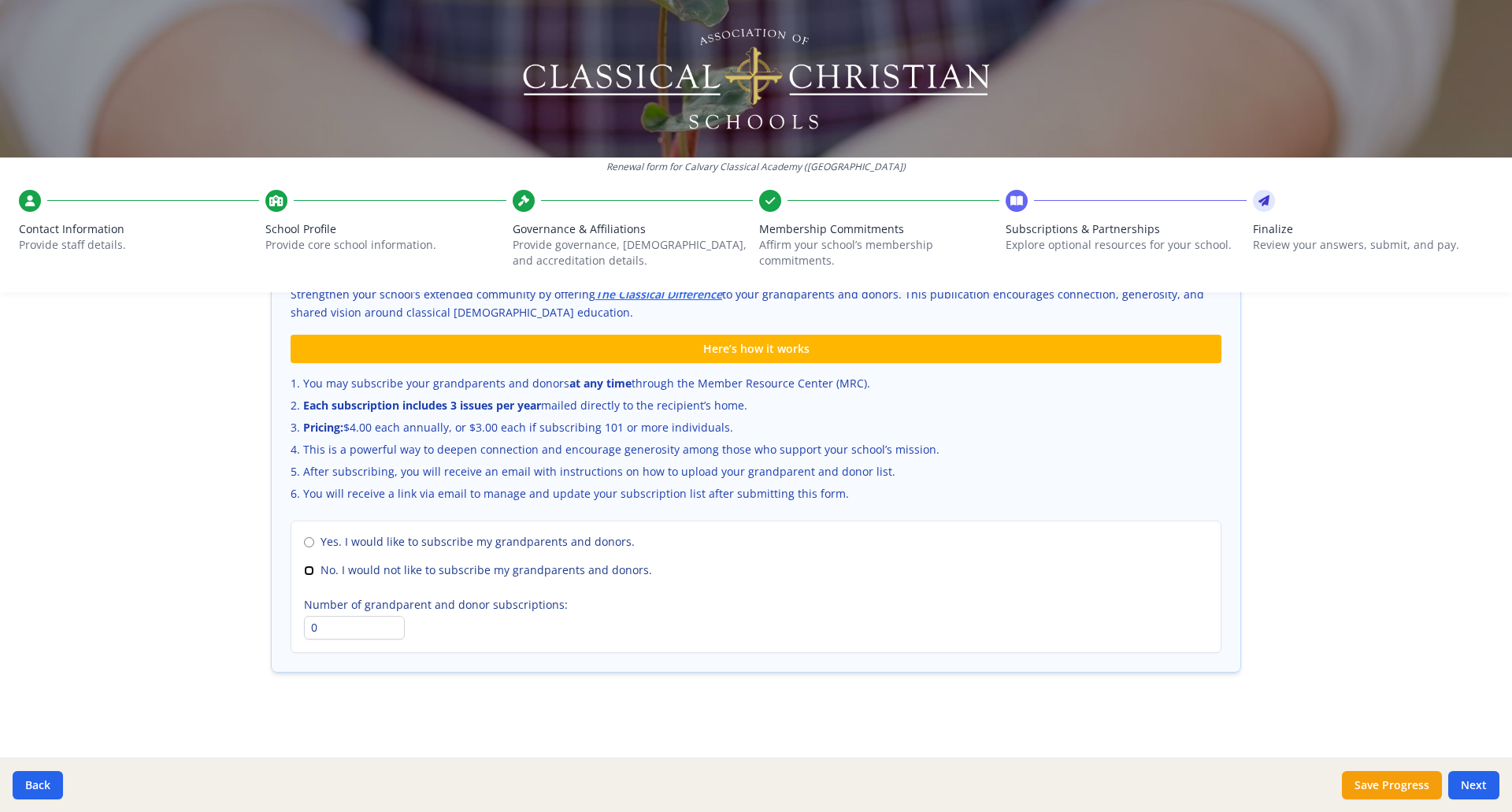
click at [305, 566] on input "No. I would not like to subscribe my grandparents and donors." at bounding box center [309, 570] width 11 height 11
radio input "true"
click at [1468, 782] on button "Next" at bounding box center [1473, 785] width 51 height 28
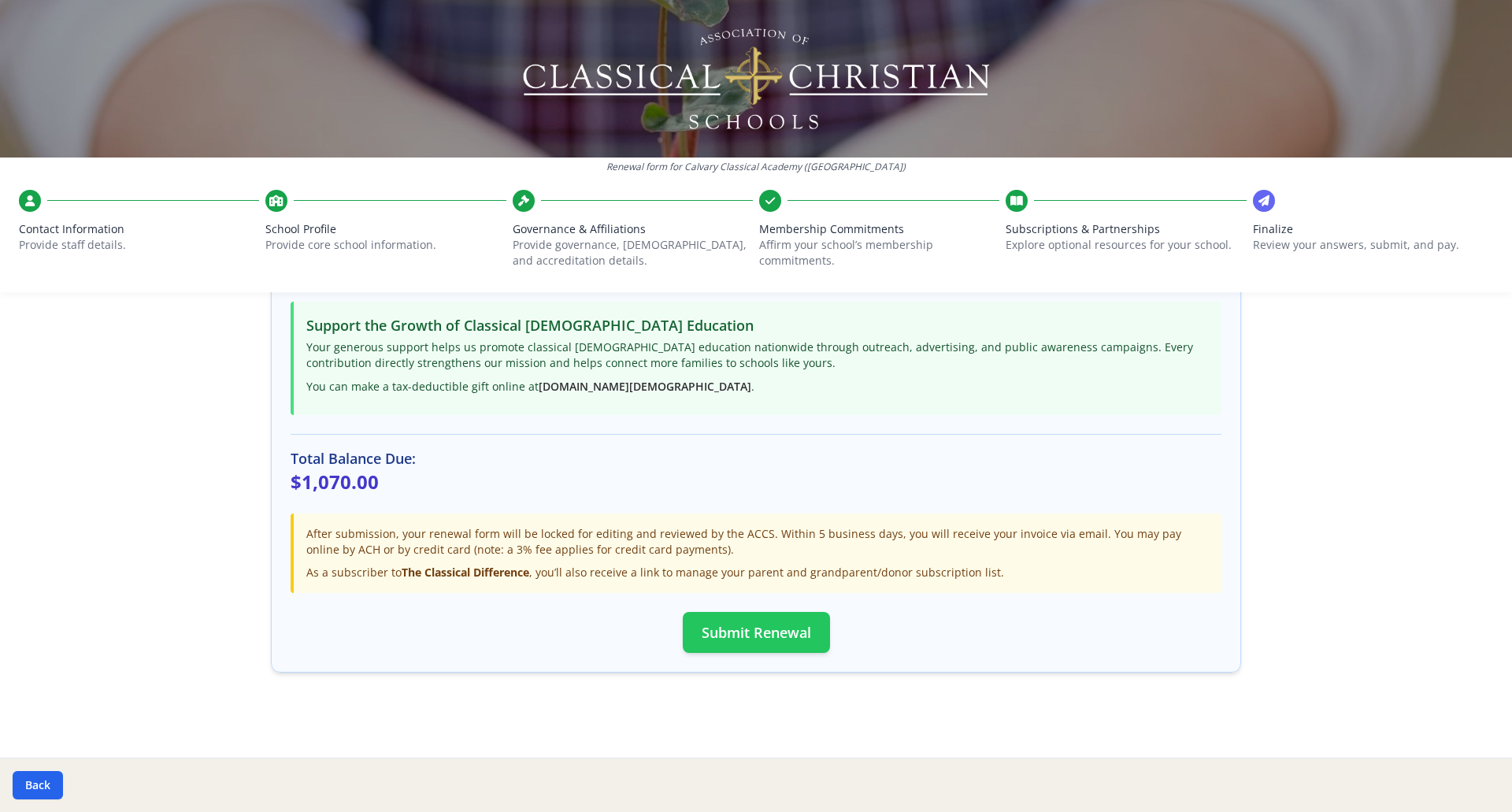
click at [712, 623] on button "Submit Renewal" at bounding box center [756, 632] width 147 height 41
